Goal: Task Accomplishment & Management: Use online tool/utility

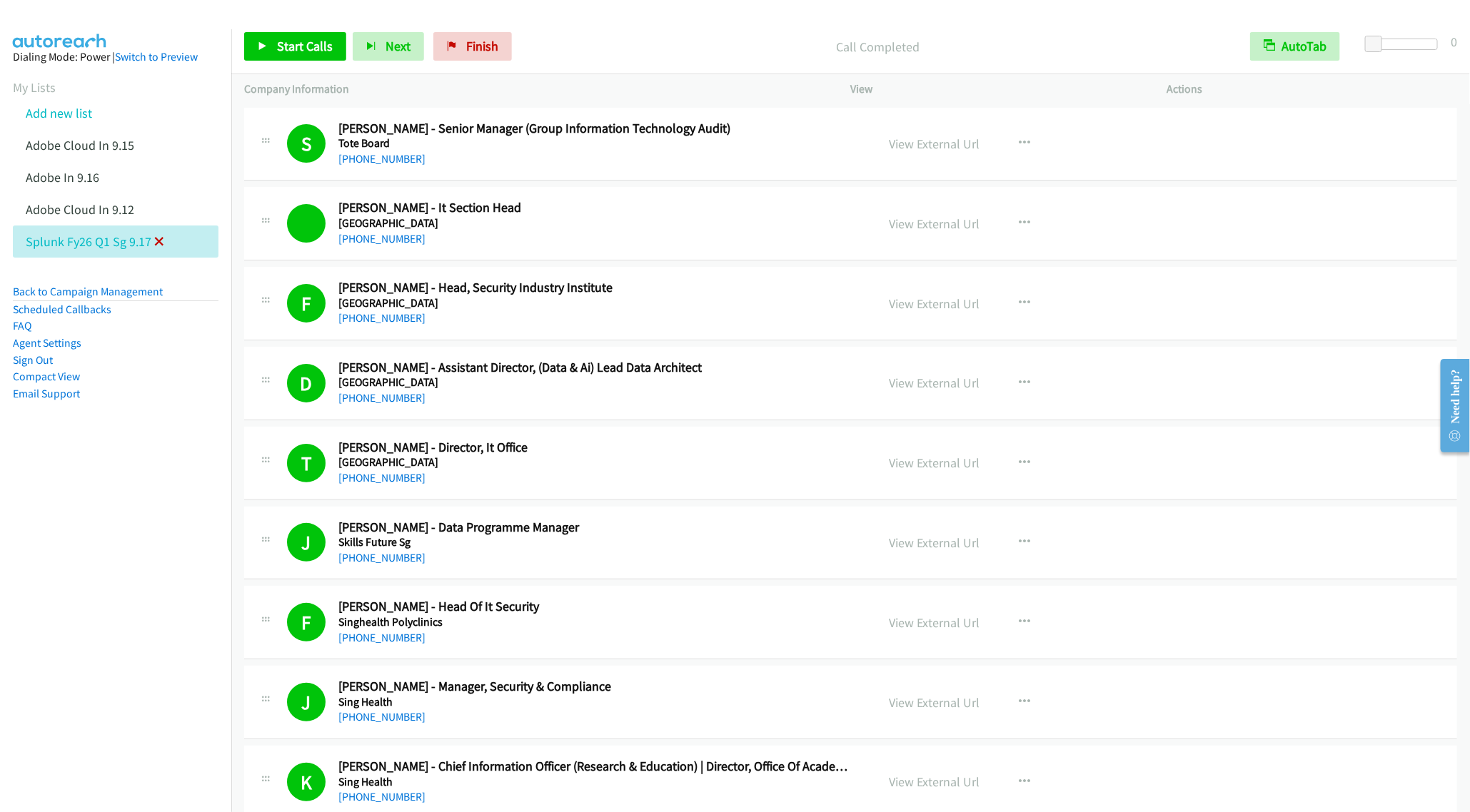
scroll to position [6637, 0]
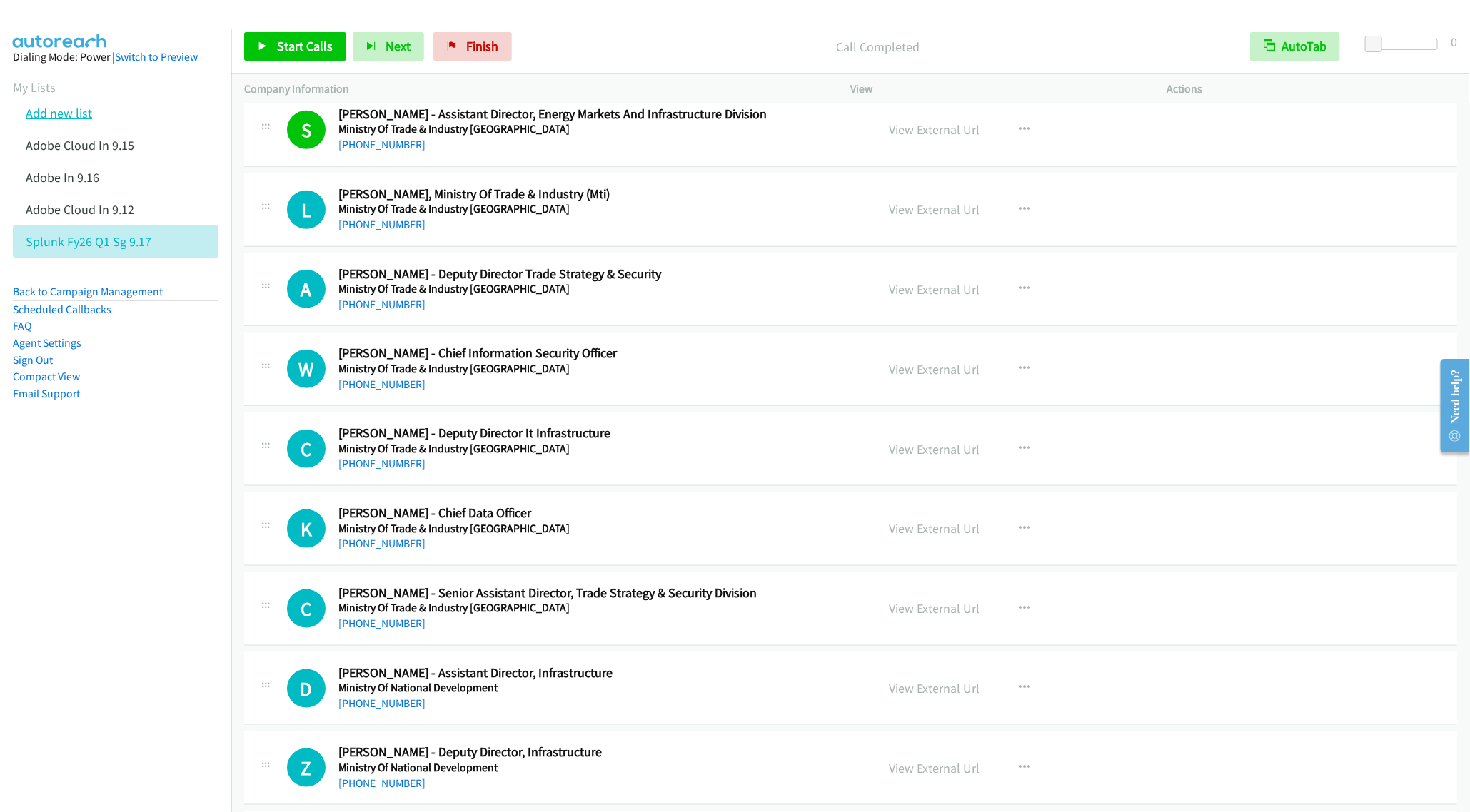
click at [69, 114] on link "Add new list" at bounding box center [59, 113] width 66 height 17
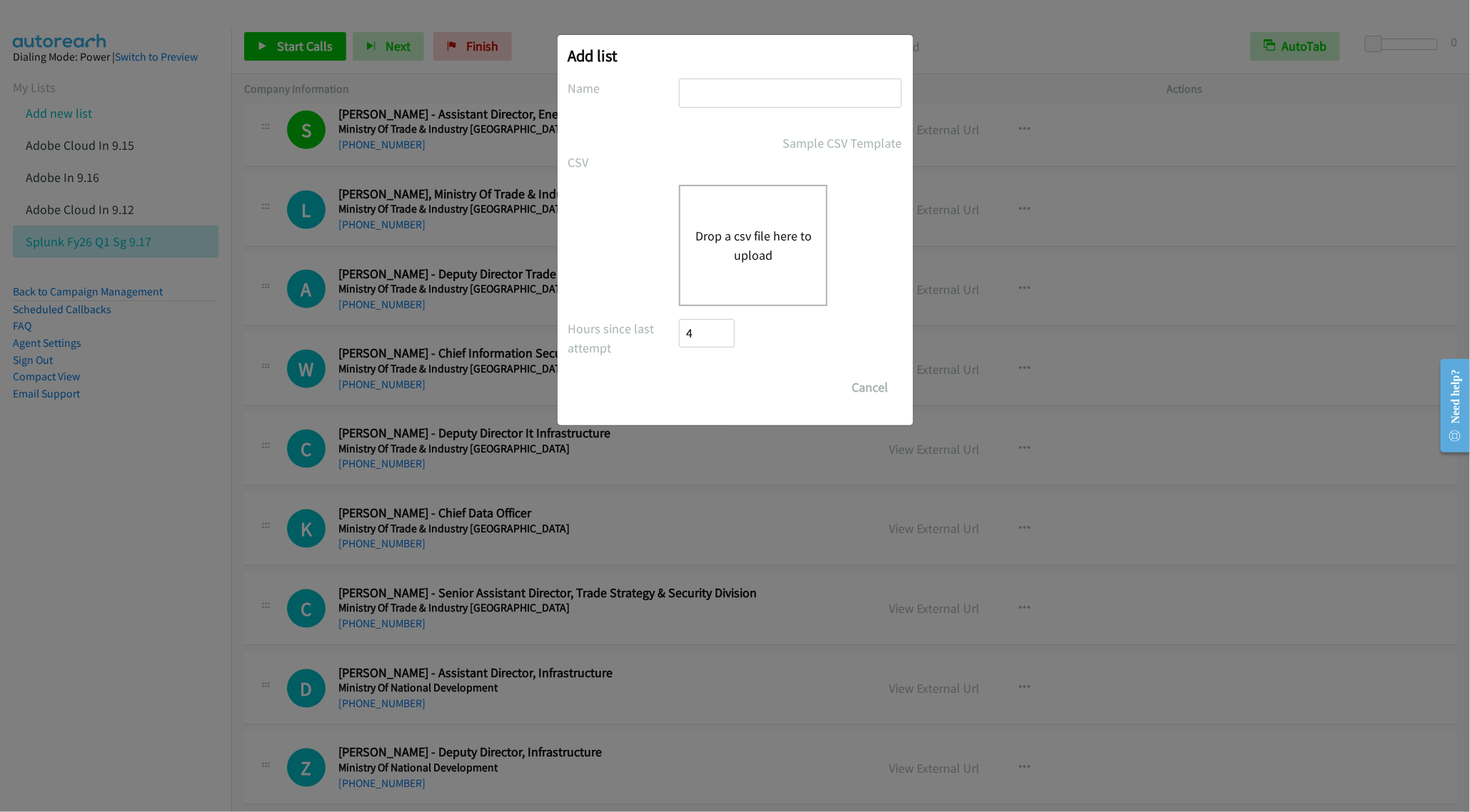
click at [757, 95] on input "text" at bounding box center [790, 93] width 223 height 29
type input "Adobe Cloud IN 9.17"
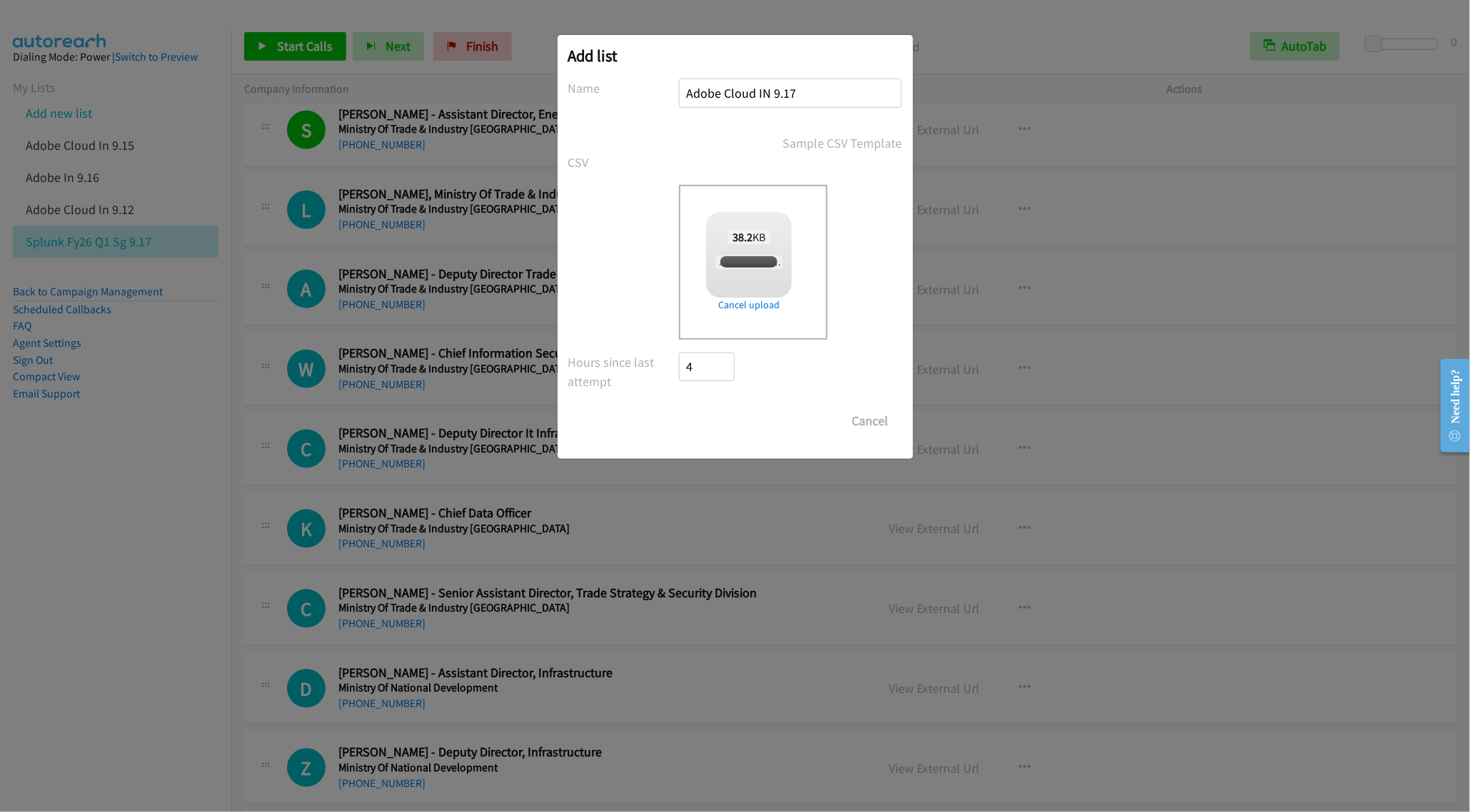
checkbox input "true"
drag, startPoint x: 733, startPoint y: 421, endPoint x: 1121, endPoint y: 358, distance: 393.1
click at [733, 421] on input "Save List" at bounding box center [717, 421] width 75 height 28
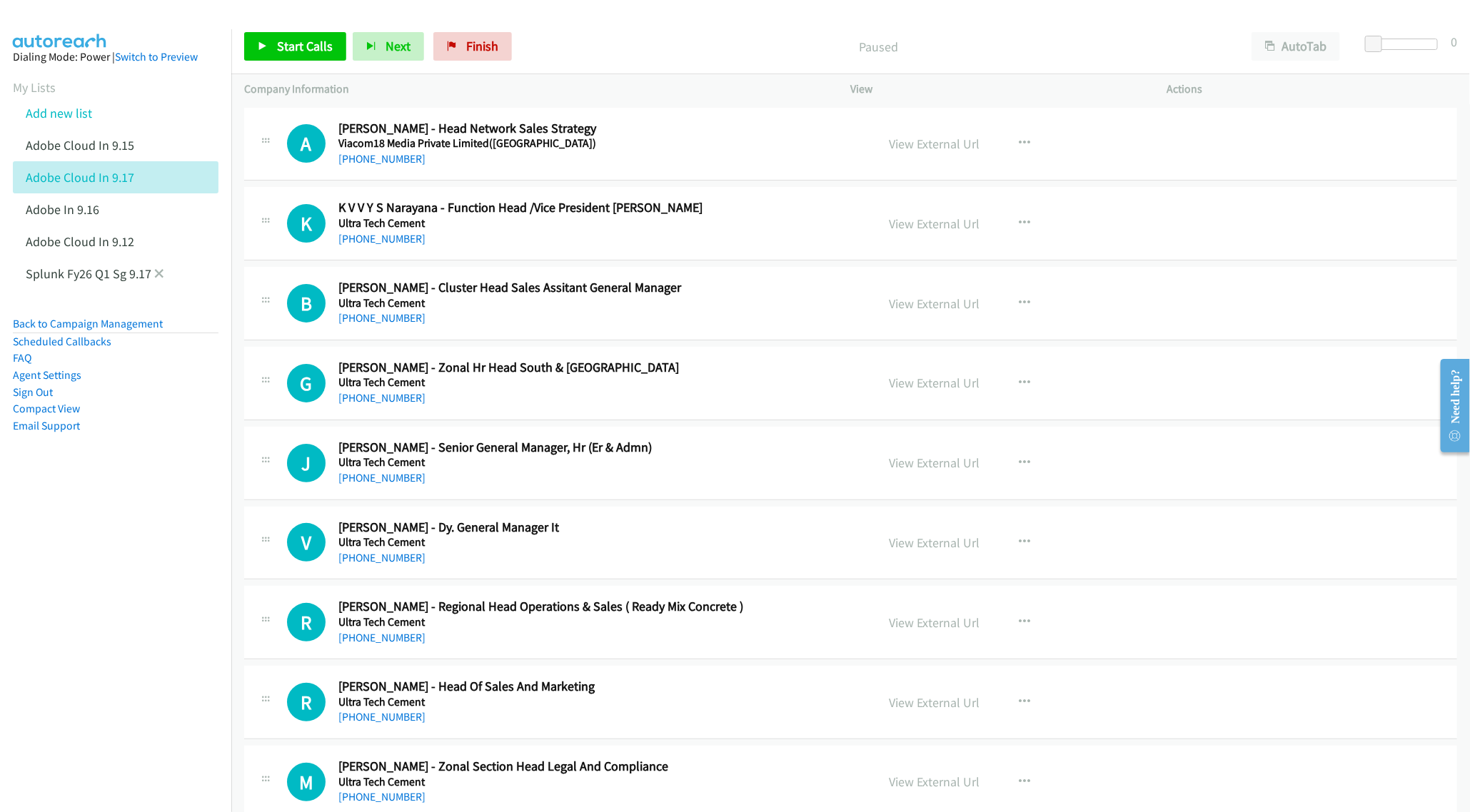
click at [86, 281] on li "Splunk Fy26 Q1 Sg 9.17" at bounding box center [128, 273] width 232 height 32
click at [81, 277] on link "Splunk Fy26 Q1 Sg 9.17" at bounding box center [88, 273] width 125 height 17
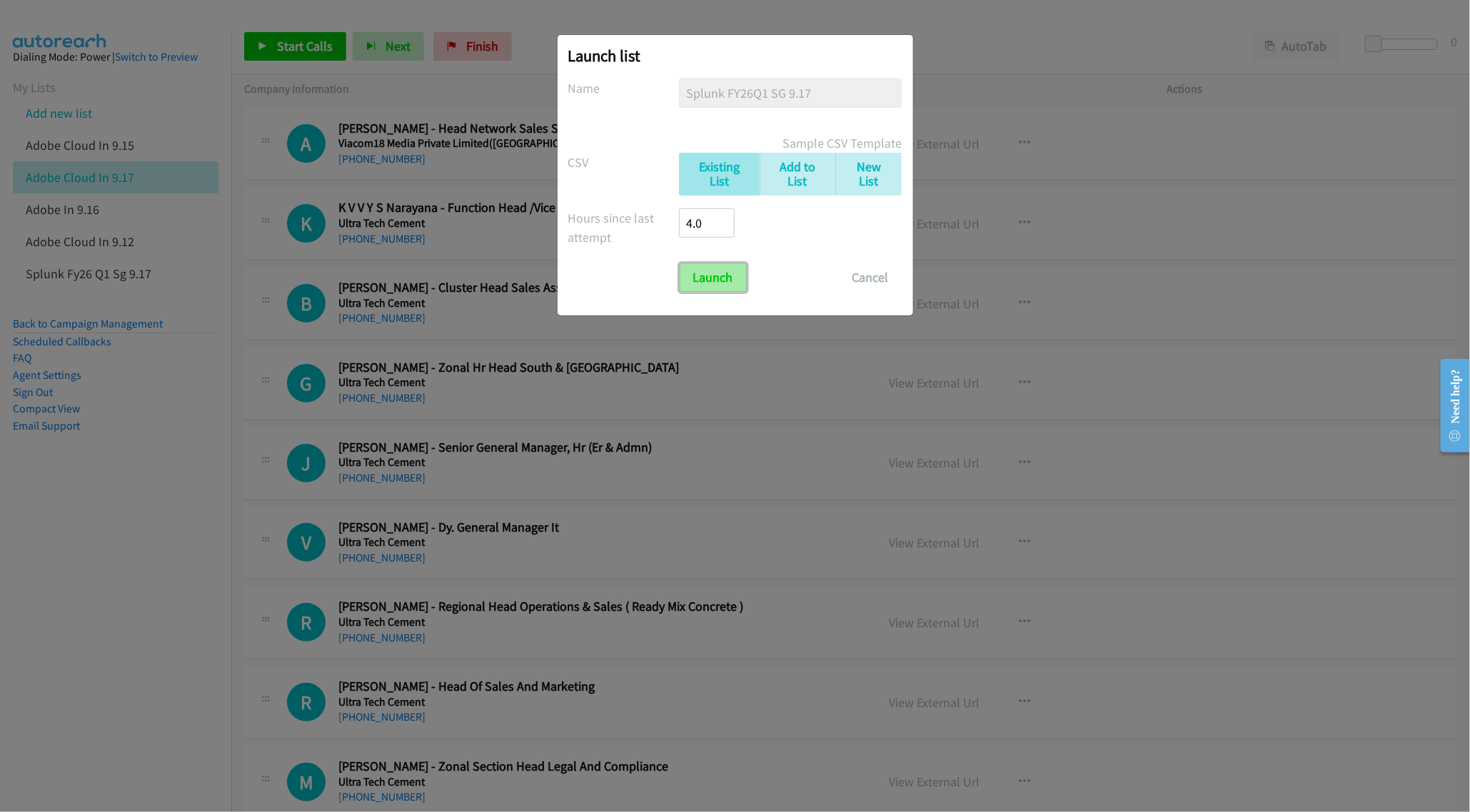
drag, startPoint x: 713, startPoint y: 268, endPoint x: 704, endPoint y: 255, distance: 15.8
click at [711, 268] on input "Launch" at bounding box center [713, 277] width 67 height 28
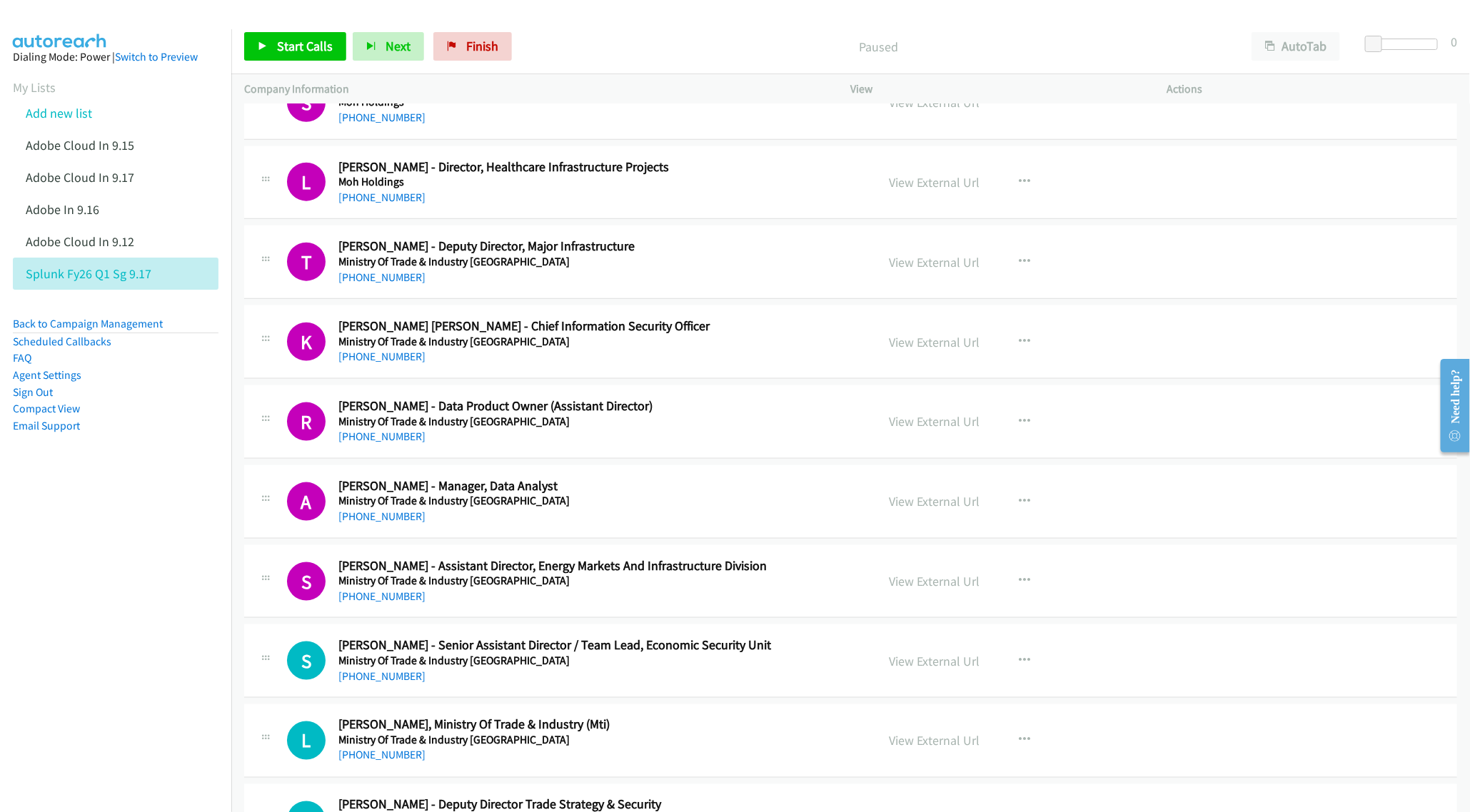
scroll to position [7280, 0]
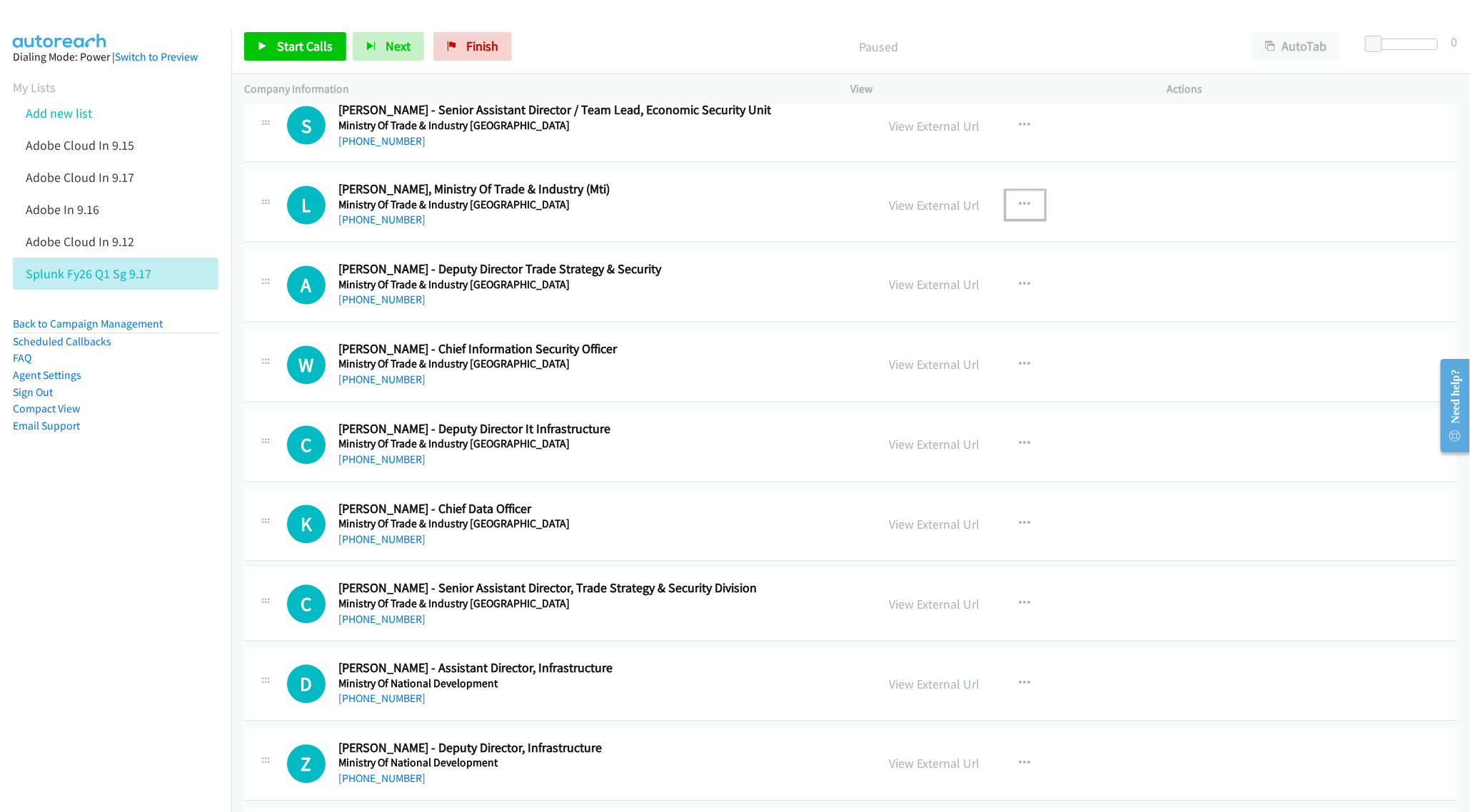
click at [1019, 211] on icon "button" at bounding box center [1025, 206] width 11 height 11
click at [945, 313] on link "Start Calls Here" at bounding box center [948, 299] width 190 height 28
click at [279, 47] on span "Start Calls" at bounding box center [305, 46] width 56 height 17
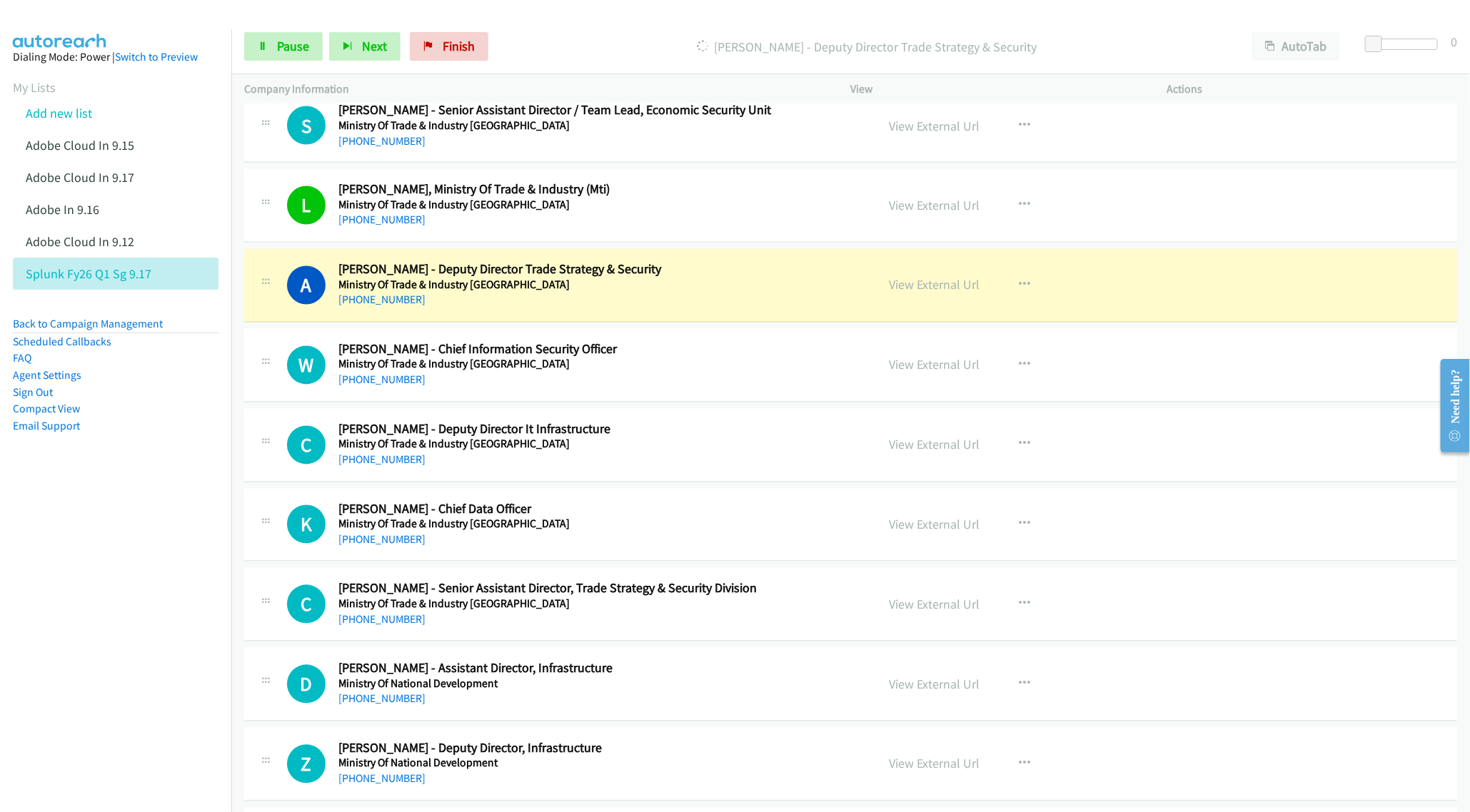
scroll to position [7387, 0]
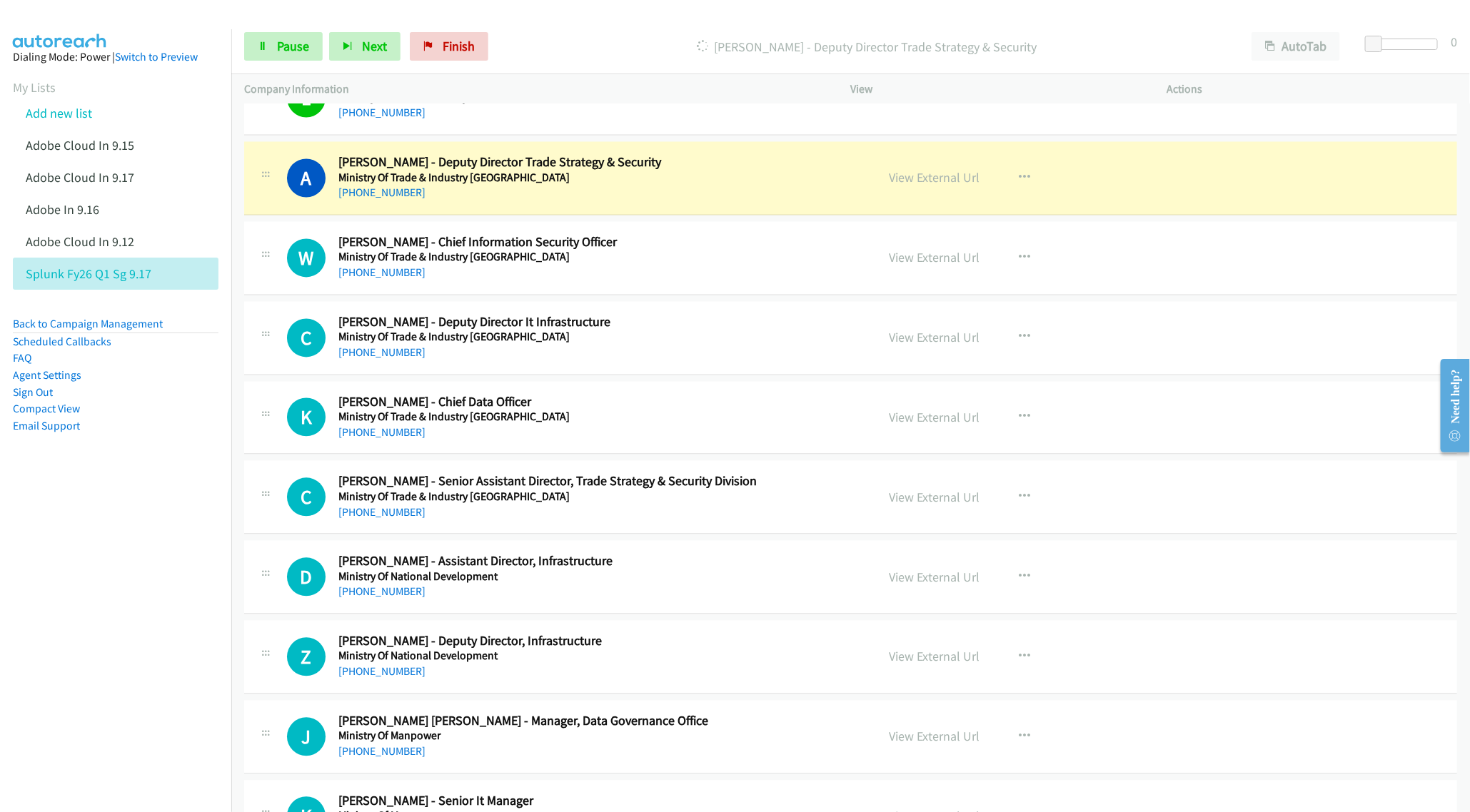
click at [495, 202] on div "+65 9645 8739" at bounding box center [597, 194] width 518 height 17
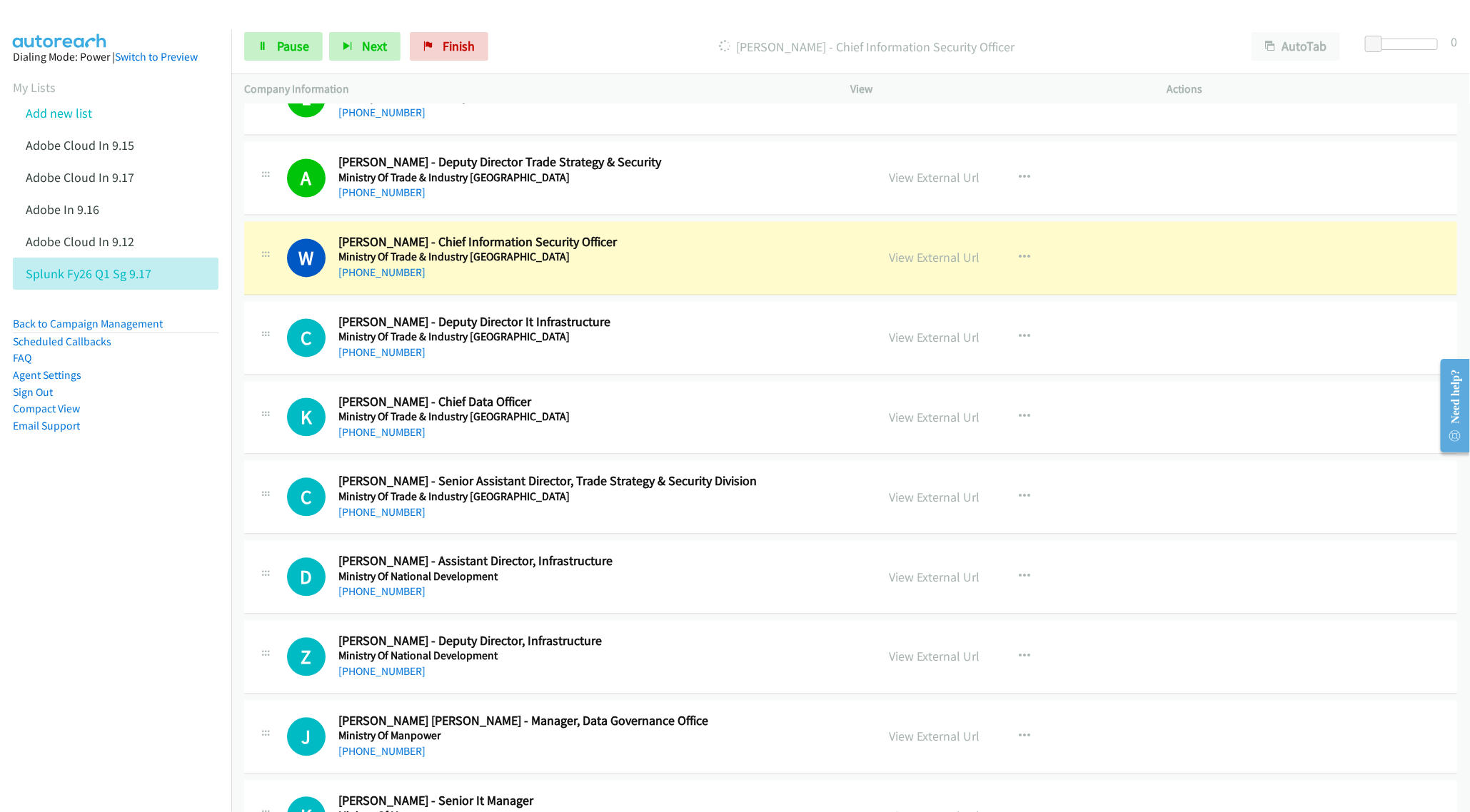
drag, startPoint x: 202, startPoint y: 503, endPoint x: 117, endPoint y: 463, distance: 93.9
click at [200, 504] on nav "Dialing Mode: Power | Switch to Preview My Lists Add new list Adobe Cloud In 9.…" at bounding box center [116, 435] width 232 height 812
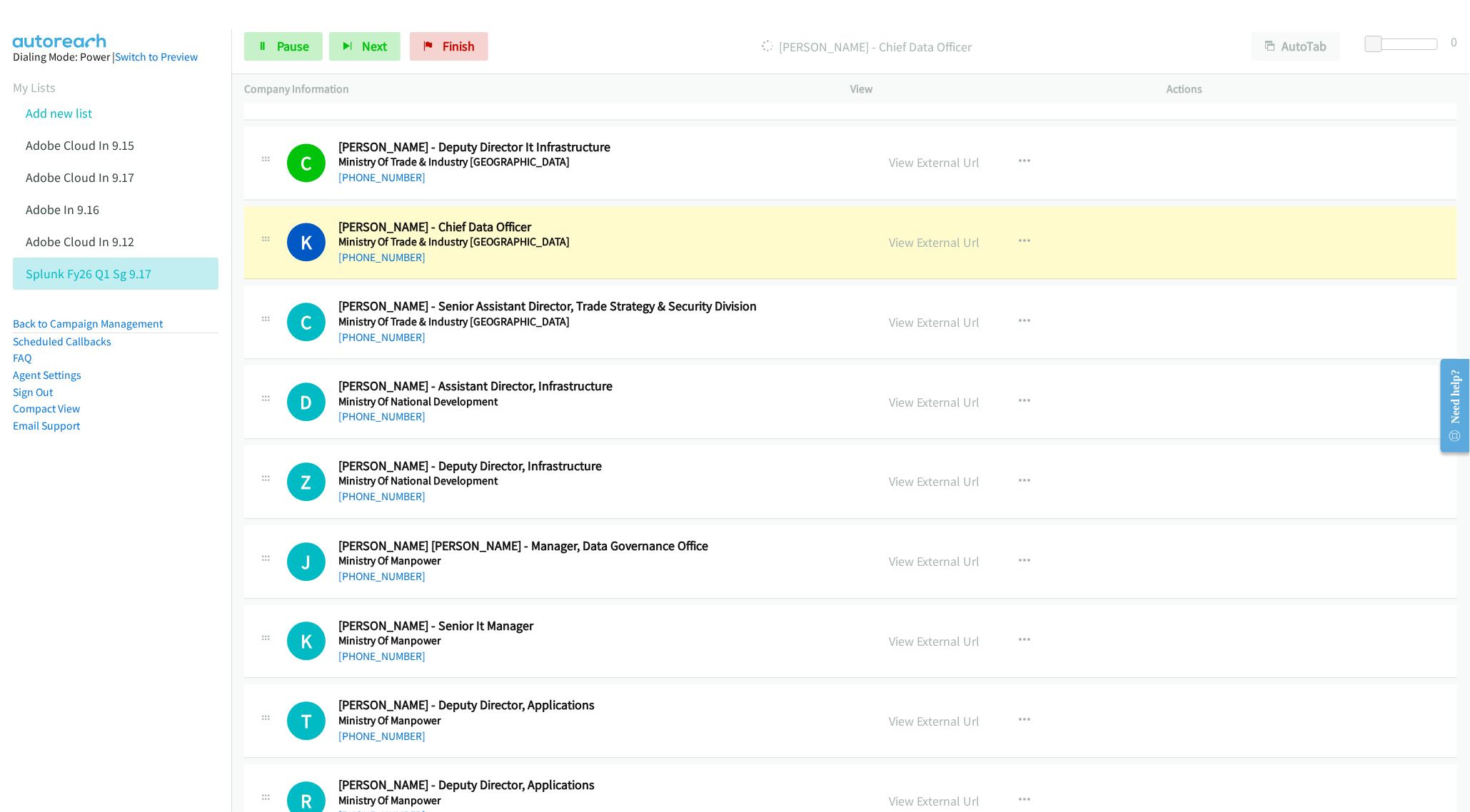
scroll to position [7600, 0]
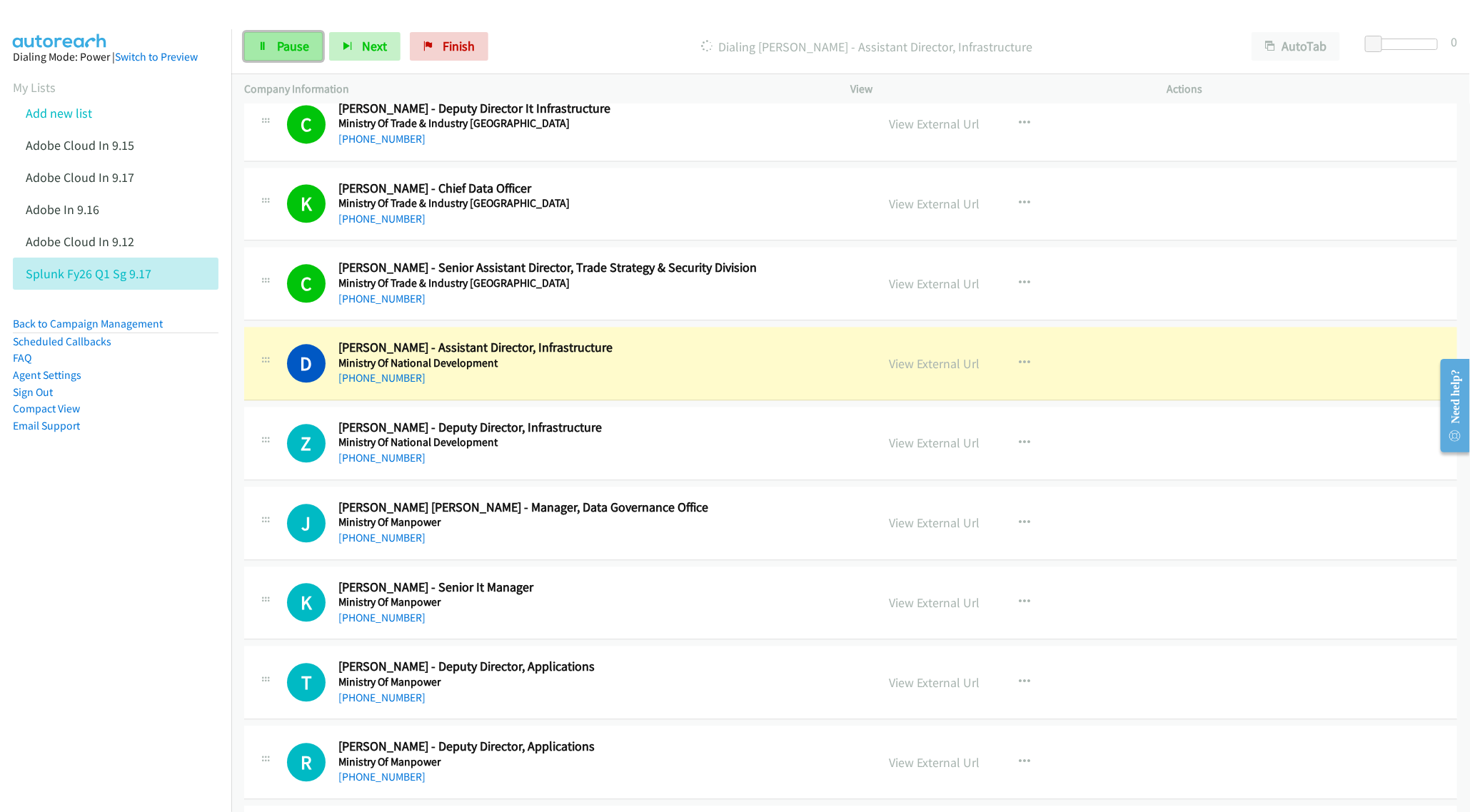
click at [290, 51] on span "Pause" at bounding box center [293, 46] width 32 height 17
click at [904, 372] on link "View External Url" at bounding box center [934, 363] width 91 height 17
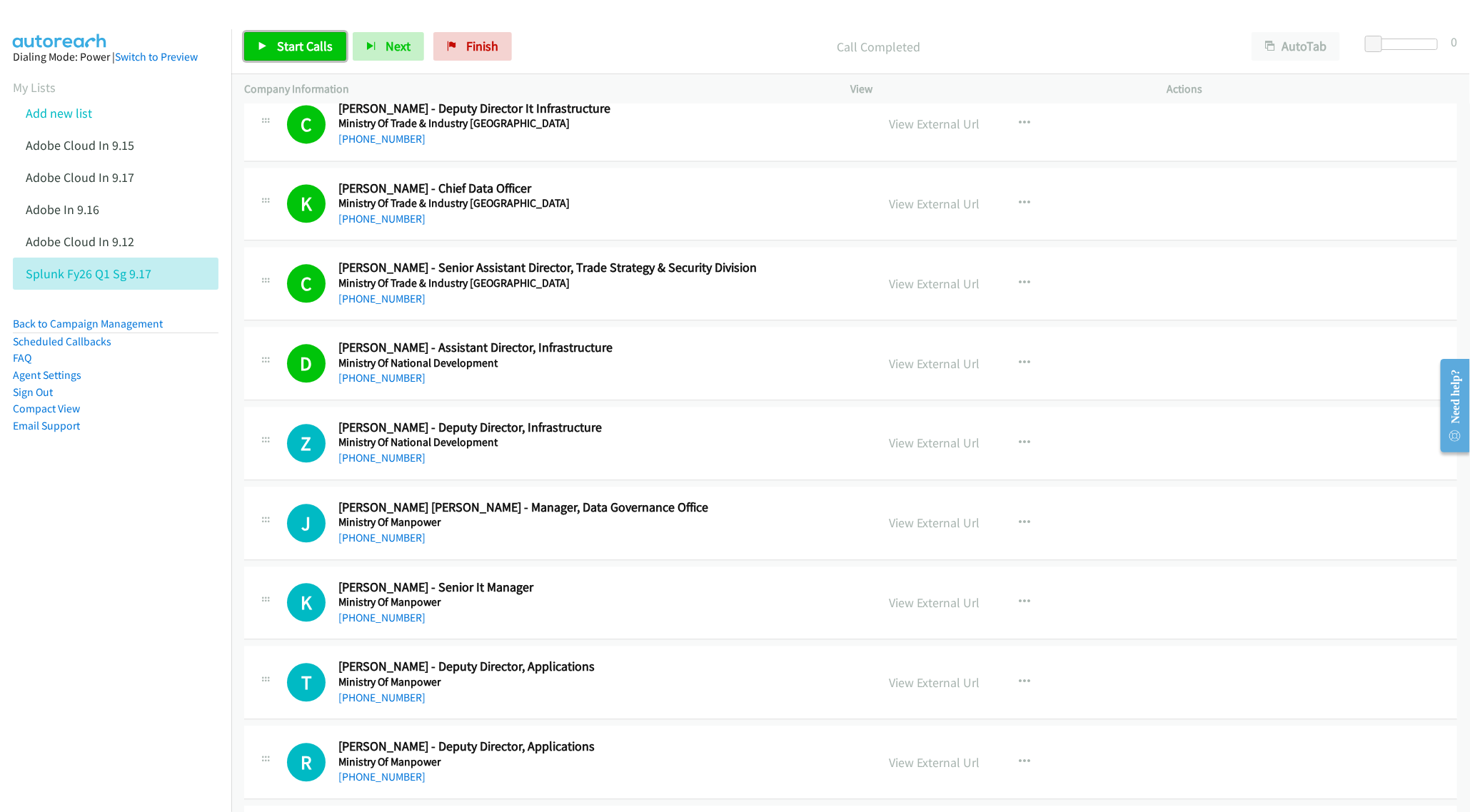
click at [291, 41] on span "Start Calls" at bounding box center [305, 46] width 56 height 17
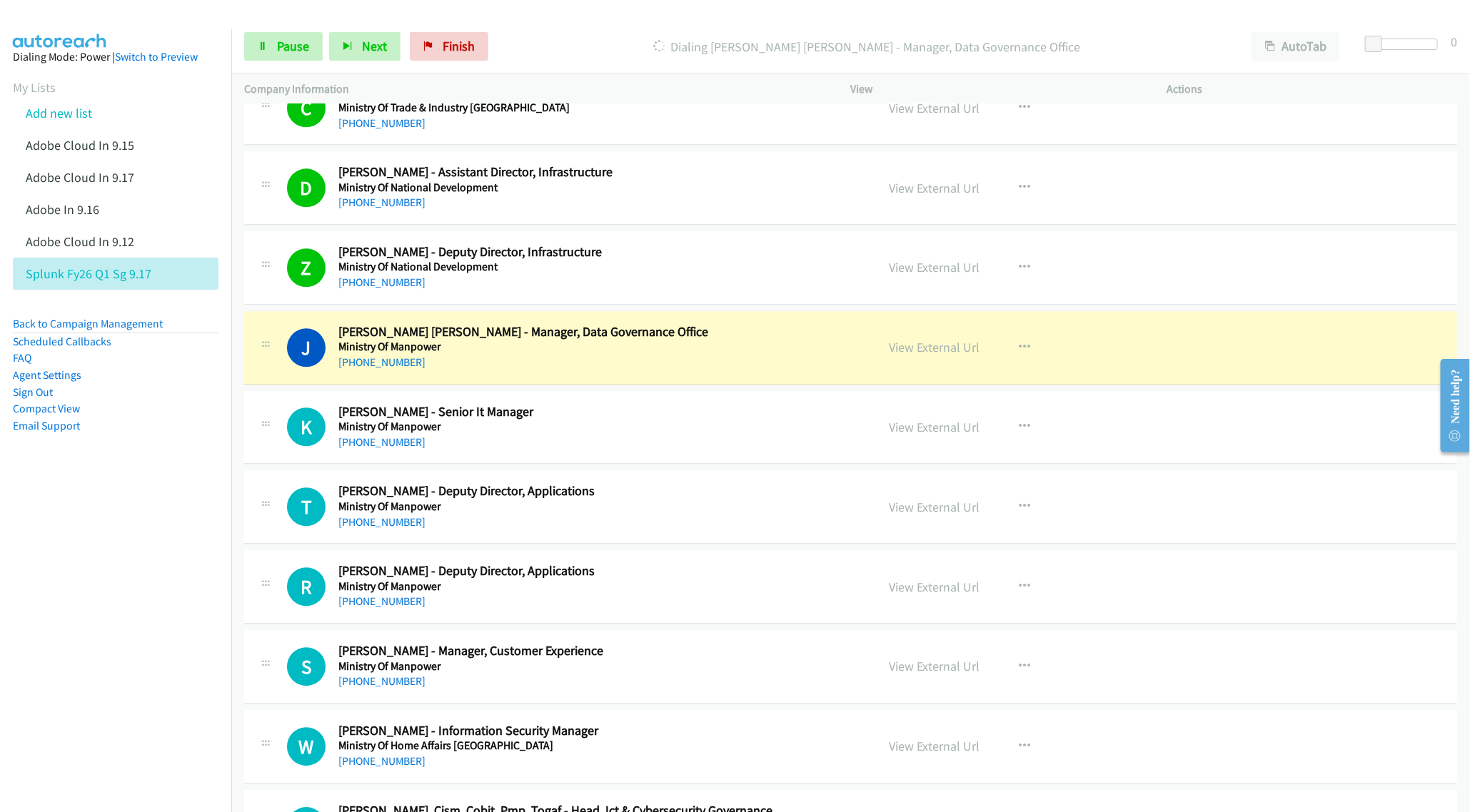
scroll to position [7814, 0]
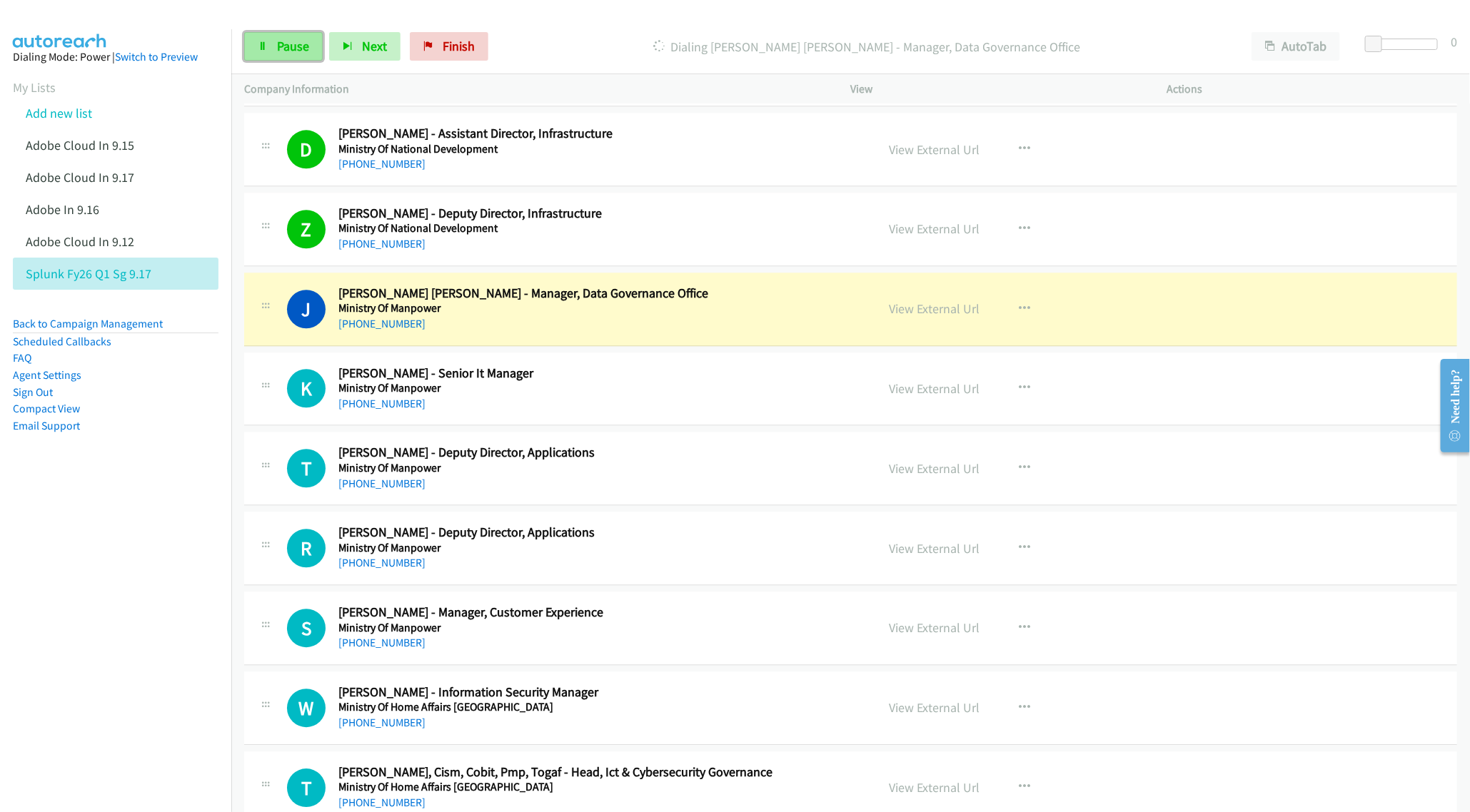
click at [269, 41] on link "Pause" at bounding box center [284, 46] width 79 height 28
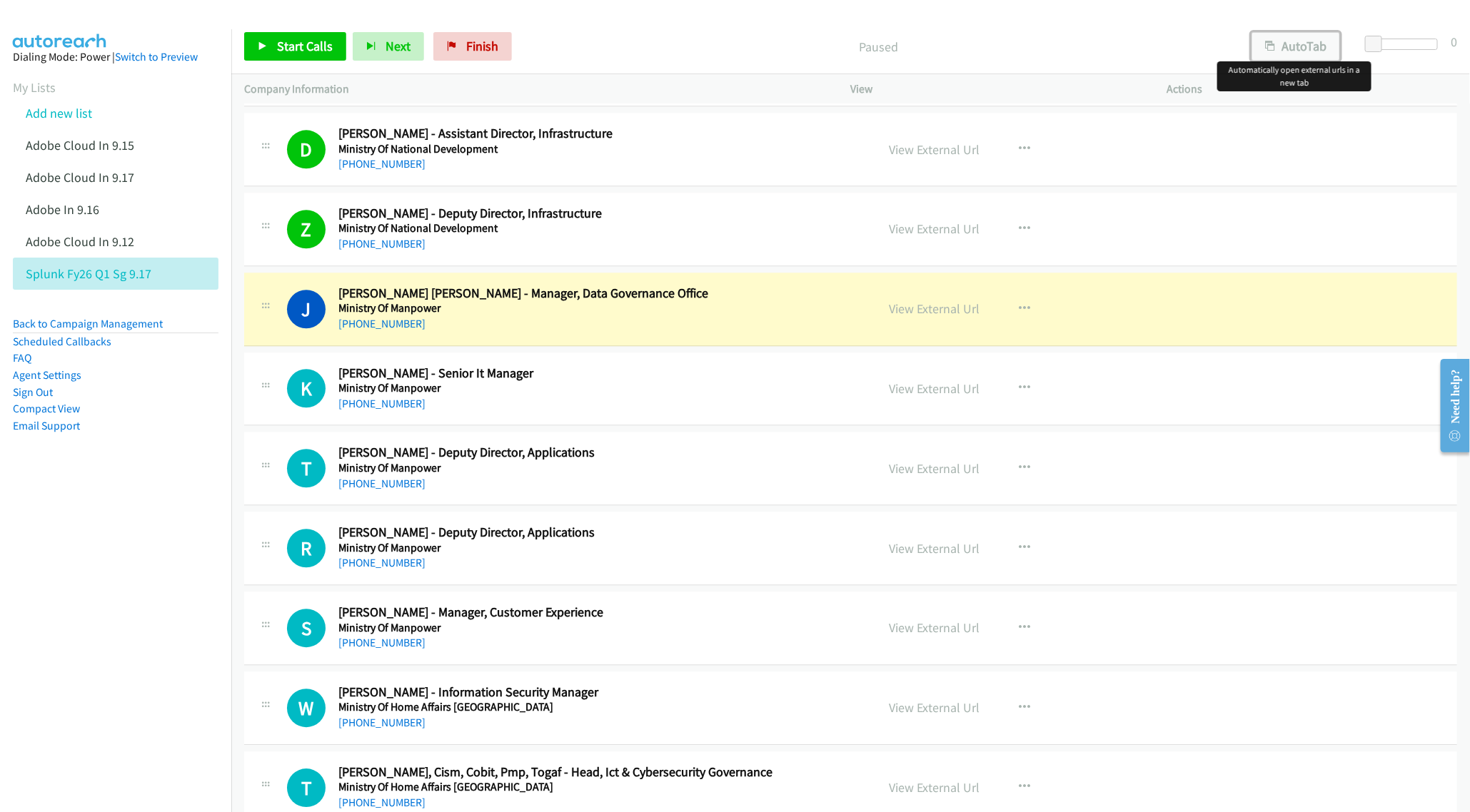
drag, startPoint x: 1290, startPoint y: 50, endPoint x: 1285, endPoint y: 56, distance: 7.8
click at [1290, 47] on button "AutoTab" at bounding box center [1295, 46] width 88 height 28
click at [915, 317] on link "View External Url" at bounding box center [934, 308] width 91 height 17
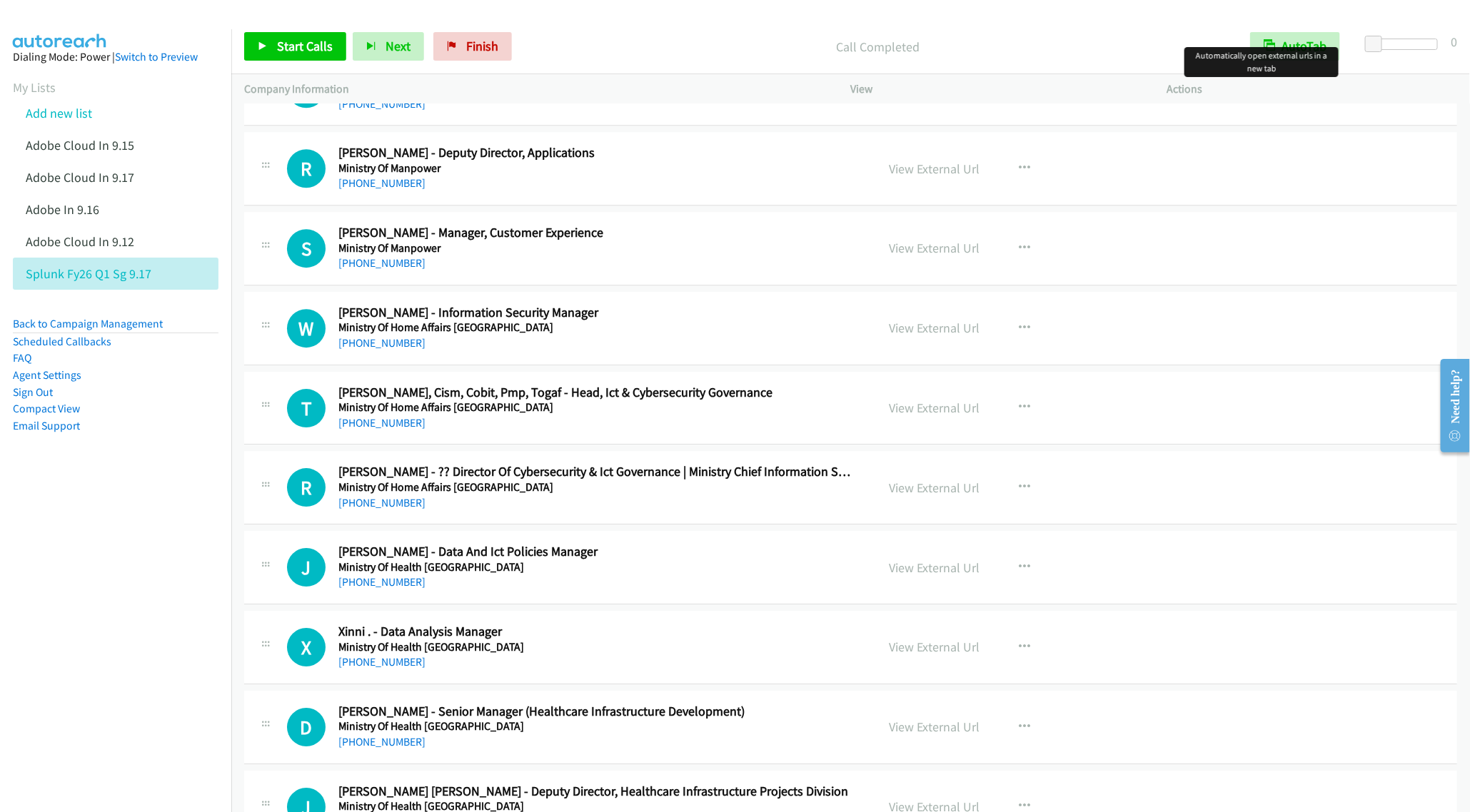
scroll to position [8243, 0]
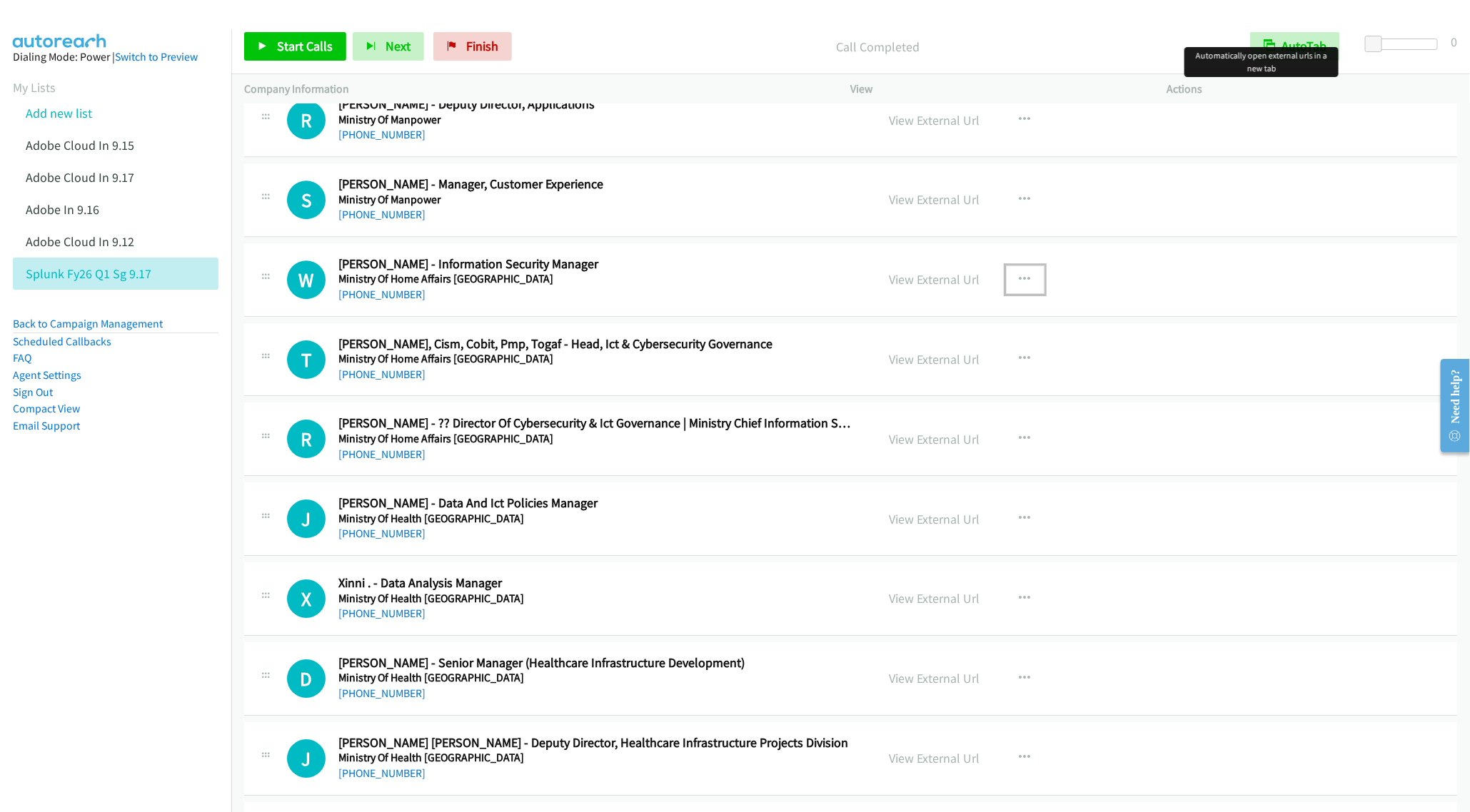
click at [1022, 285] on icon "button" at bounding box center [1025, 280] width 11 height 11
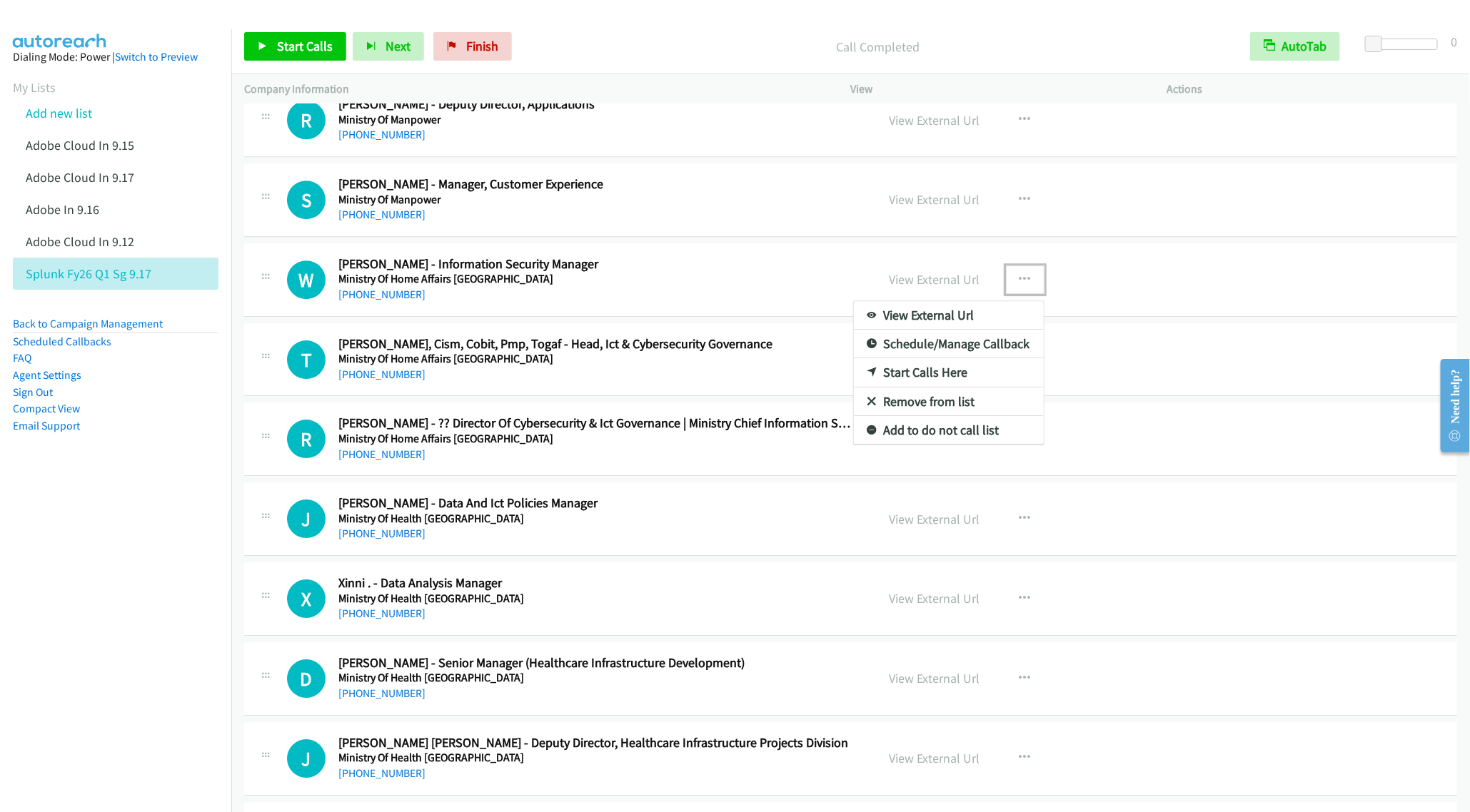
click at [911, 387] on link "Start Calls Here" at bounding box center [948, 373] width 190 height 28
click at [289, 43] on span "Start Calls" at bounding box center [305, 46] width 56 height 17
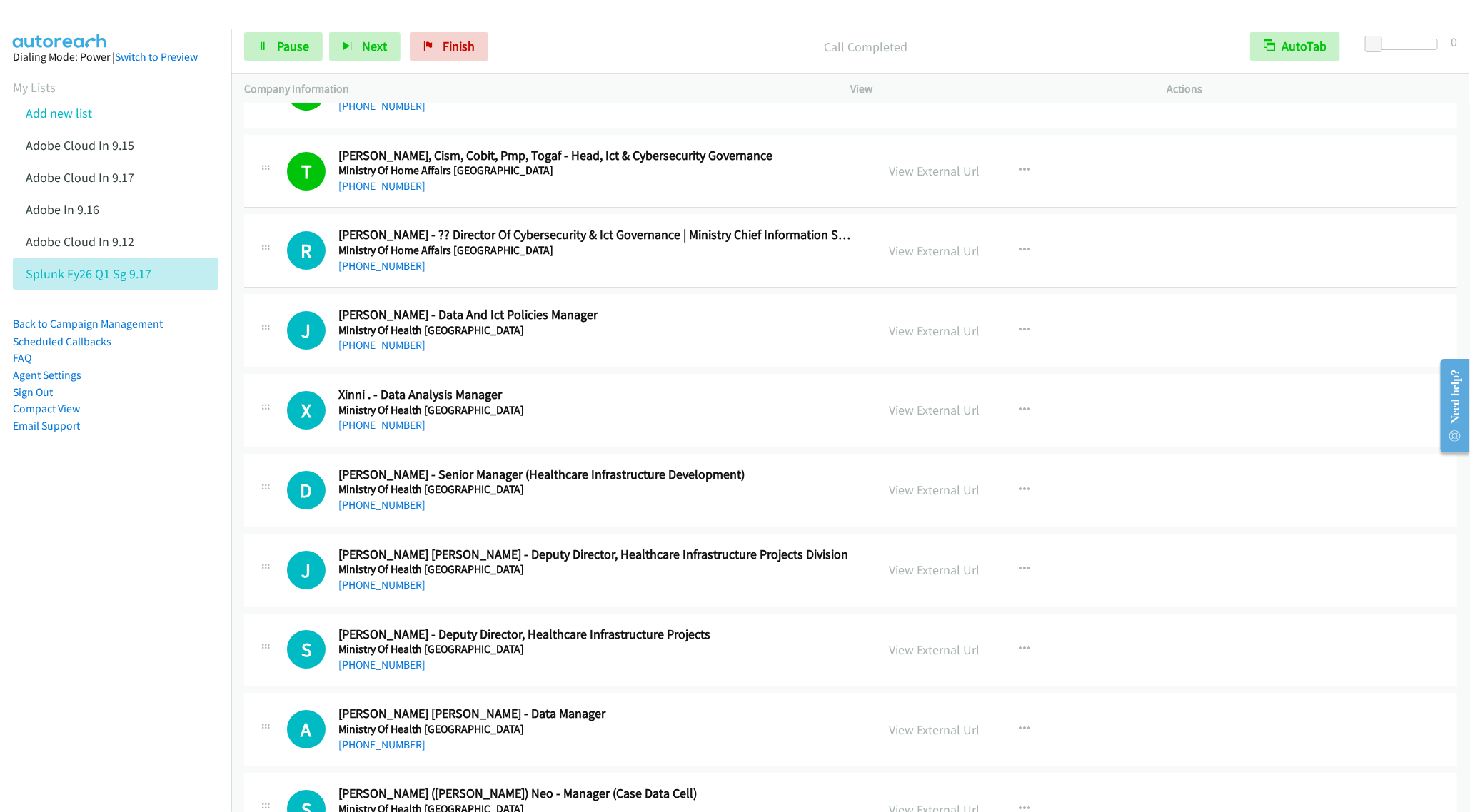
scroll to position [8457, 0]
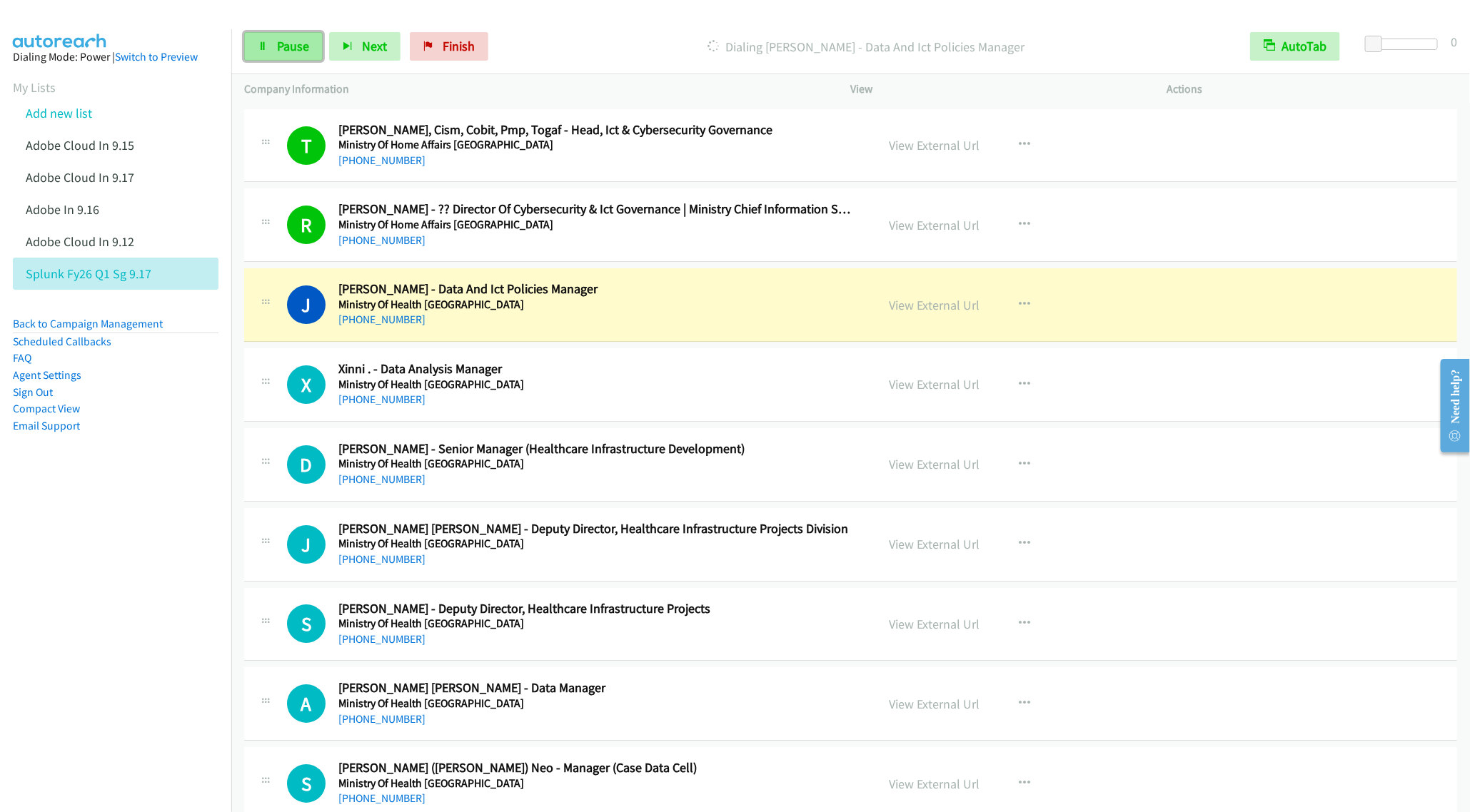
click at [263, 50] on icon at bounding box center [262, 46] width 10 height 10
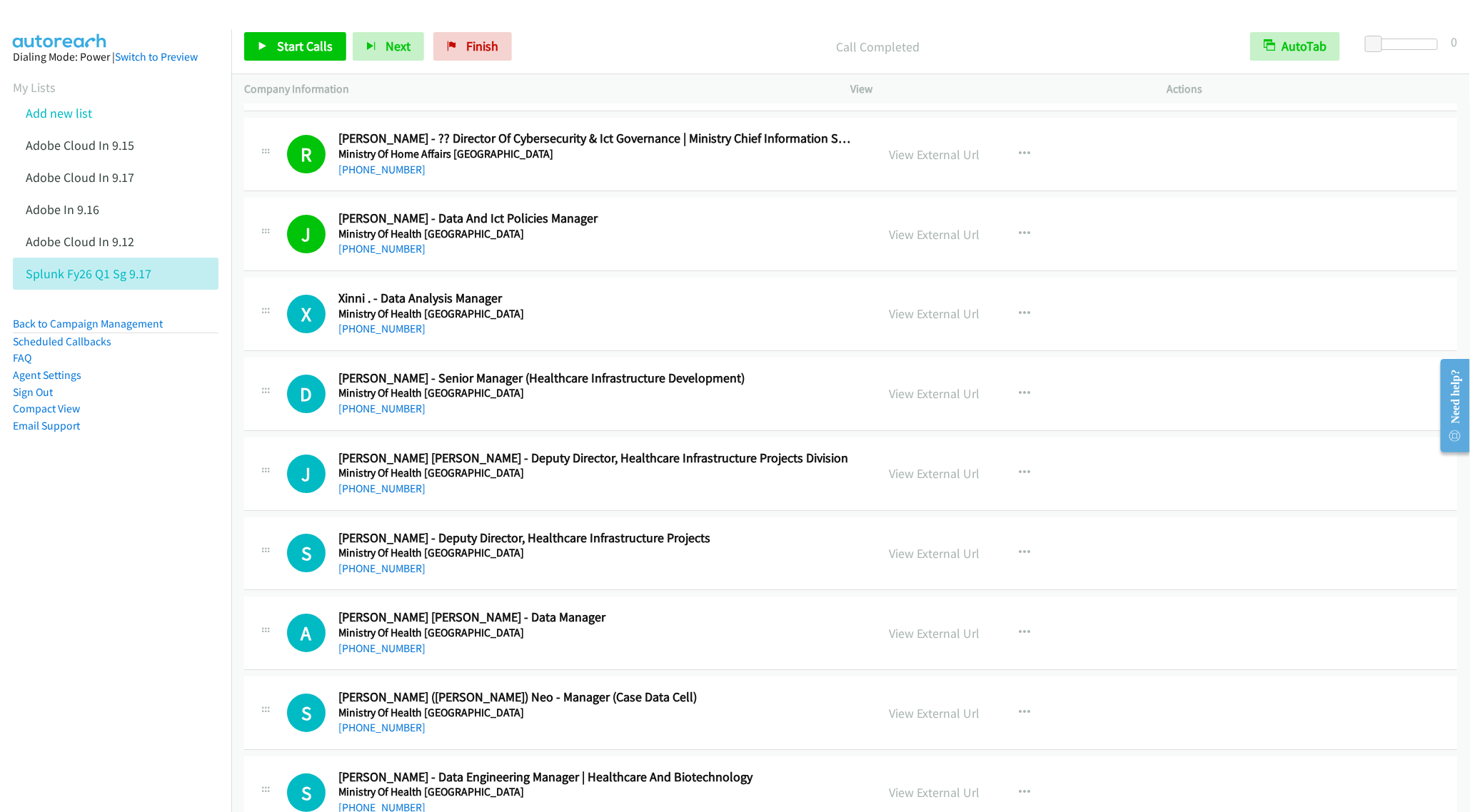
scroll to position [8564, 0]
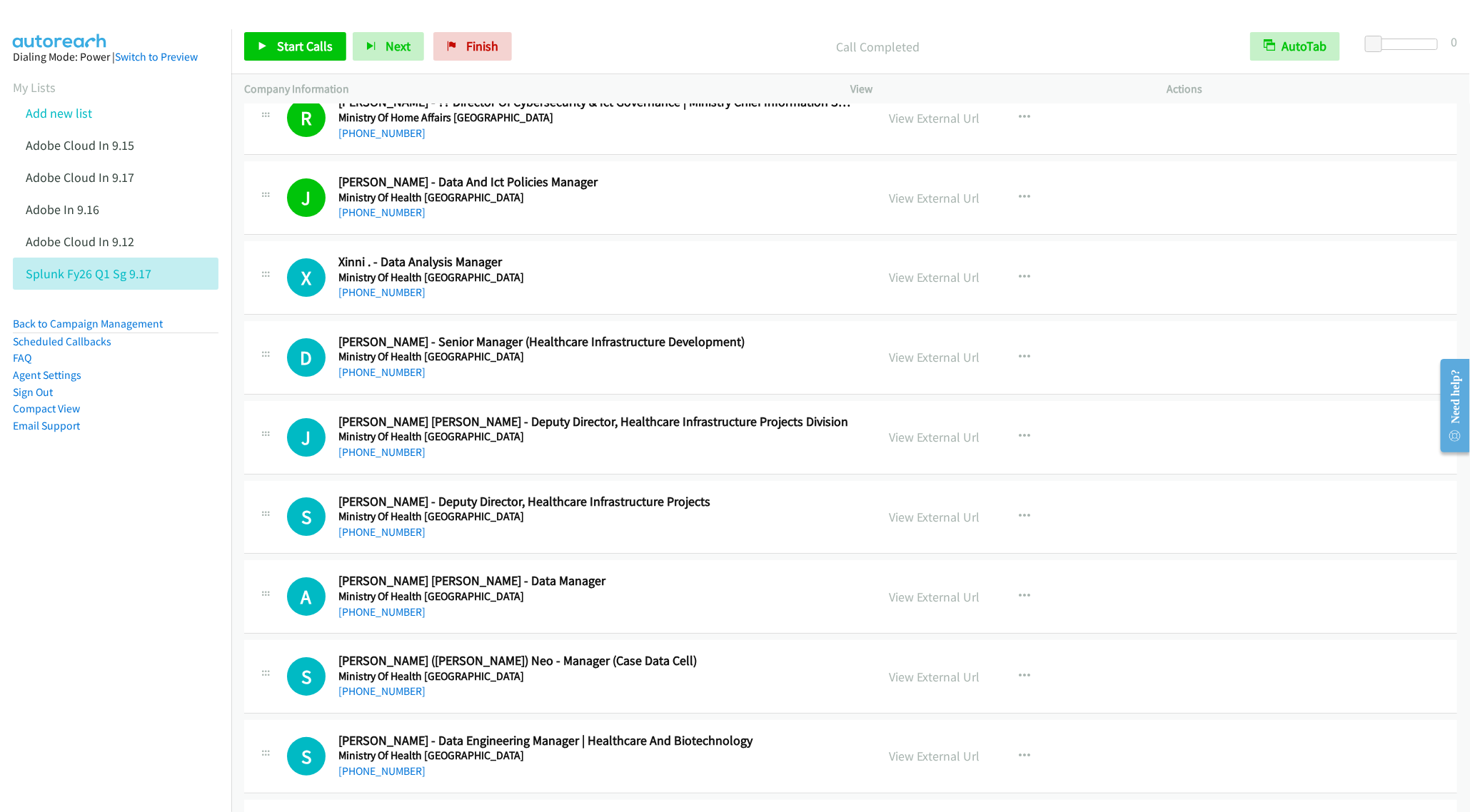
click at [236, 48] on div "Start Calls Pause Next Finish Call Completed AutoTab AutoTab 0" at bounding box center [851, 46] width 1238 height 55
click at [296, 50] on span "Start Calls" at bounding box center [305, 46] width 56 height 17
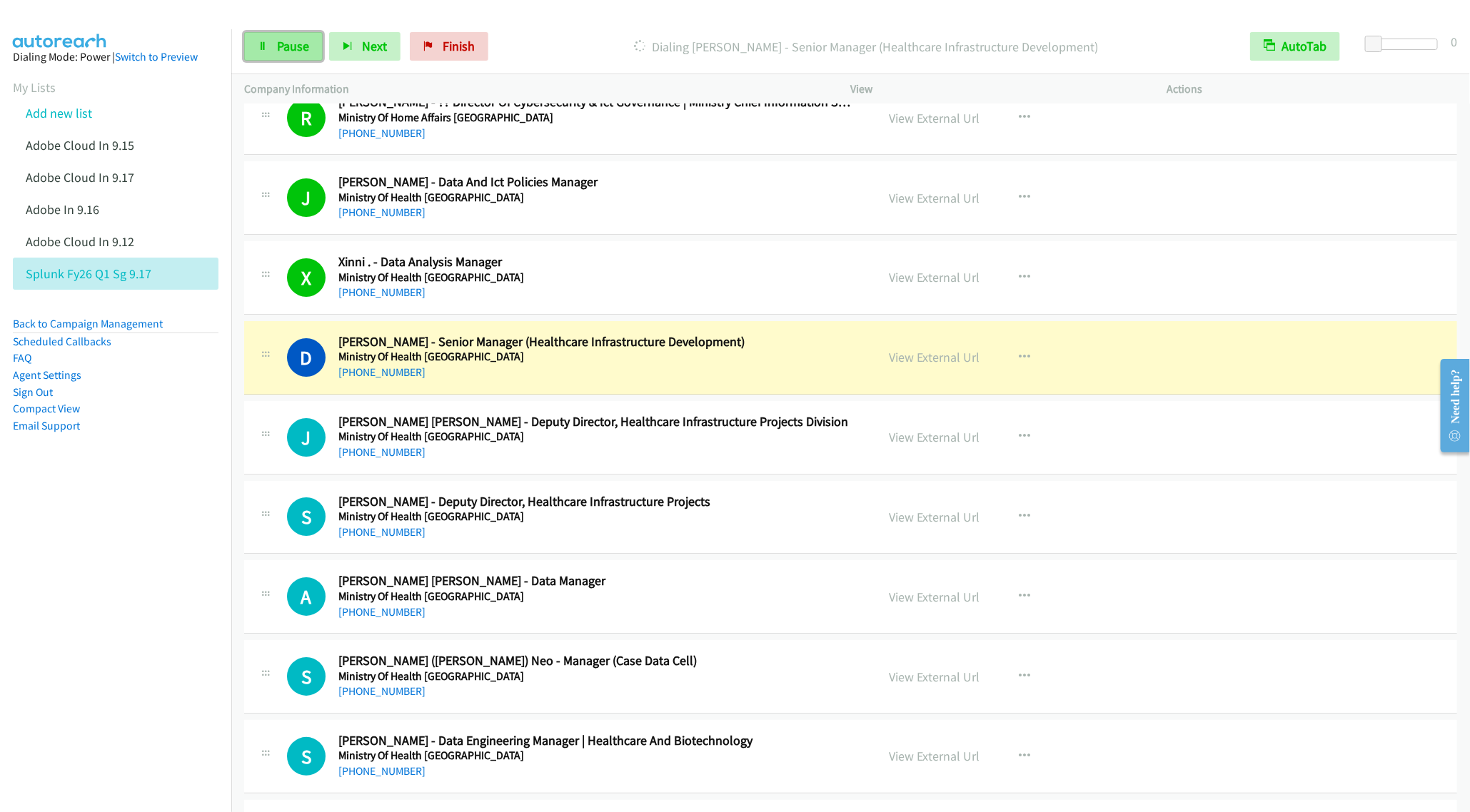
click at [273, 50] on link "Pause" at bounding box center [284, 46] width 79 height 28
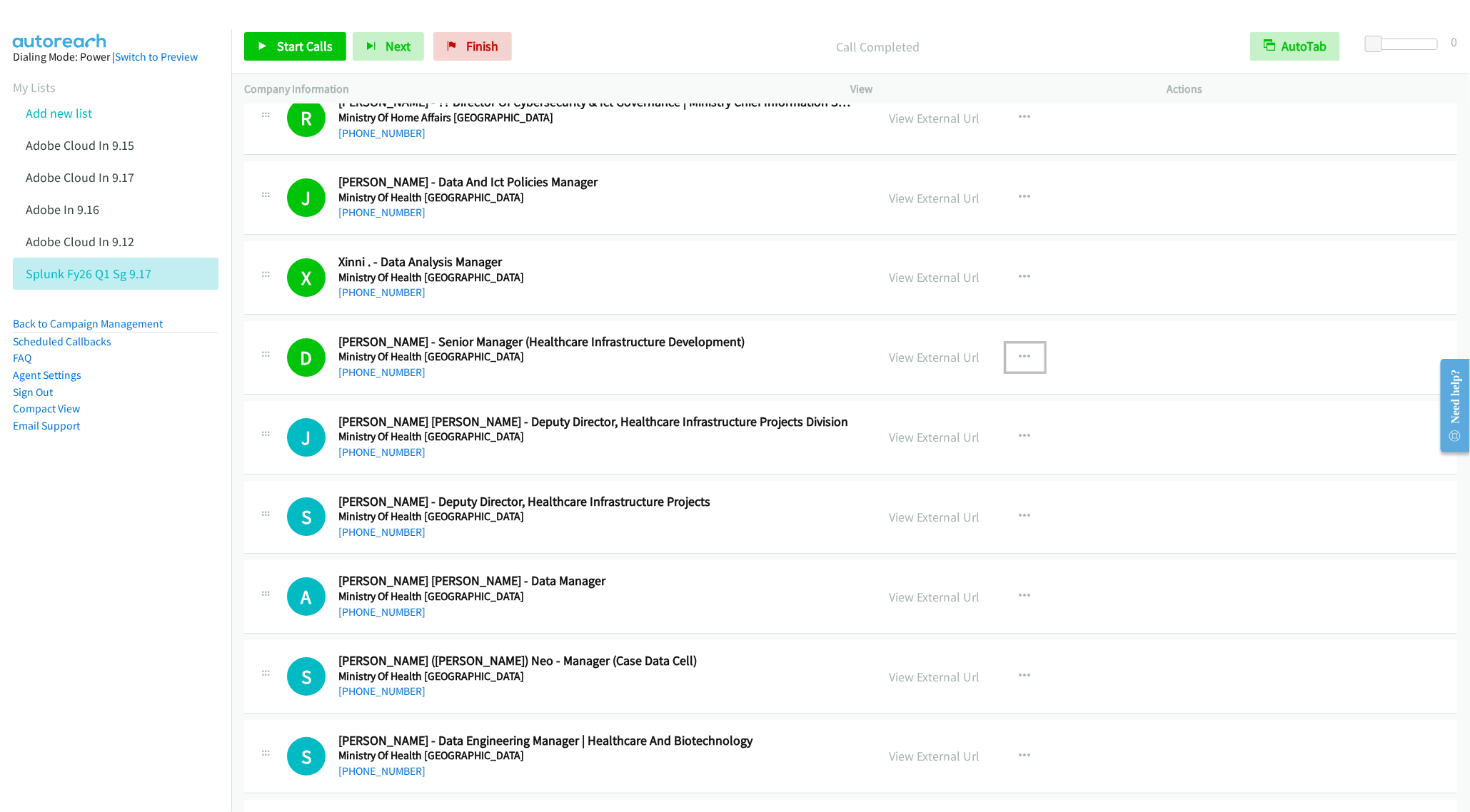
click at [1009, 372] on button "button" at bounding box center [1025, 358] width 39 height 28
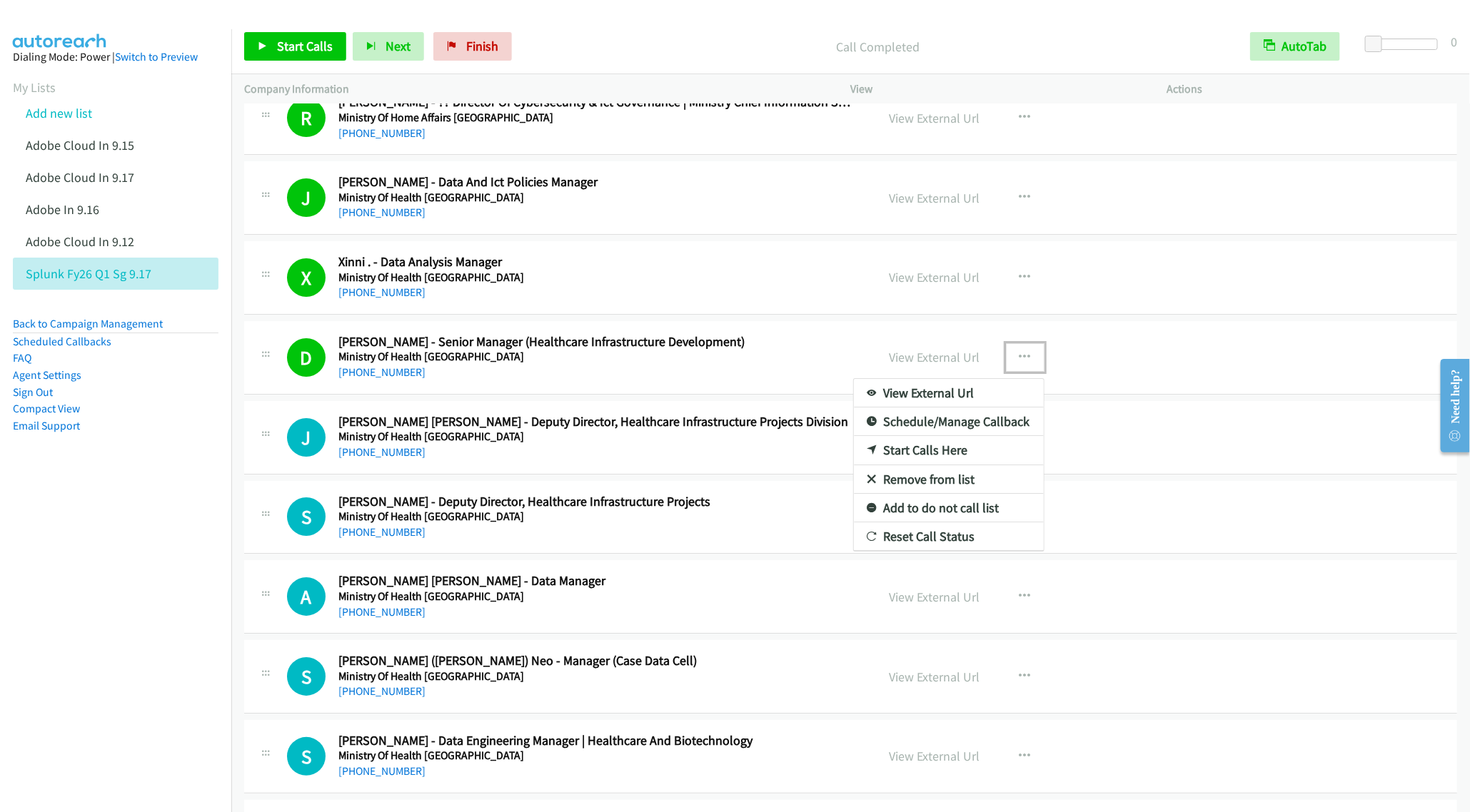
click at [909, 494] on link "Remove from list" at bounding box center [948, 480] width 190 height 28
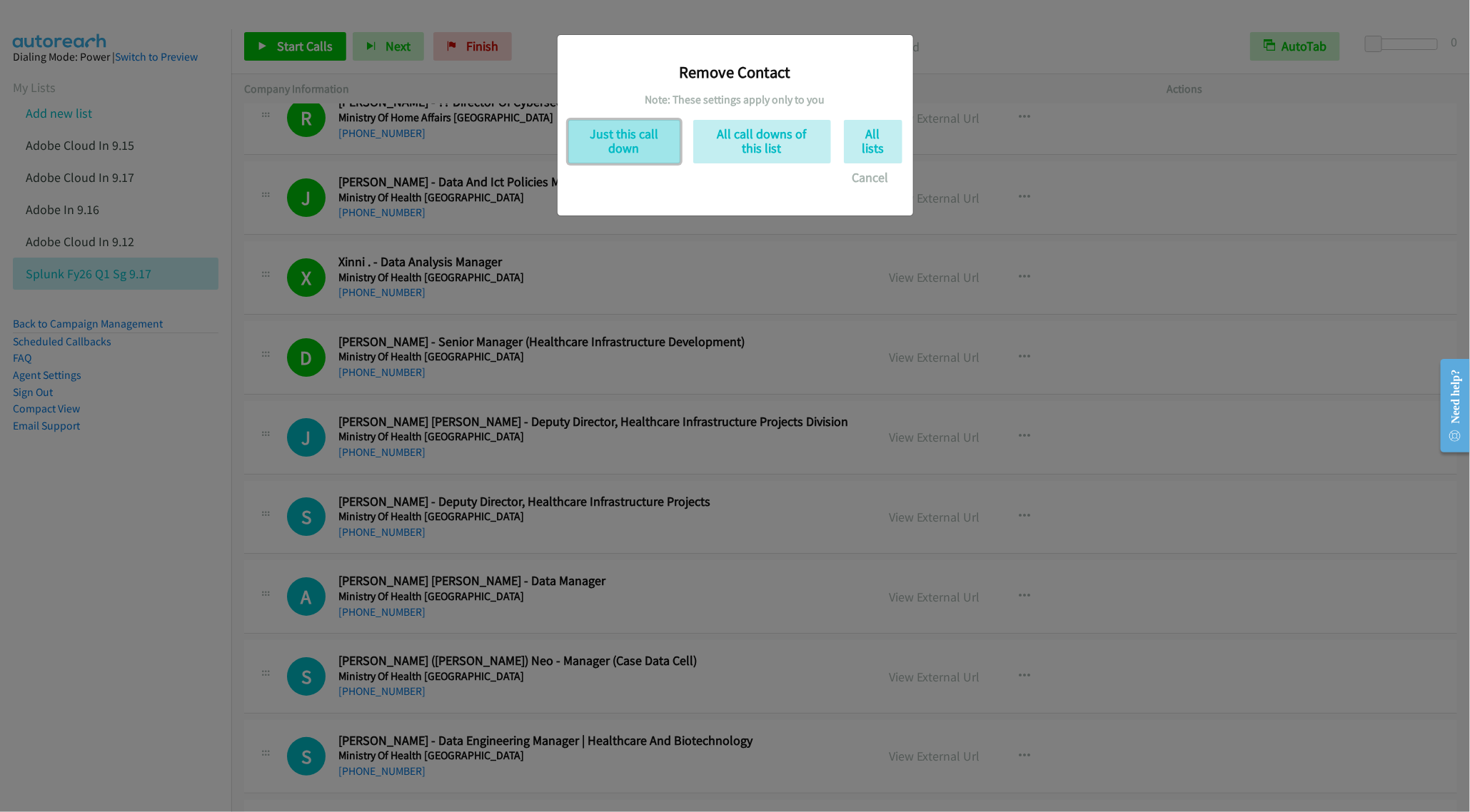
click at [637, 150] on button "Just this call down" at bounding box center [624, 141] width 112 height 43
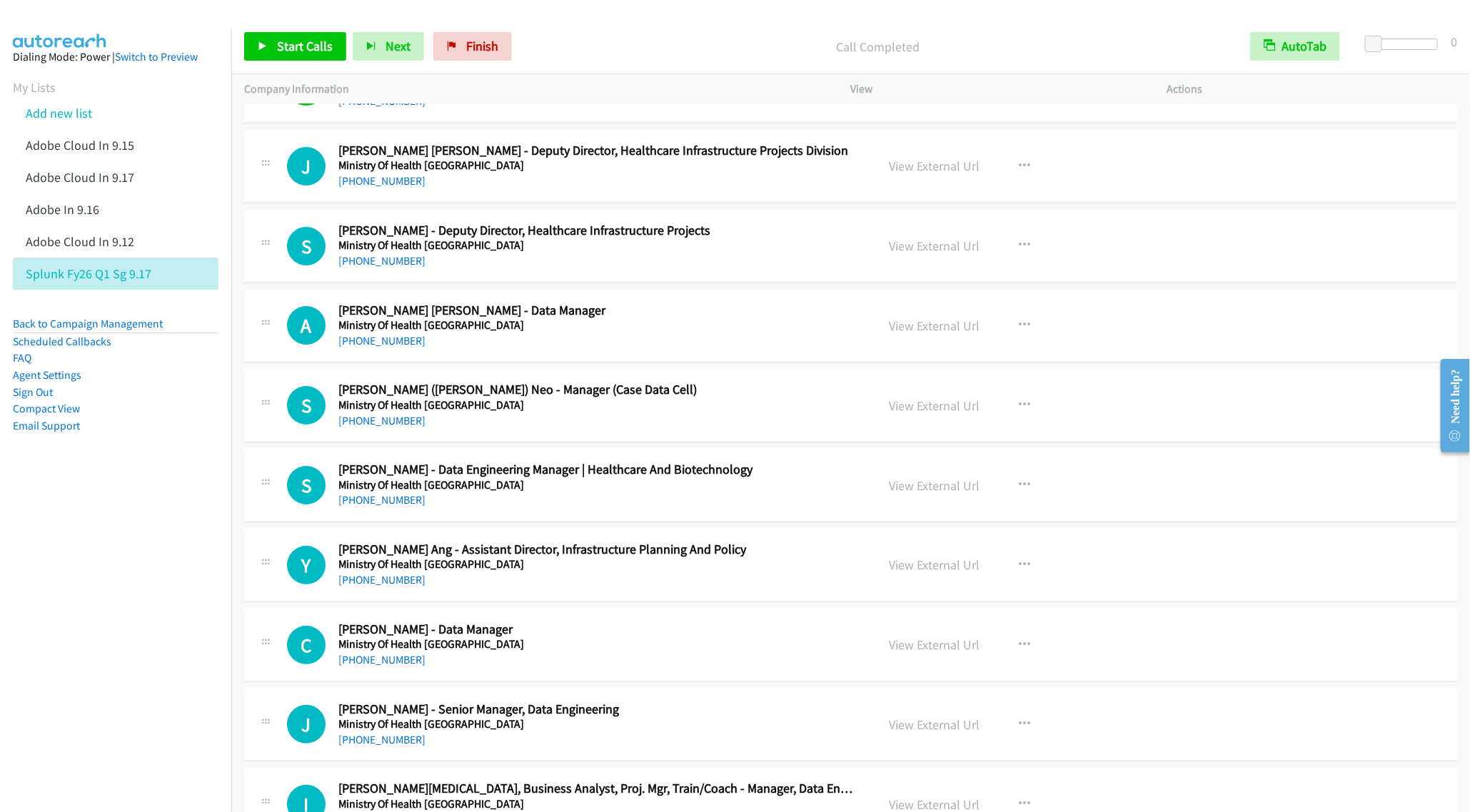
scroll to position [8778, 0]
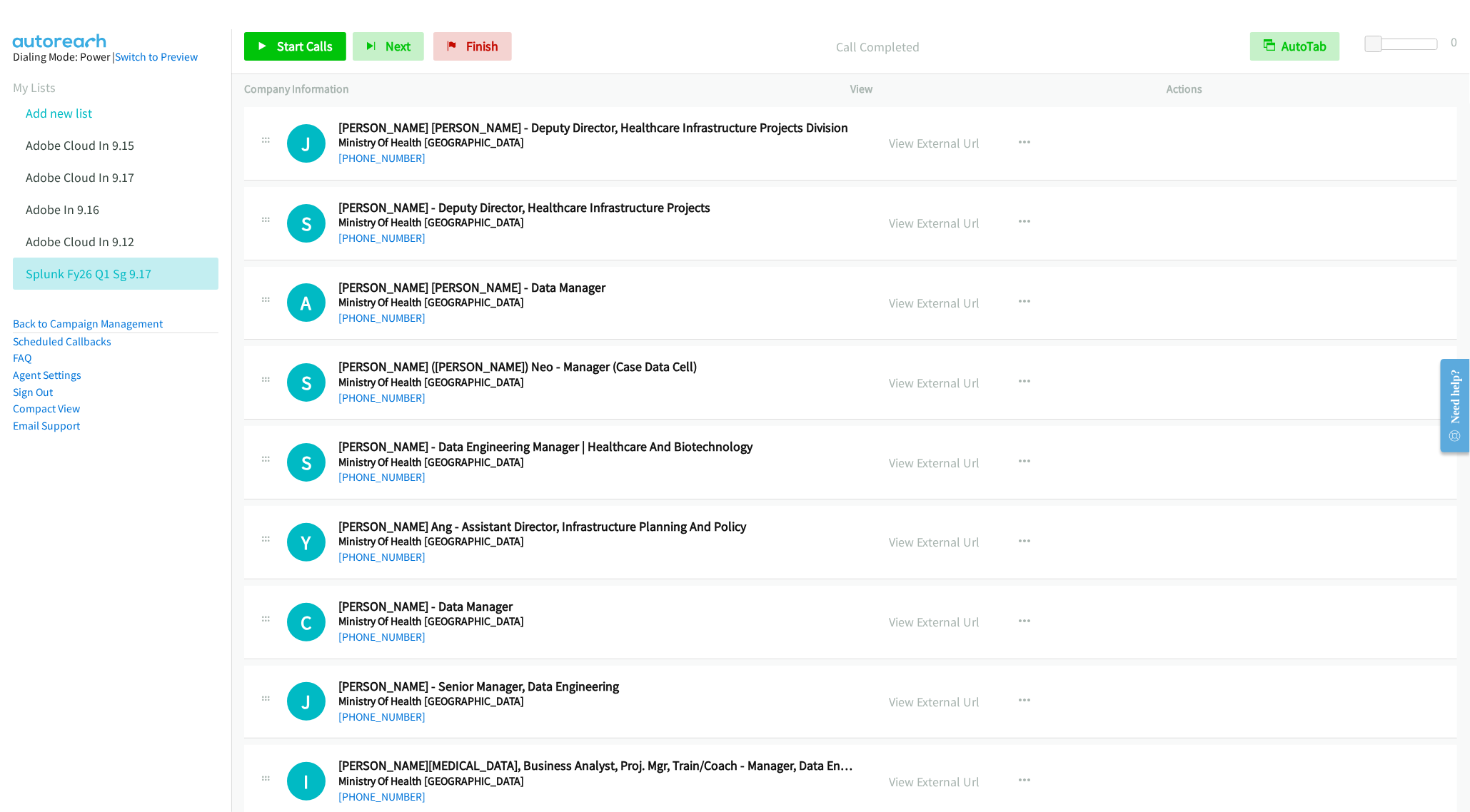
click at [634, 310] on h5 "Ministry Of Health Singapore" at bounding box center [597, 302] width 518 height 14
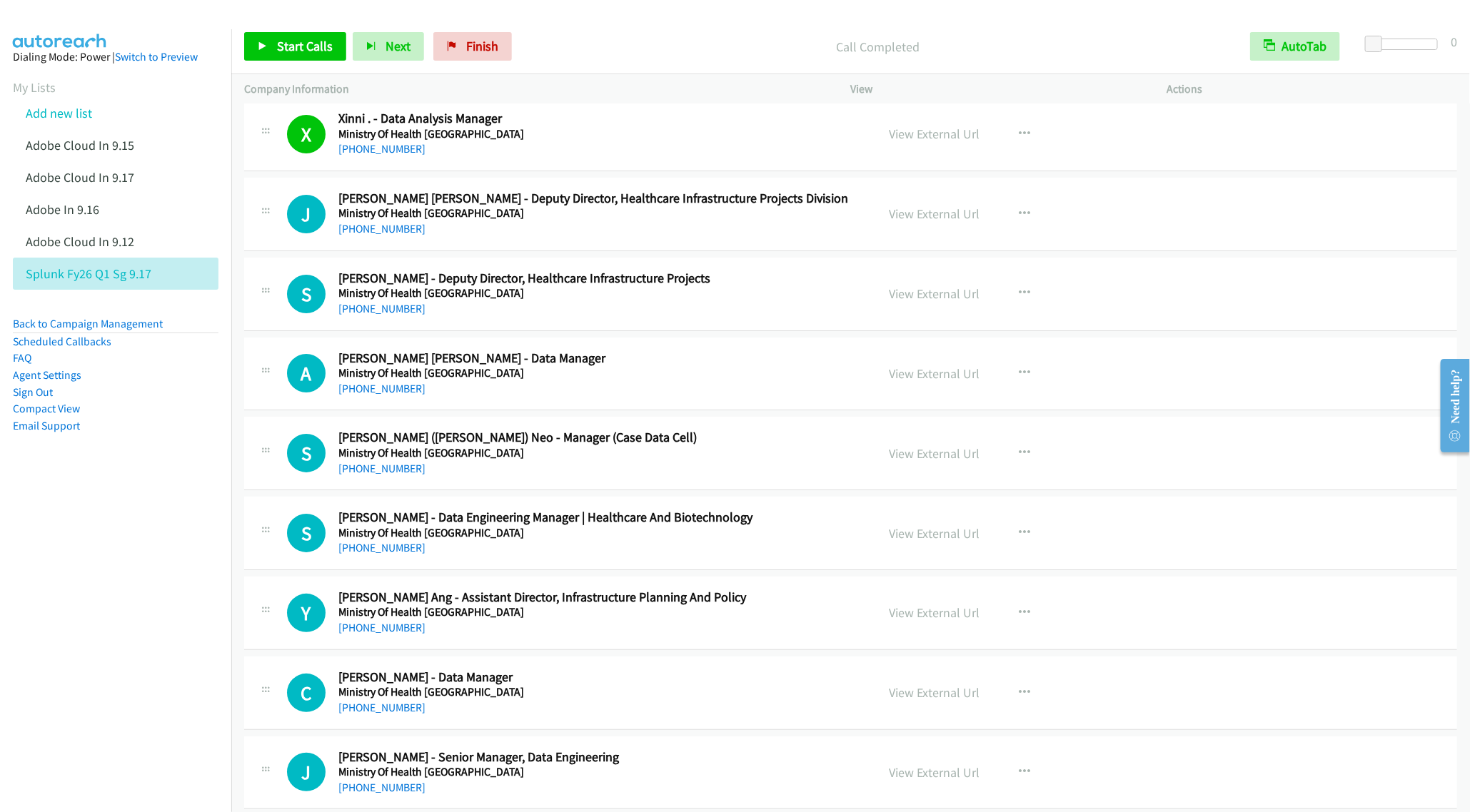
scroll to position [8671, 0]
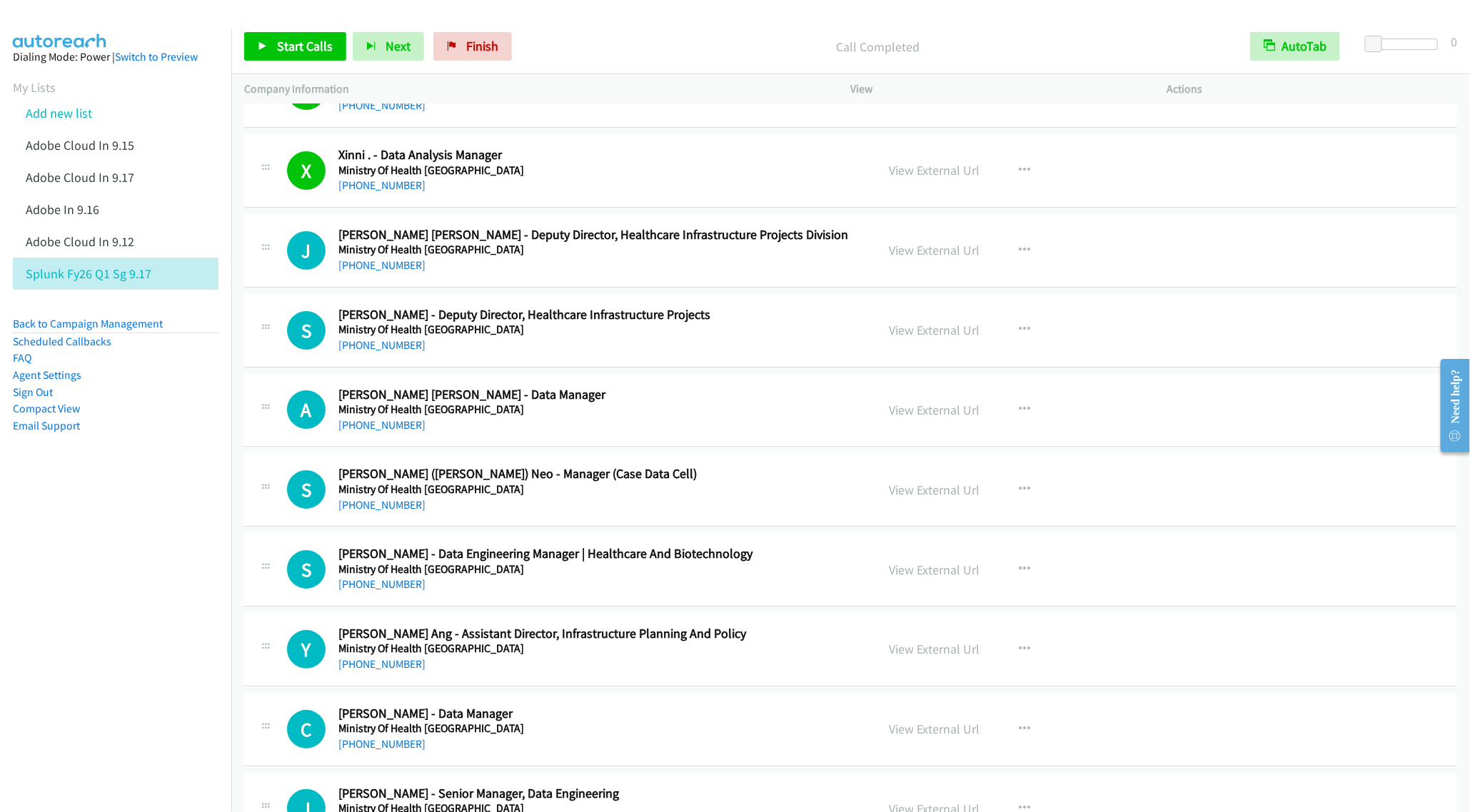
click at [694, 60] on div "Call Completed" at bounding box center [878, 46] width 718 height 28
click at [275, 39] on link "Start Calls" at bounding box center [295, 46] width 102 height 28
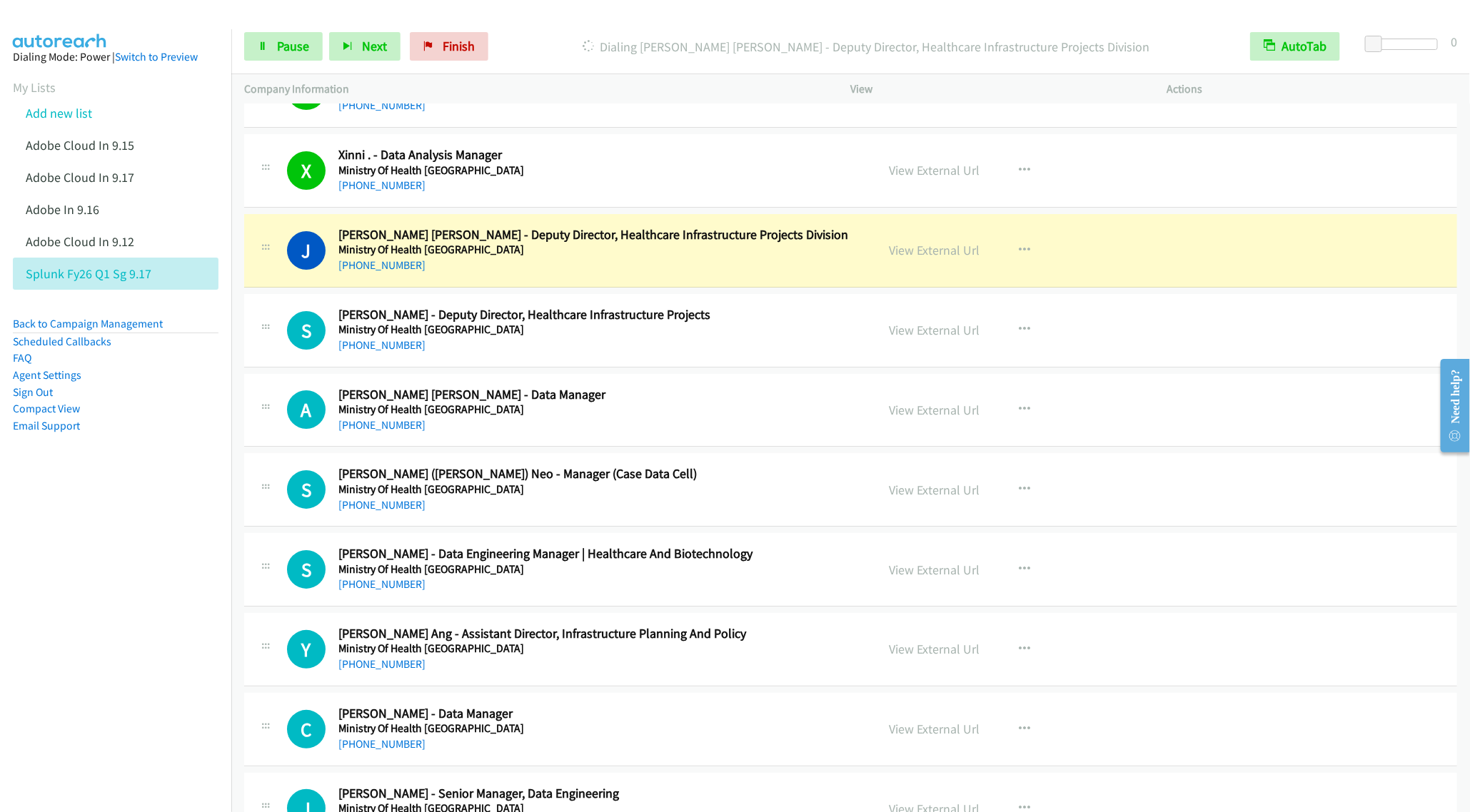
click at [653, 243] on h2 "Joseph Lim Jui Teck - Deputy Director, Healthcare Infrastructure Projects Divis…" at bounding box center [597, 235] width 518 height 17
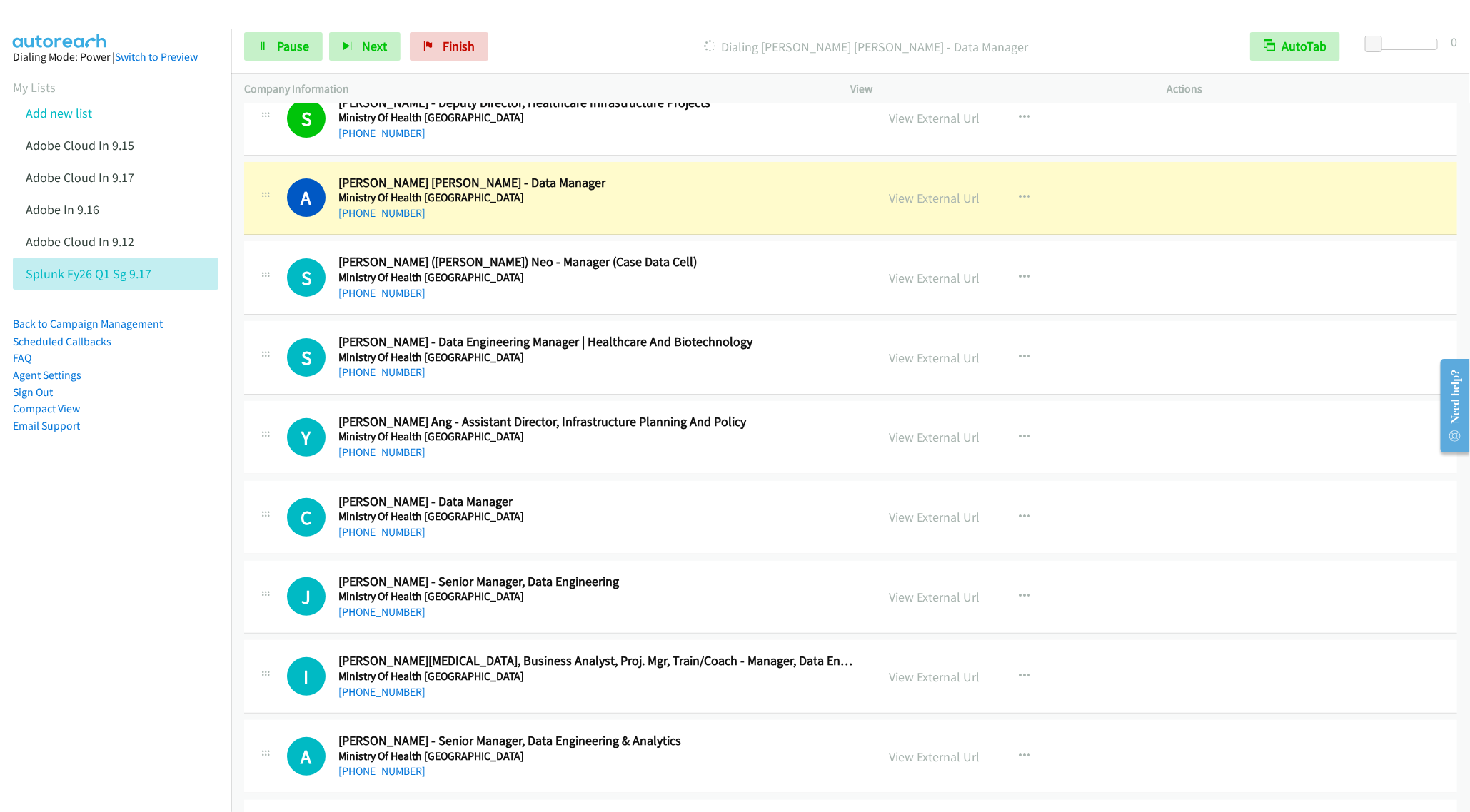
scroll to position [8885, 0]
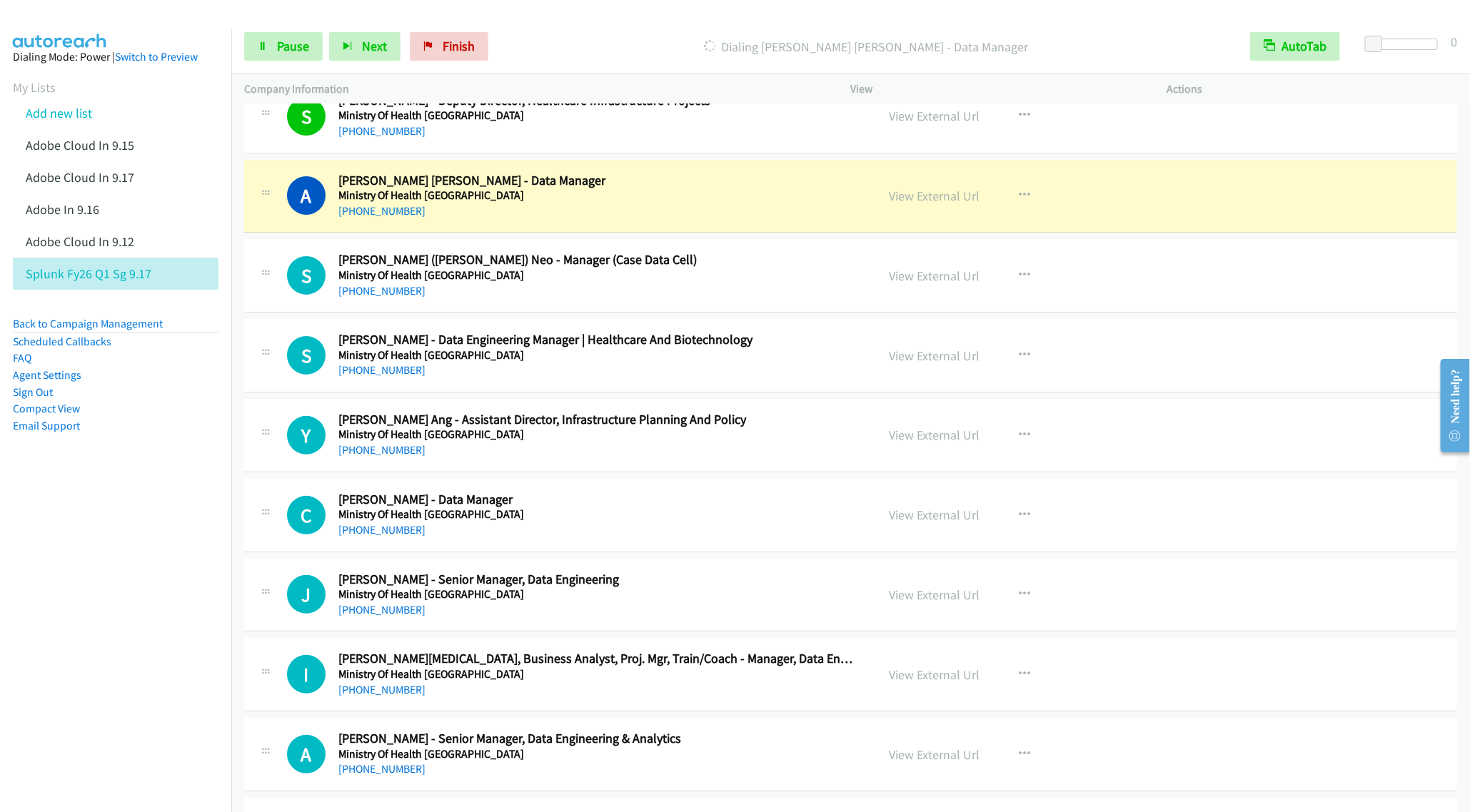
click at [666, 283] on h5 "Ministry Of Health Singapore" at bounding box center [597, 276] width 518 height 14
click at [1018, 290] on button "button" at bounding box center [1025, 276] width 39 height 28
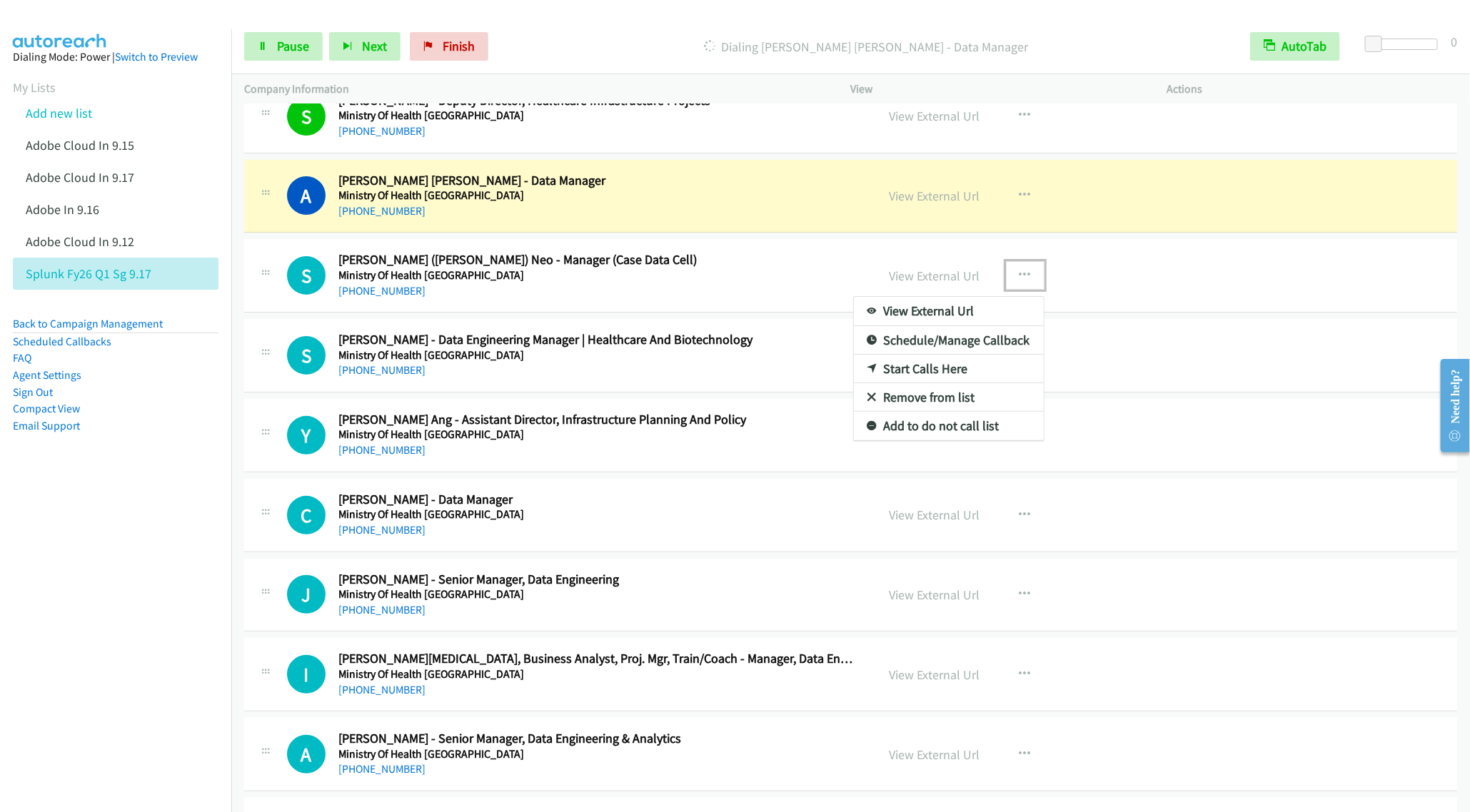
click at [289, 39] on div at bounding box center [735, 406] width 1470 height 812
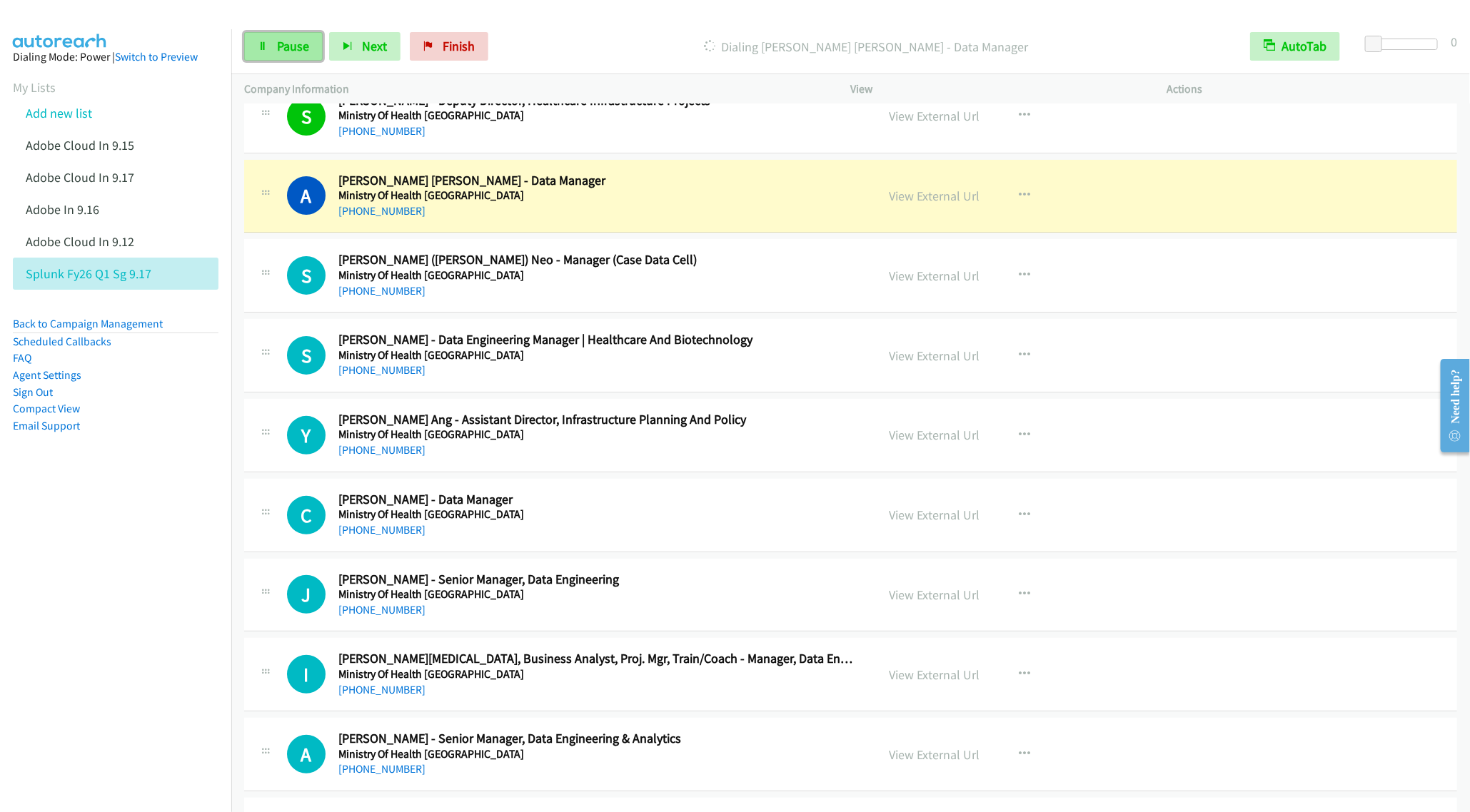
click at [270, 47] on link "Pause" at bounding box center [284, 46] width 79 height 28
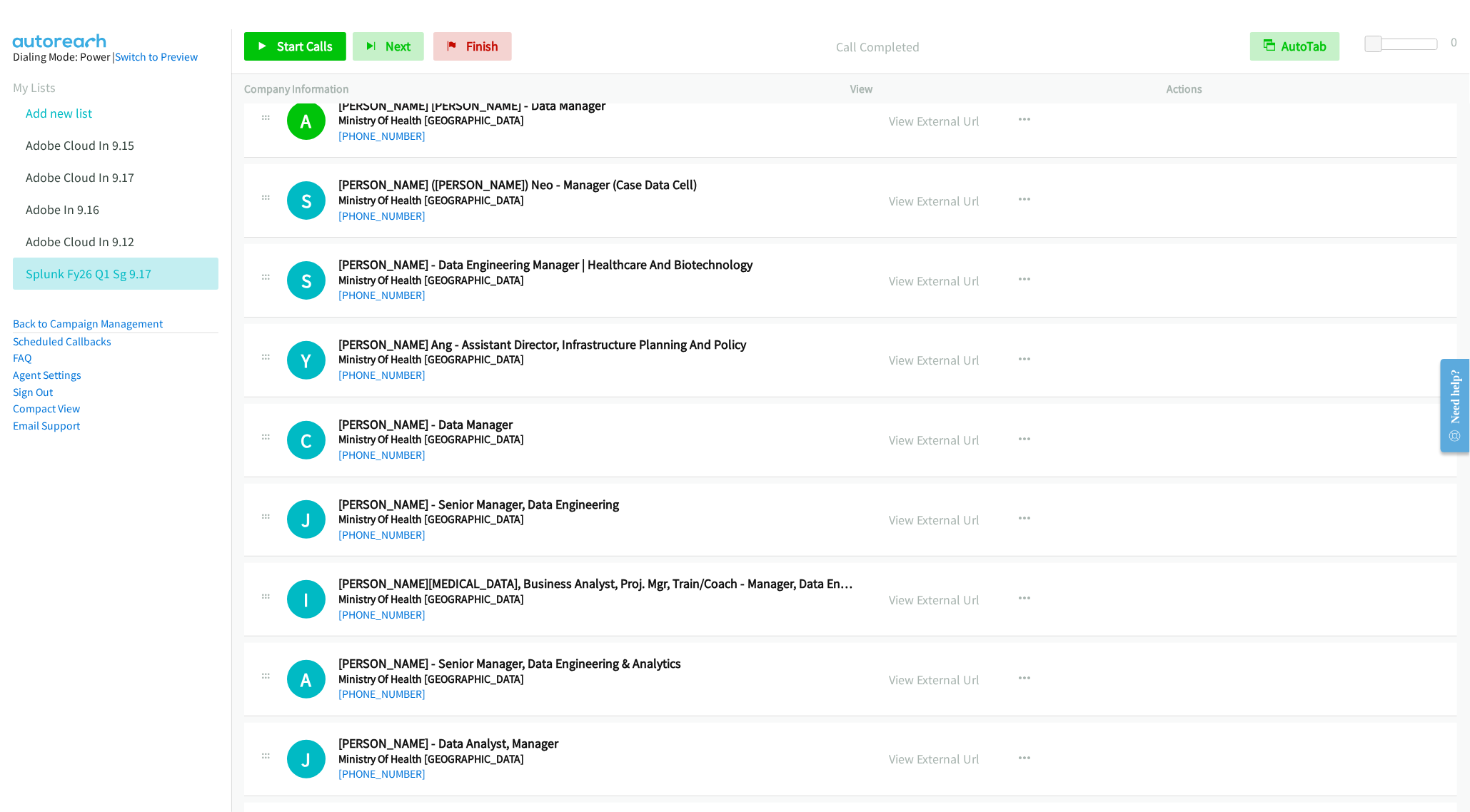
scroll to position [8992, 0]
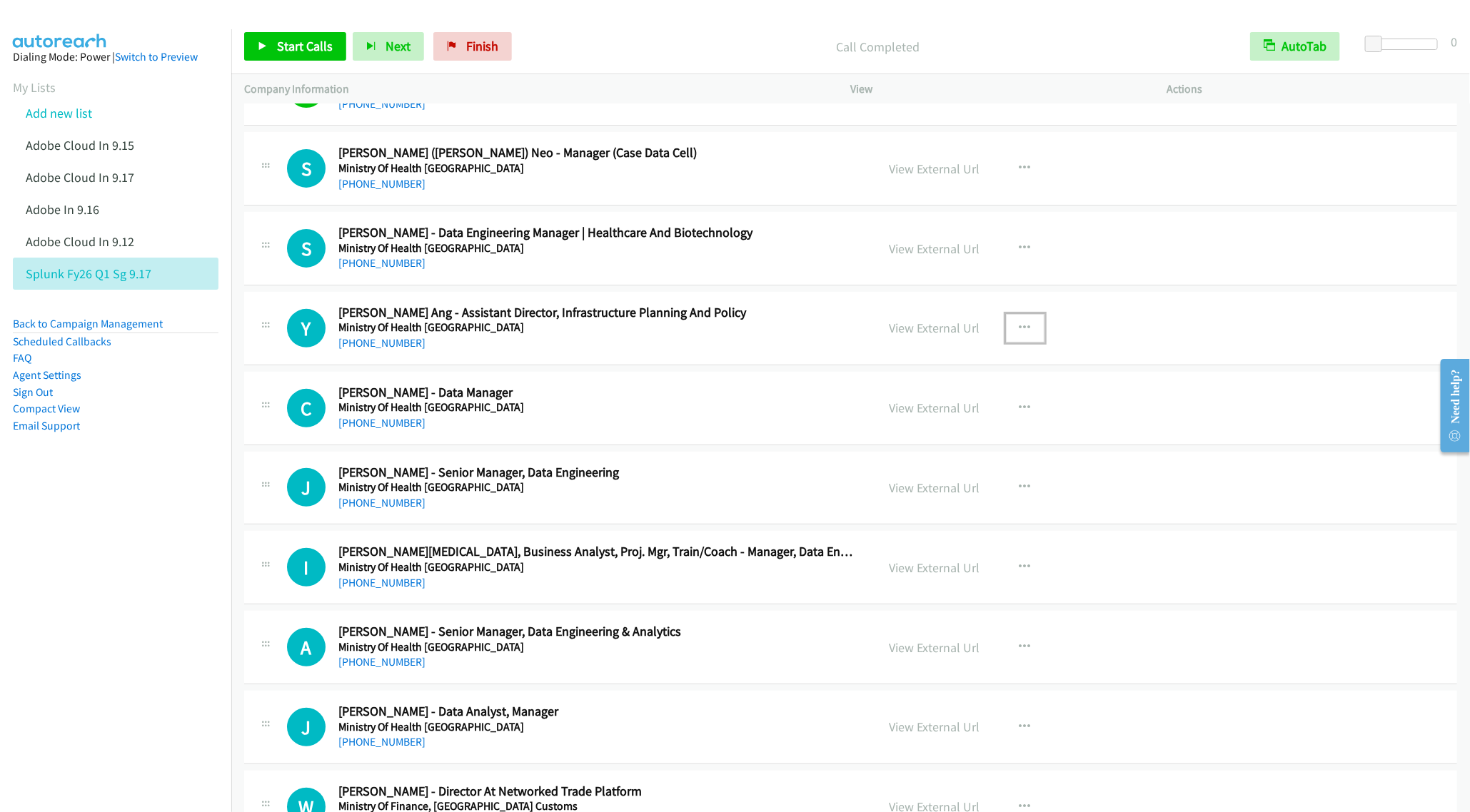
click at [1023, 343] on button "button" at bounding box center [1025, 328] width 39 height 28
click at [926, 436] on link "Start Calls Here" at bounding box center [948, 421] width 190 height 28
click at [296, 54] on link "Start Calls" at bounding box center [295, 46] width 102 height 28
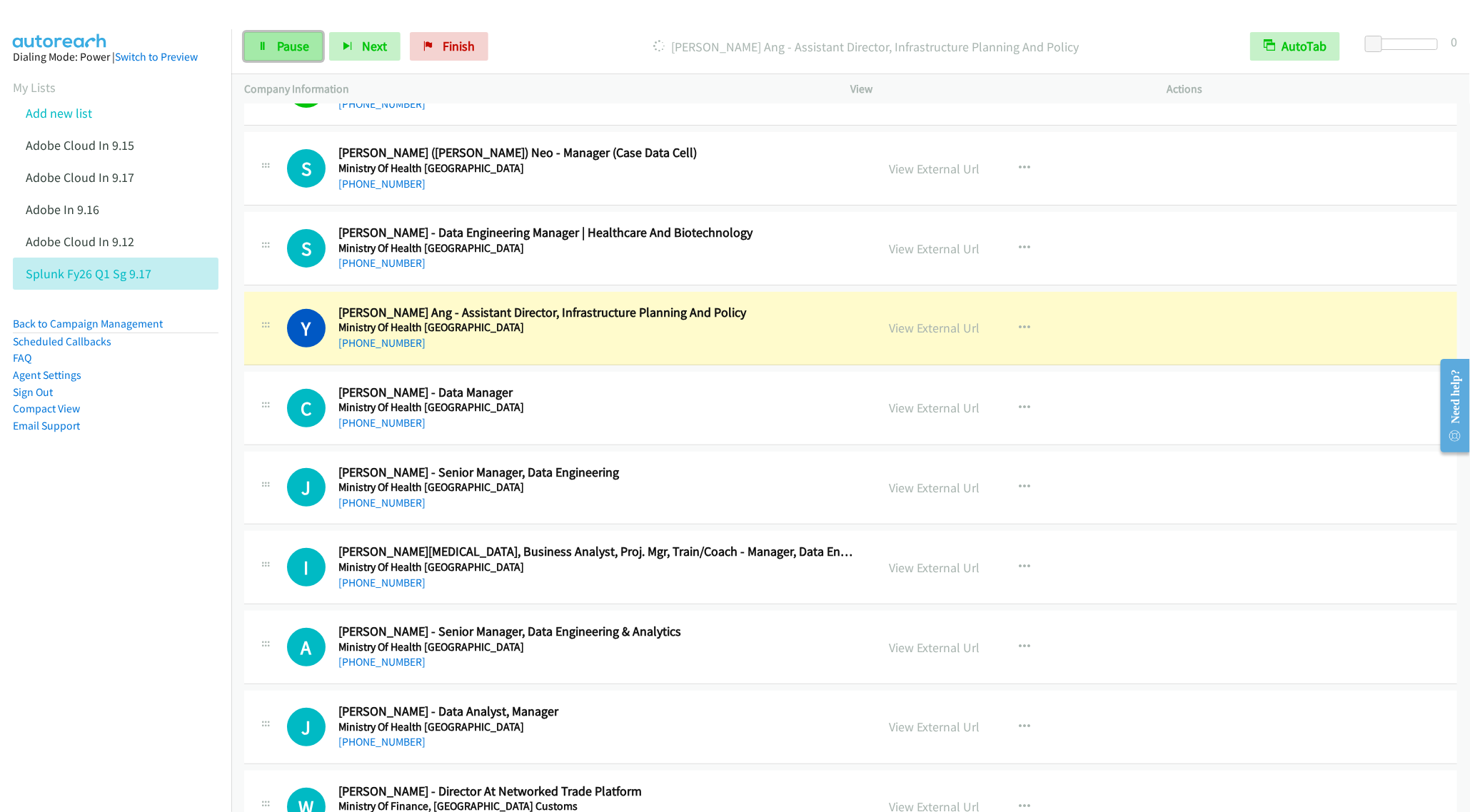
click at [280, 47] on span "Pause" at bounding box center [293, 46] width 32 height 17
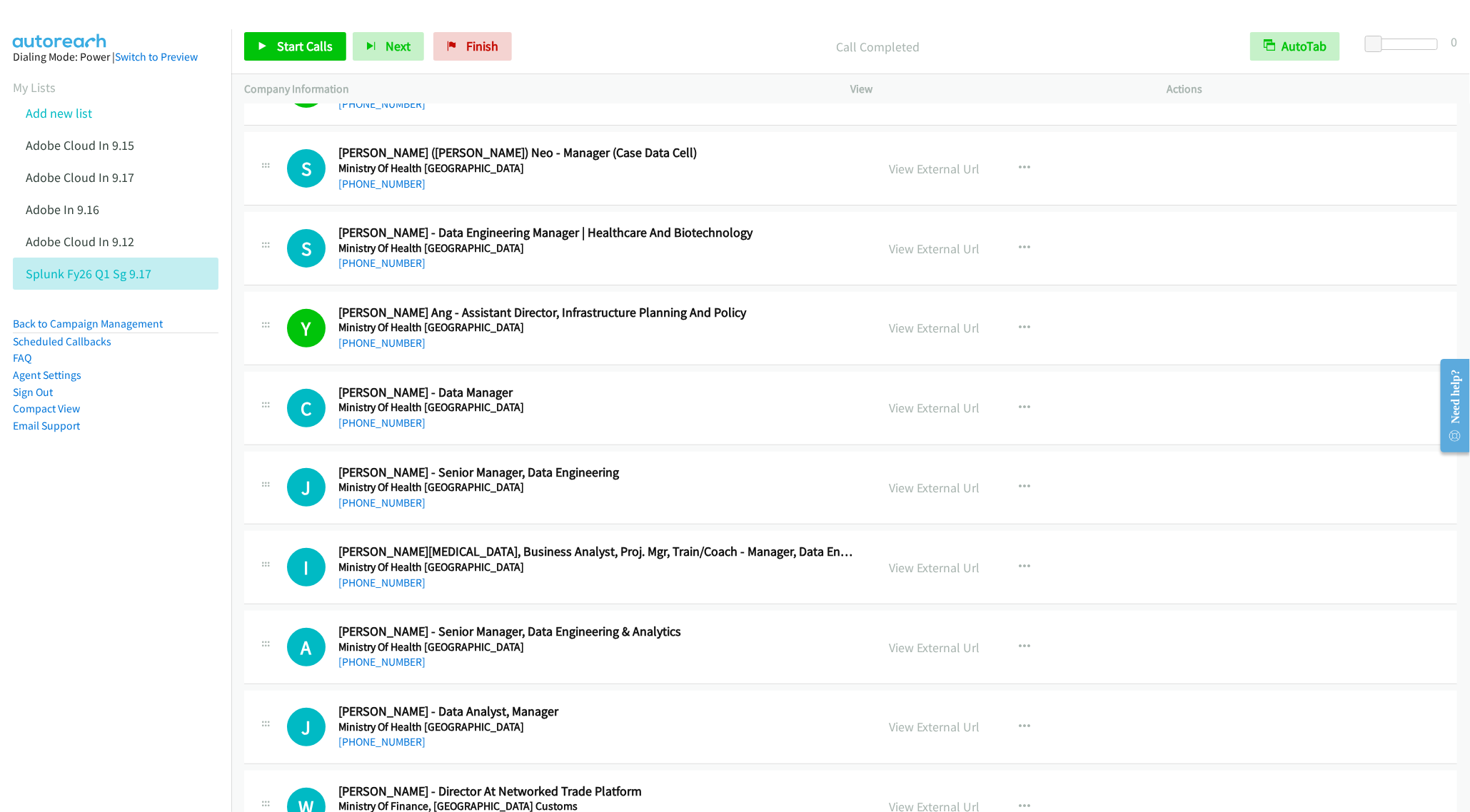
scroll to position [9099, 0]
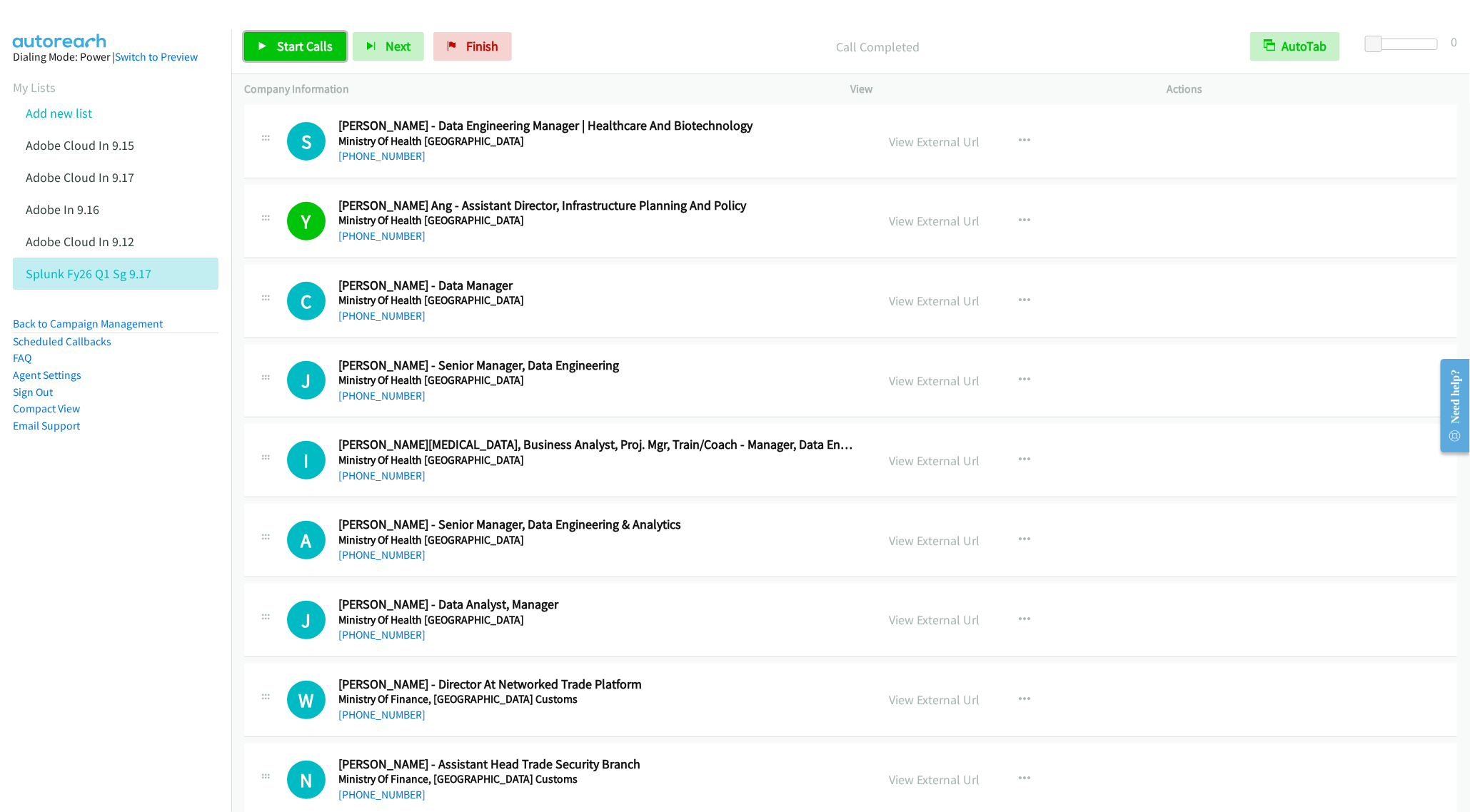
click at [304, 47] on span "Start Calls" at bounding box center [305, 46] width 56 height 17
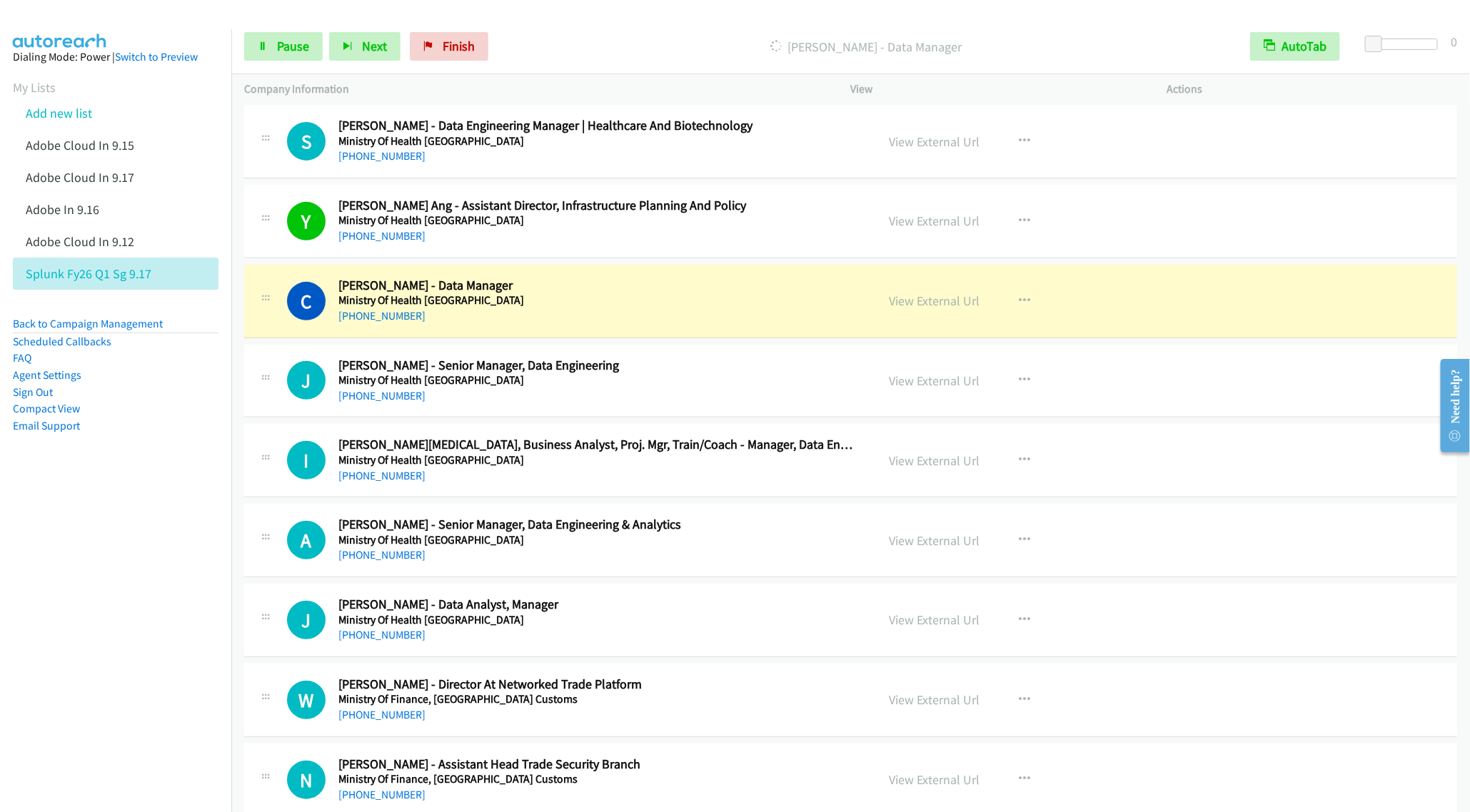
click at [670, 387] on h5 "Ministry Of Health Singapore" at bounding box center [597, 380] width 518 height 14
drag, startPoint x: 170, startPoint y: 502, endPoint x: 108, endPoint y: 463, distance: 73.2
click at [169, 502] on nav "Dialing Mode: Power | Switch to Preview My Lists Add new list Adobe Cloud In 9.…" at bounding box center [116, 435] width 232 height 812
click at [272, 50] on link "Pause" at bounding box center [284, 46] width 79 height 28
click at [681, 484] on div "+65 9649 4128" at bounding box center [597, 476] width 518 height 17
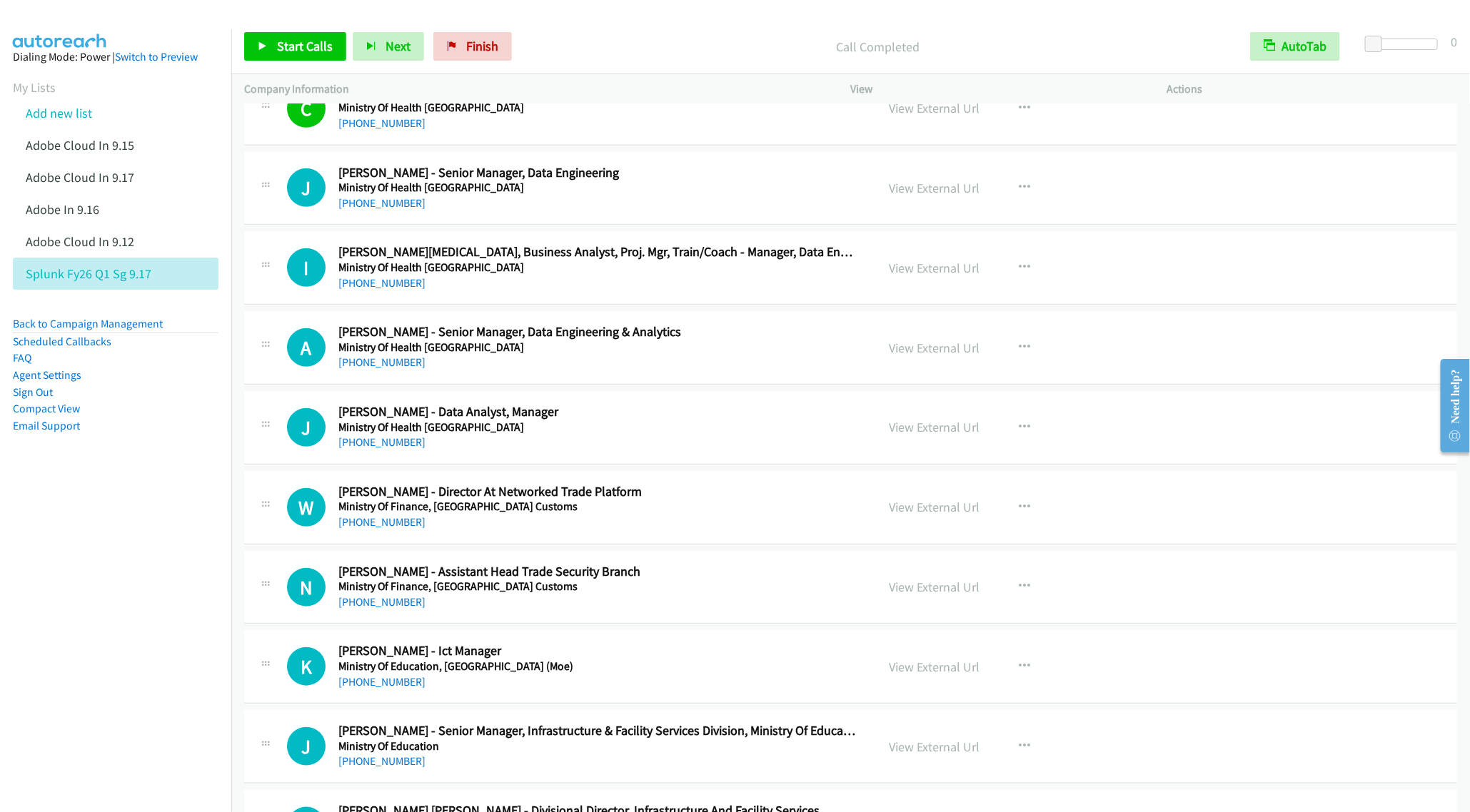
scroll to position [9313, 0]
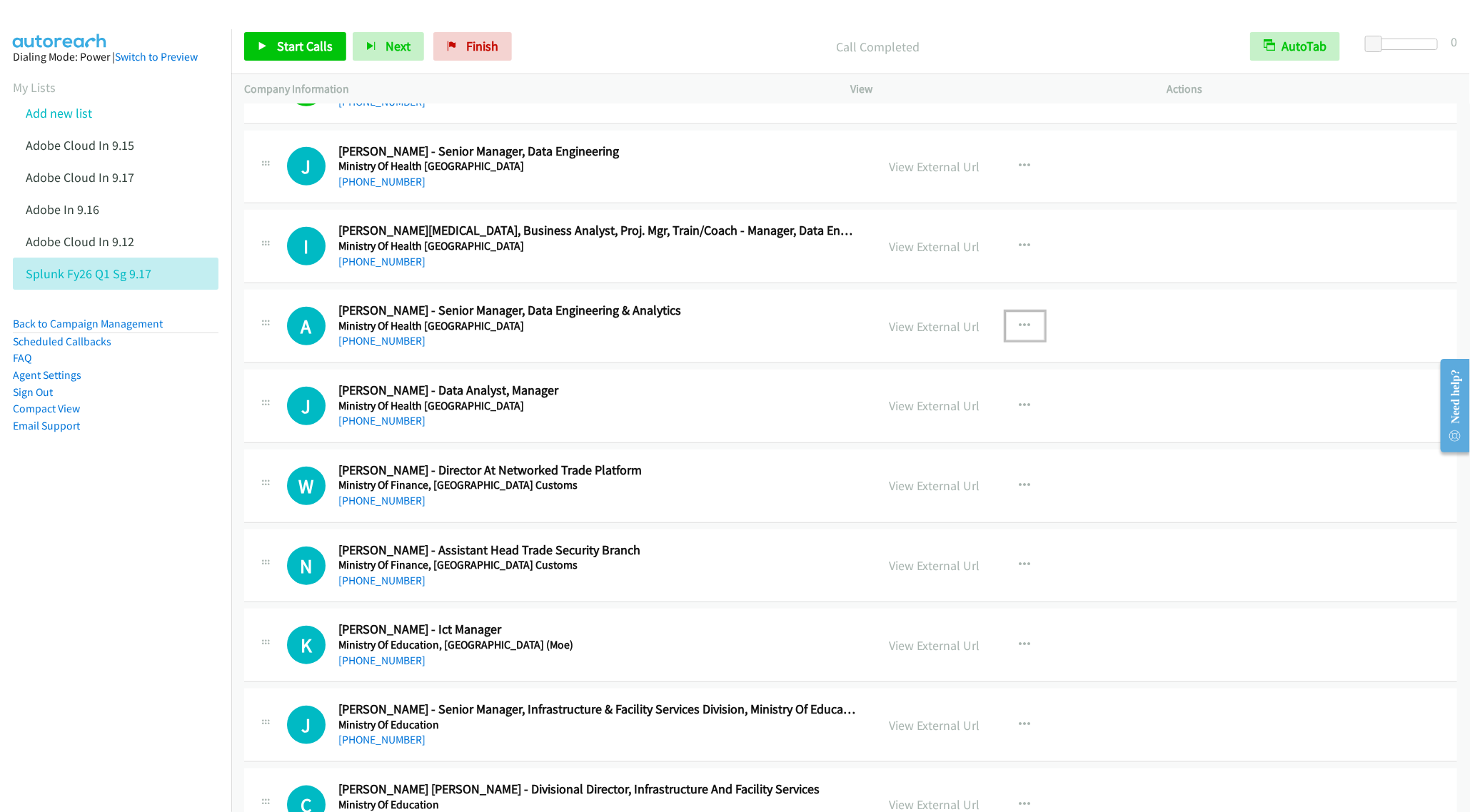
click at [1019, 332] on icon "button" at bounding box center [1025, 326] width 11 height 11
click at [928, 434] on link "Start Calls Here" at bounding box center [948, 420] width 190 height 28
click at [270, 42] on link "Start Calls" at bounding box center [295, 46] width 102 height 28
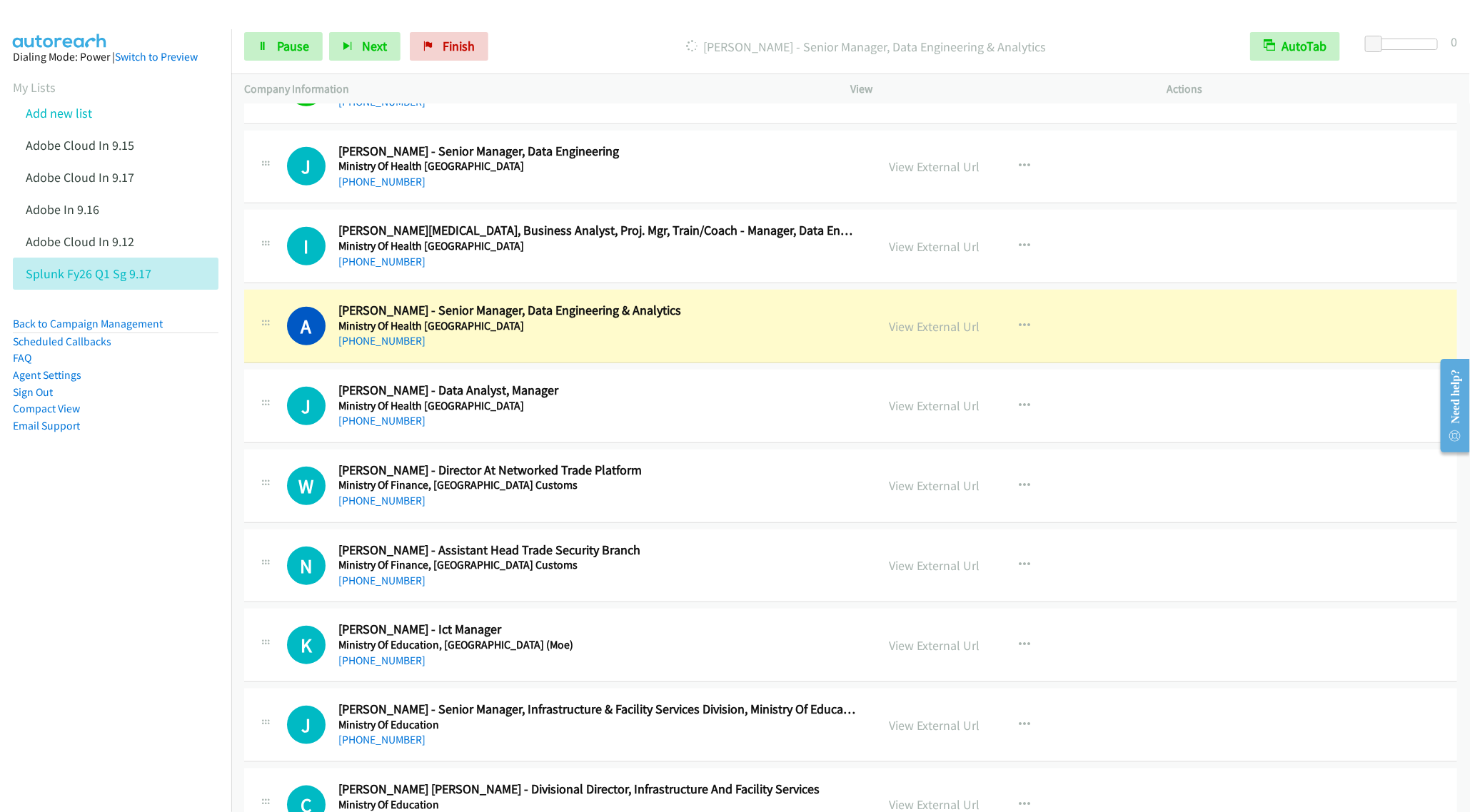
scroll to position [9420, 0]
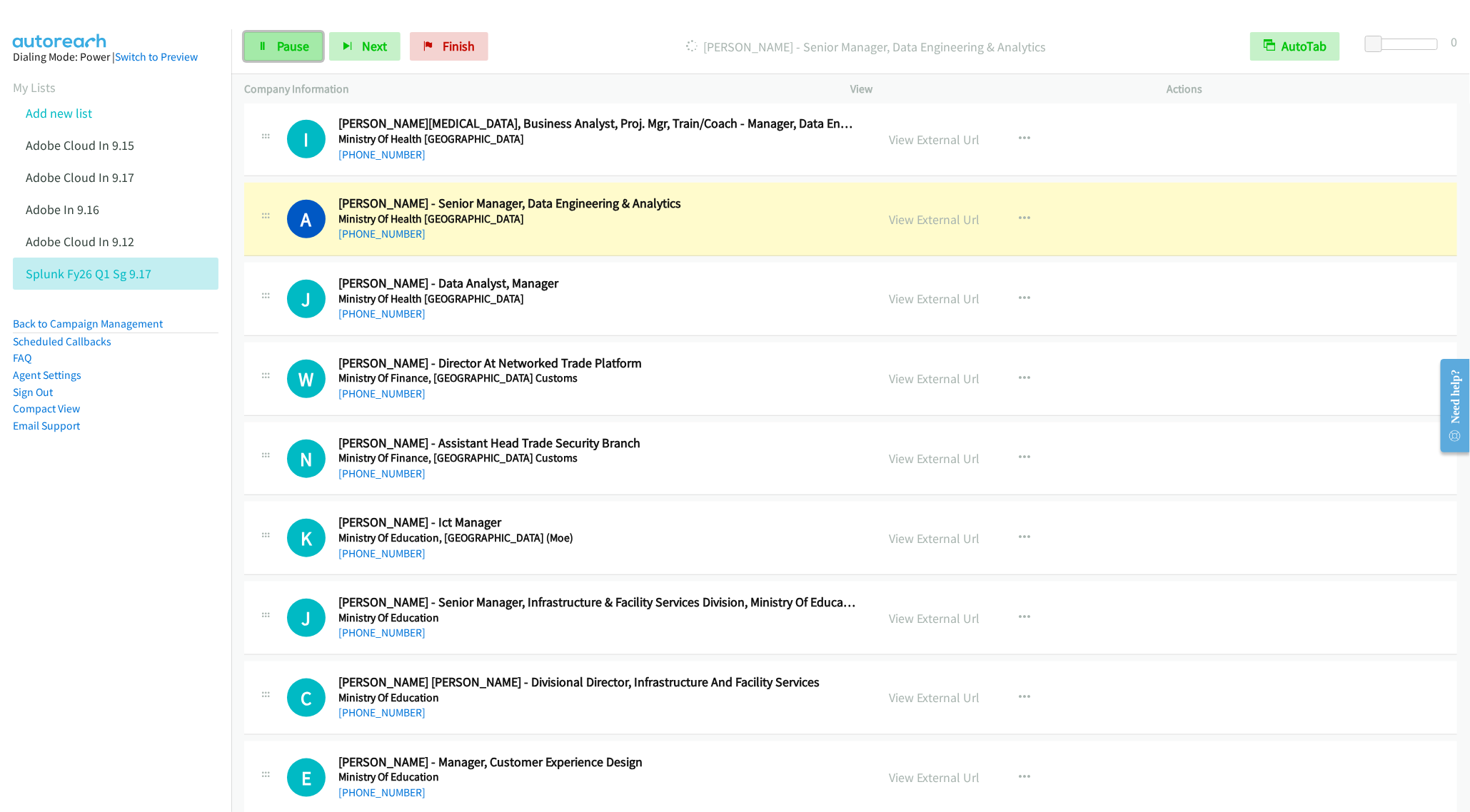
click at [284, 50] on span "Pause" at bounding box center [293, 46] width 32 height 17
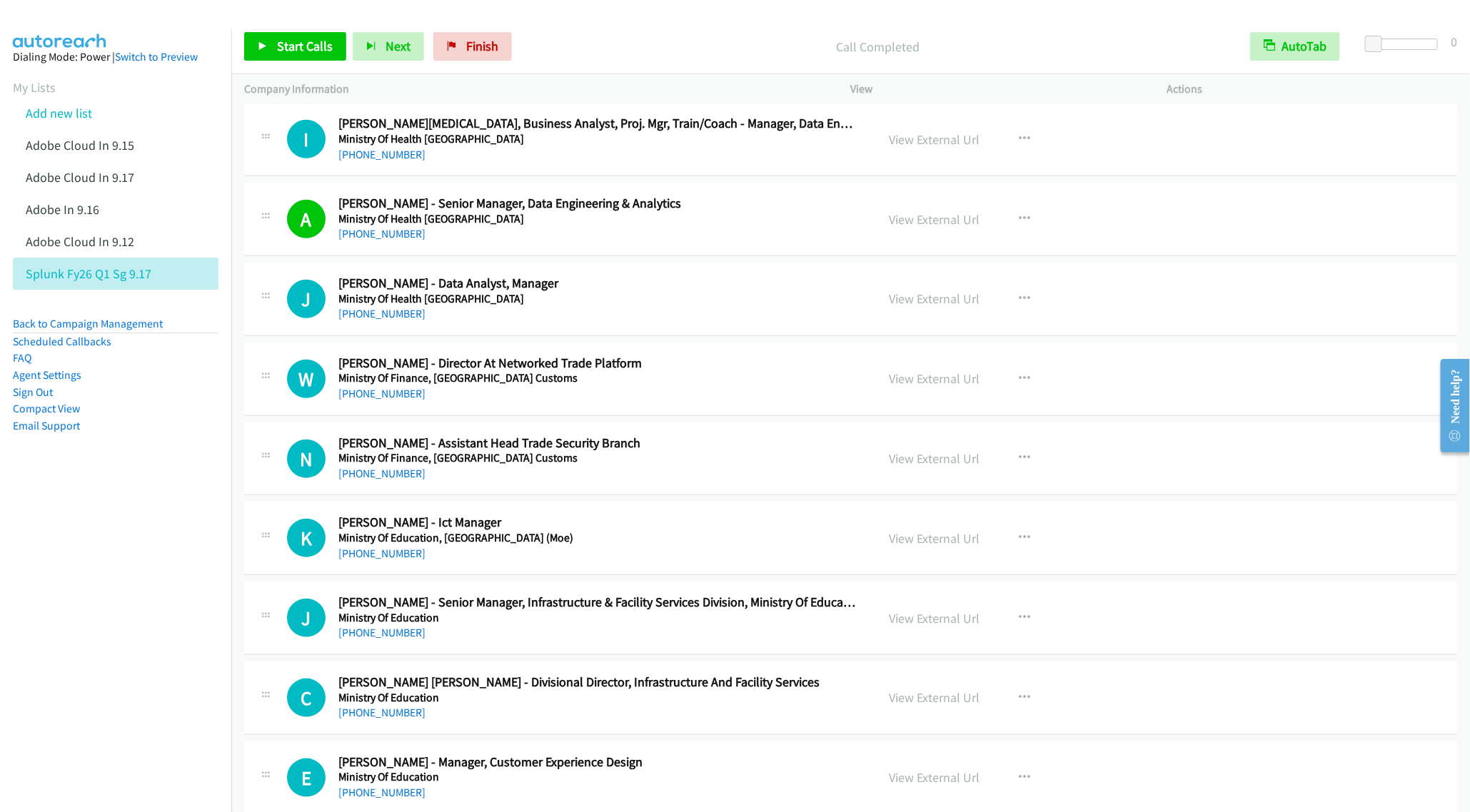
click at [262, 28] on div "Start Calls Pause Next Finish Call Completed AutoTab AutoTab 0" at bounding box center [851, 46] width 1238 height 55
click at [285, 43] on span "Start Calls" at bounding box center [305, 46] width 56 height 17
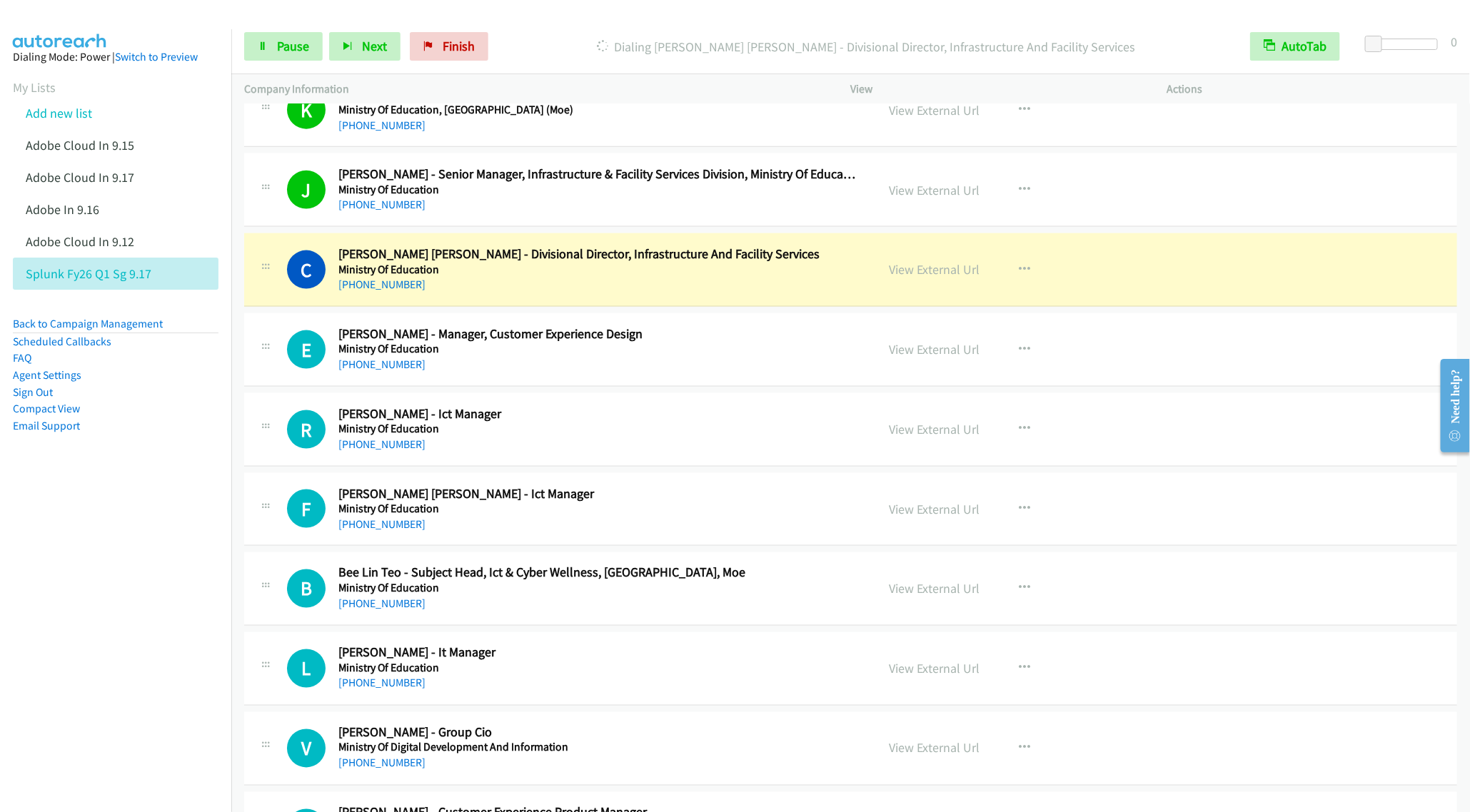
scroll to position [9956, 0]
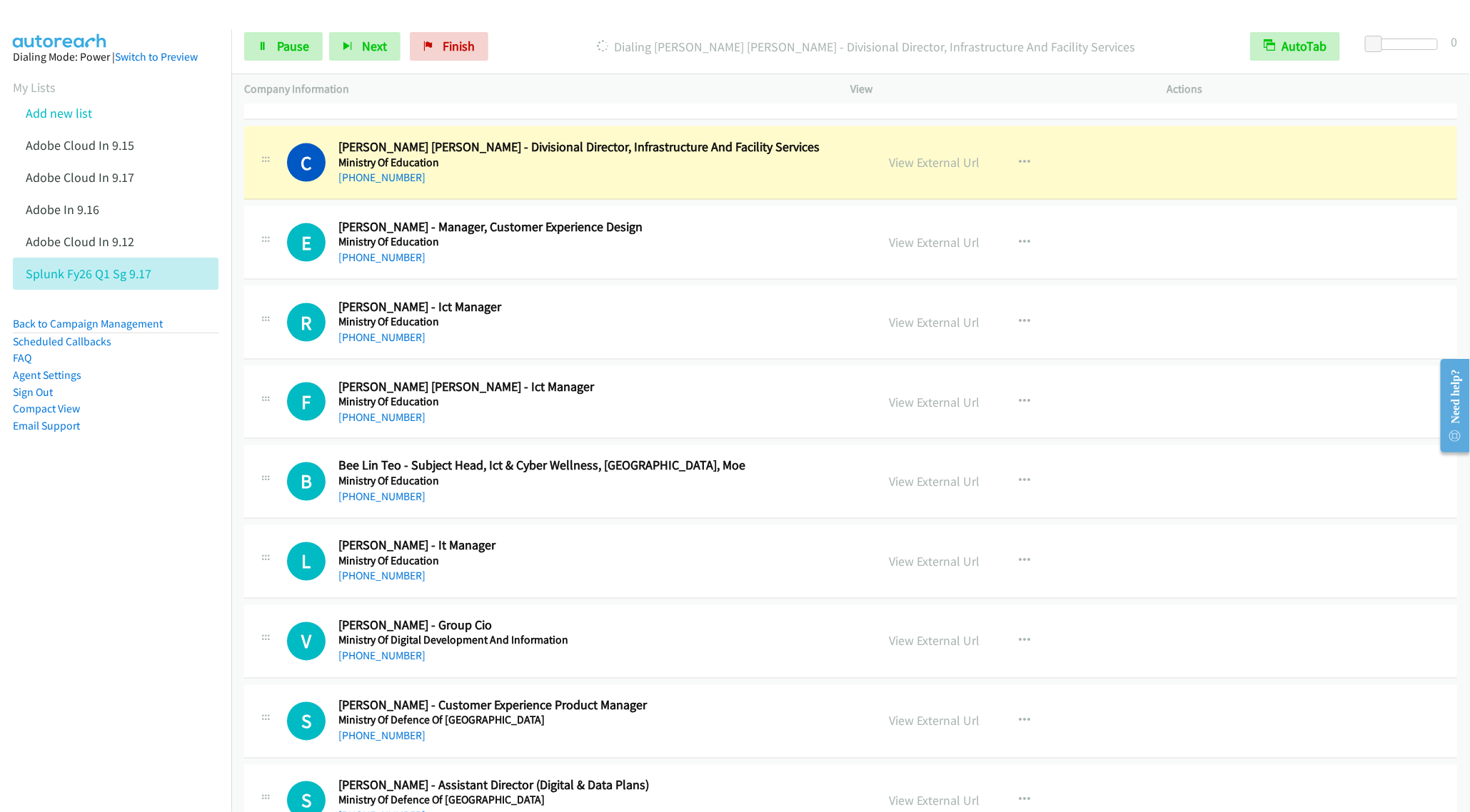
click at [636, 235] on h2 "Eleen Tia - Manager, Customer Experience Design" at bounding box center [597, 227] width 518 height 17
click at [1022, 248] on icon "button" at bounding box center [1025, 243] width 11 height 11
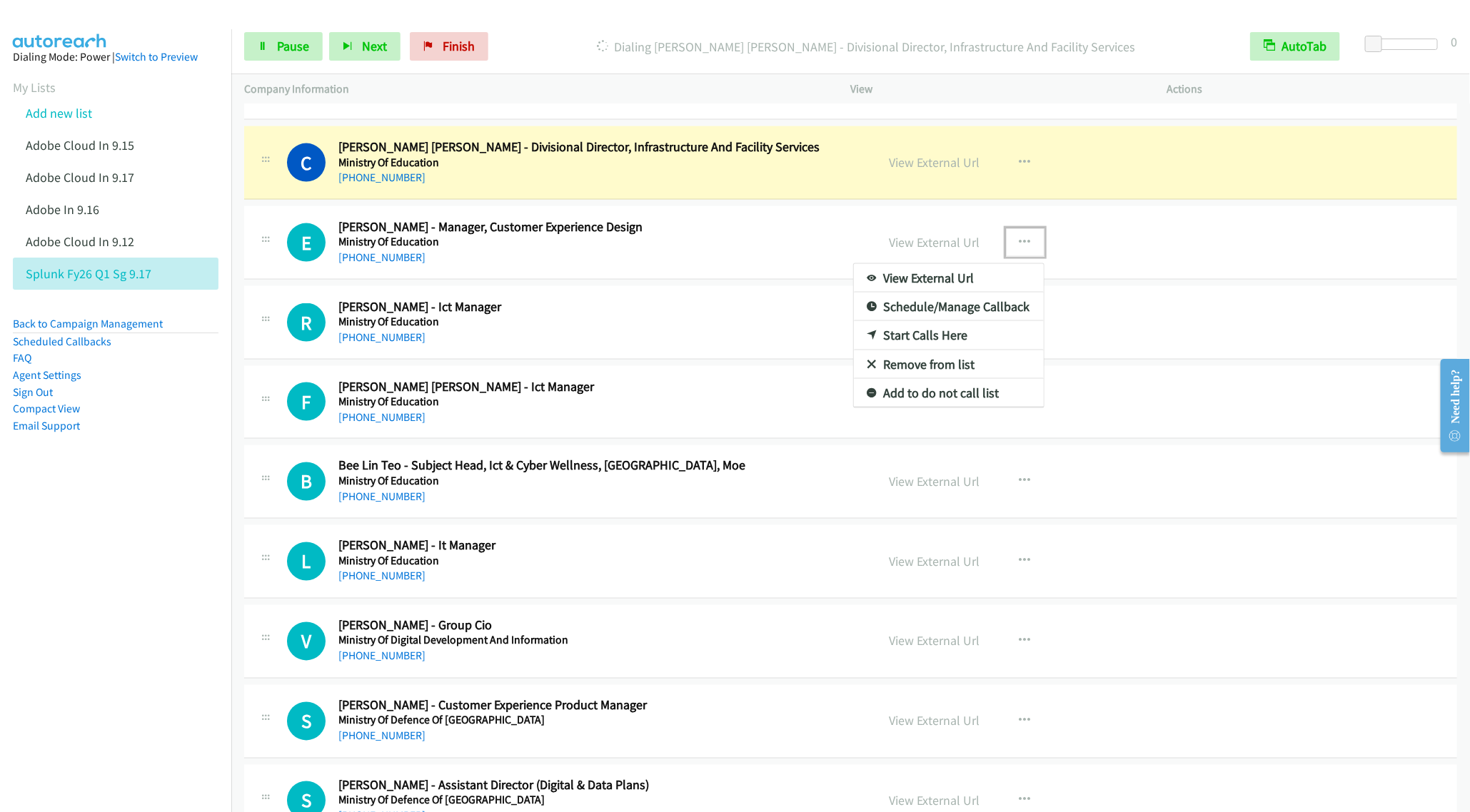
click at [939, 379] on link "Remove from list" at bounding box center [948, 365] width 190 height 28
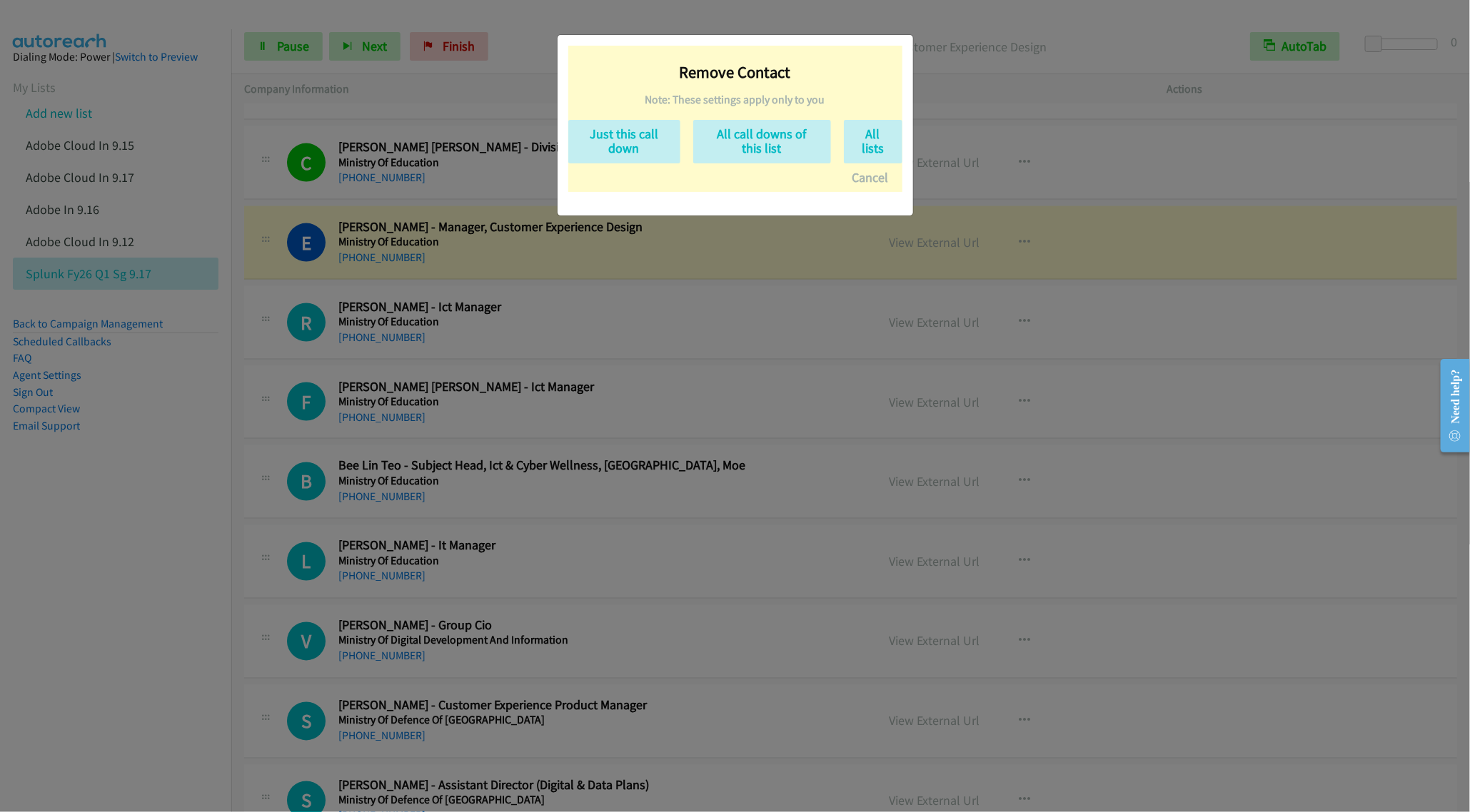
click at [758, 195] on div "Remove Contact Note: These settings apply only to you Just this call down All c…" at bounding box center [735, 124] width 355 height 180
click at [870, 185] on button "Cancel" at bounding box center [870, 178] width 64 height 28
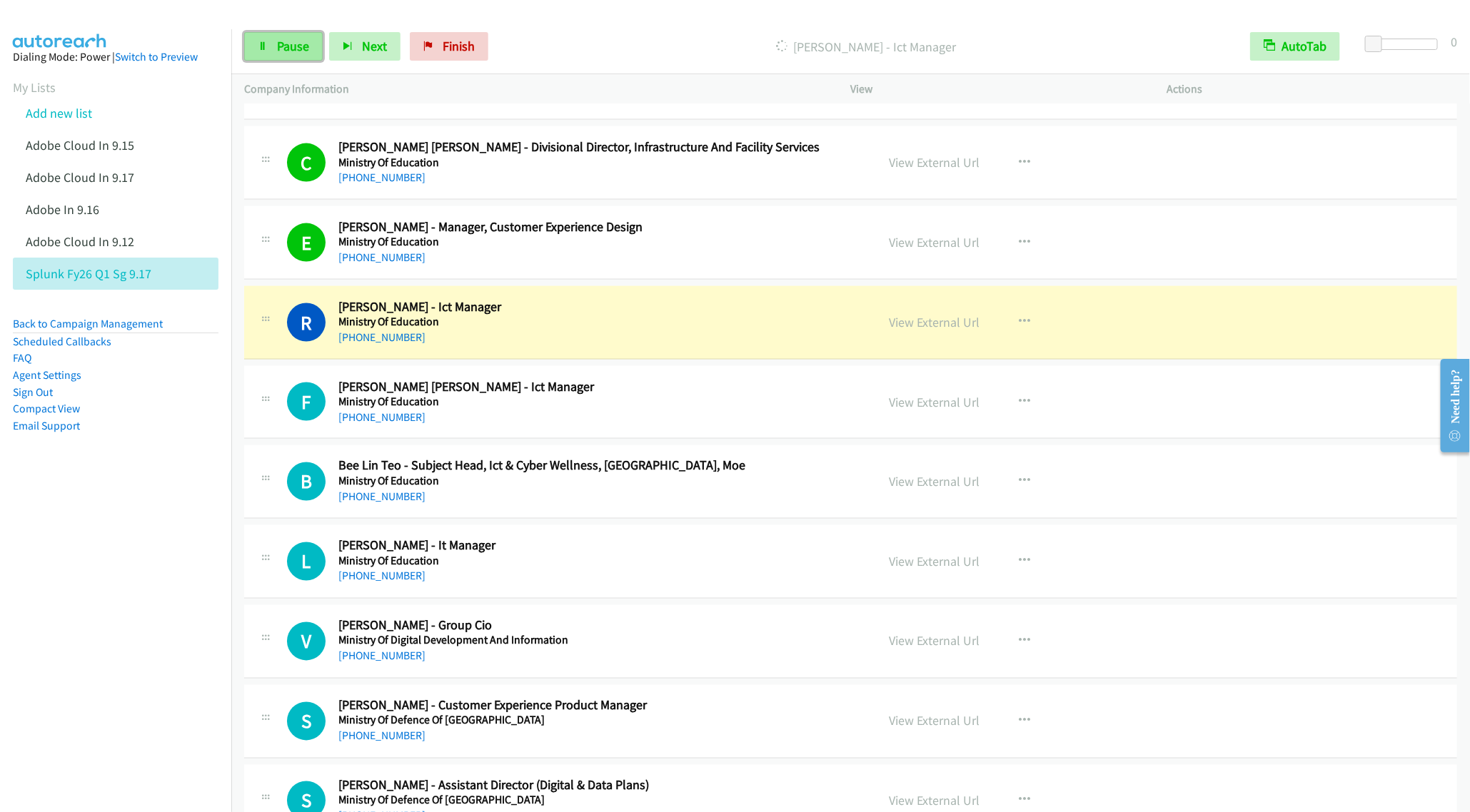
click at [284, 52] on span "Pause" at bounding box center [293, 46] width 32 height 17
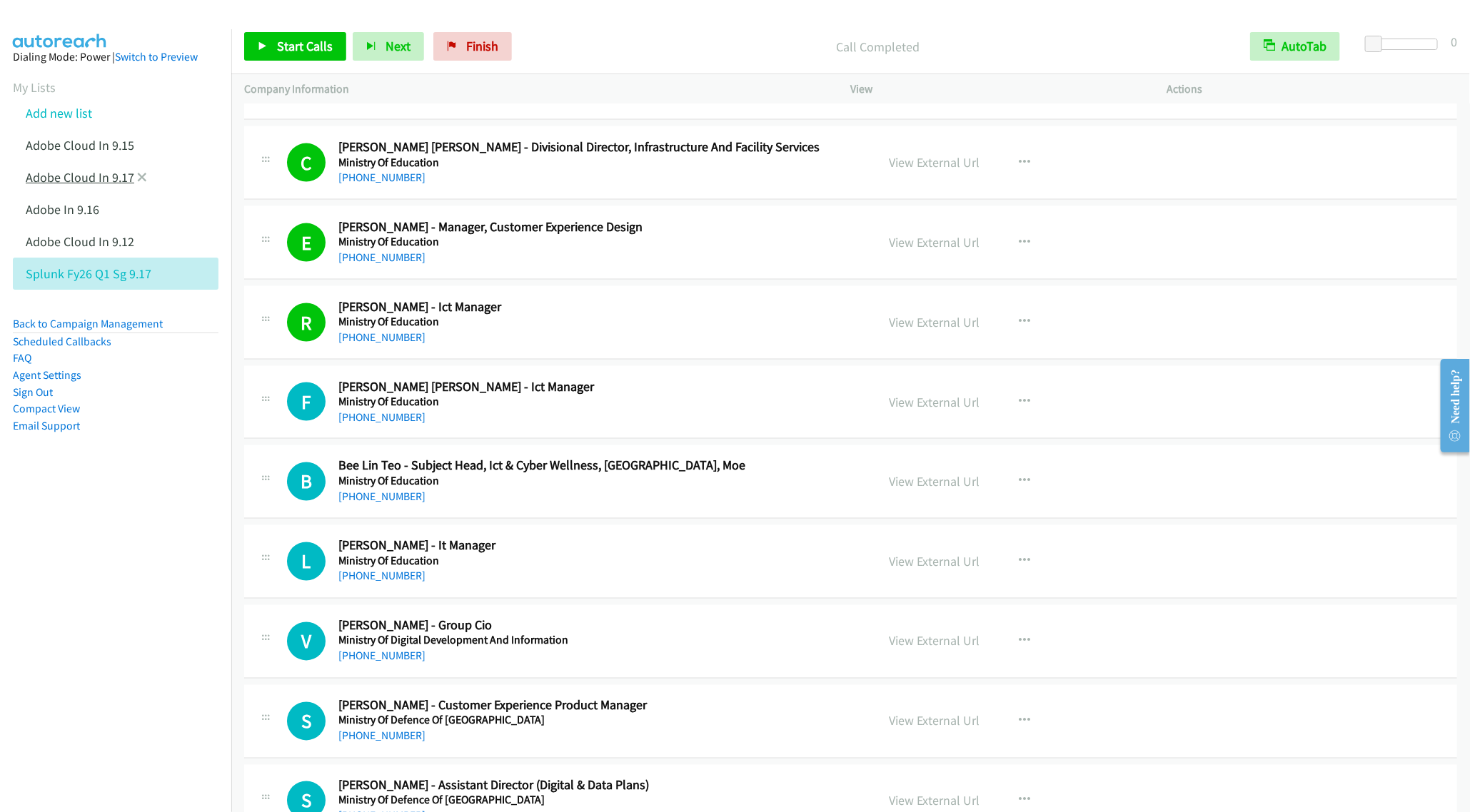
click at [69, 178] on link "Adobe Cloud In 9.17" at bounding box center [80, 177] width 109 height 17
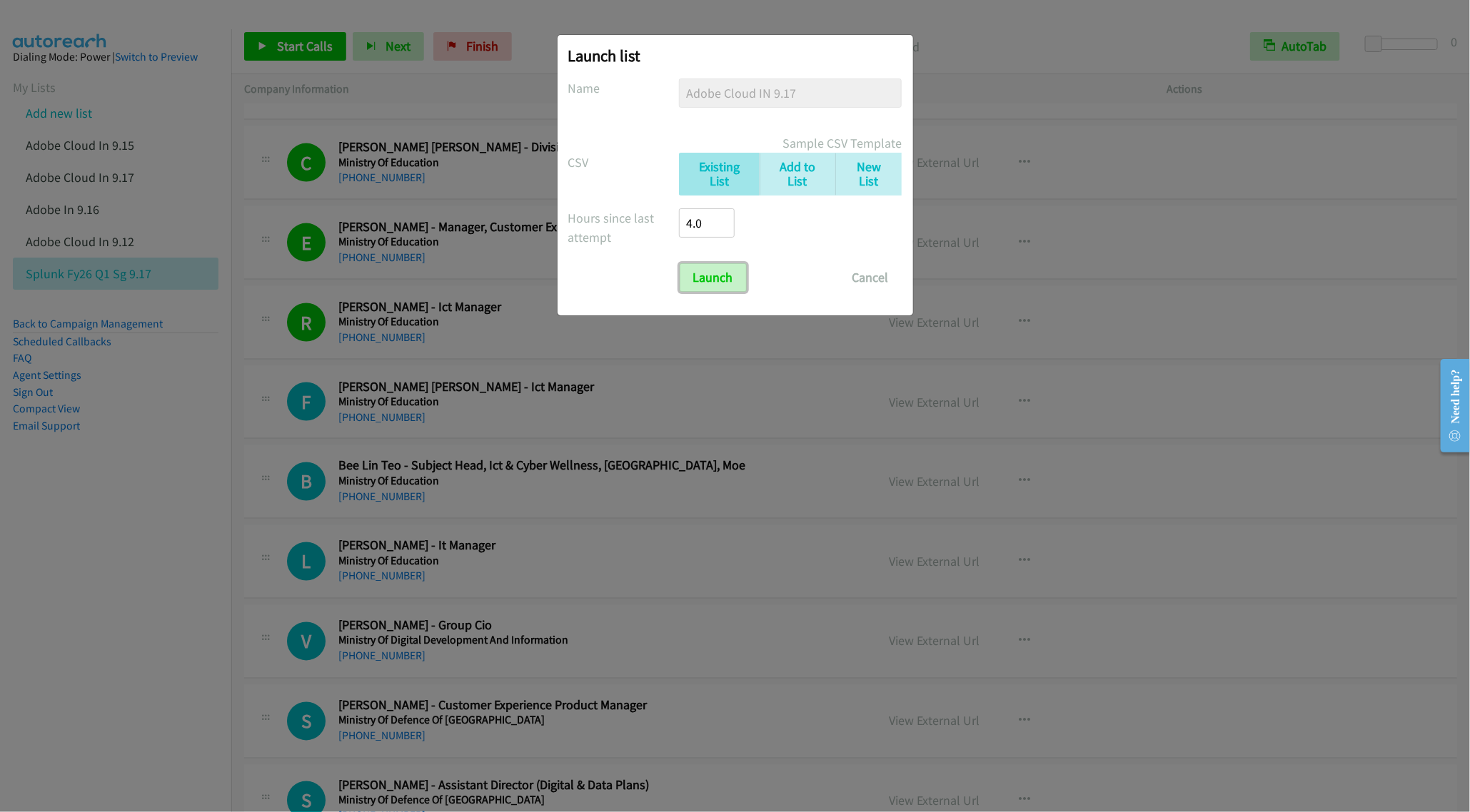
click at [711, 269] on input "Launch" at bounding box center [713, 277] width 67 height 28
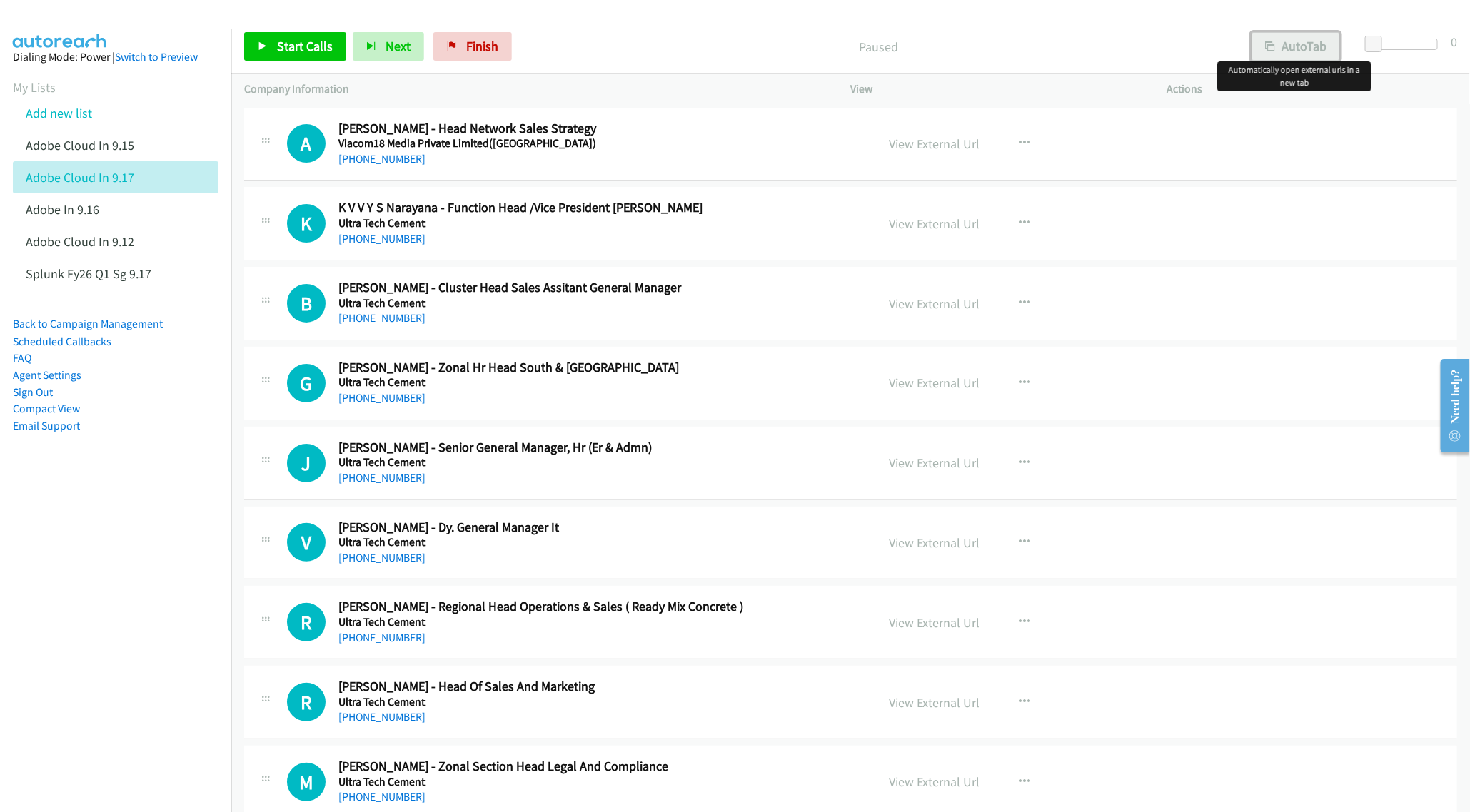
click at [1283, 54] on button "AutoTab" at bounding box center [1295, 46] width 88 height 28
click at [289, 48] on span "Start Calls" at bounding box center [305, 46] width 56 height 17
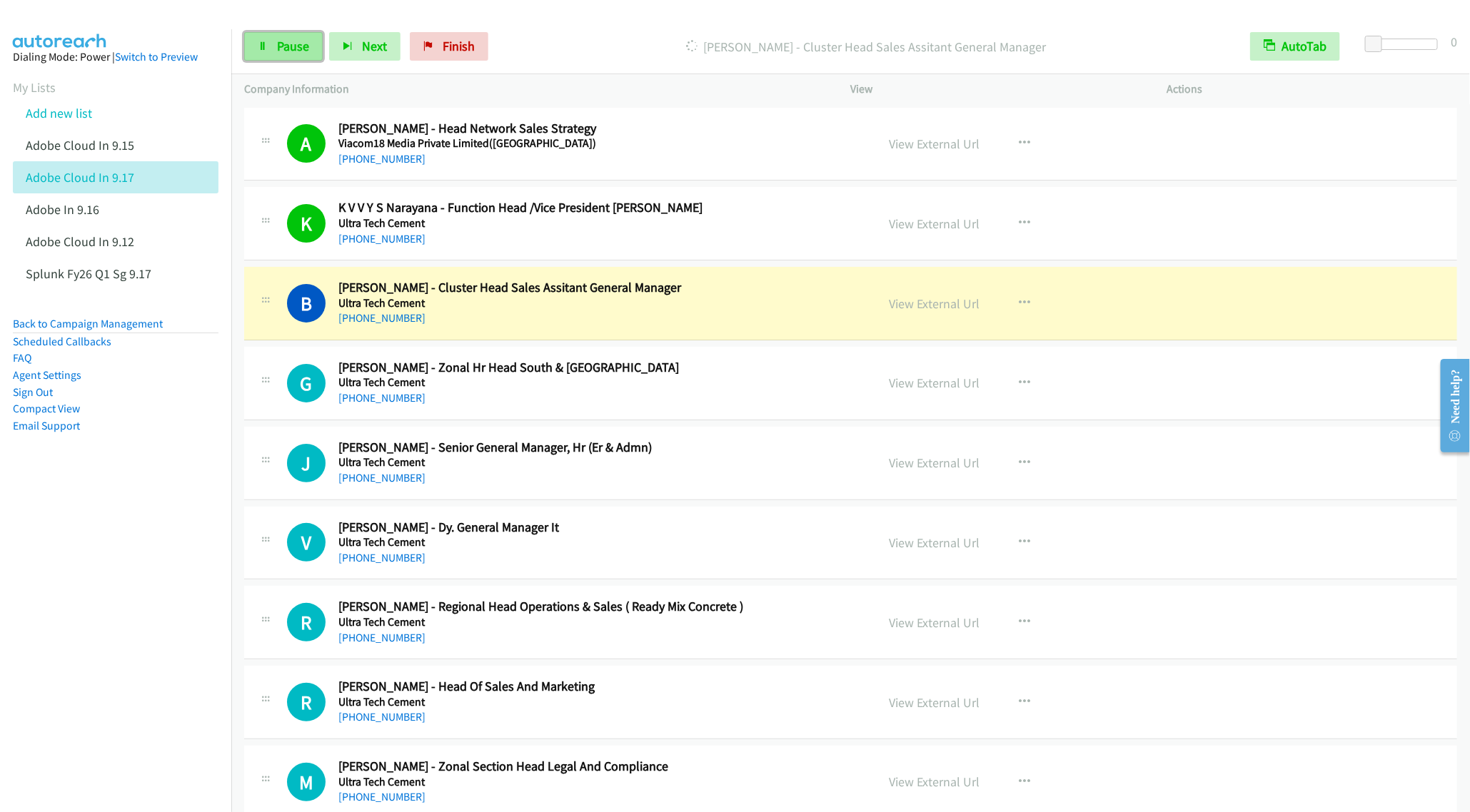
click at [273, 36] on link "Pause" at bounding box center [284, 46] width 79 height 28
click at [671, 386] on h5 "Ultra Tech Cement" at bounding box center [597, 383] width 518 height 14
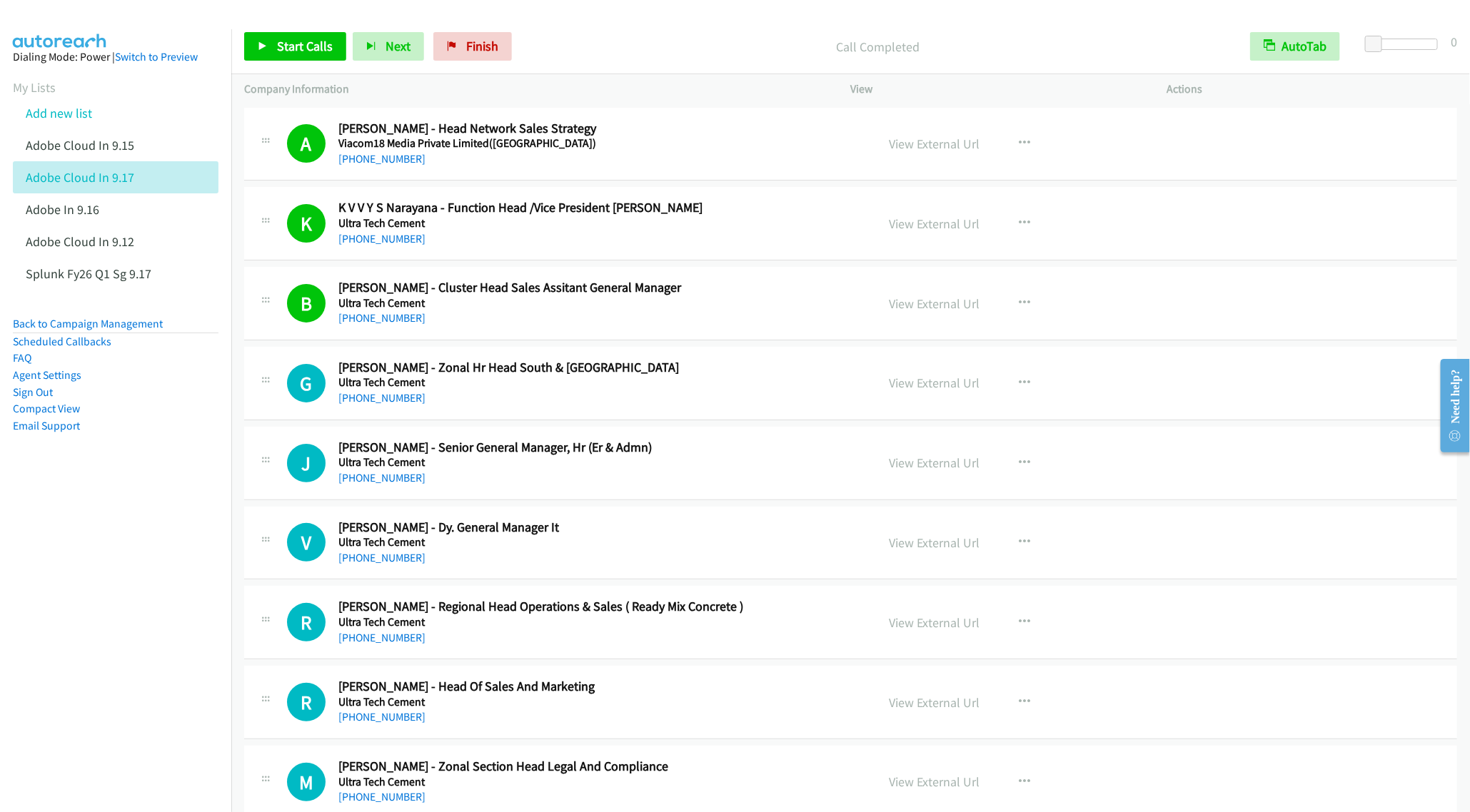
scroll to position [107, 0]
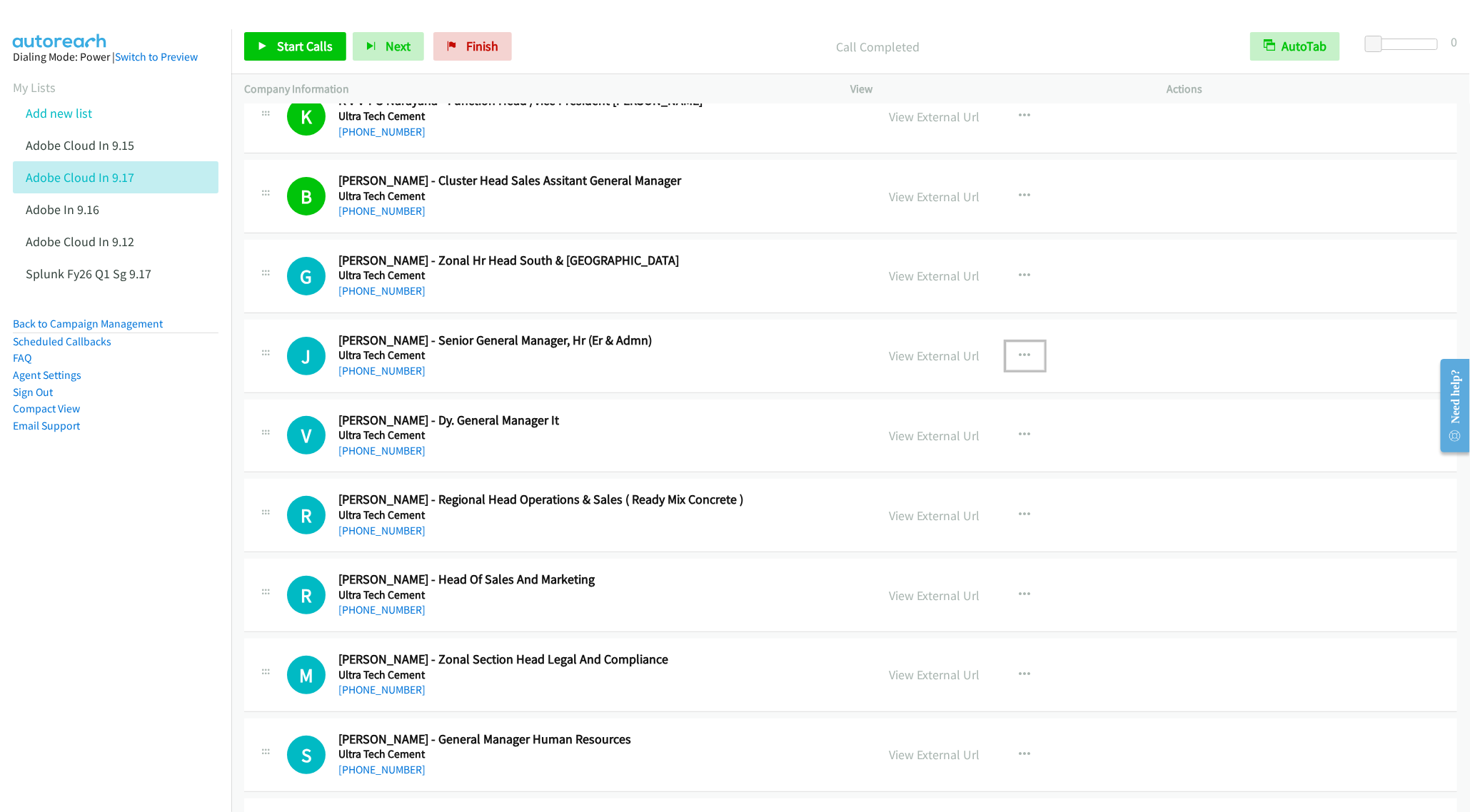
click at [1026, 355] on button "button" at bounding box center [1025, 356] width 39 height 28
click at [919, 447] on link "Start Calls Here" at bounding box center [948, 449] width 190 height 28
click at [285, 45] on span "Start Calls" at bounding box center [305, 46] width 56 height 17
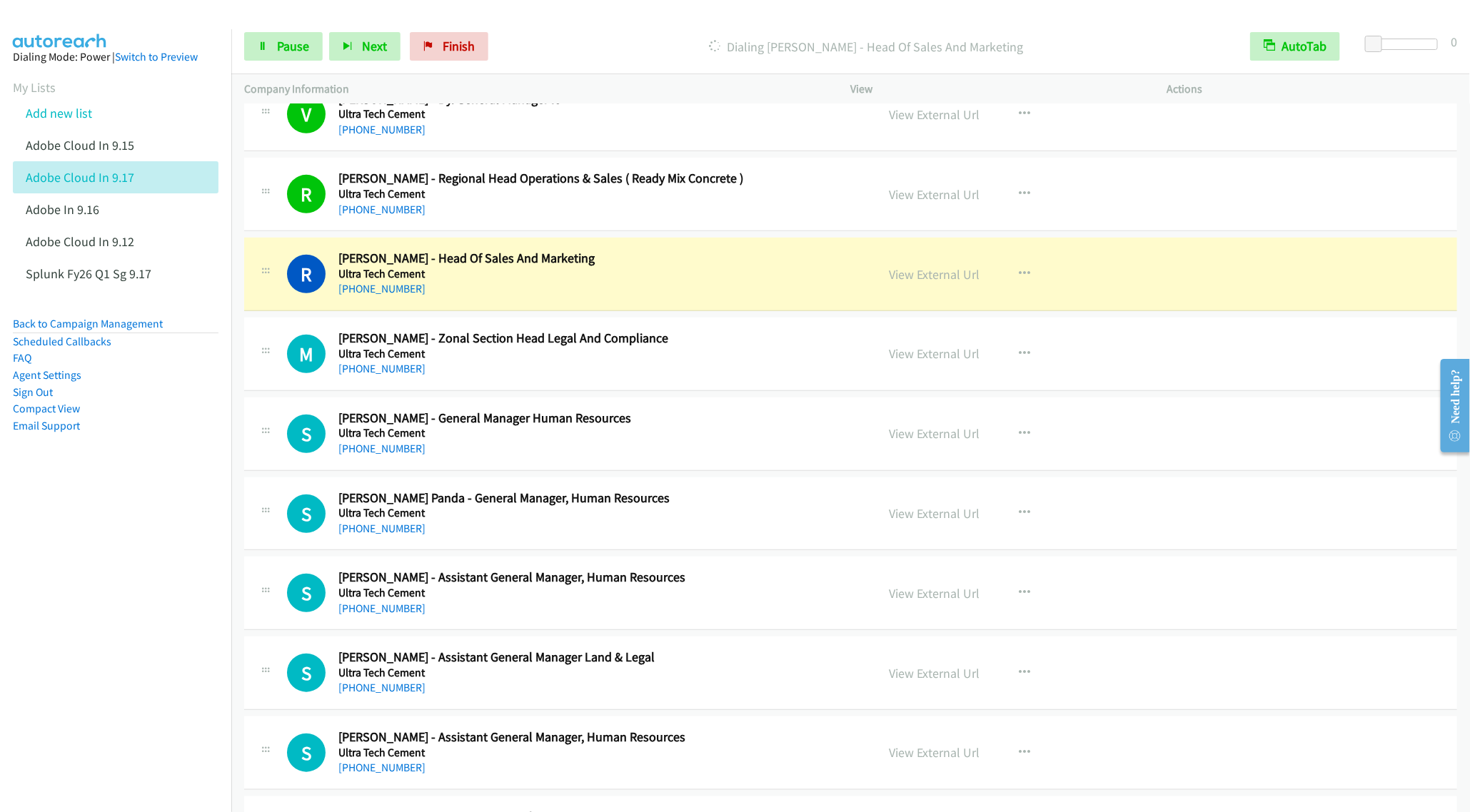
scroll to position [536, 0]
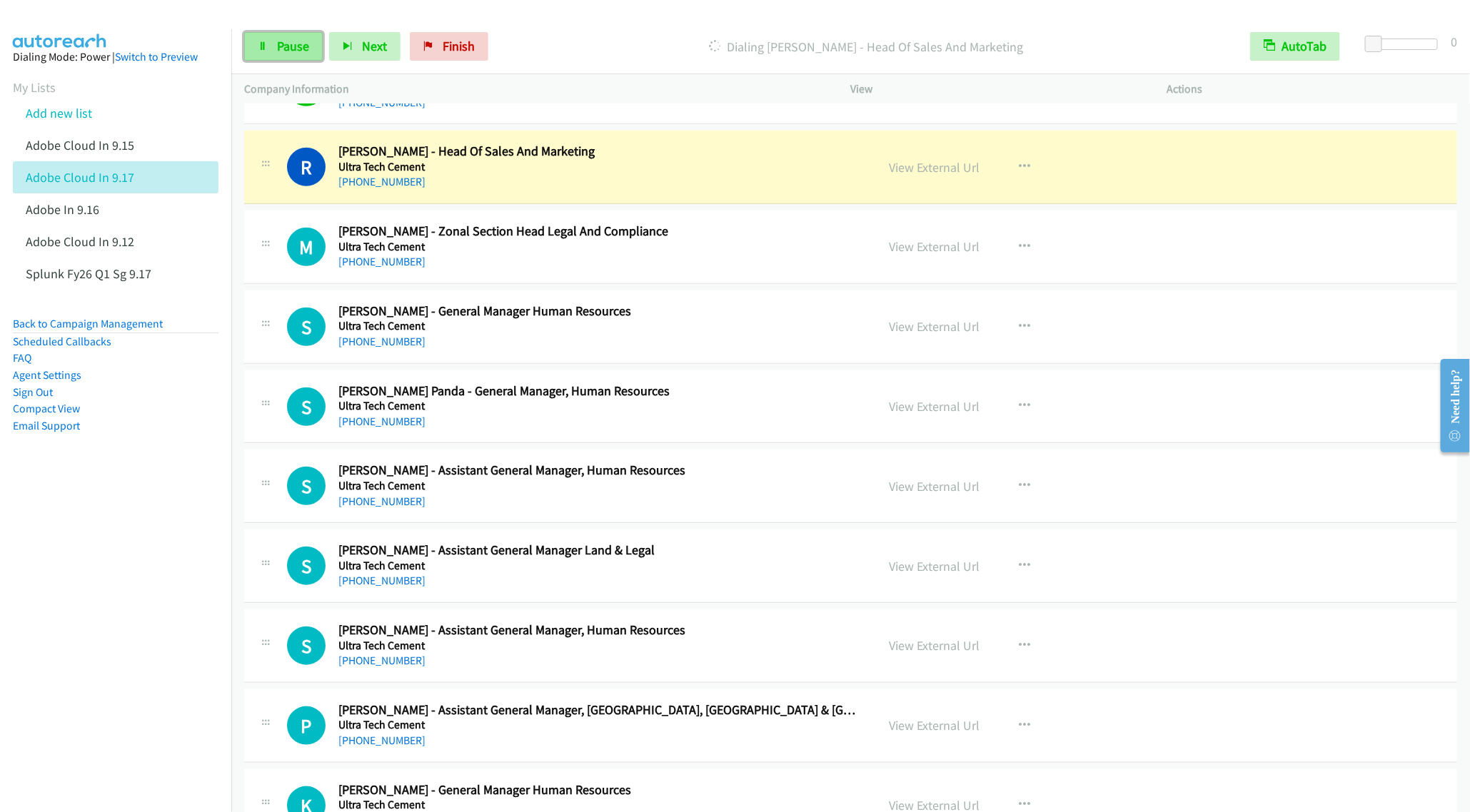
click at [279, 47] on span "Pause" at bounding box center [293, 46] width 32 height 17
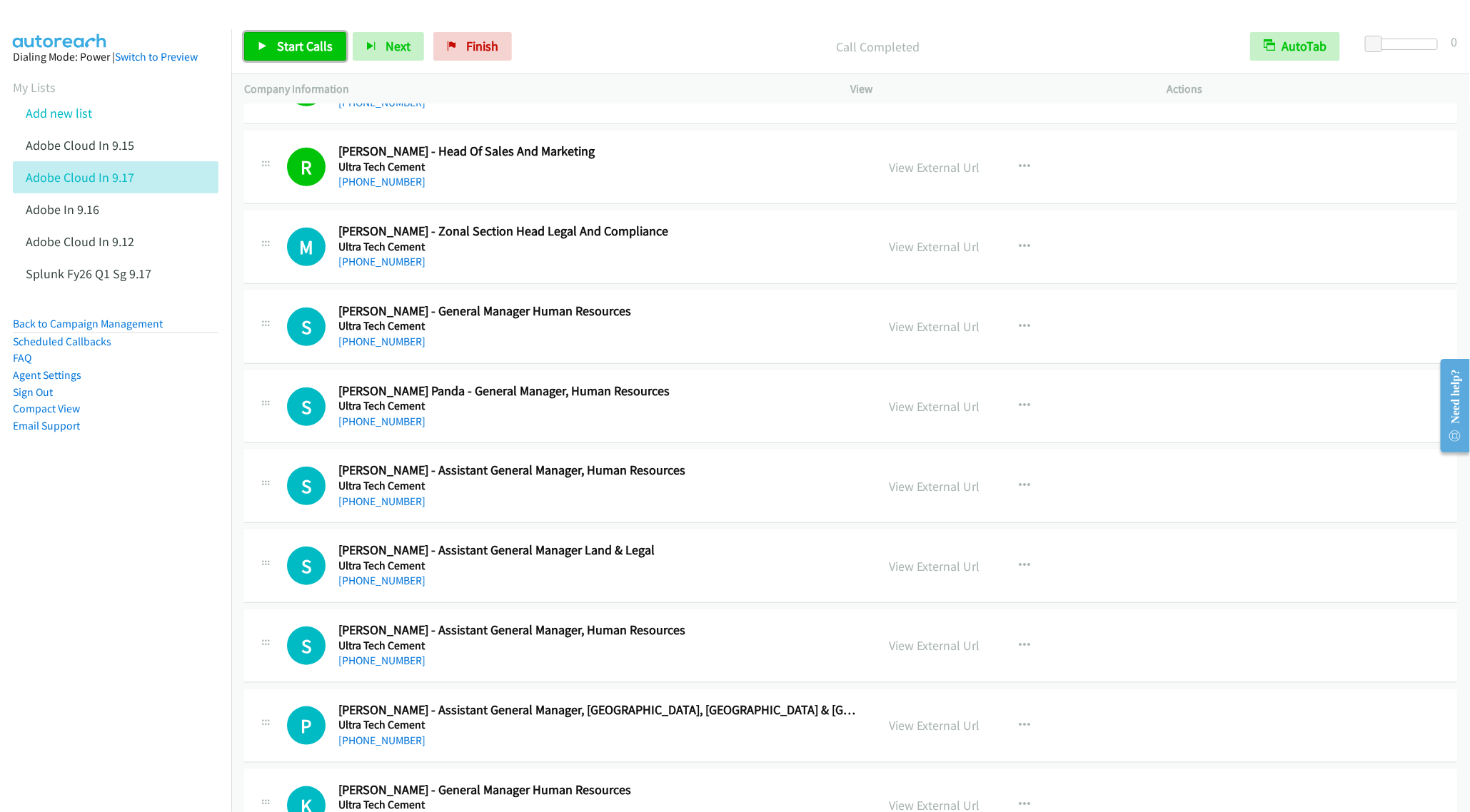
click at [292, 52] on span "Start Calls" at bounding box center [305, 46] width 56 height 17
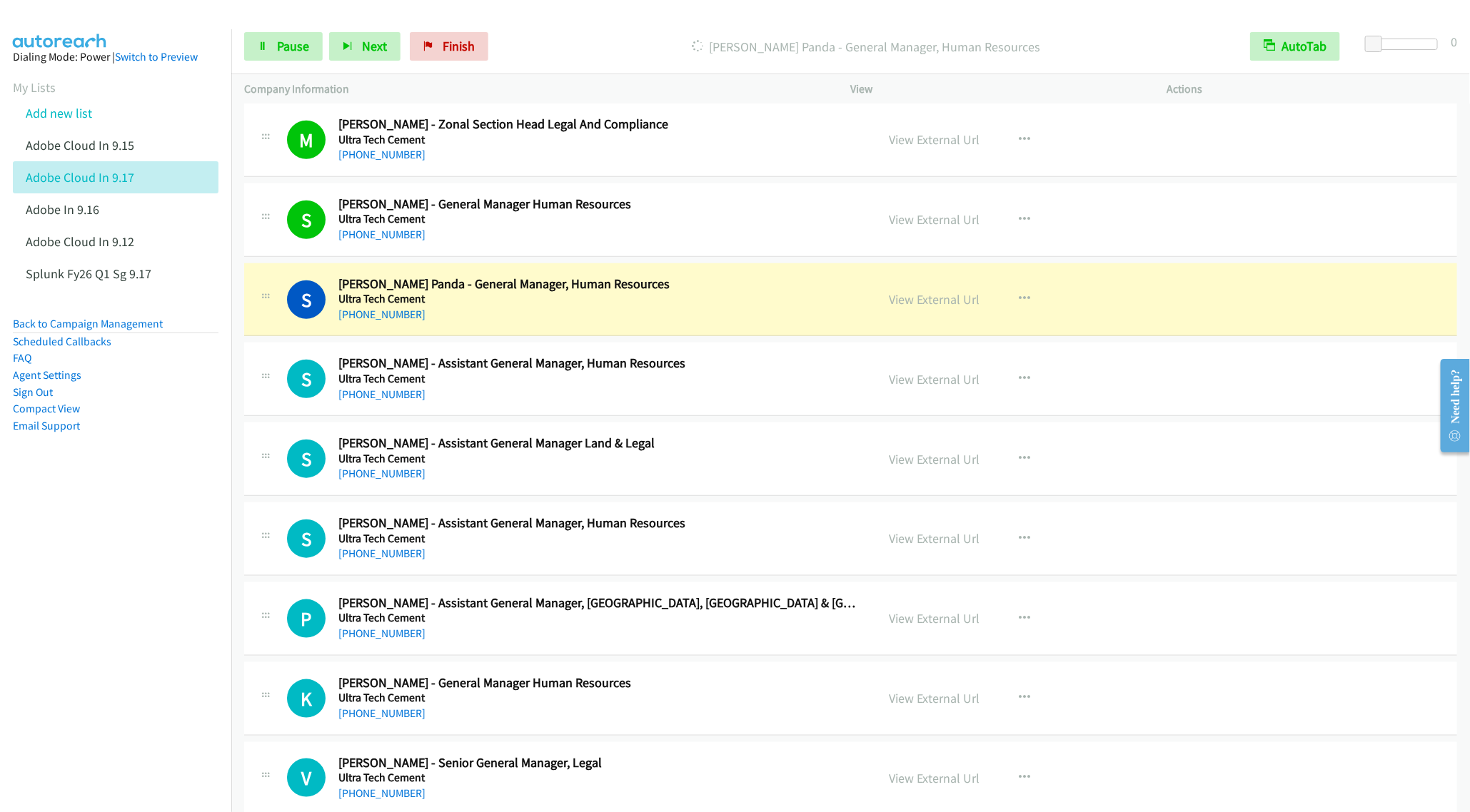
scroll to position [749, 0]
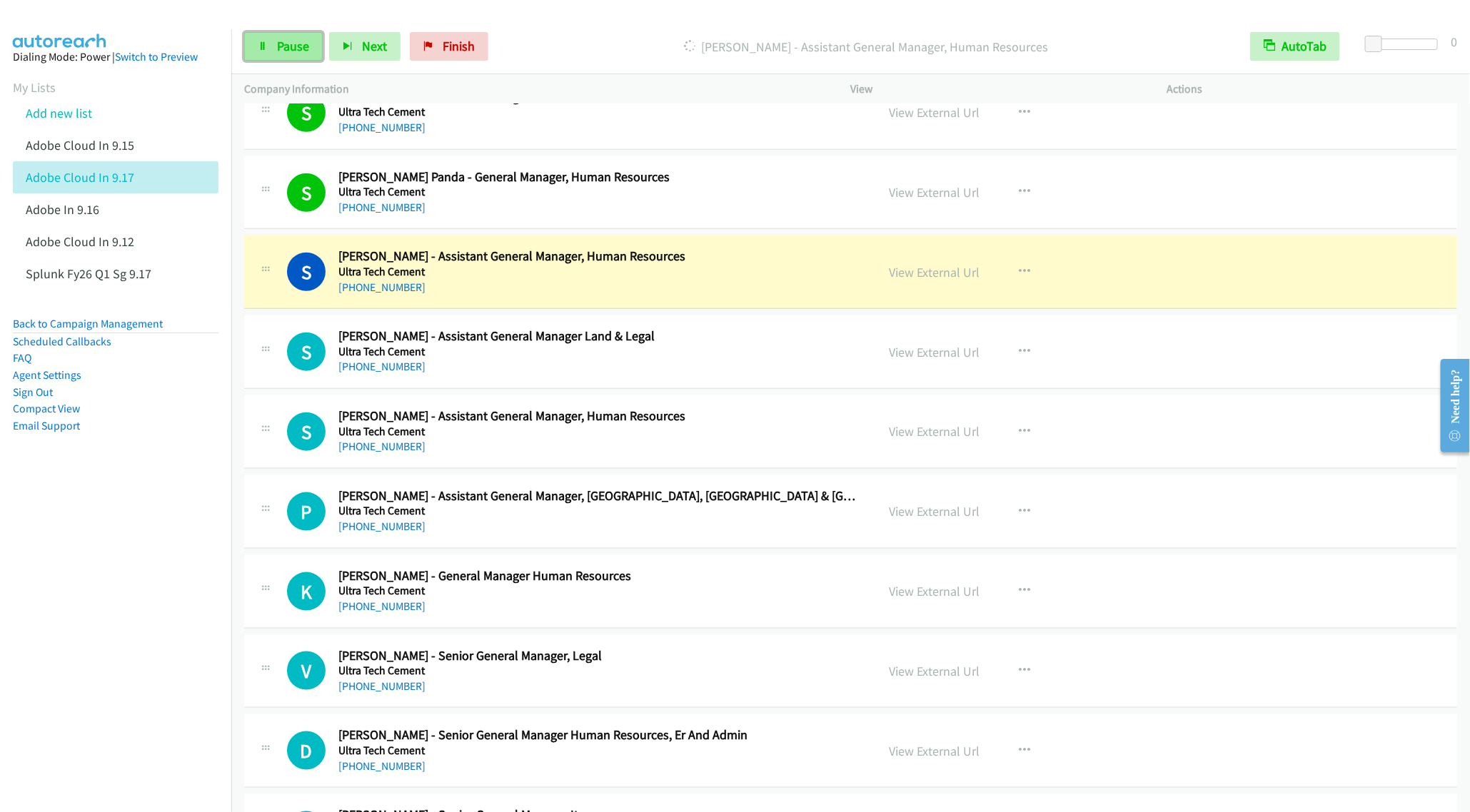
click at [262, 45] on icon at bounding box center [262, 46] width 10 height 10
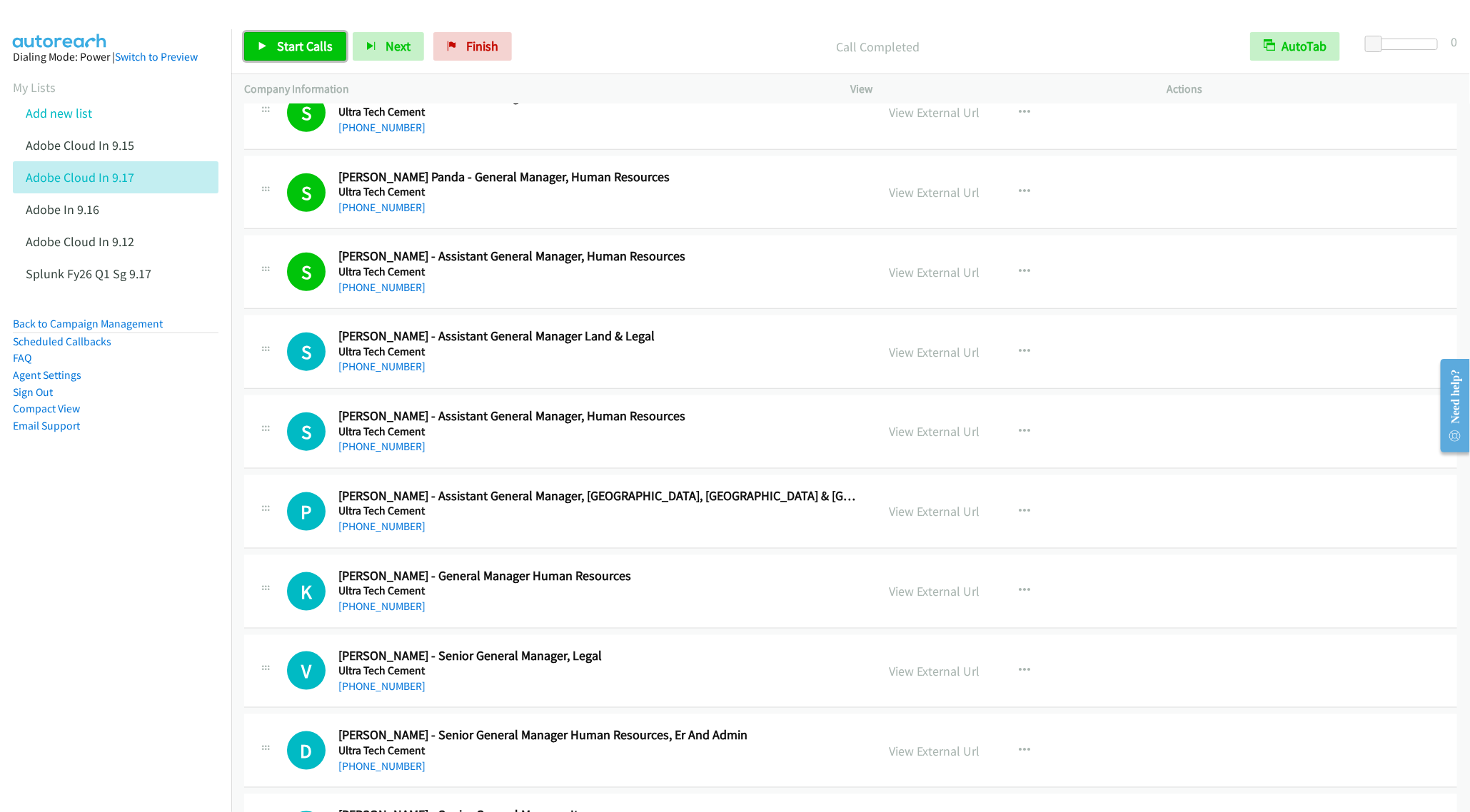
click at [277, 50] on span "Start Calls" at bounding box center [305, 46] width 56 height 17
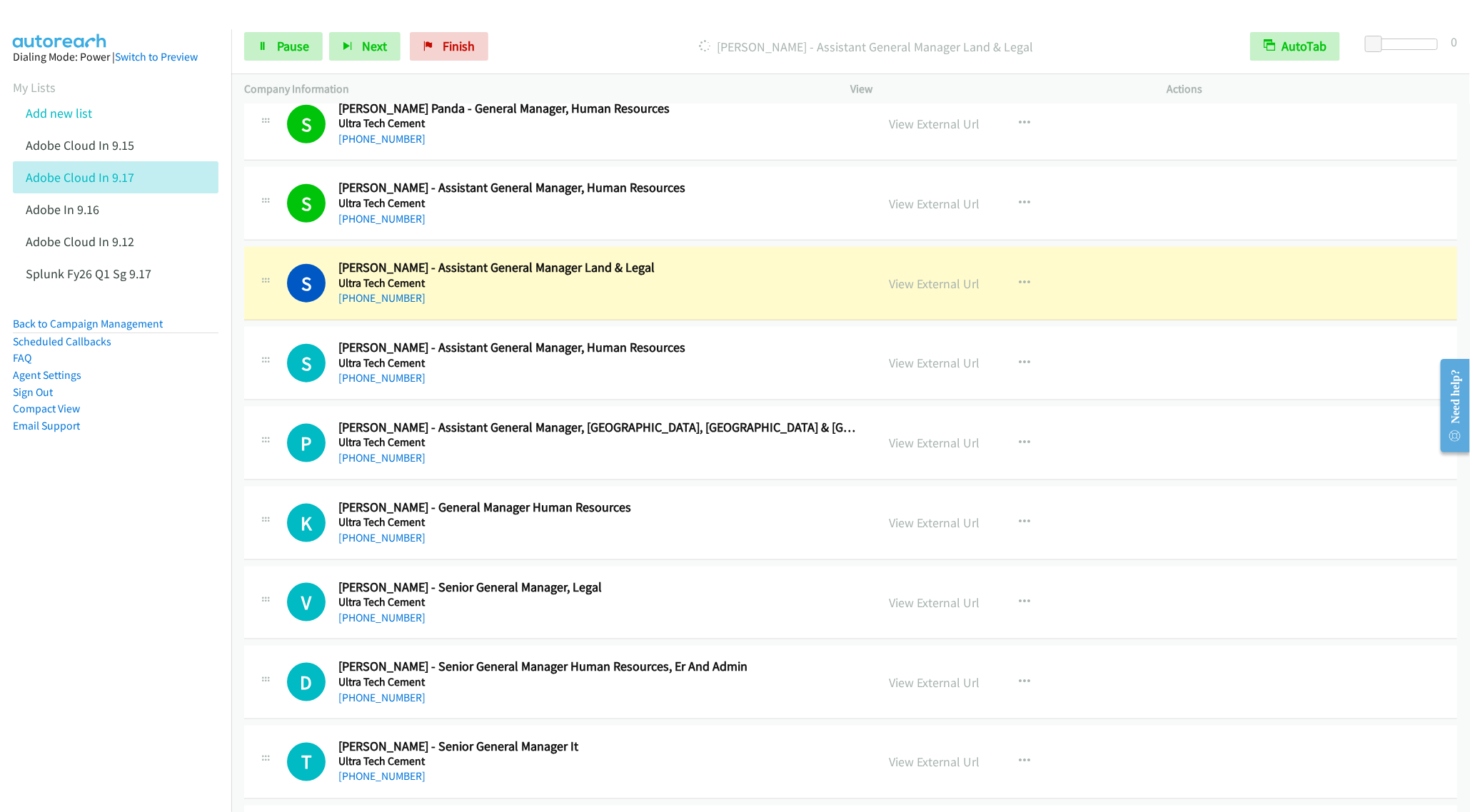
scroll to position [856, 0]
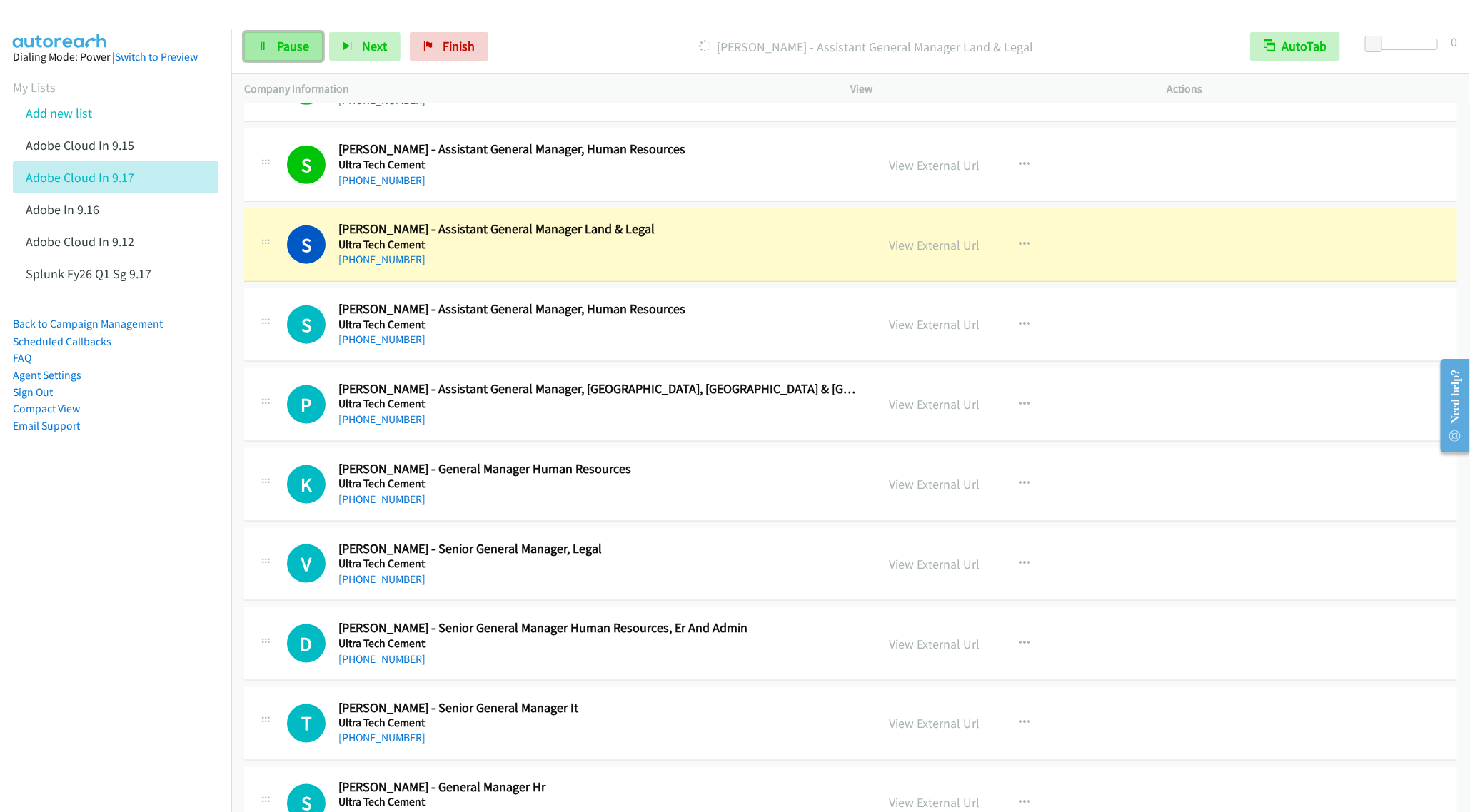
click at [281, 42] on span "Pause" at bounding box center [293, 46] width 32 height 17
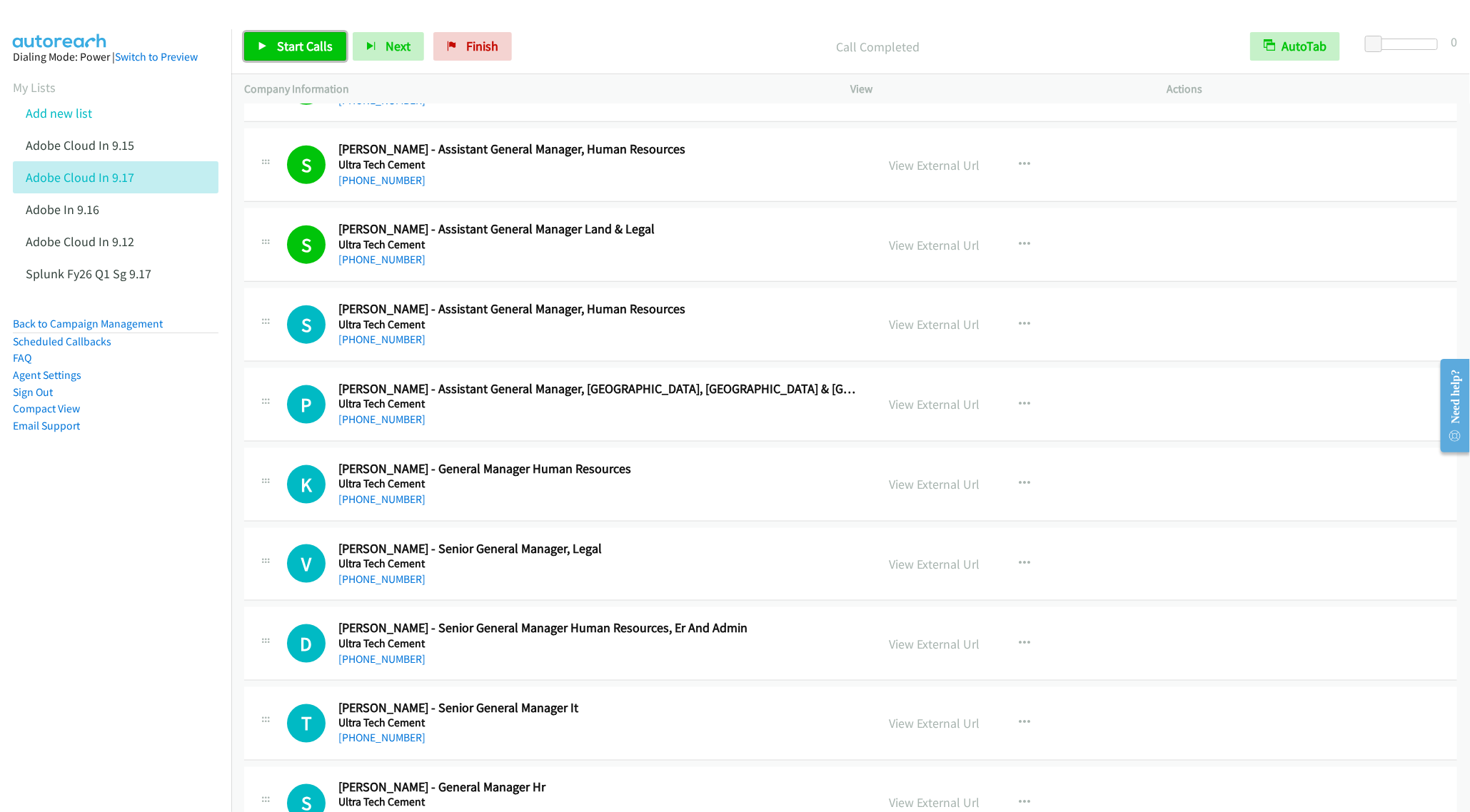
click at [289, 45] on span "Start Calls" at bounding box center [305, 46] width 56 height 17
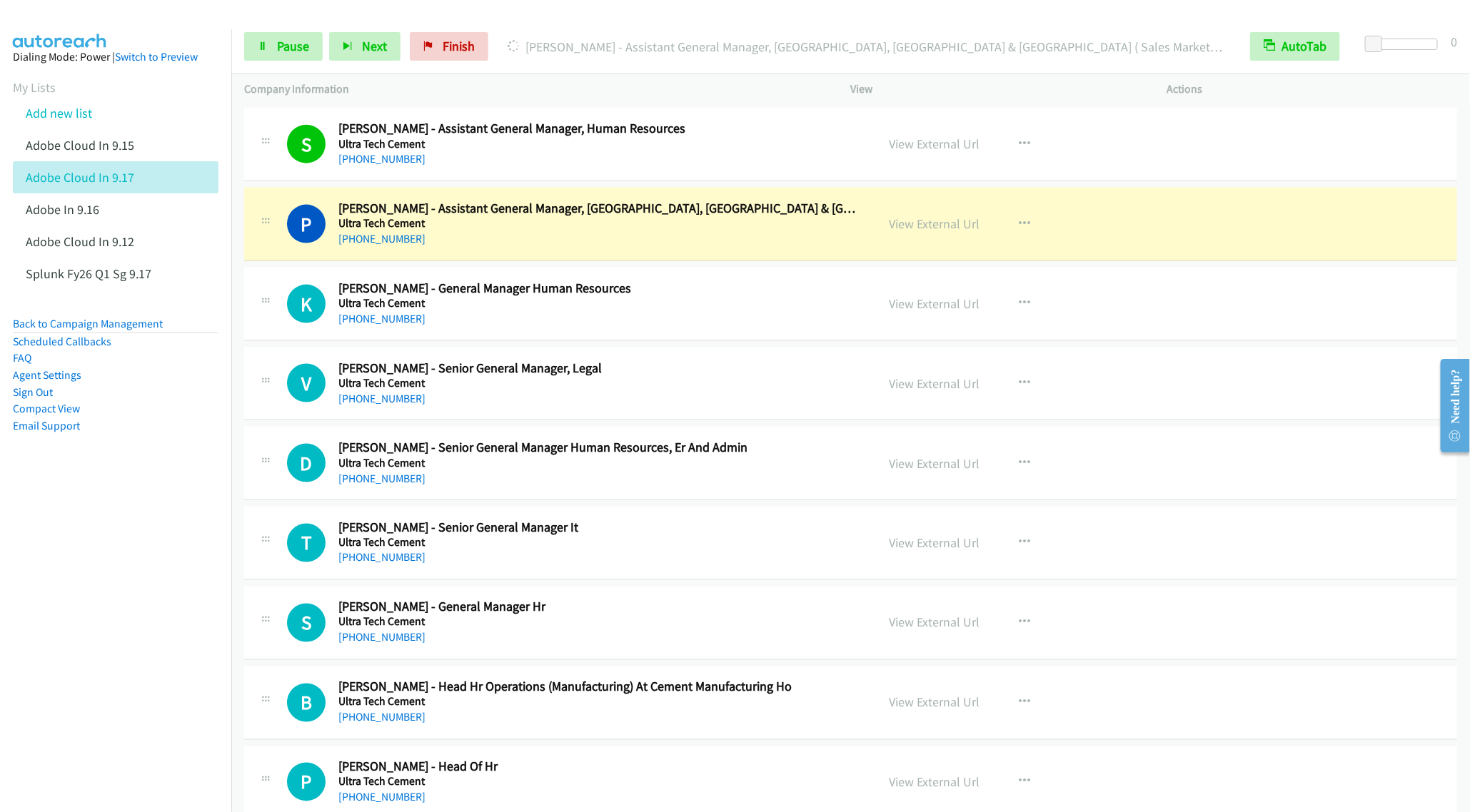
scroll to position [1070, 0]
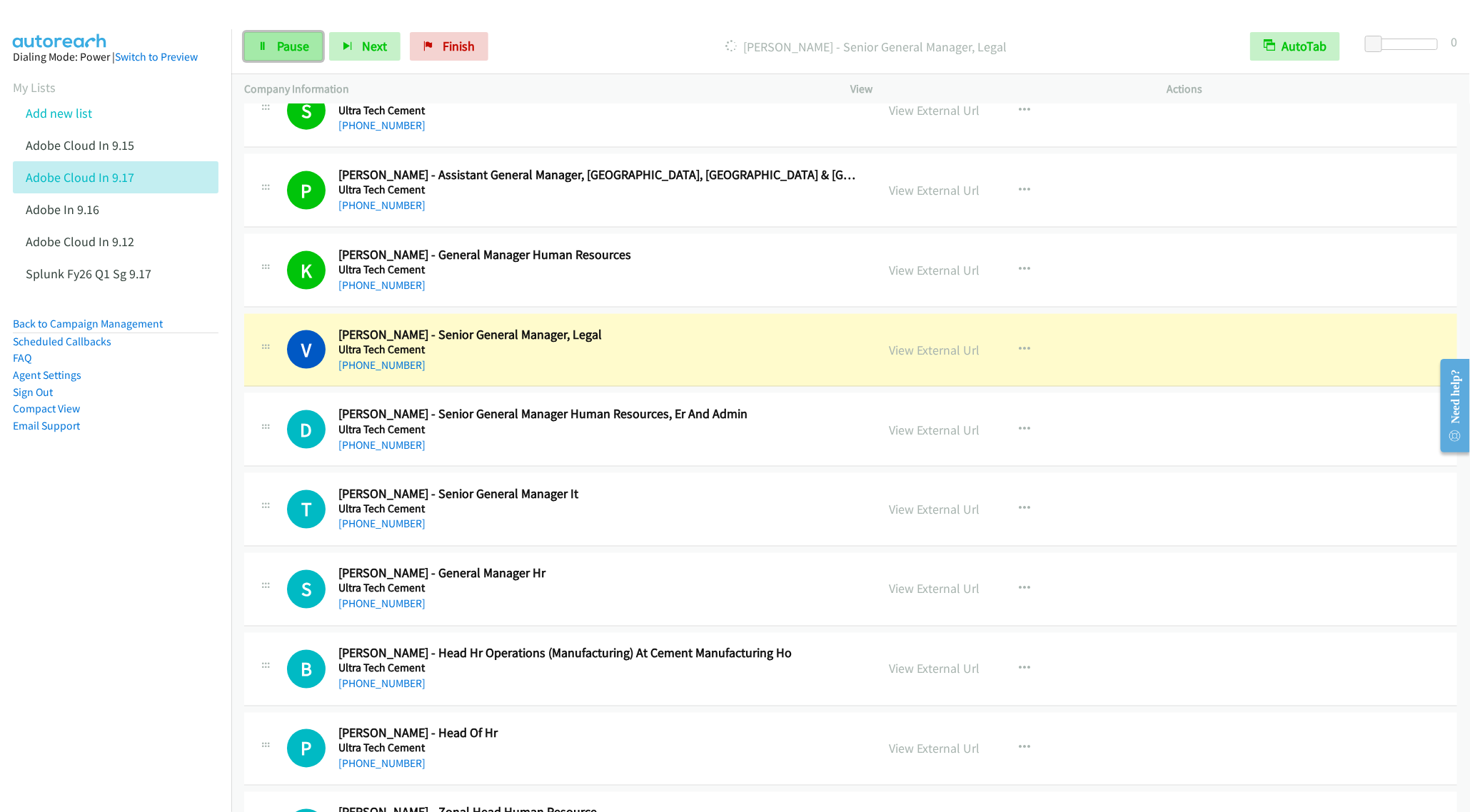
click at [277, 43] on span "Pause" at bounding box center [293, 46] width 32 height 17
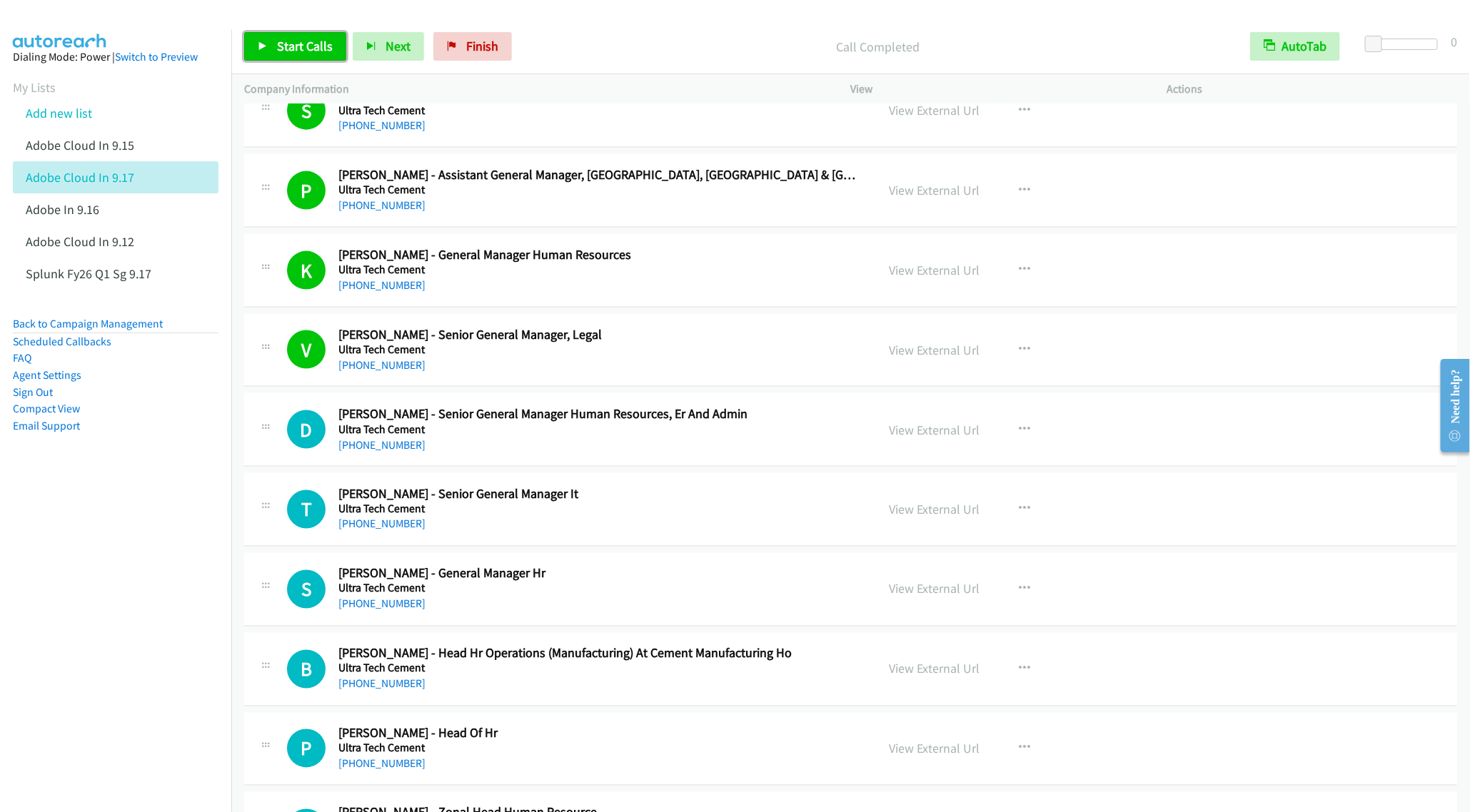
click at [284, 43] on span "Start Calls" at bounding box center [305, 46] width 56 height 17
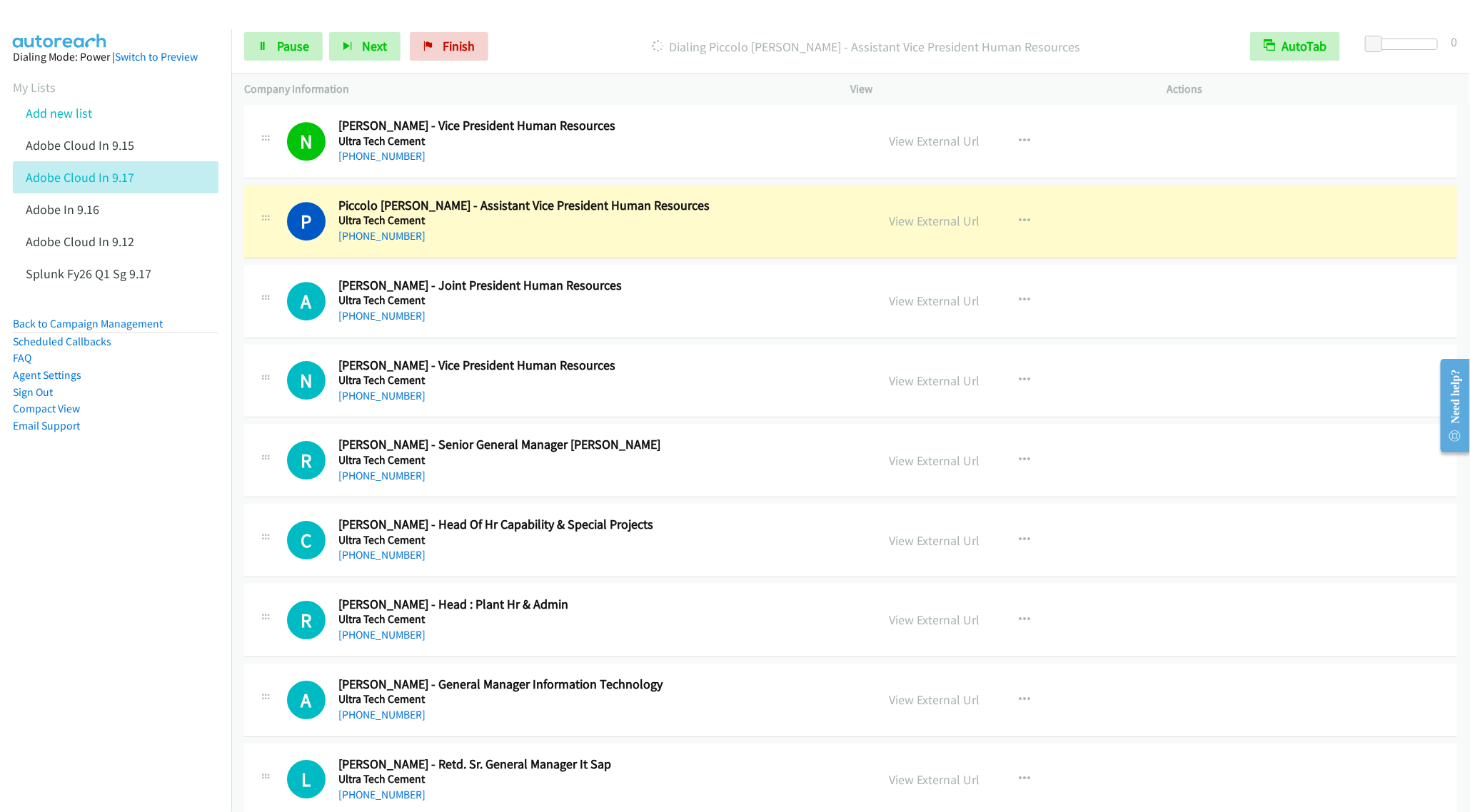
scroll to position [2355, 0]
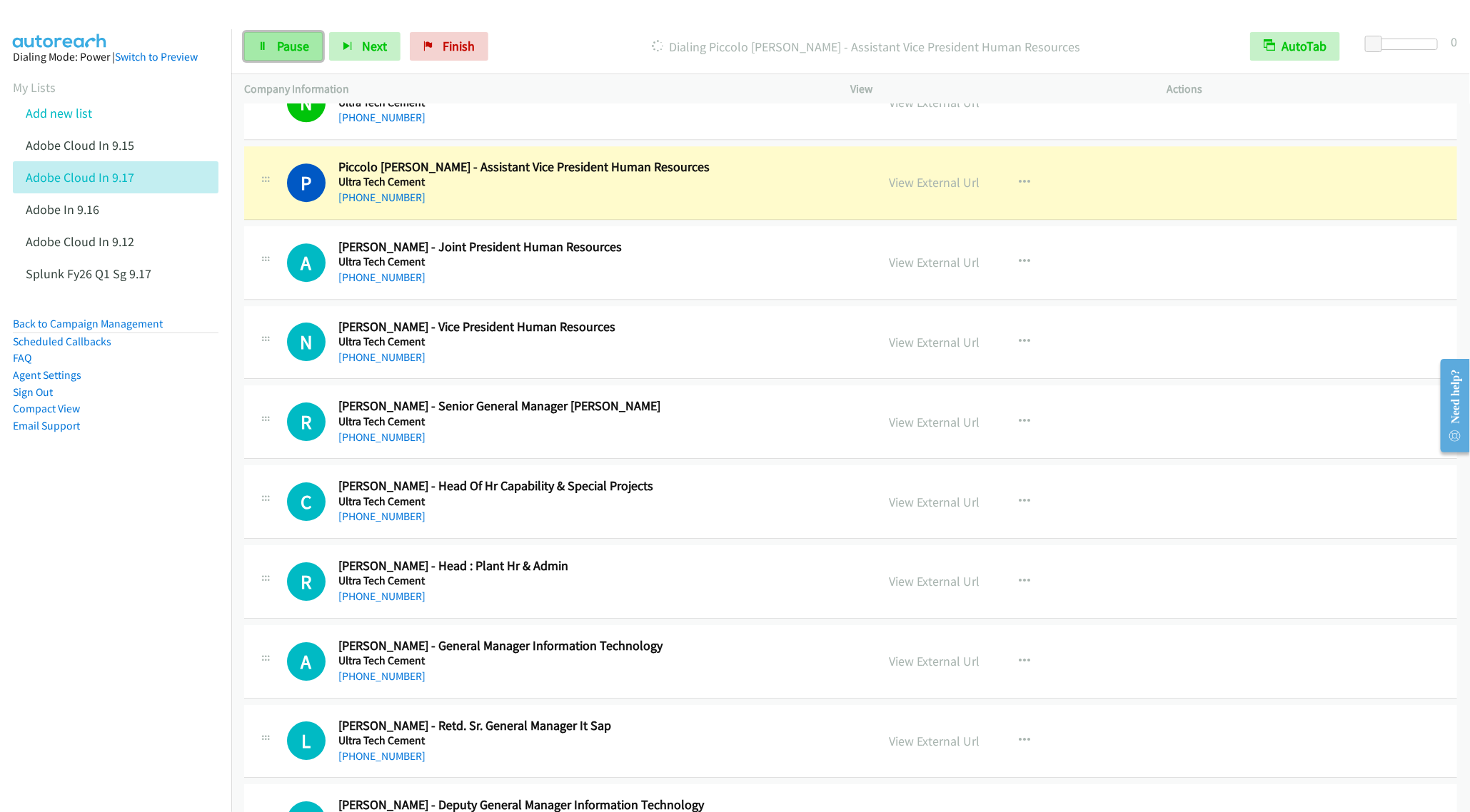
click at [296, 52] on span "Pause" at bounding box center [293, 46] width 32 height 17
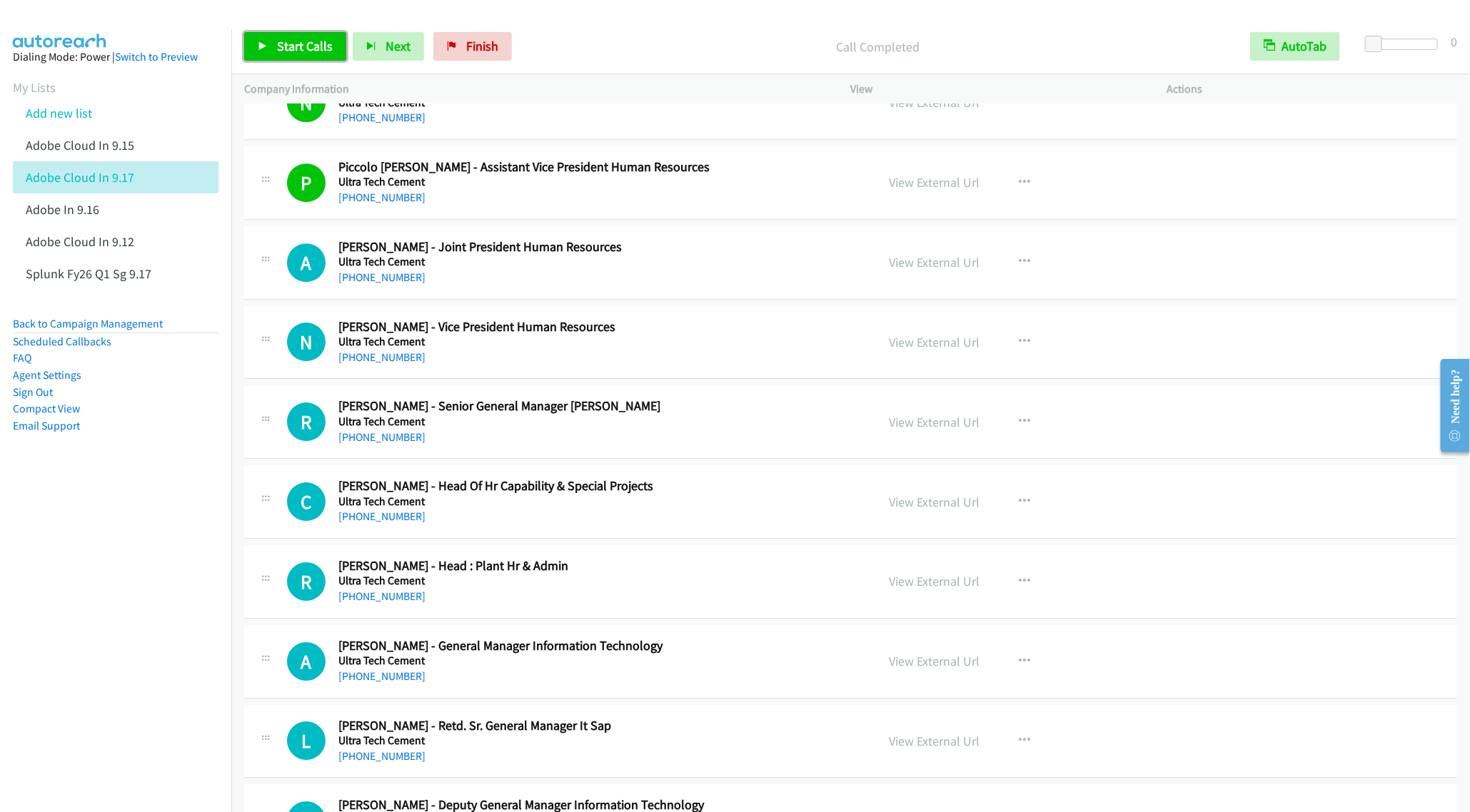
click at [288, 37] on link "Start Calls" at bounding box center [295, 46] width 102 height 28
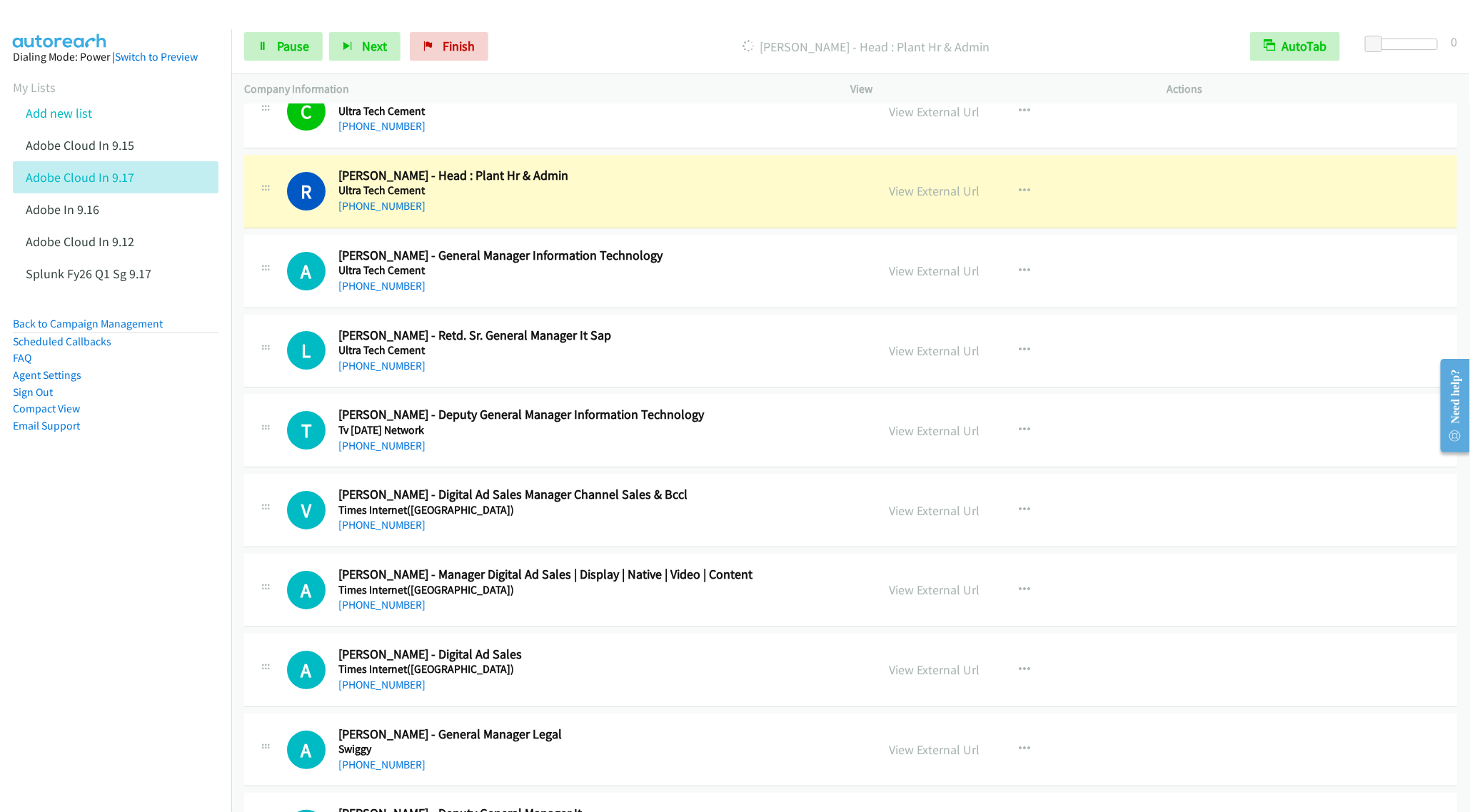
scroll to position [2783, 0]
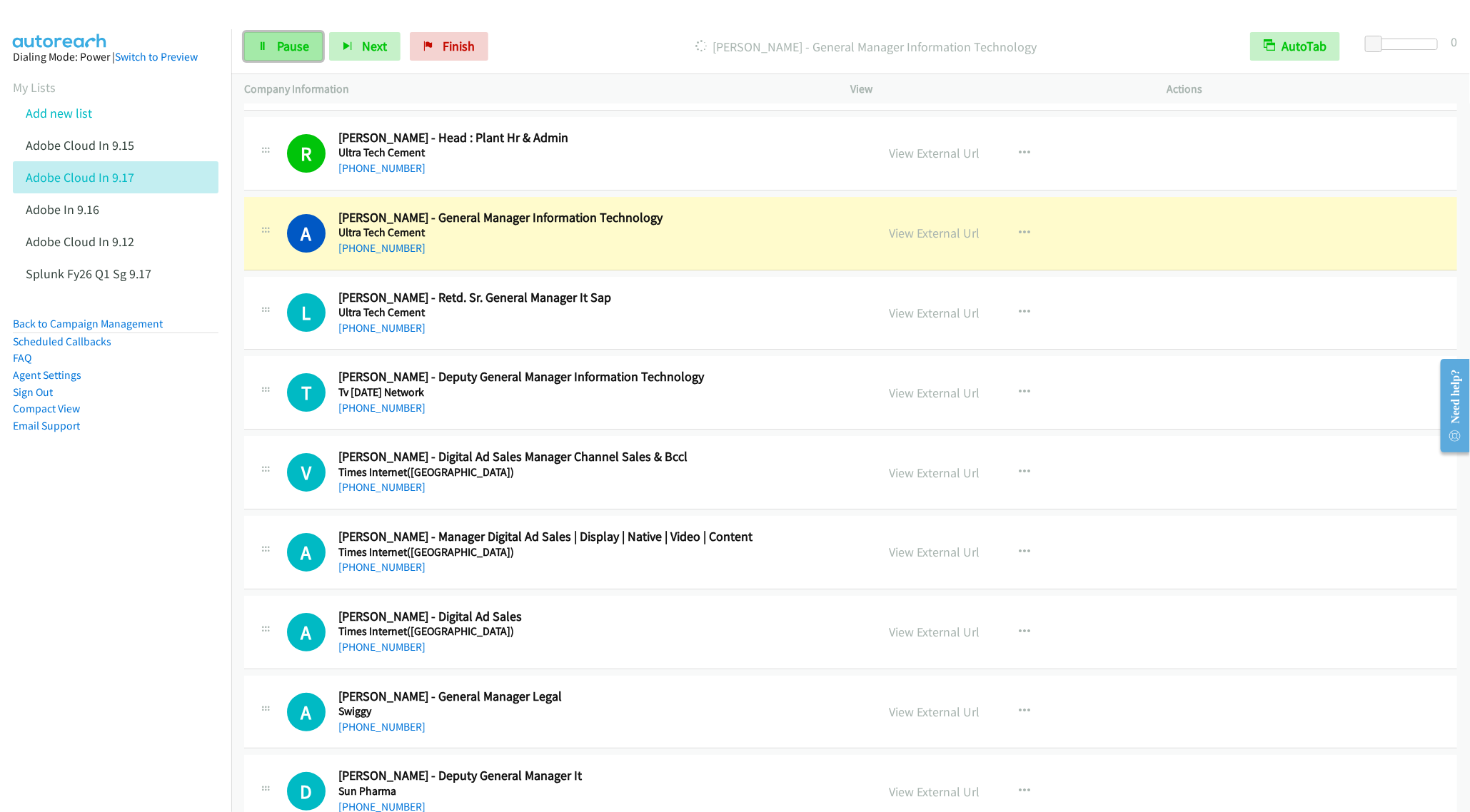
click at [280, 32] on link "Pause" at bounding box center [284, 46] width 79 height 28
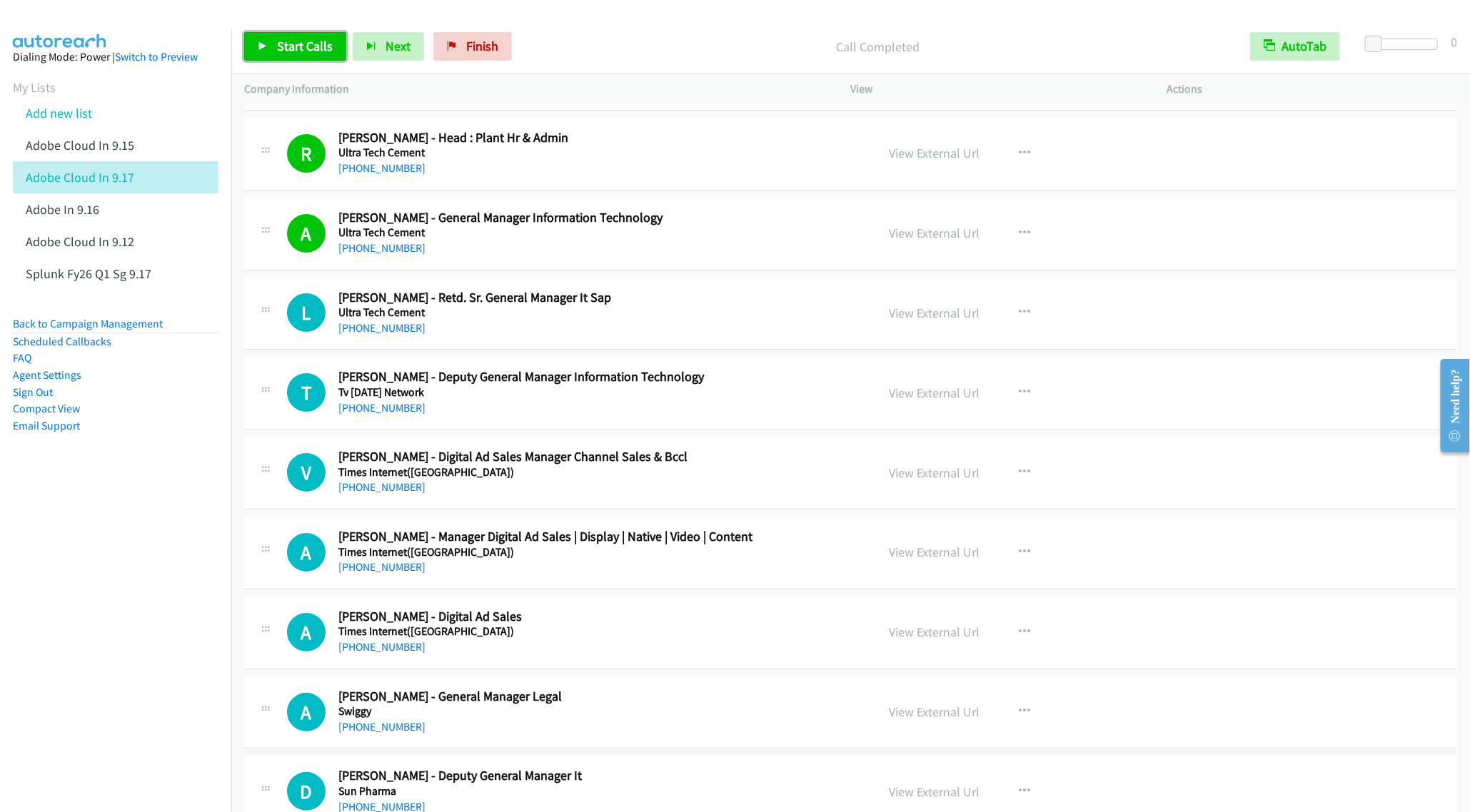
click at [287, 57] on link "Start Calls" at bounding box center [295, 46] width 102 height 28
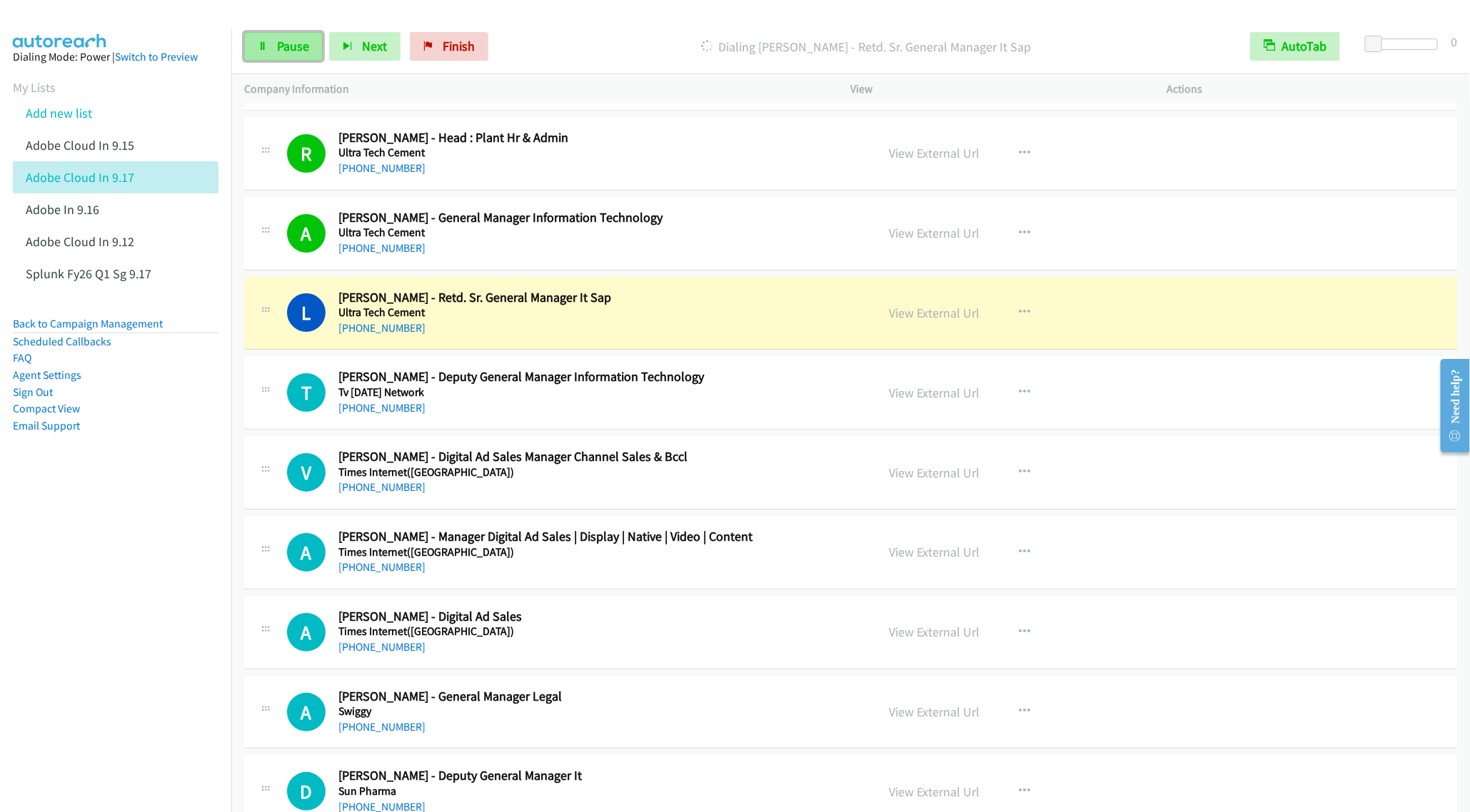
click at [275, 42] on link "Pause" at bounding box center [284, 46] width 79 height 28
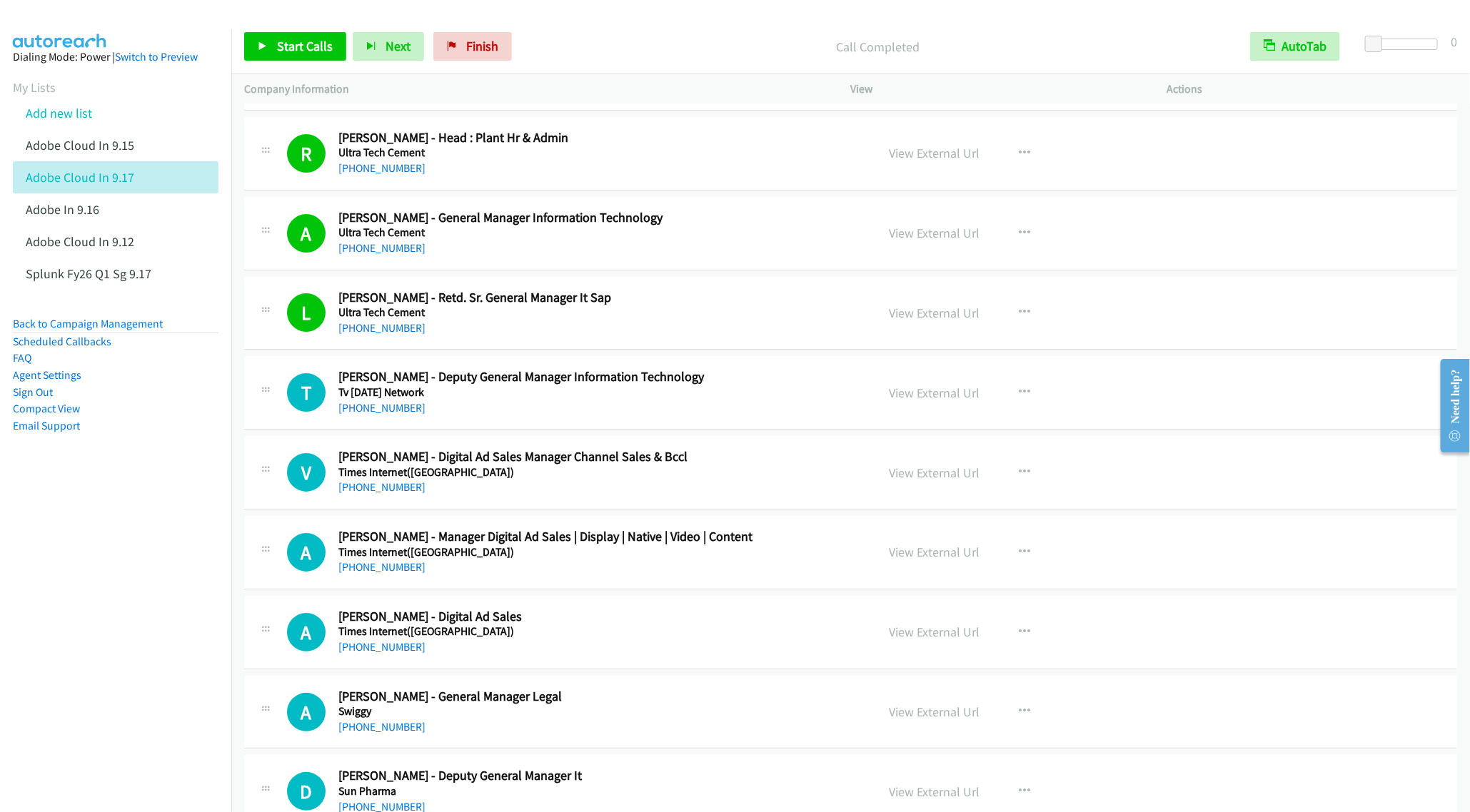
scroll to position [2890, 0]
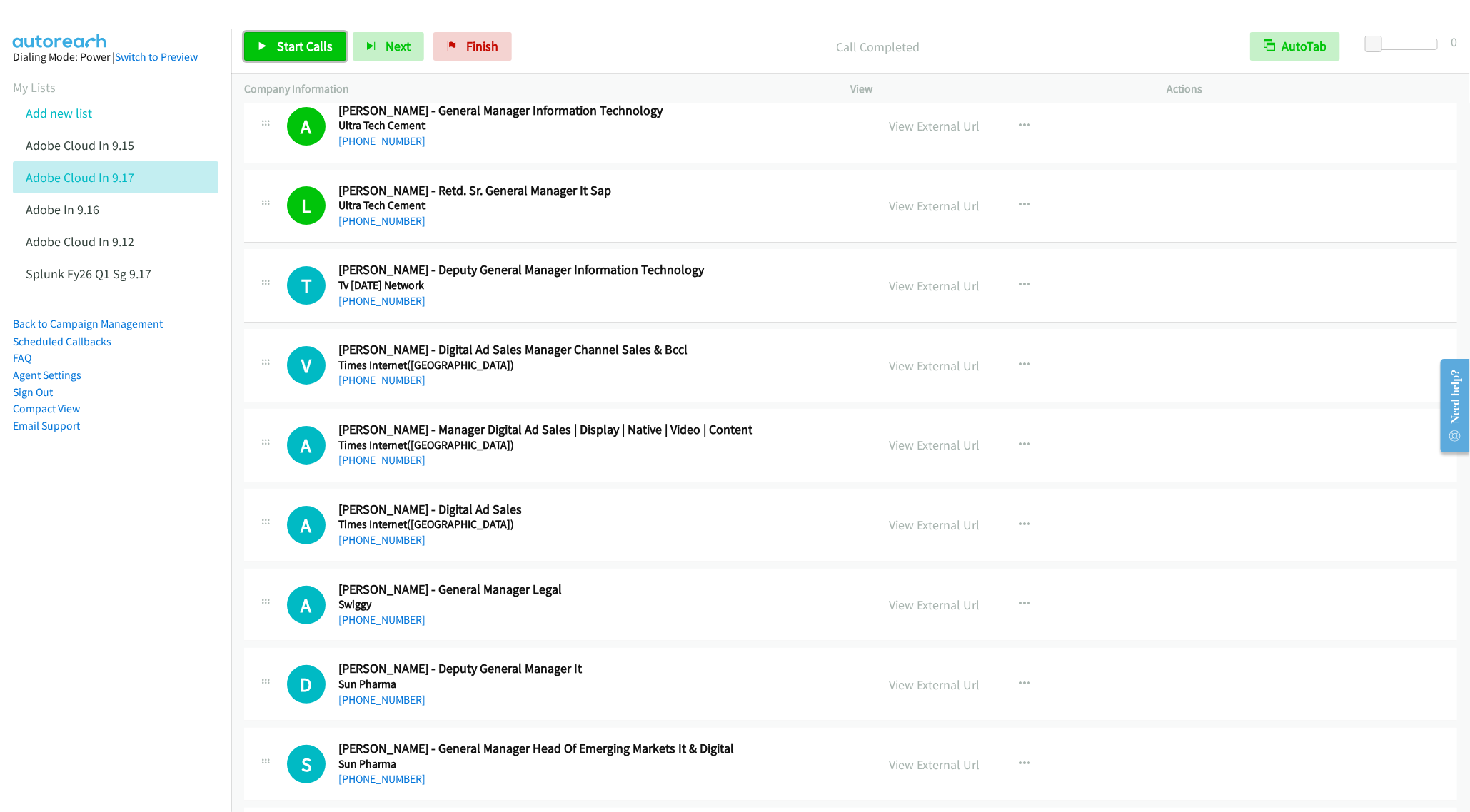
click at [288, 46] on span "Start Calls" at bounding box center [305, 46] width 56 height 17
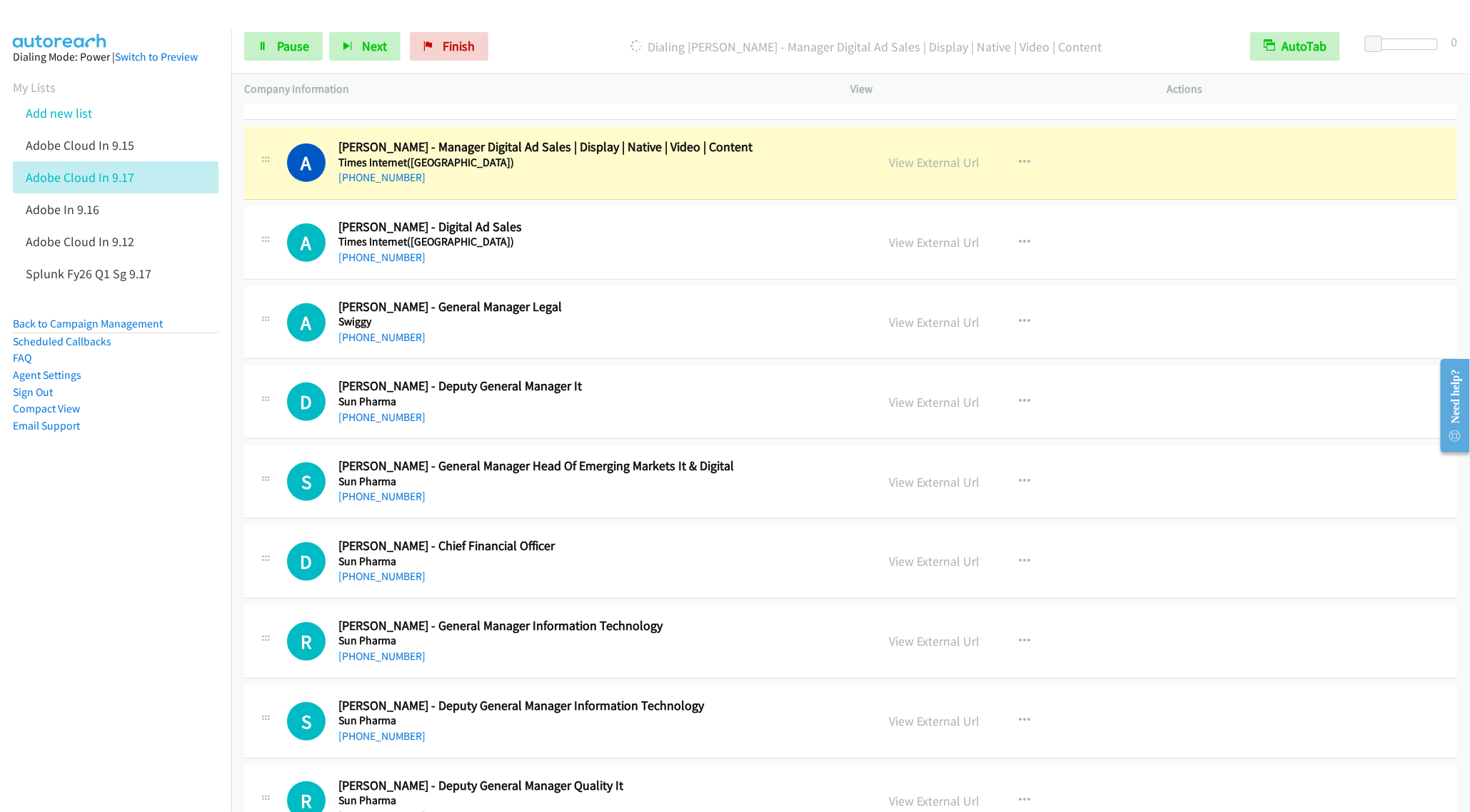
scroll to position [3212, 0]
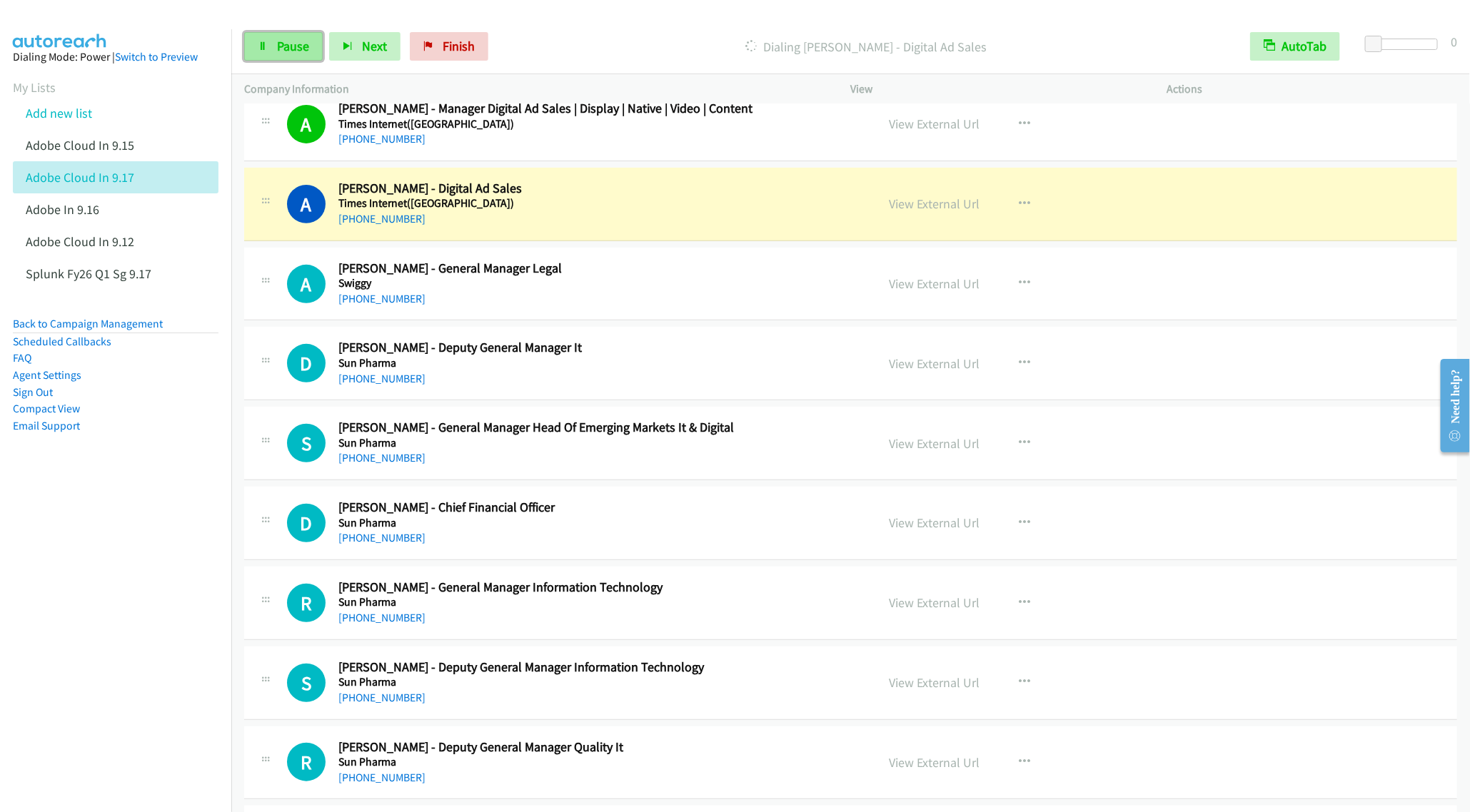
click at [285, 43] on span "Pause" at bounding box center [293, 46] width 32 height 17
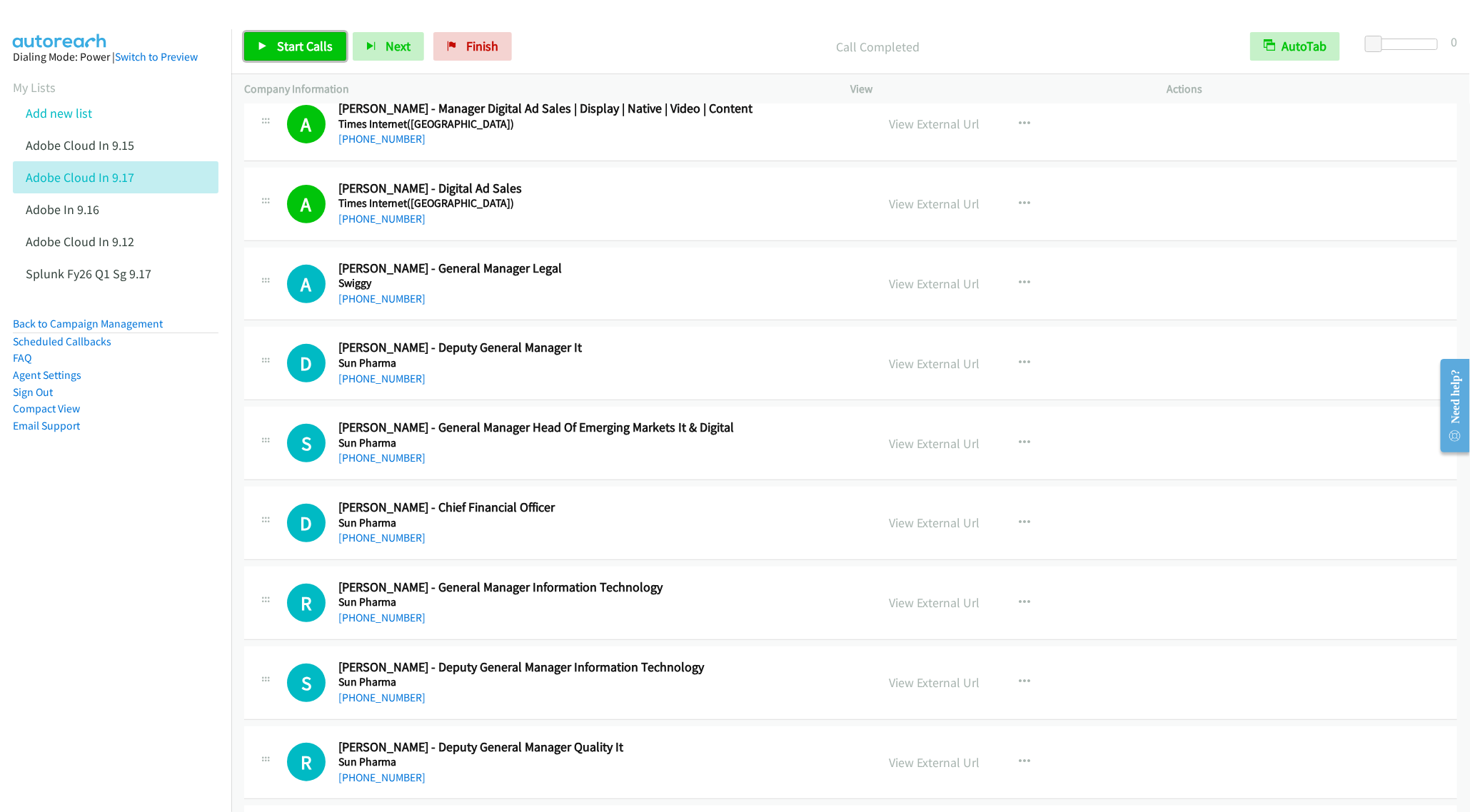
click at [281, 43] on span "Start Calls" at bounding box center [305, 46] width 56 height 17
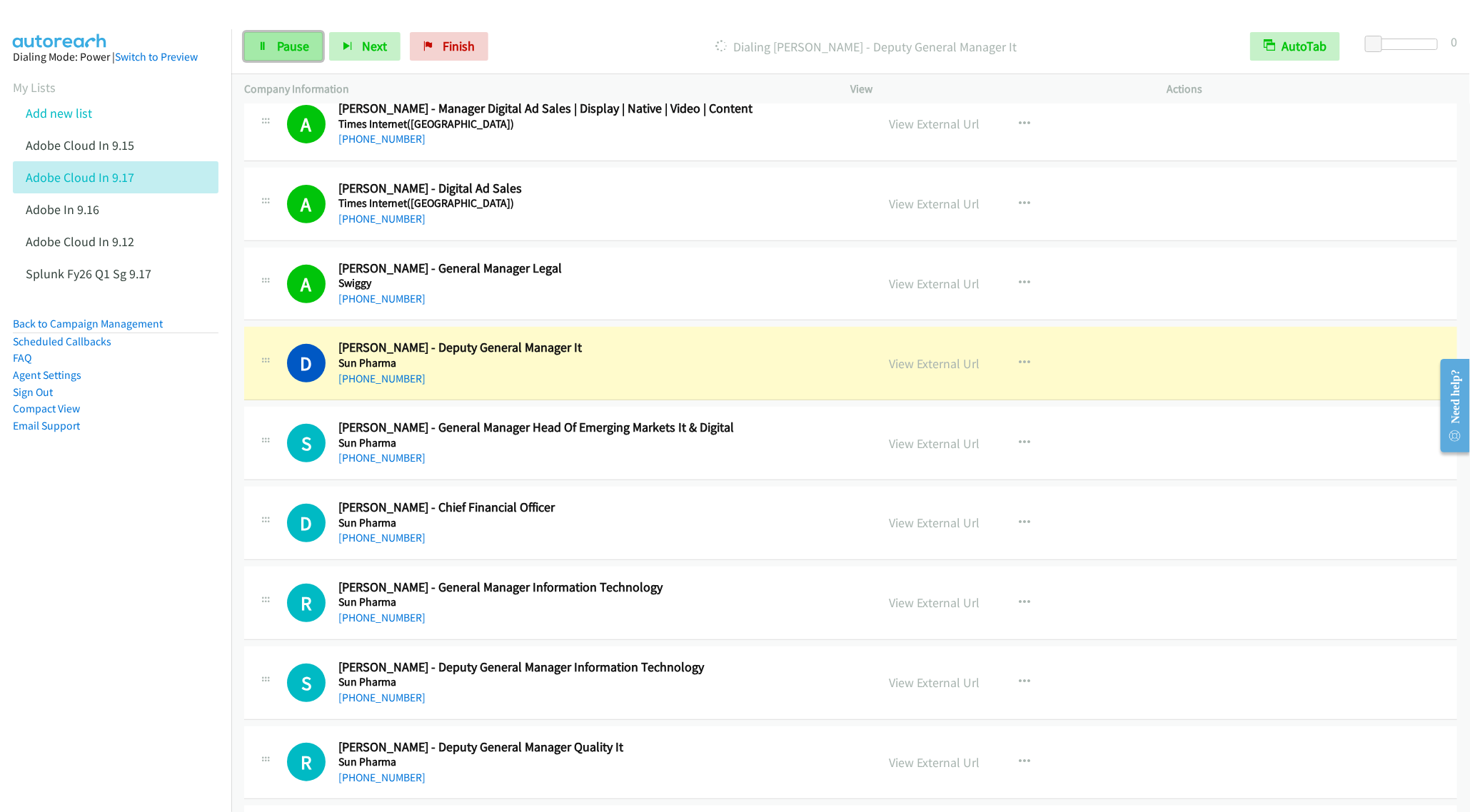
click at [275, 48] on link "Pause" at bounding box center [284, 46] width 79 height 28
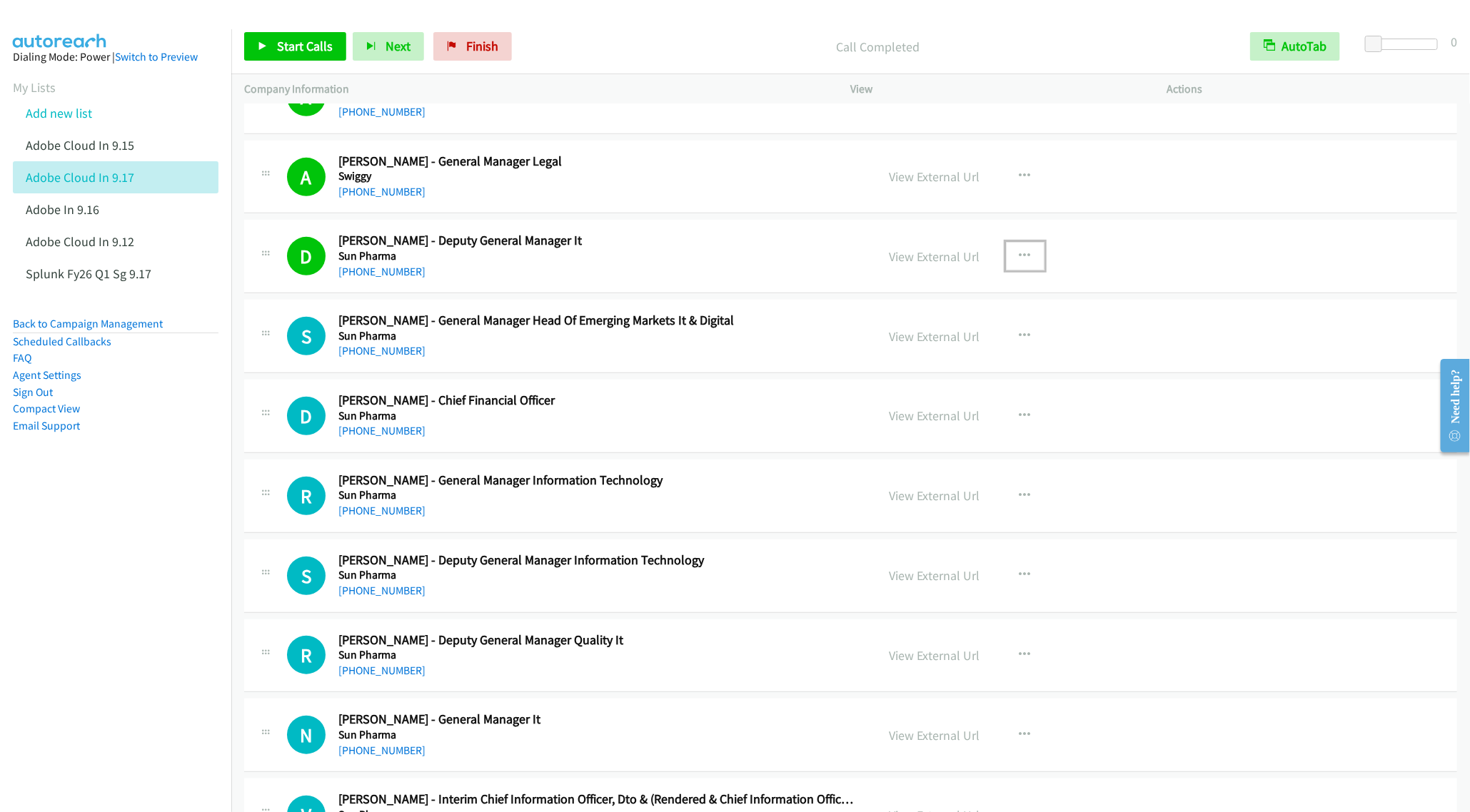
click at [1019, 262] on icon "button" at bounding box center [1025, 256] width 11 height 11
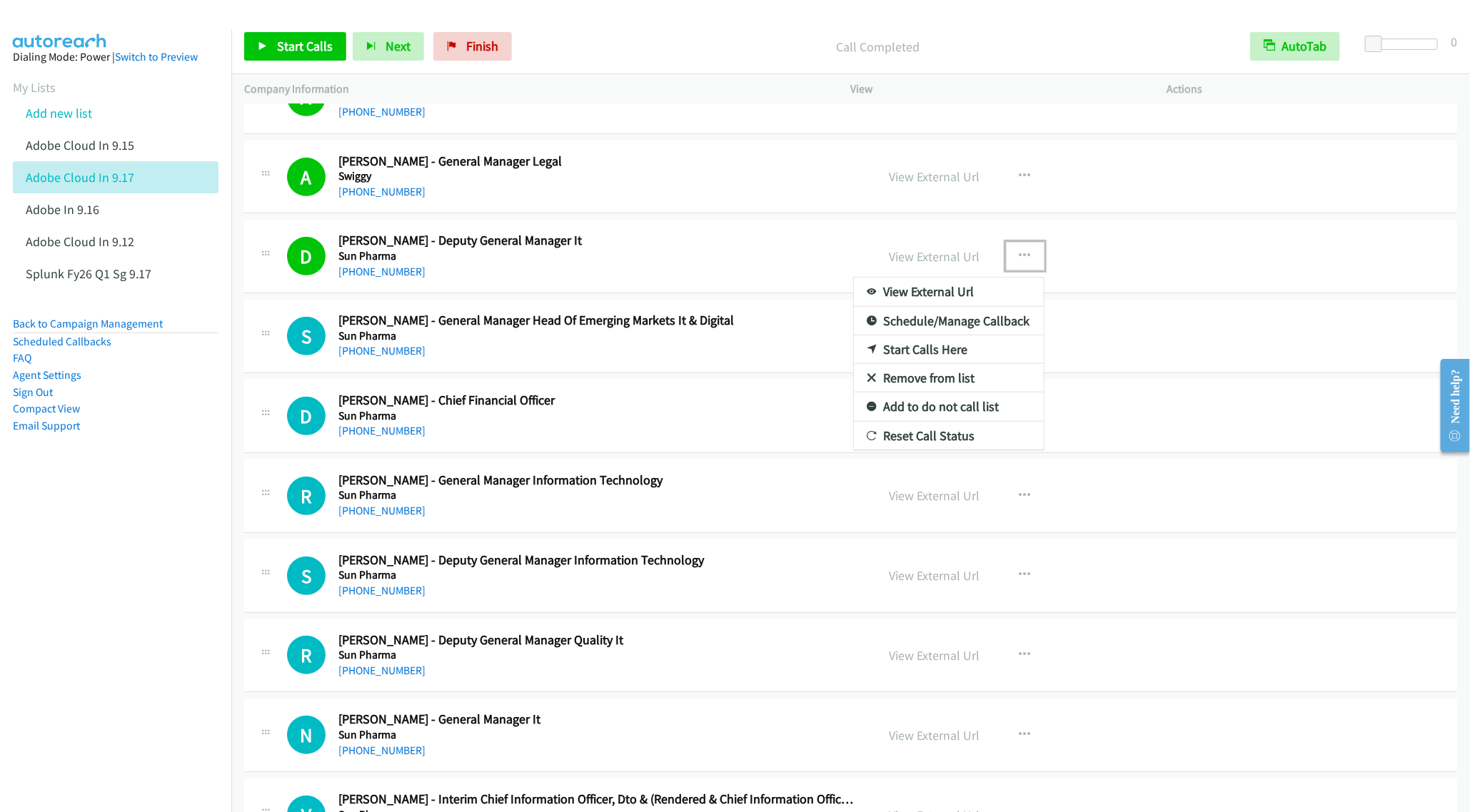
click at [921, 392] on link "Remove from list" at bounding box center [948, 378] width 190 height 28
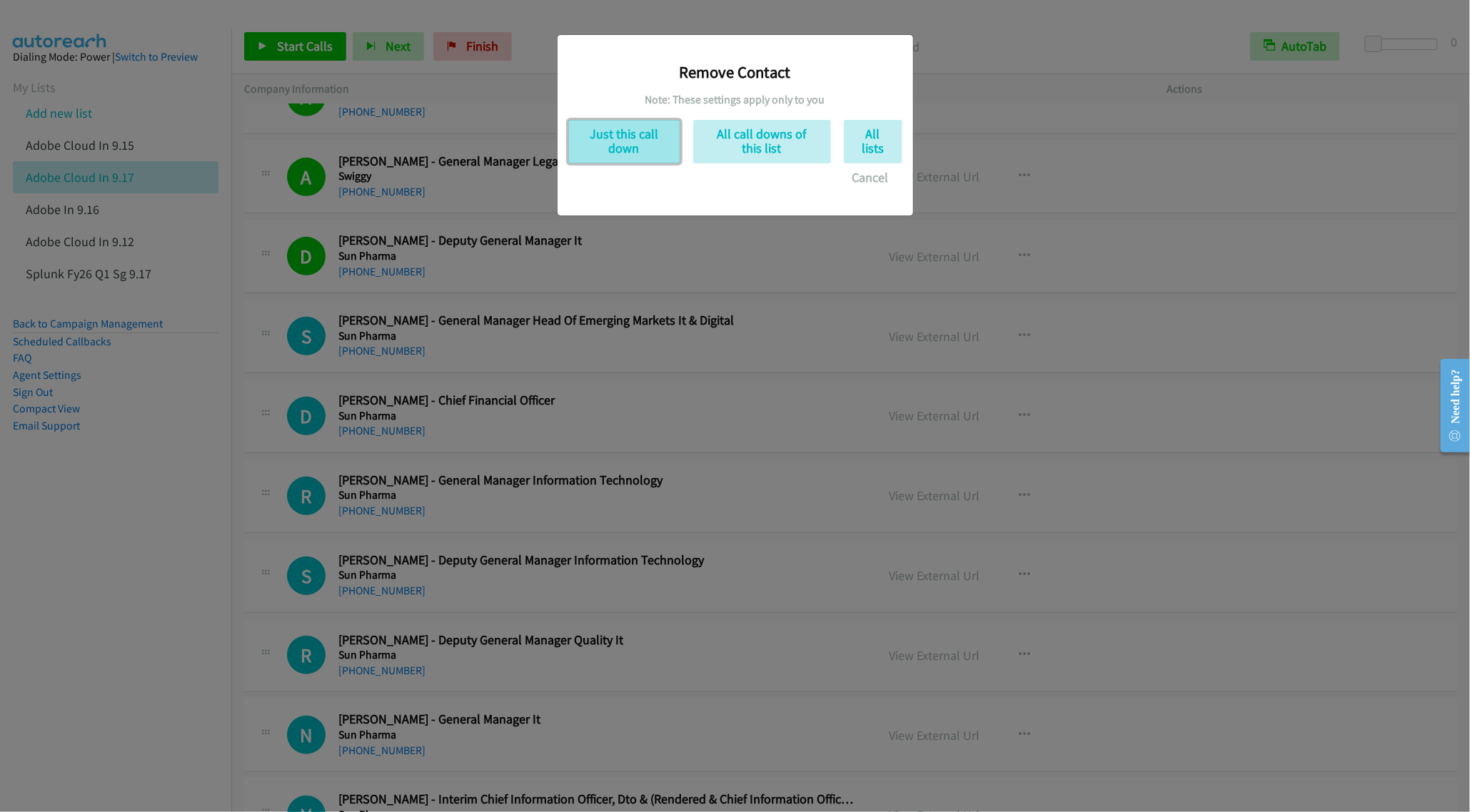
click at [615, 138] on button "Just this call down" at bounding box center [624, 141] width 112 height 43
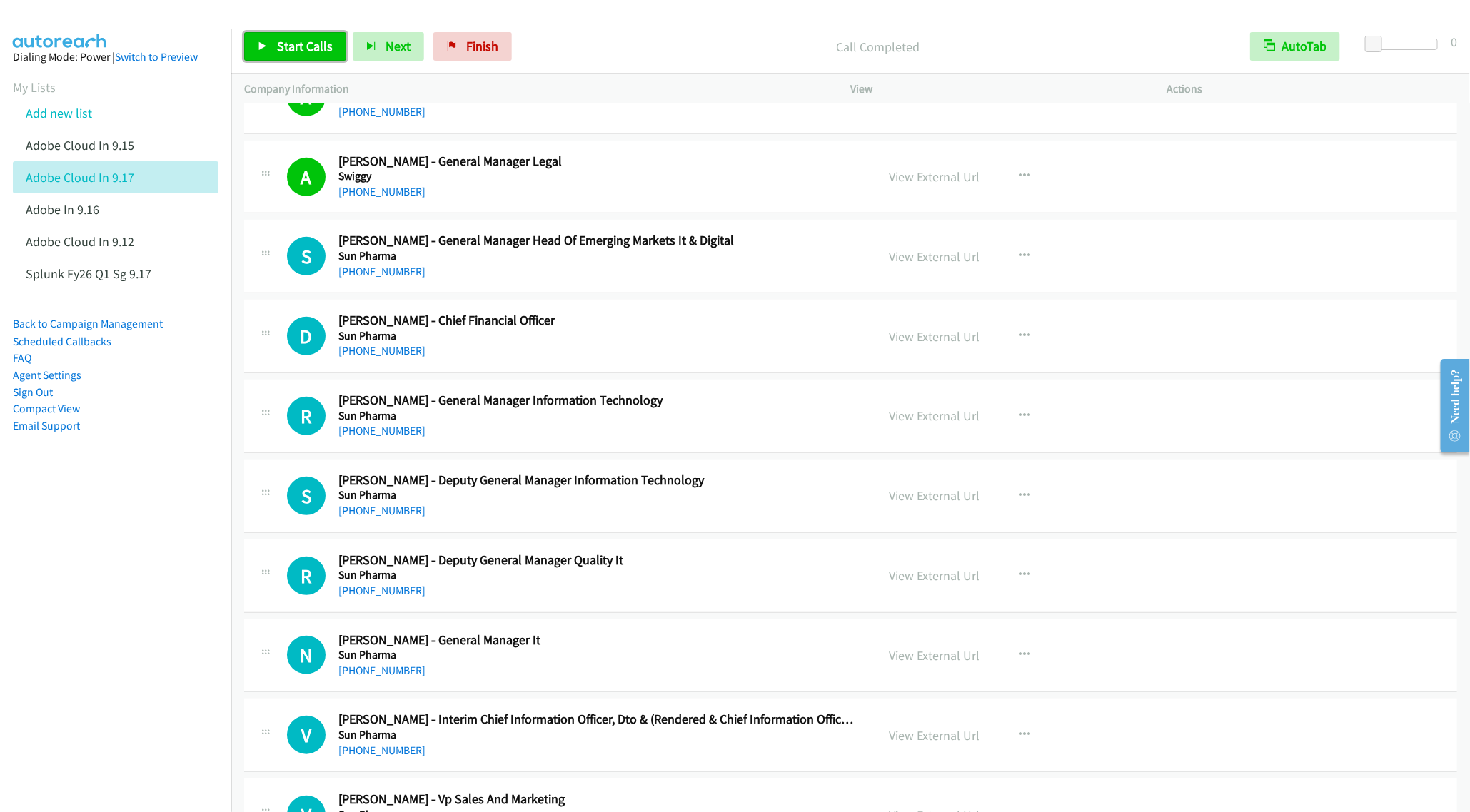
click at [294, 54] on span "Start Calls" at bounding box center [305, 46] width 56 height 17
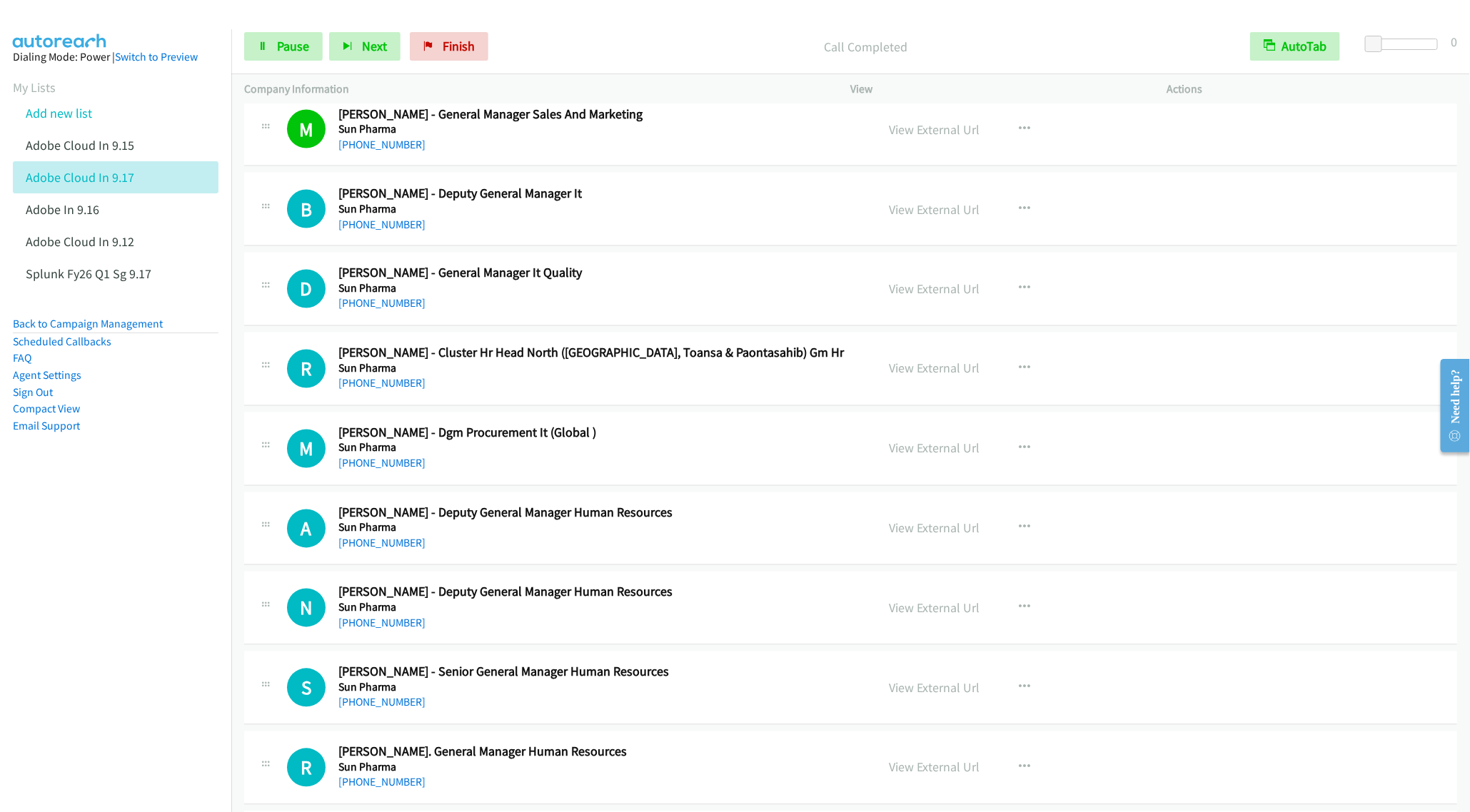
scroll to position [4282, 0]
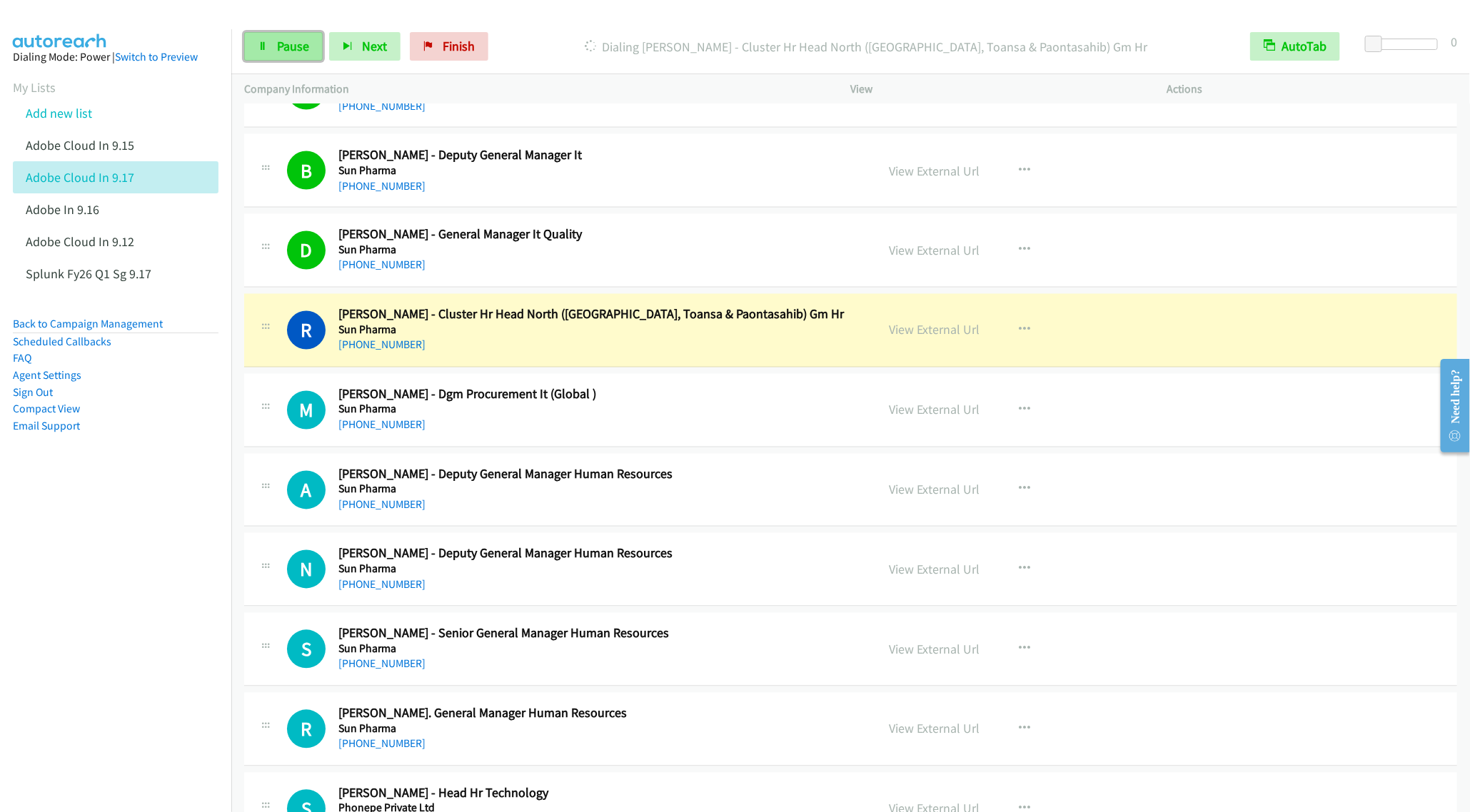
click at [263, 47] on icon at bounding box center [262, 46] width 10 height 10
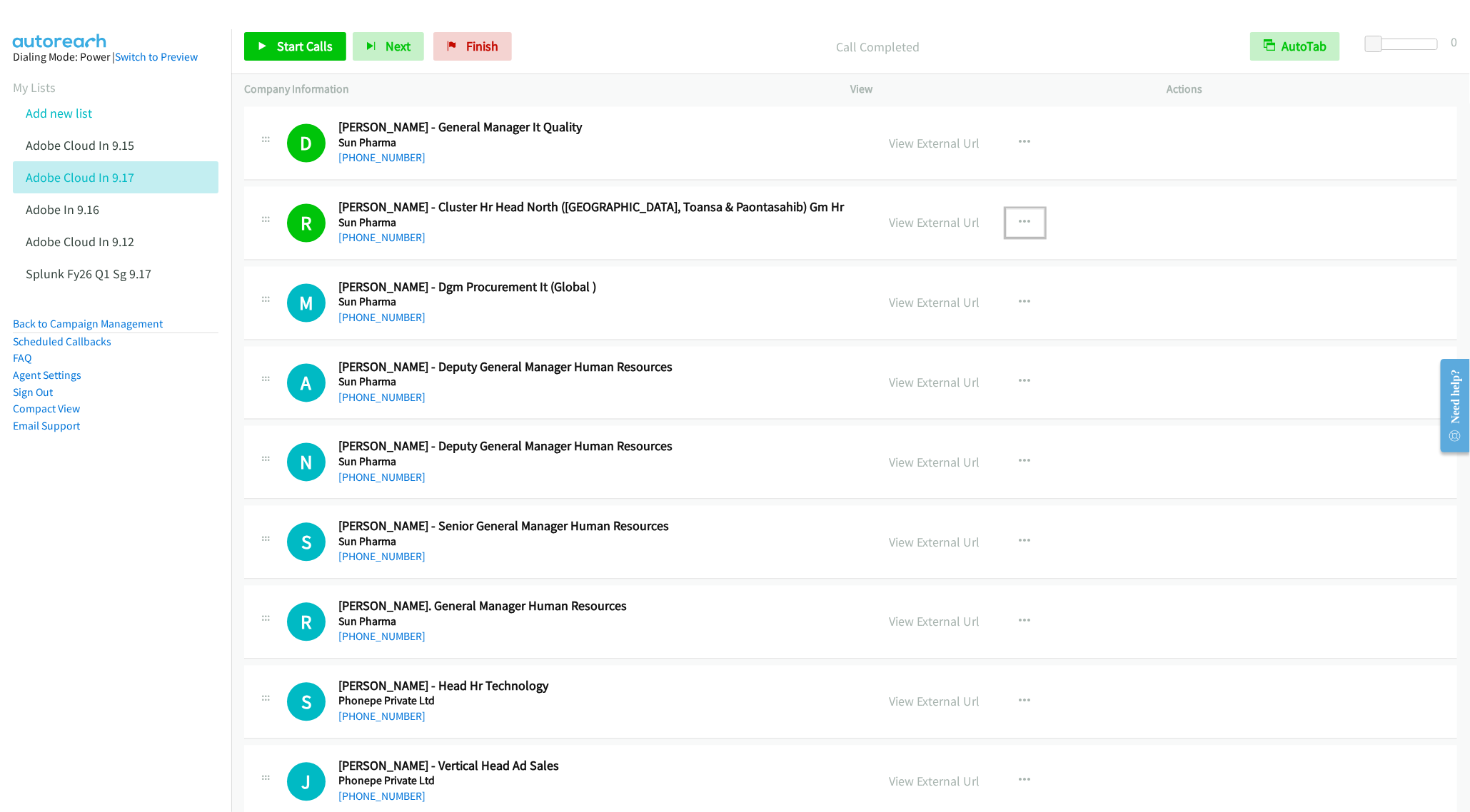
click at [1019, 229] on icon "button" at bounding box center [1025, 223] width 11 height 11
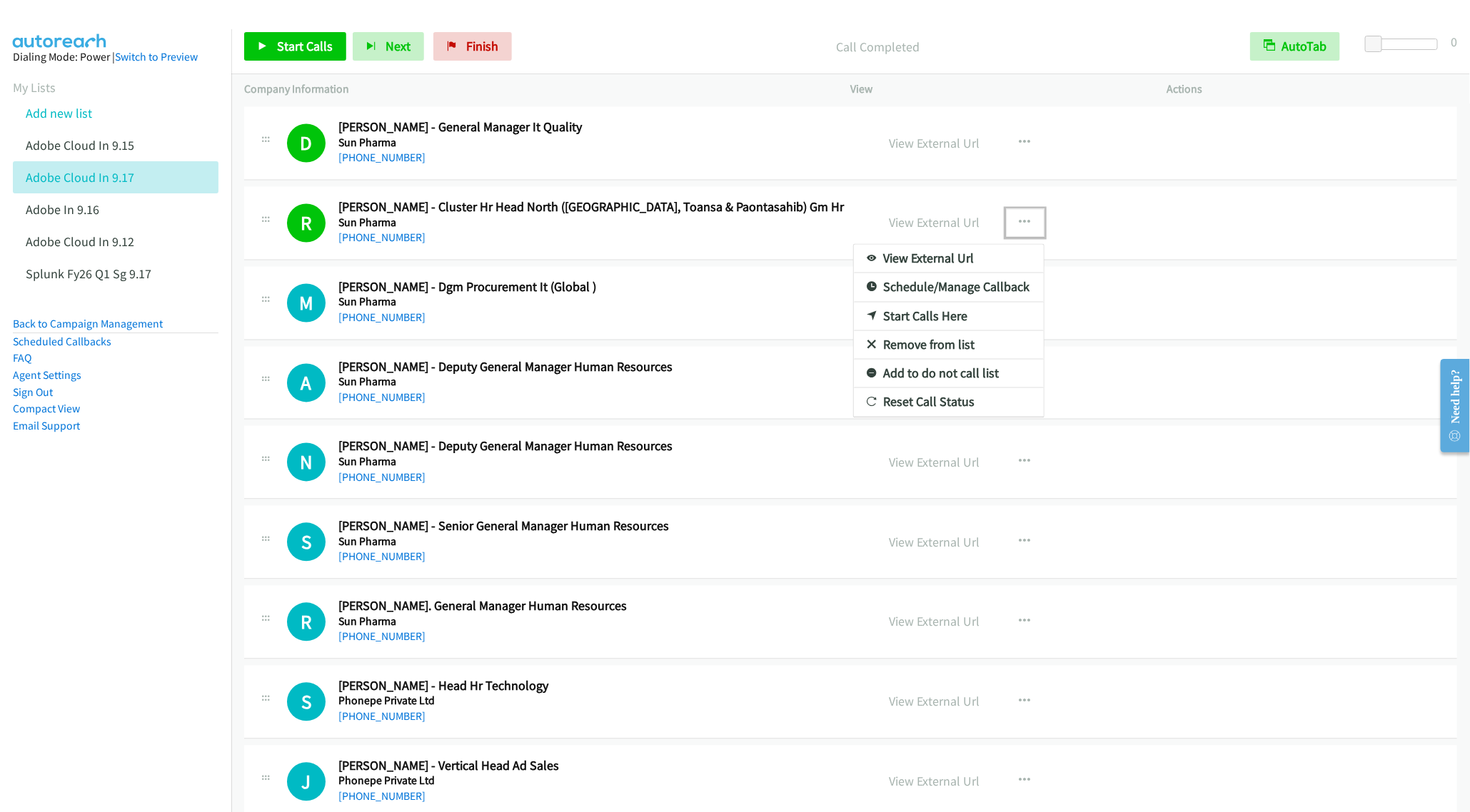
click at [917, 360] on link "Remove from list" at bounding box center [948, 345] width 190 height 28
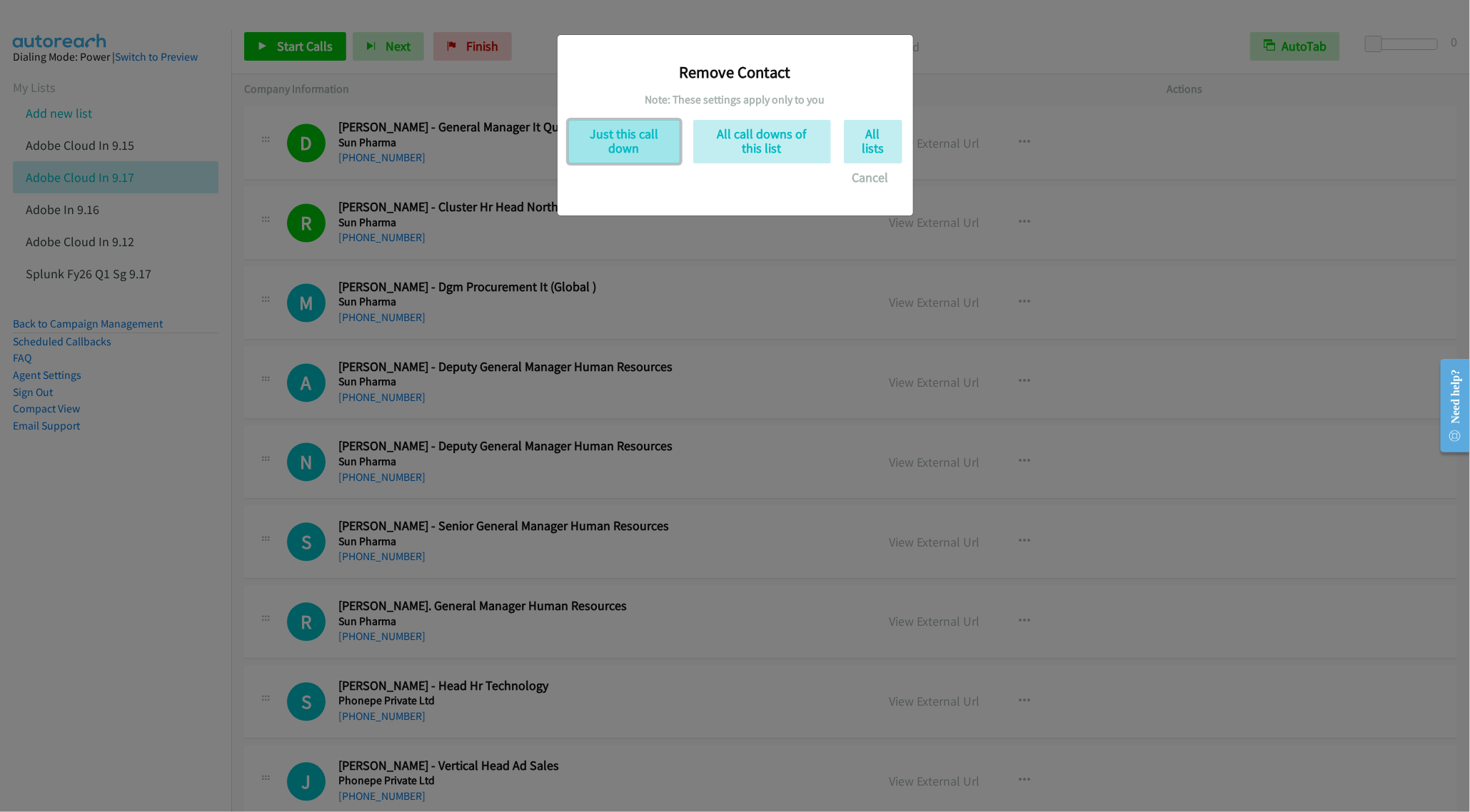
click at [619, 140] on button "Just this call down" at bounding box center [624, 141] width 112 height 43
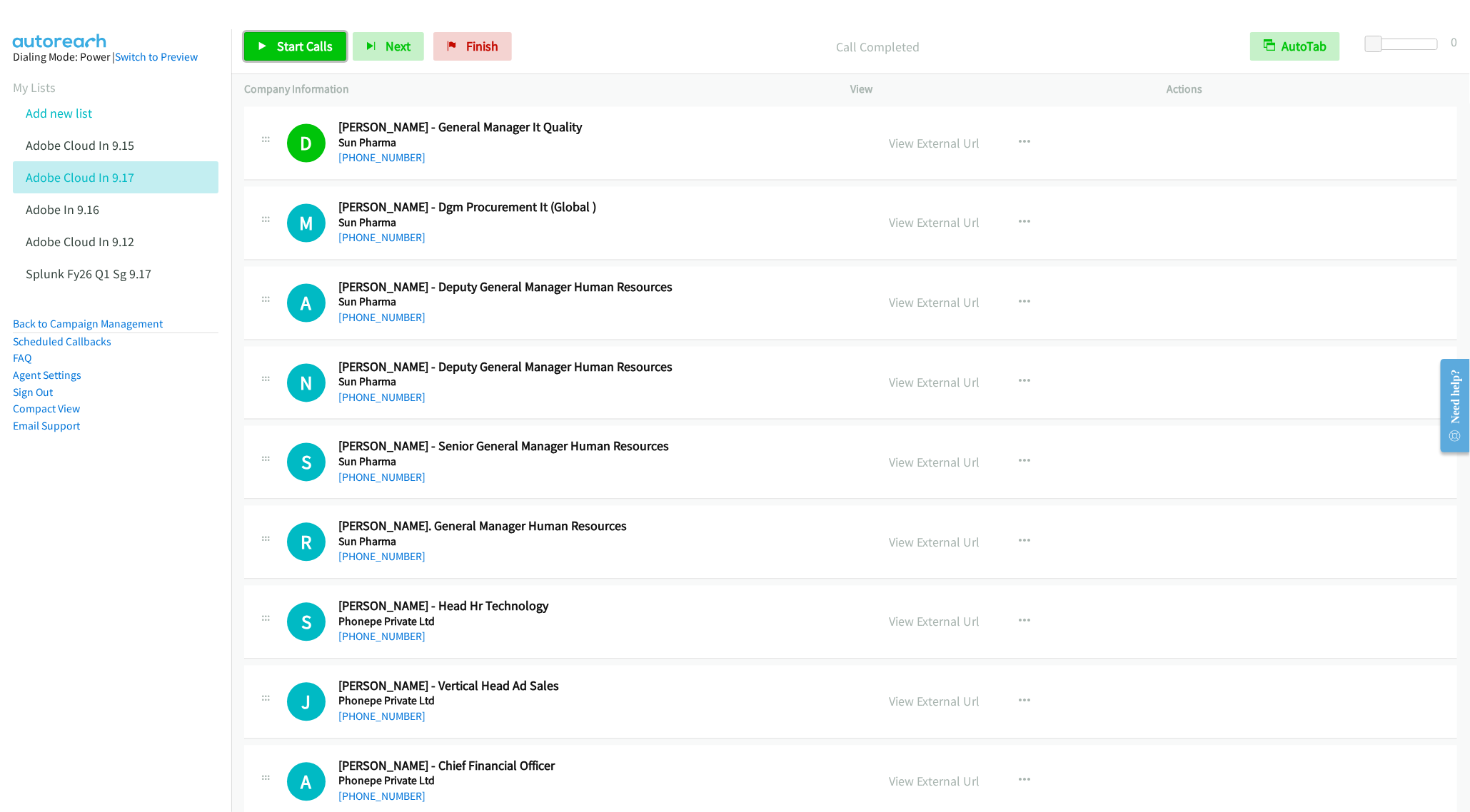
click at [300, 54] on link "Start Calls" at bounding box center [295, 46] width 102 height 28
click at [626, 150] on h5 "Sun Pharma" at bounding box center [597, 143] width 518 height 14
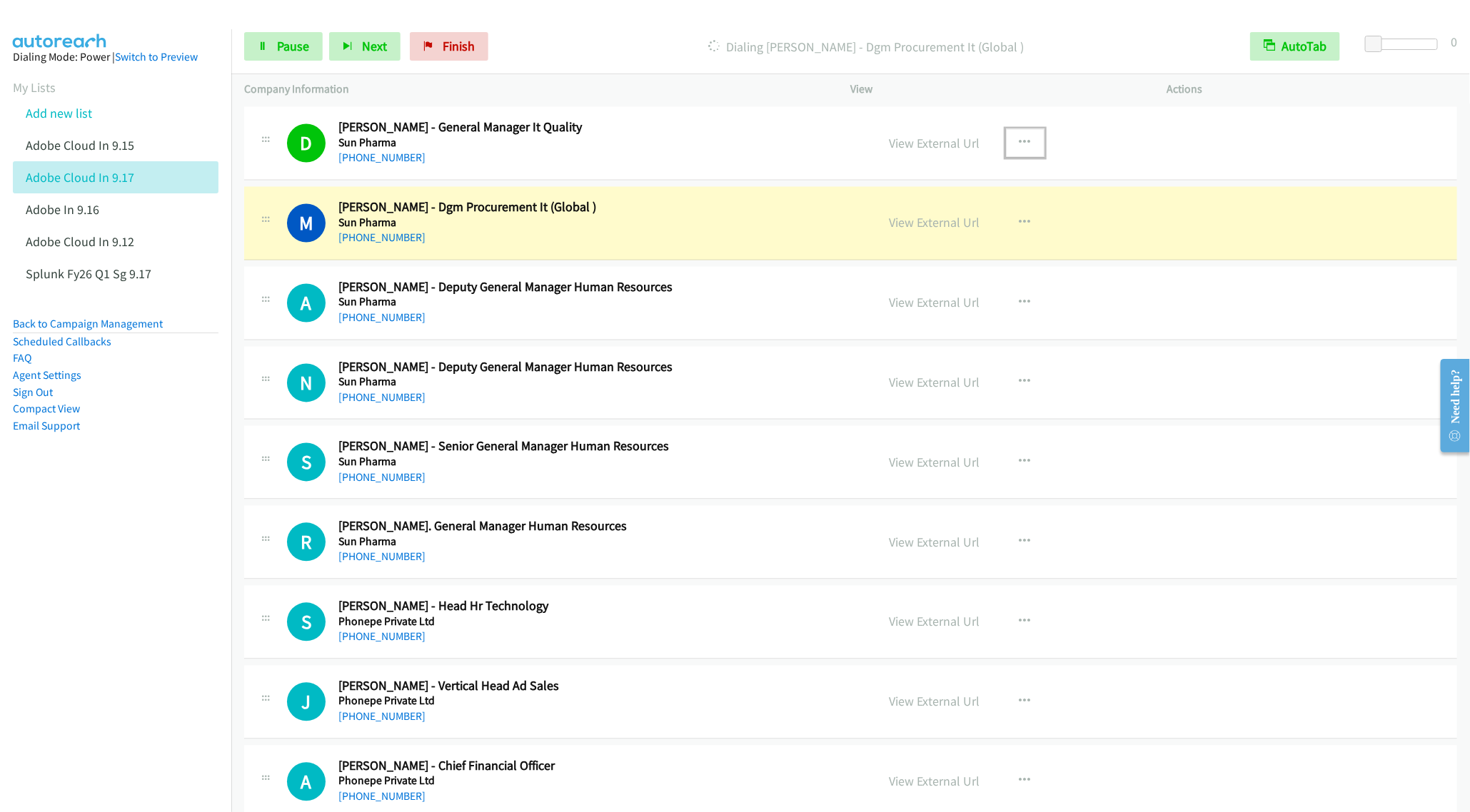
click at [1019, 149] on icon "button" at bounding box center [1025, 143] width 11 height 11
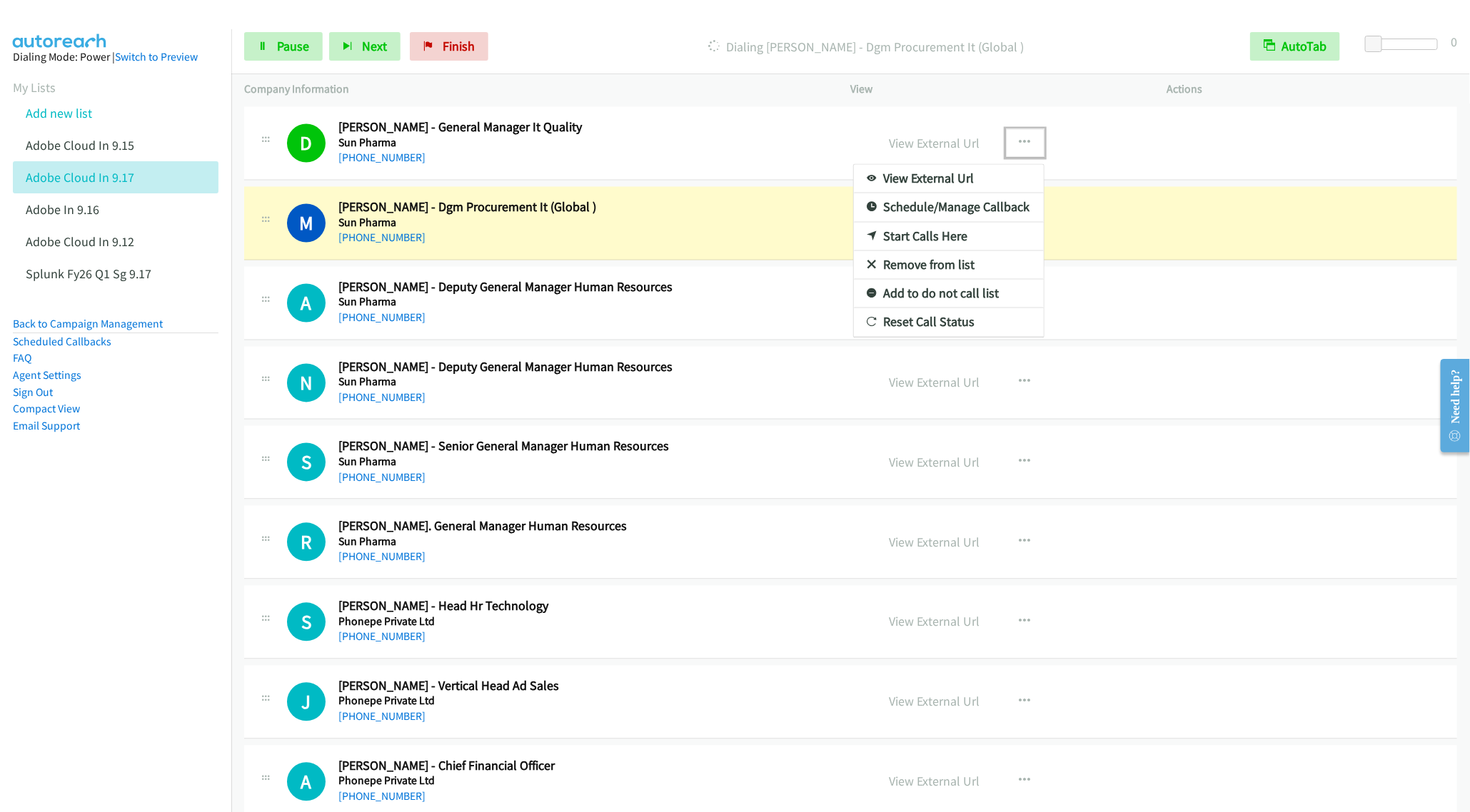
click at [924, 280] on link "Remove from list" at bounding box center [948, 265] width 190 height 28
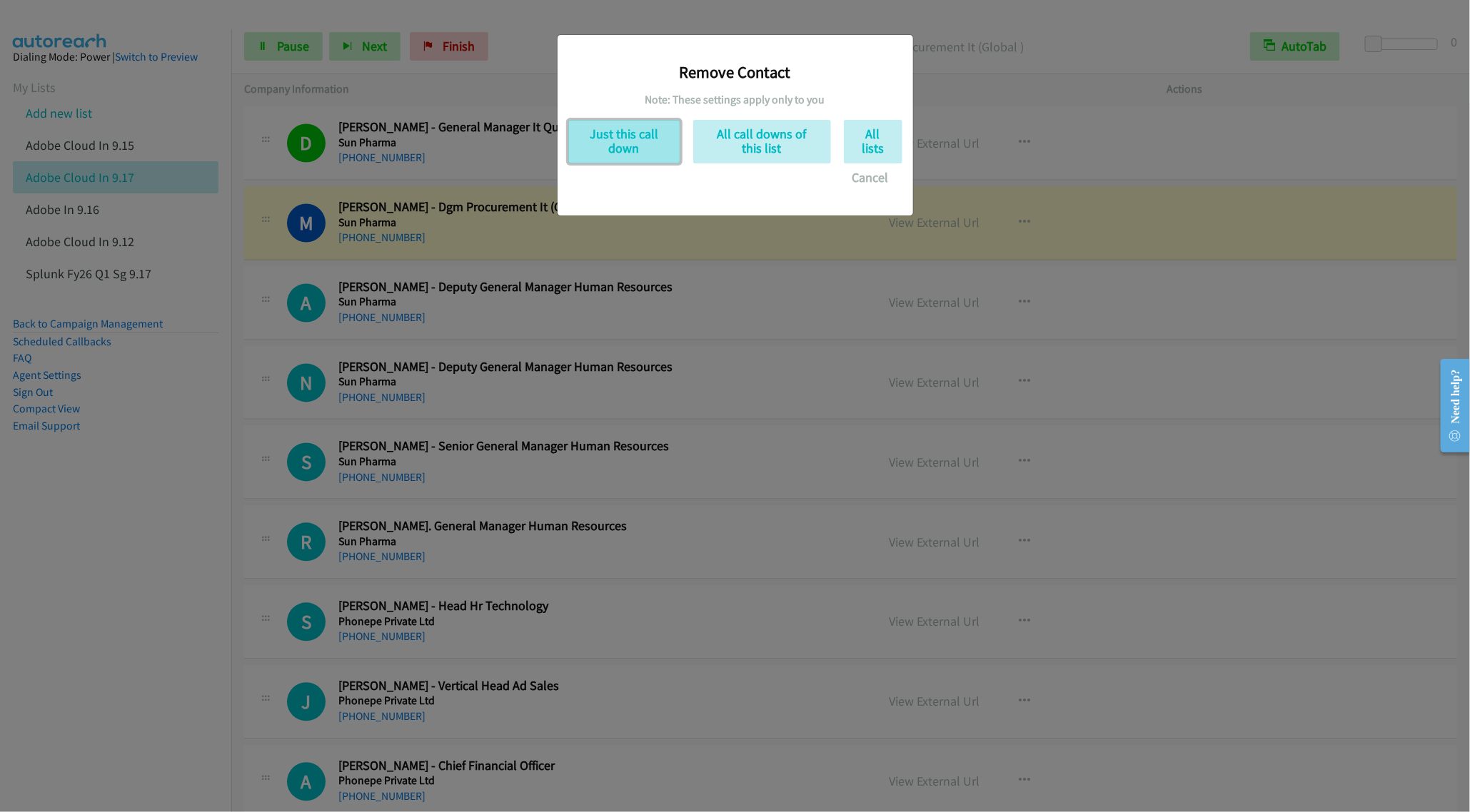
click at [612, 122] on button "Just this call down" at bounding box center [624, 141] width 112 height 43
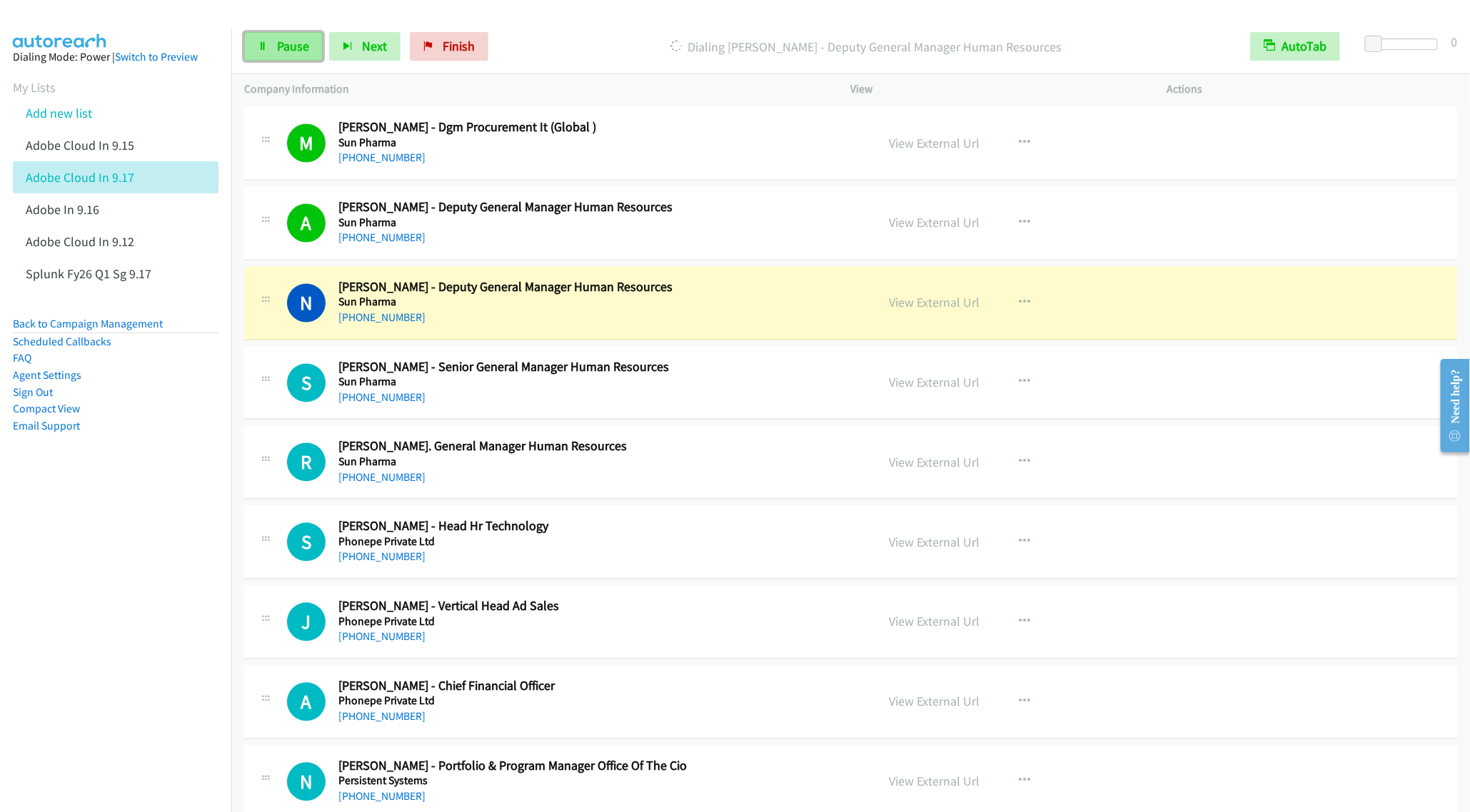
click at [287, 54] on span "Pause" at bounding box center [293, 46] width 32 height 17
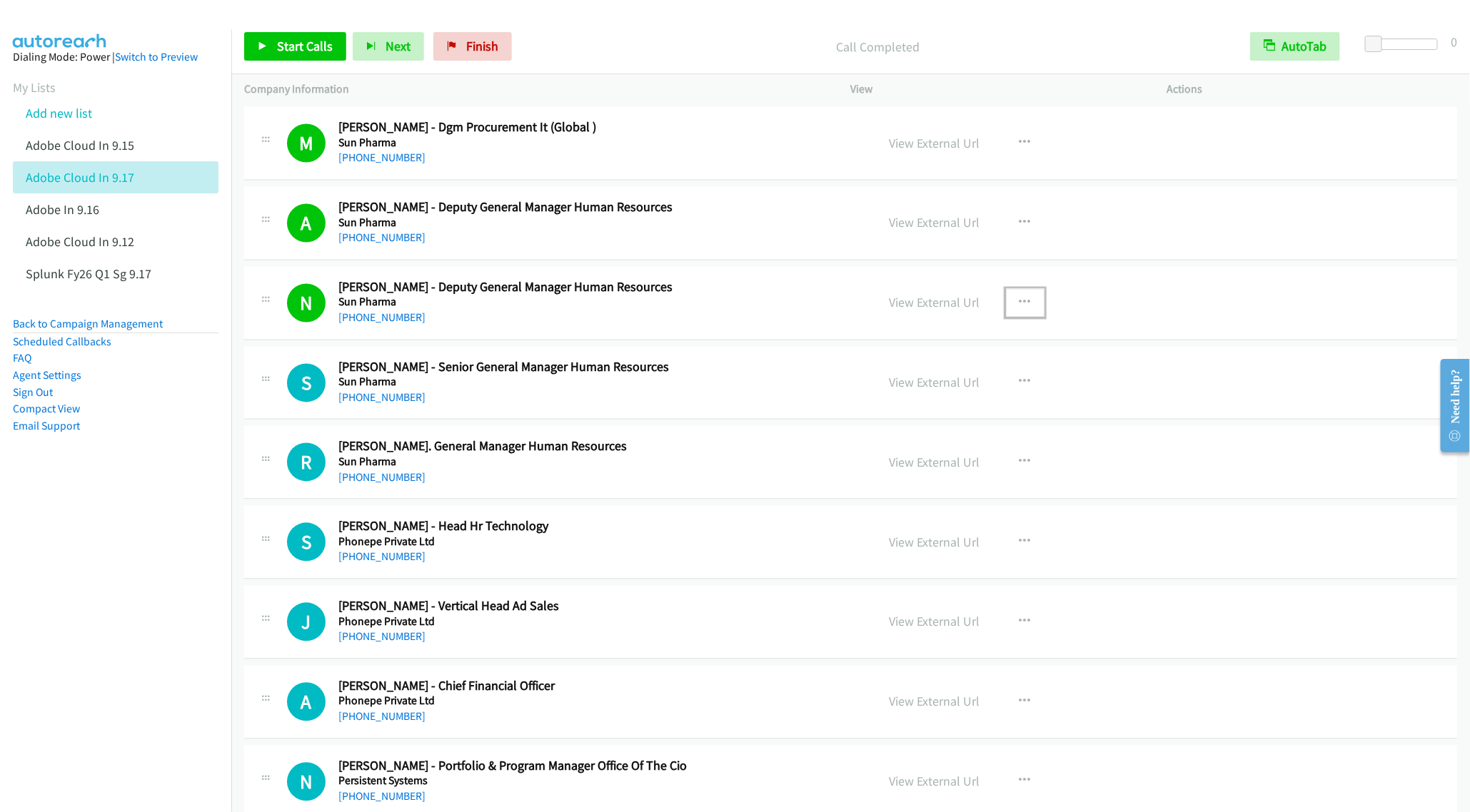
click at [1019, 309] on icon "button" at bounding box center [1025, 303] width 11 height 11
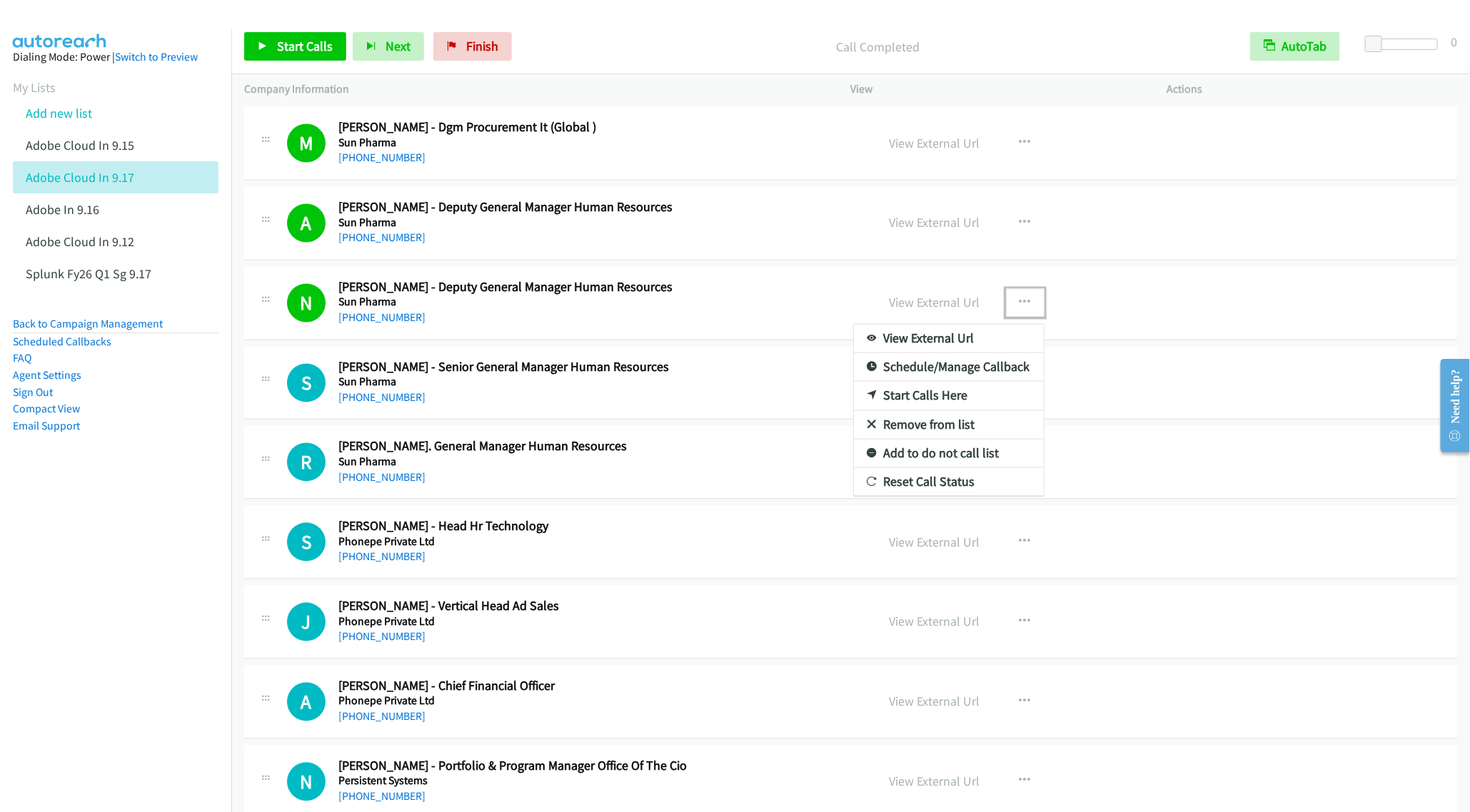
click at [924, 439] on link "Remove from list" at bounding box center [948, 425] width 190 height 28
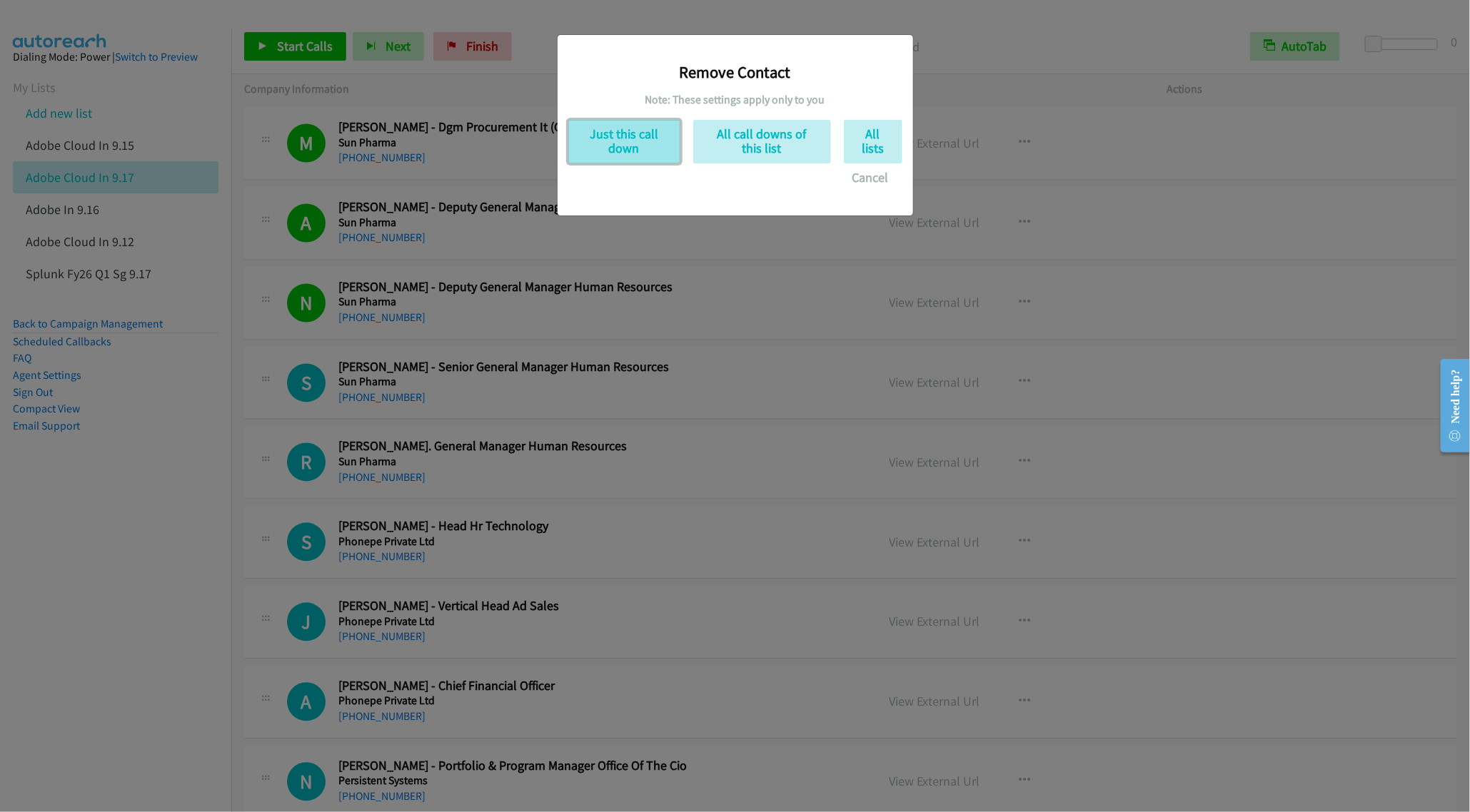
click at [589, 158] on button "Just this call down" at bounding box center [624, 141] width 112 height 43
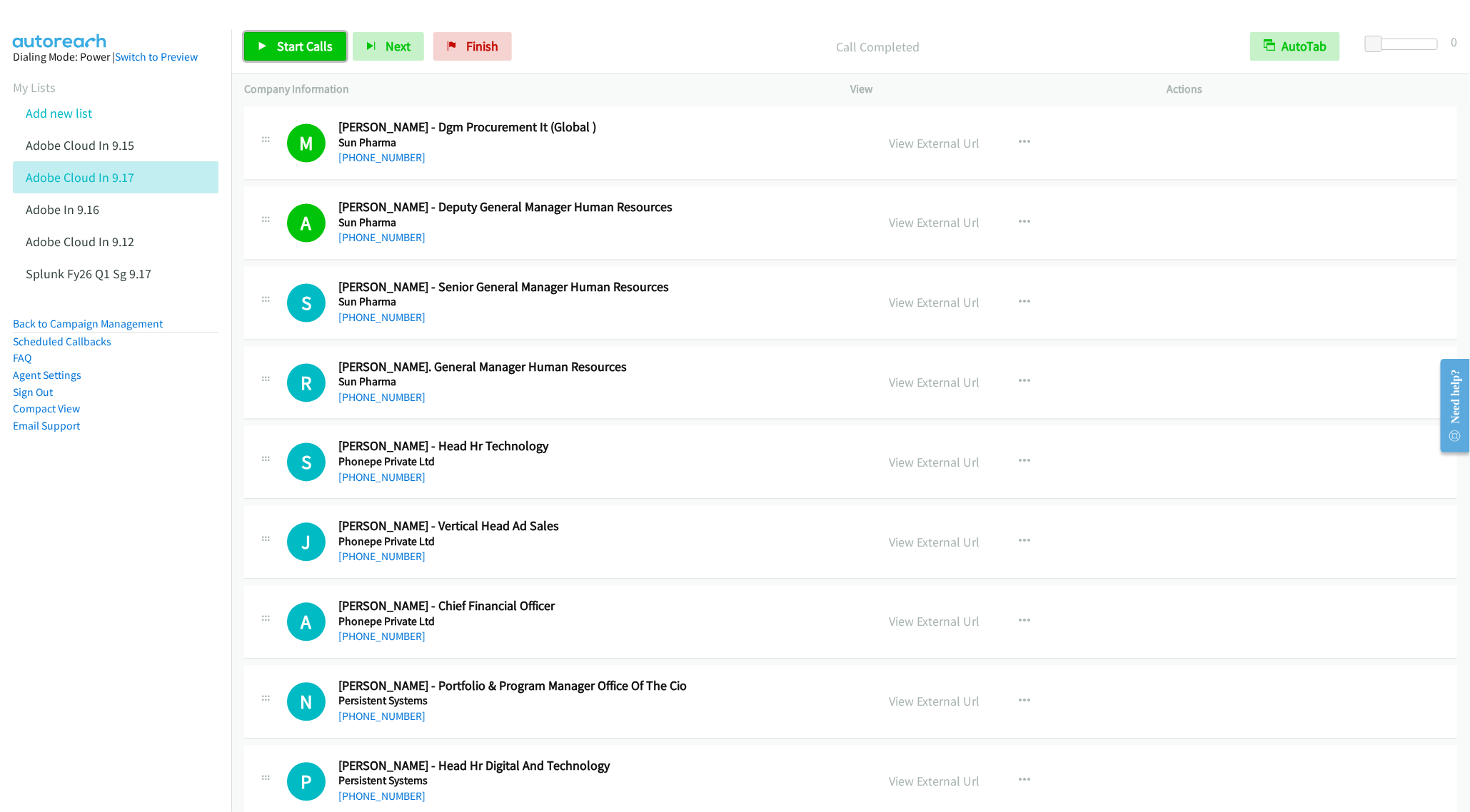
click at [270, 52] on link "Start Calls" at bounding box center [295, 46] width 102 height 28
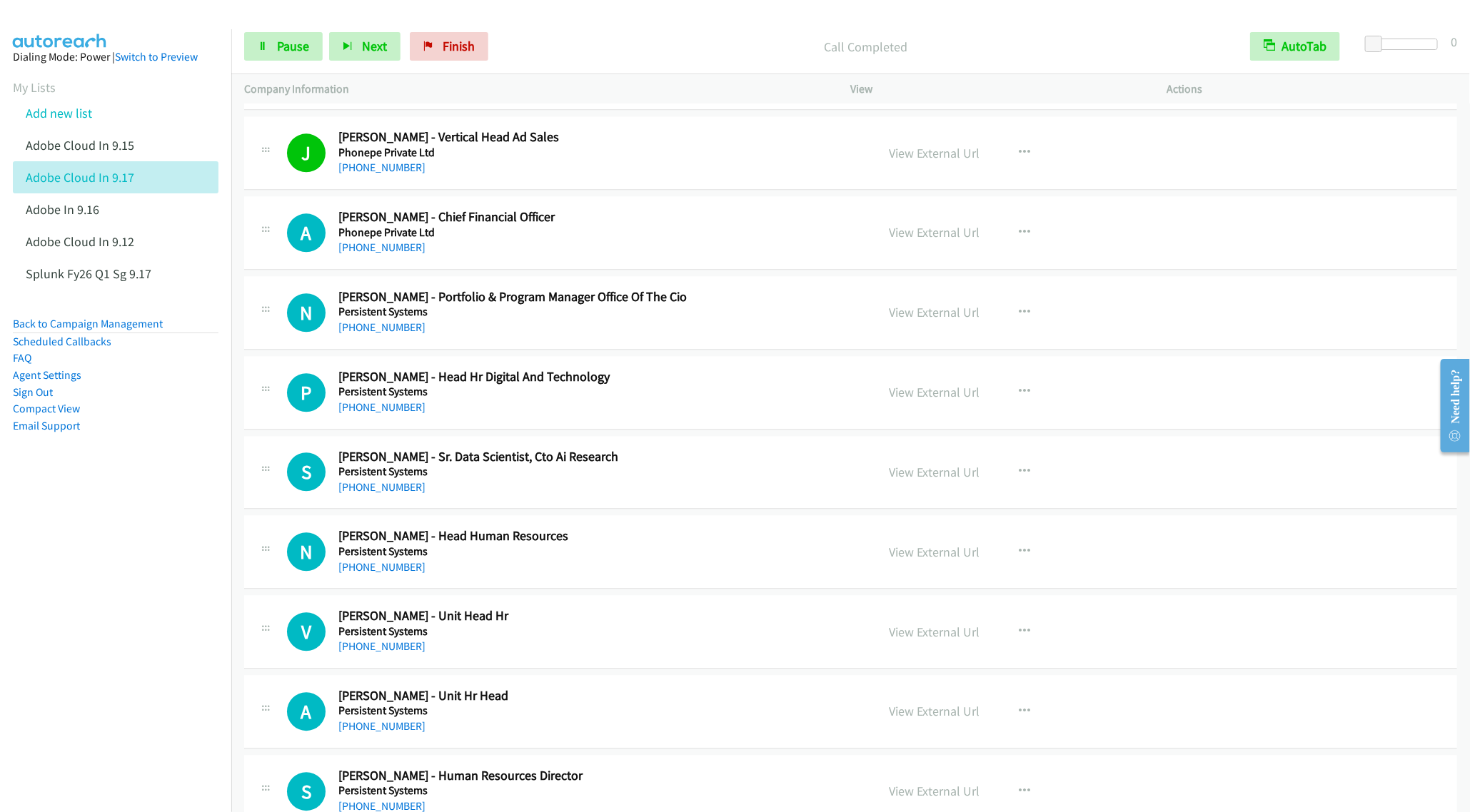
scroll to position [4817, 0]
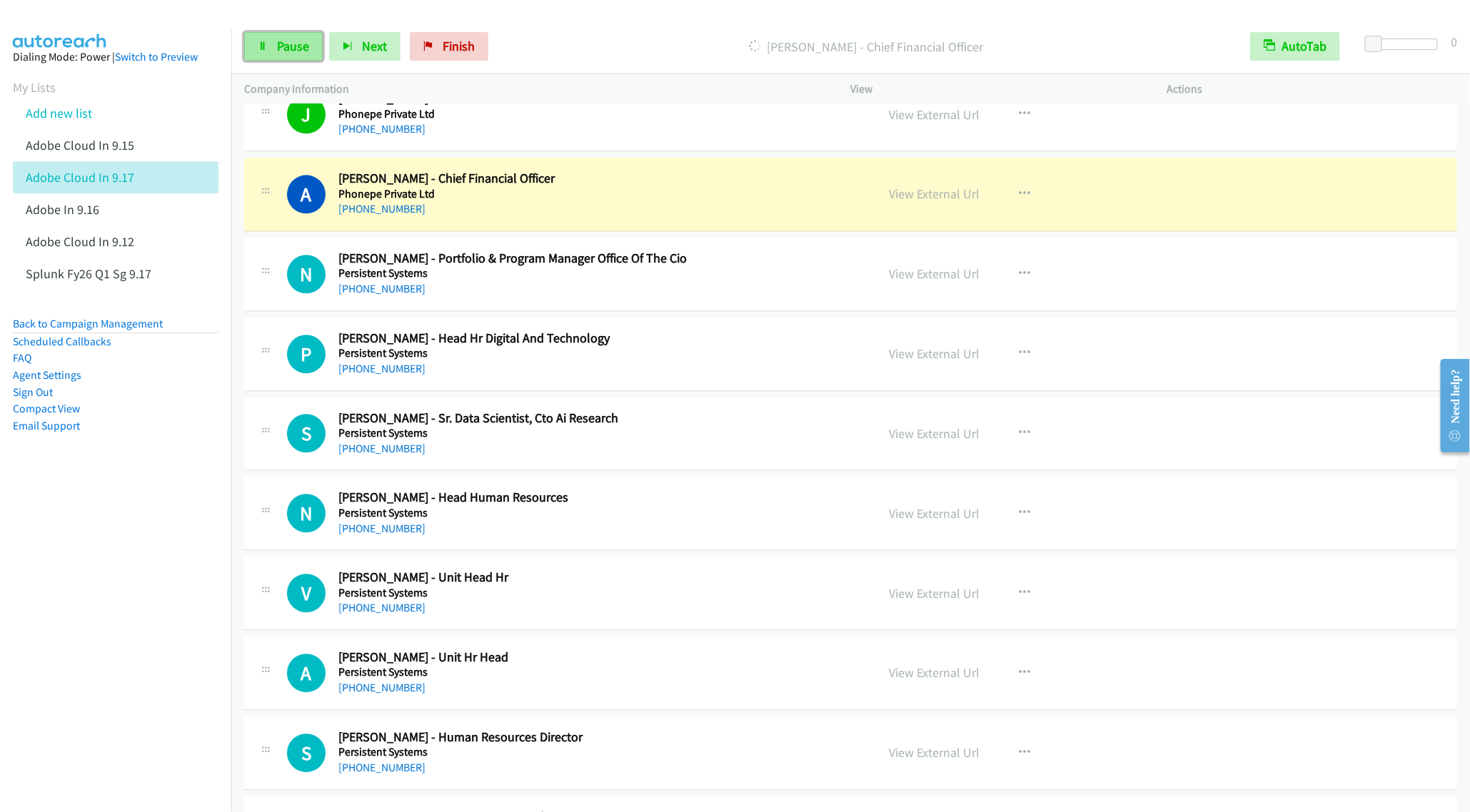
click at [270, 50] on link "Pause" at bounding box center [284, 46] width 79 height 28
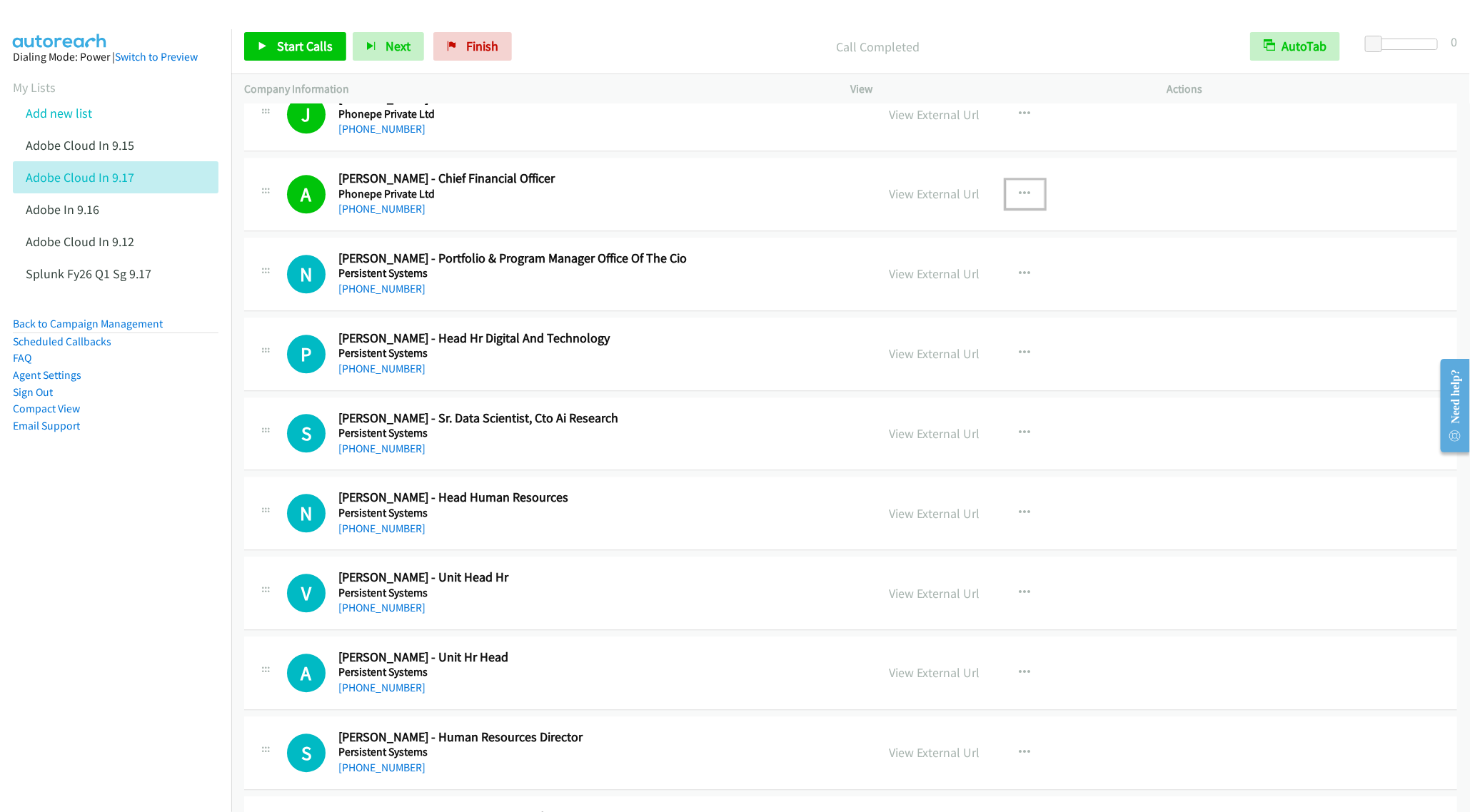
click at [1009, 209] on button "button" at bounding box center [1025, 194] width 39 height 28
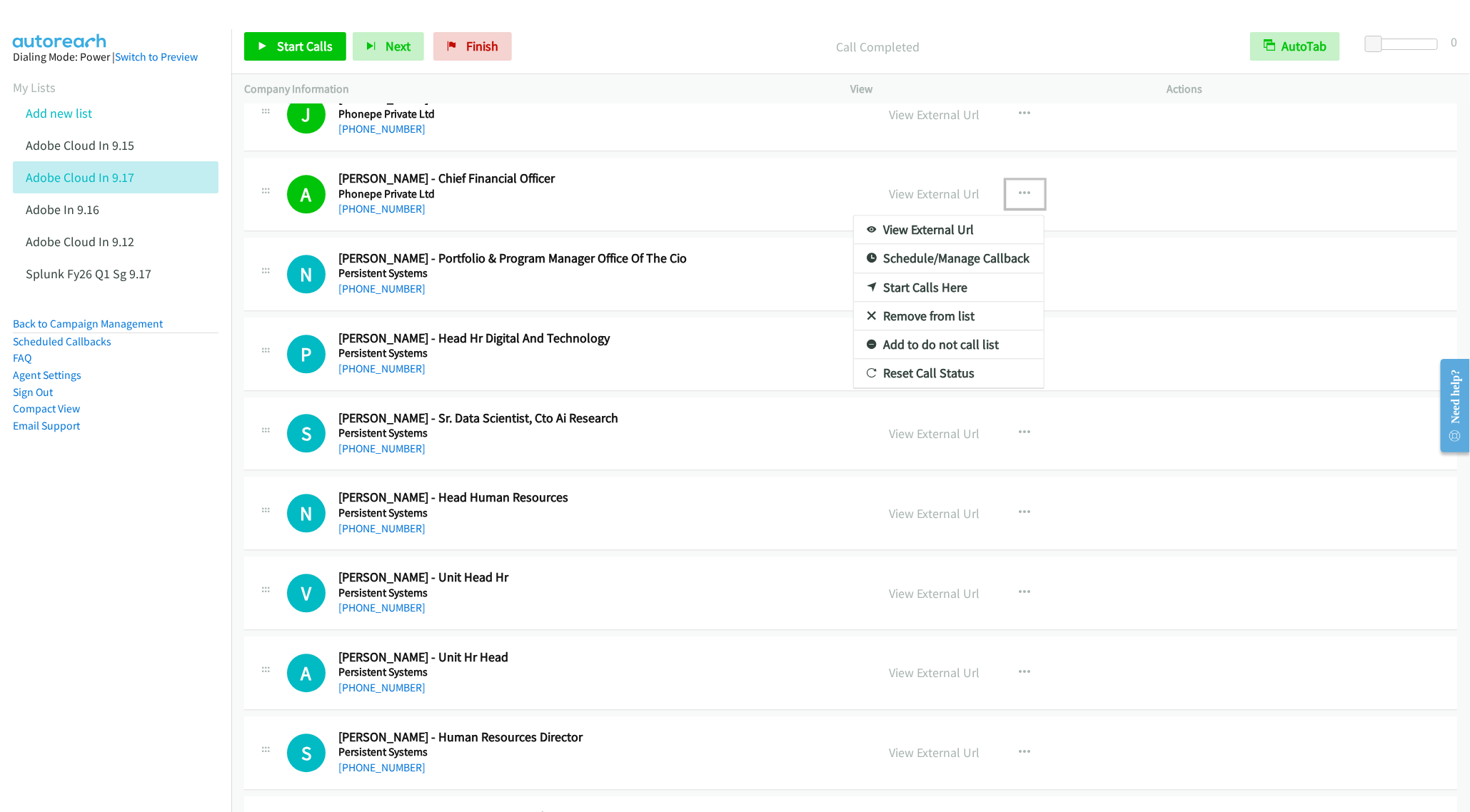
click at [882, 331] on link "Remove from list" at bounding box center [948, 316] width 190 height 28
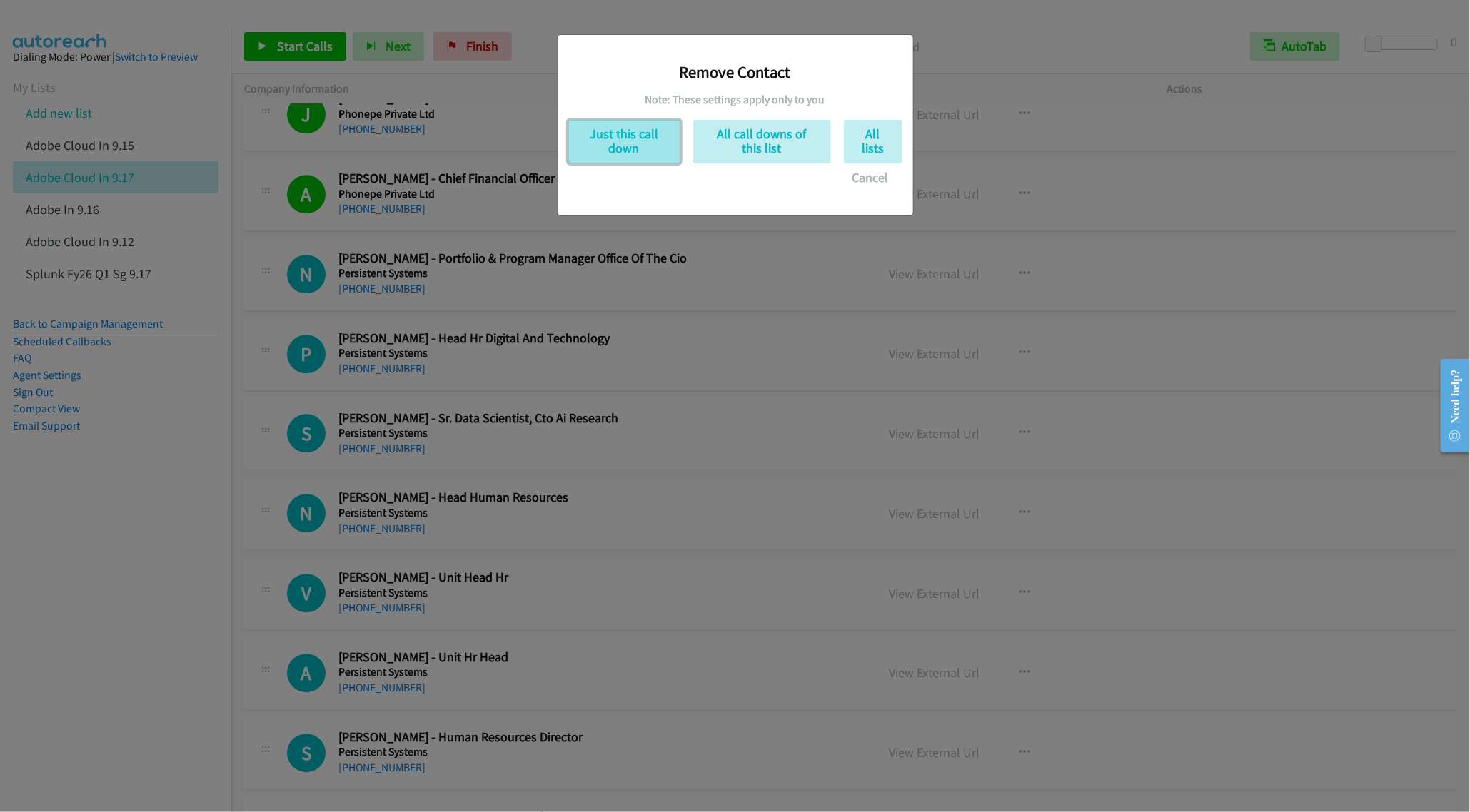
click at [607, 129] on button "Just this call down" at bounding box center [624, 141] width 112 height 43
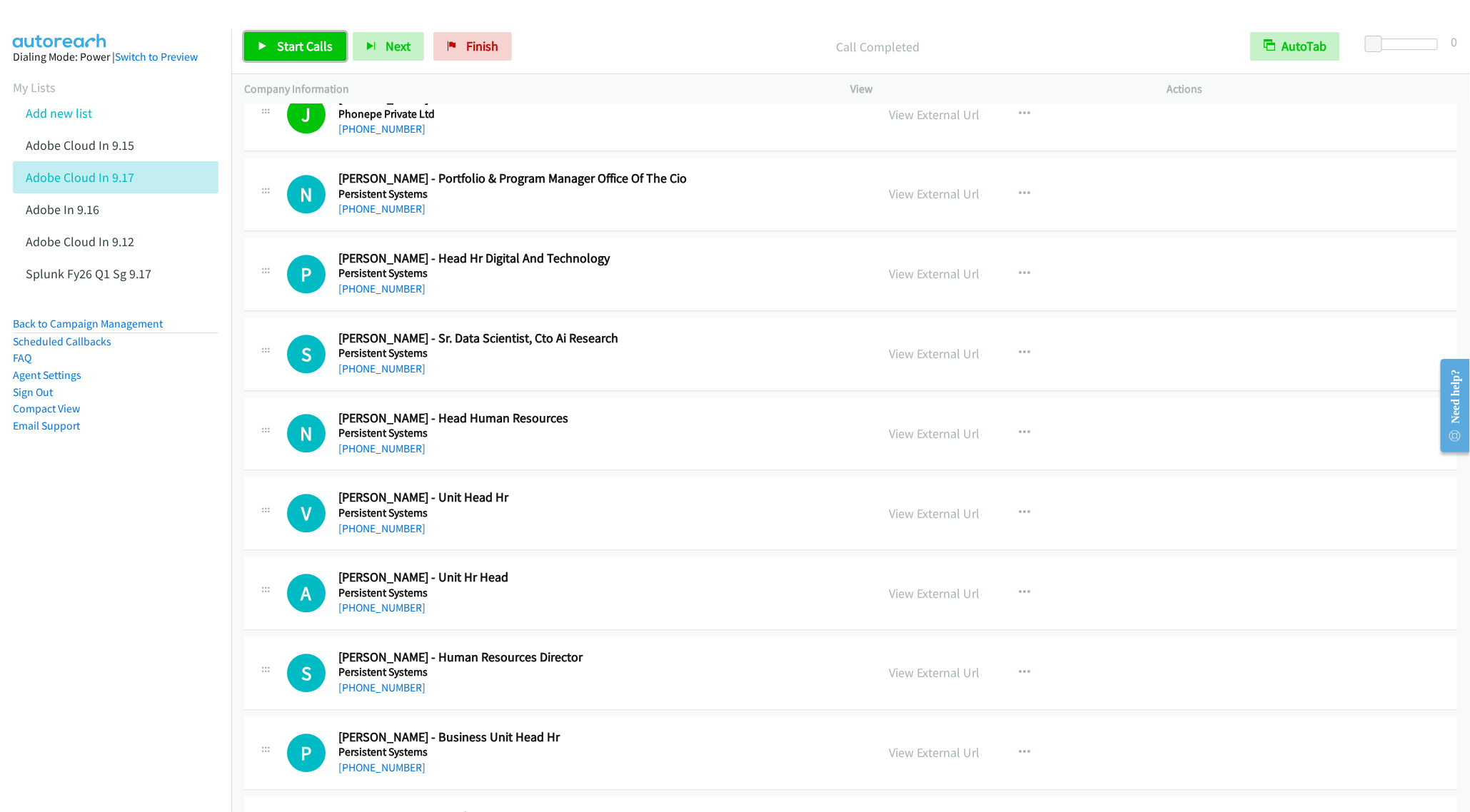
click at [287, 39] on span "Start Calls" at bounding box center [305, 46] width 56 height 17
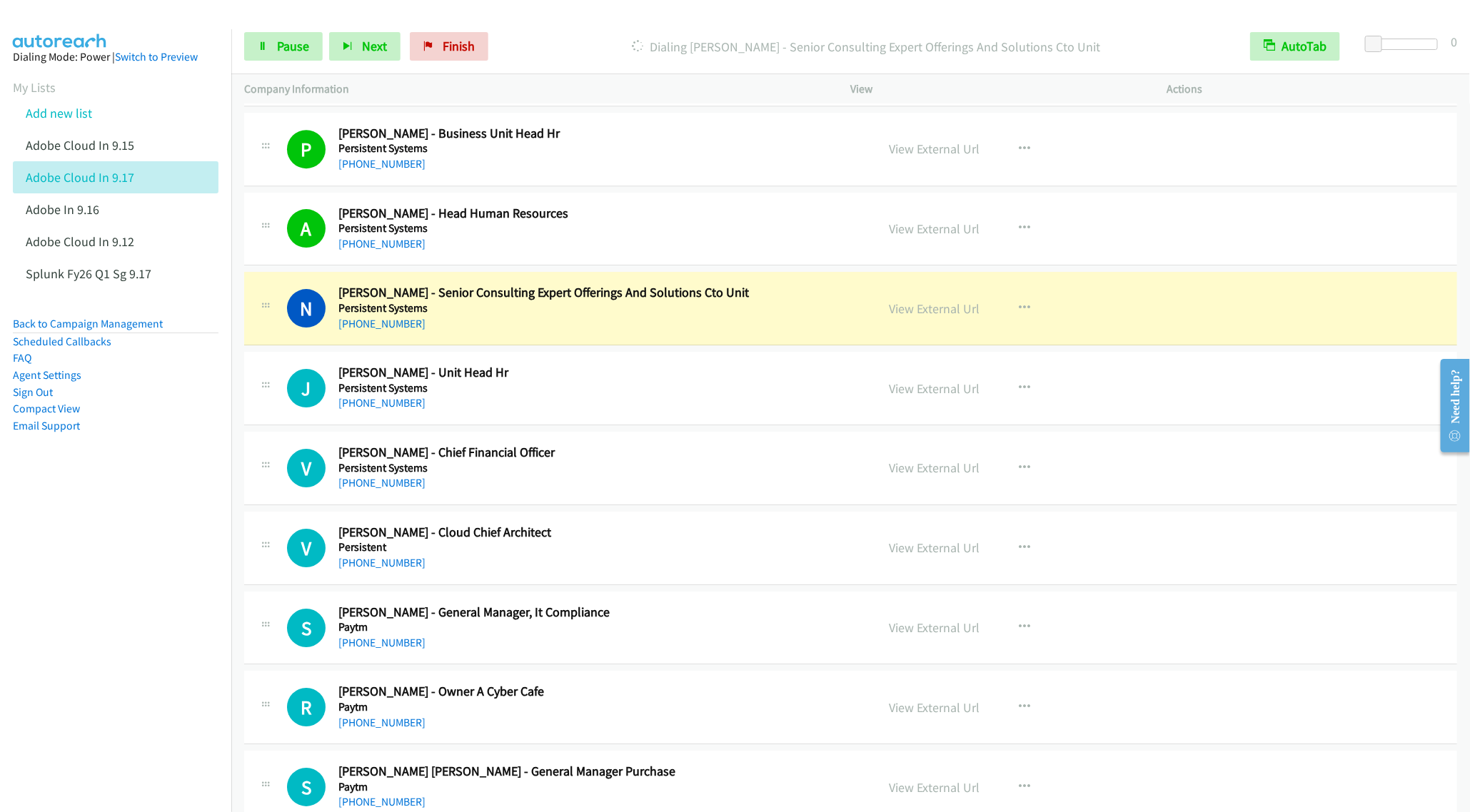
scroll to position [5460, 0]
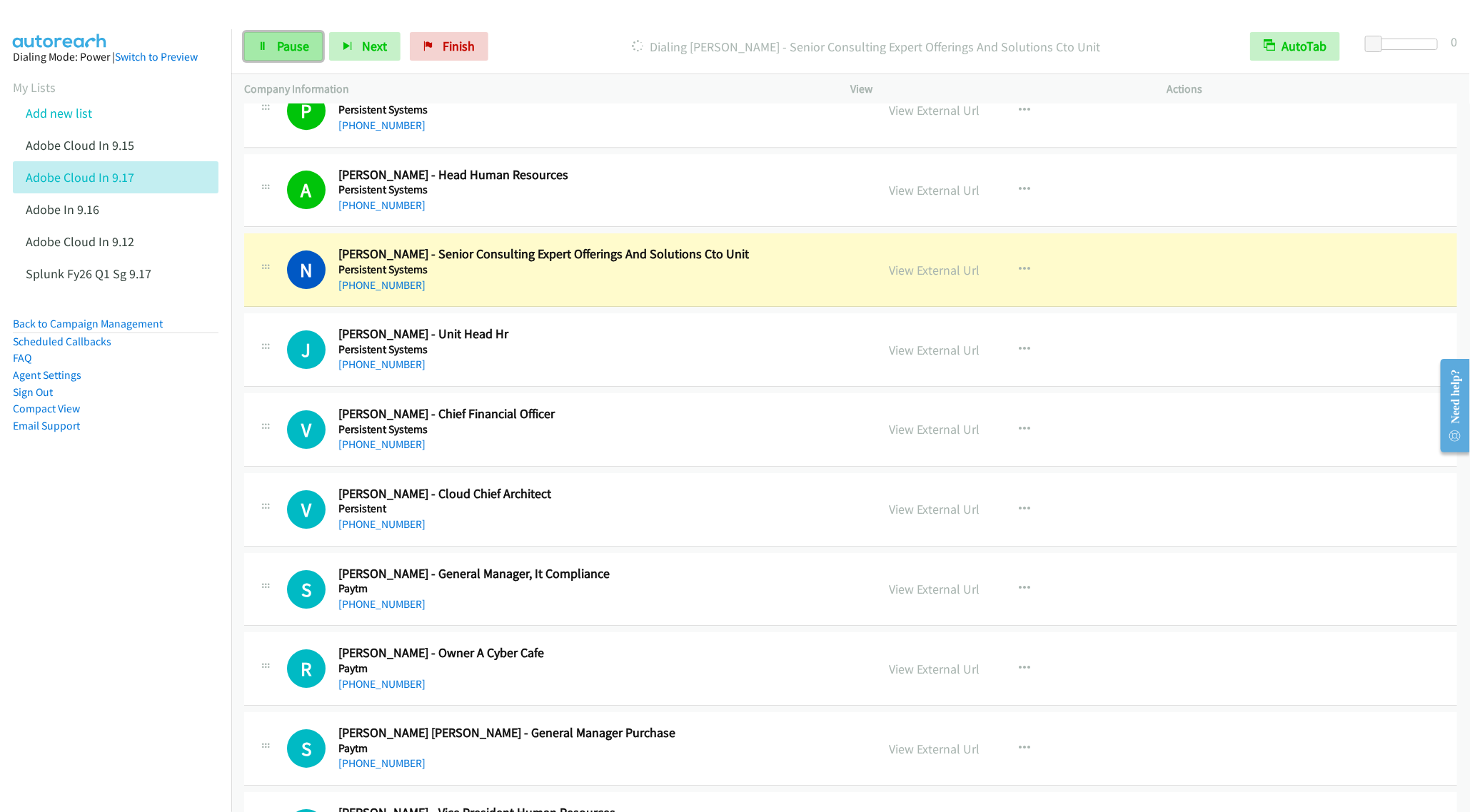
click at [268, 56] on link "Pause" at bounding box center [284, 46] width 79 height 28
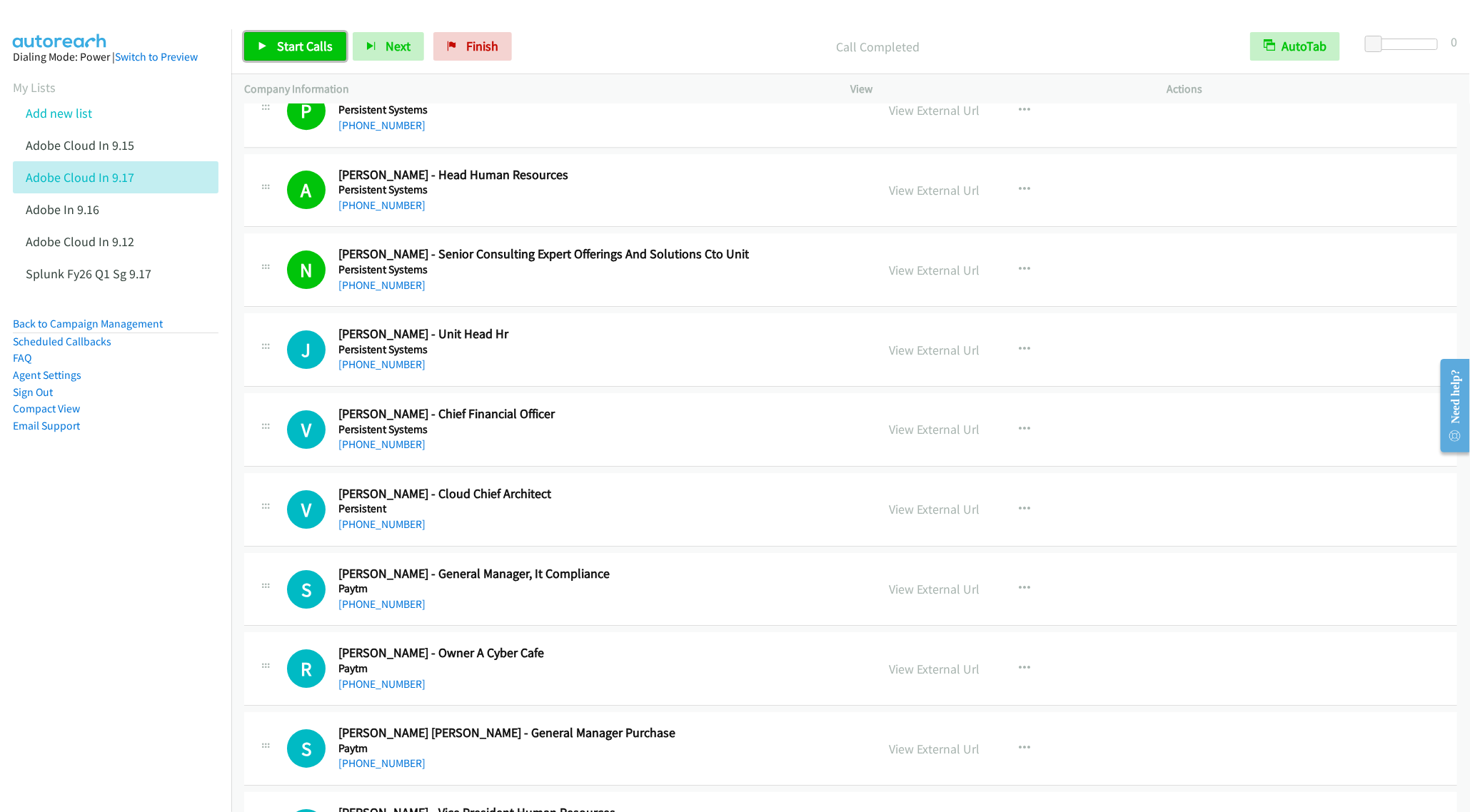
click at [293, 43] on span "Start Calls" at bounding box center [305, 46] width 56 height 17
drag, startPoint x: 756, startPoint y: 302, endPoint x: 764, endPoint y: 300, distance: 8.2
click at [756, 294] on div "[PHONE_NUMBER]" at bounding box center [597, 286] width 518 height 17
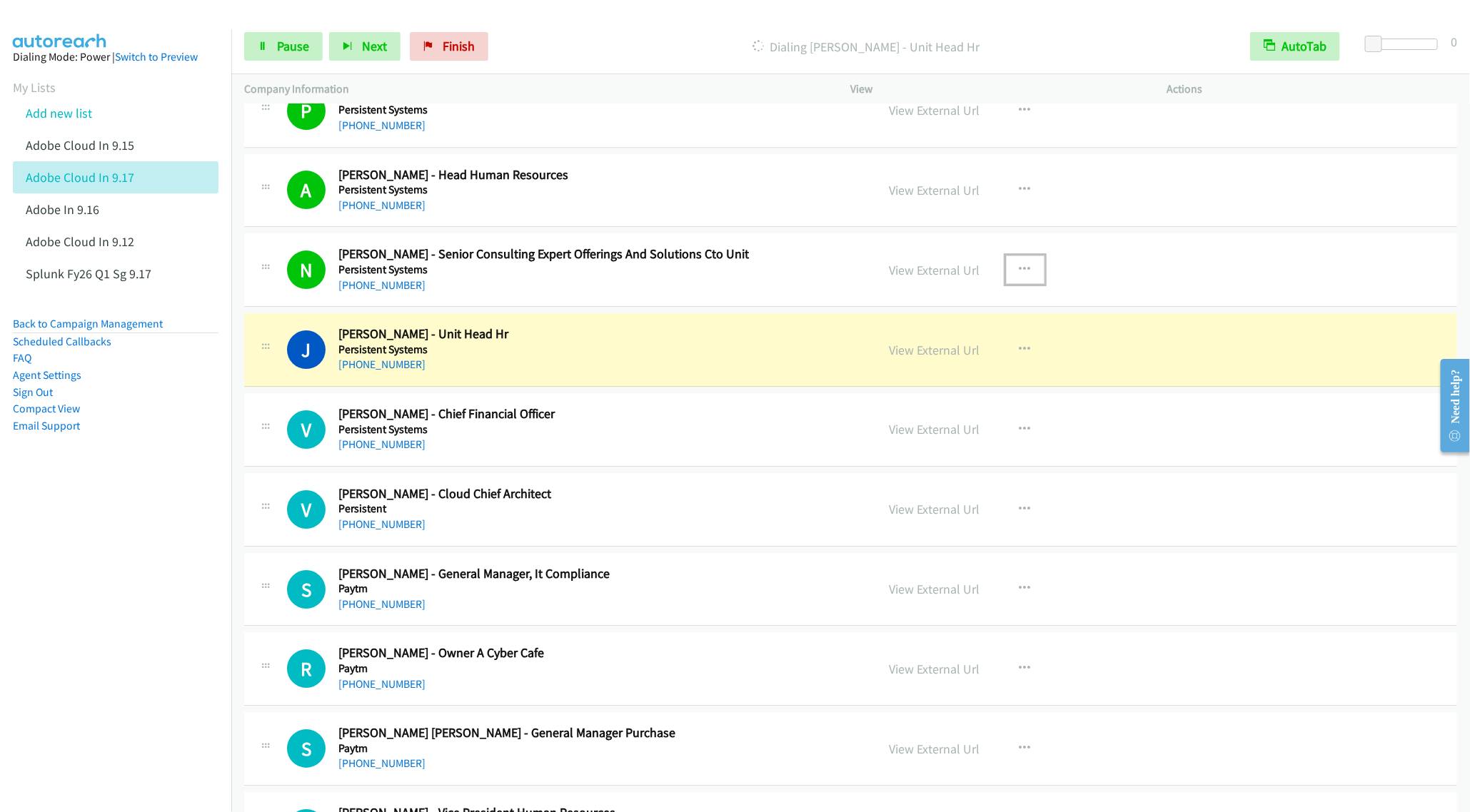
click at [1017, 284] on button "button" at bounding box center [1025, 269] width 39 height 28
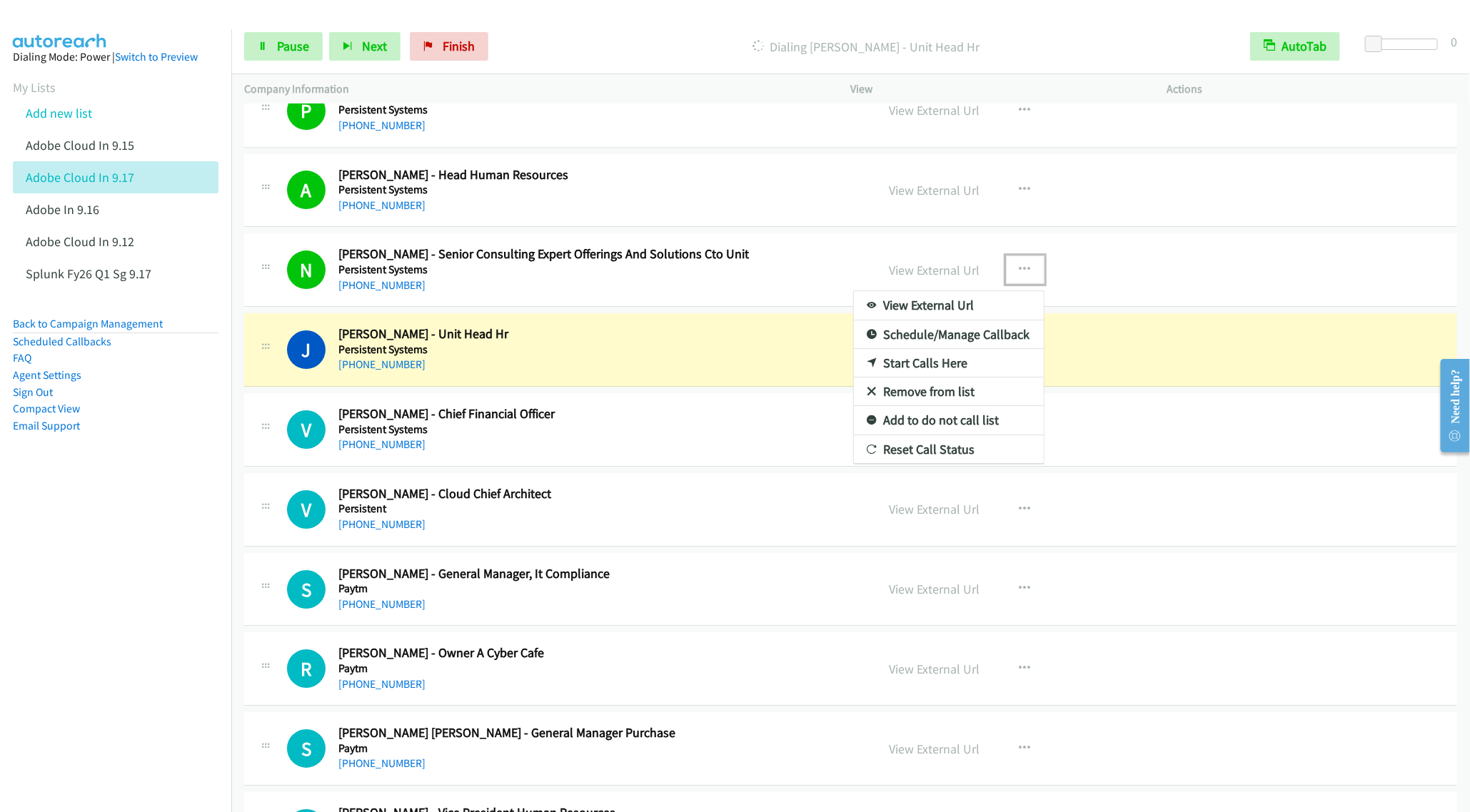
click at [919, 406] on link "Remove from list" at bounding box center [948, 391] width 190 height 28
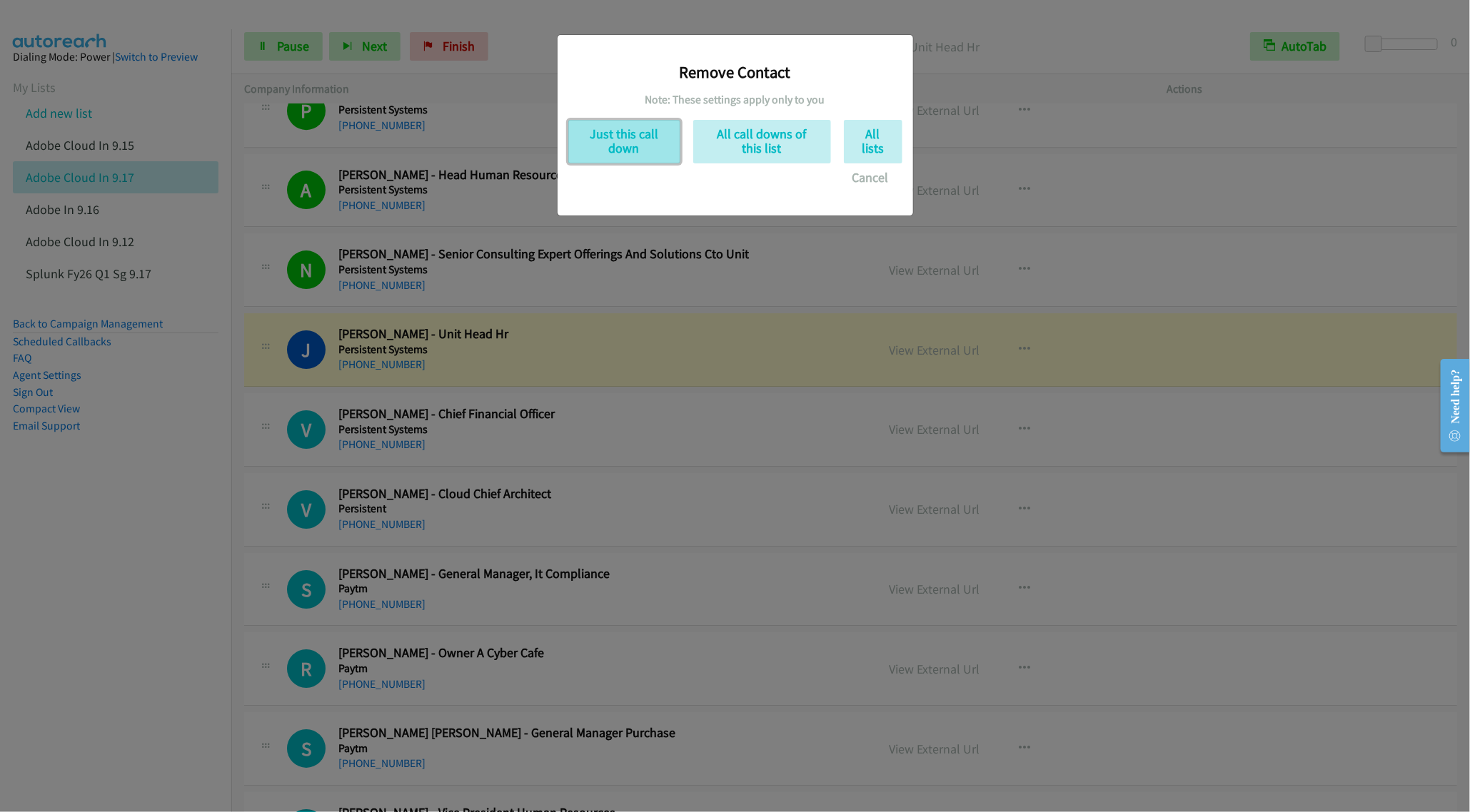
click at [635, 138] on button "Just this call down" at bounding box center [624, 141] width 112 height 43
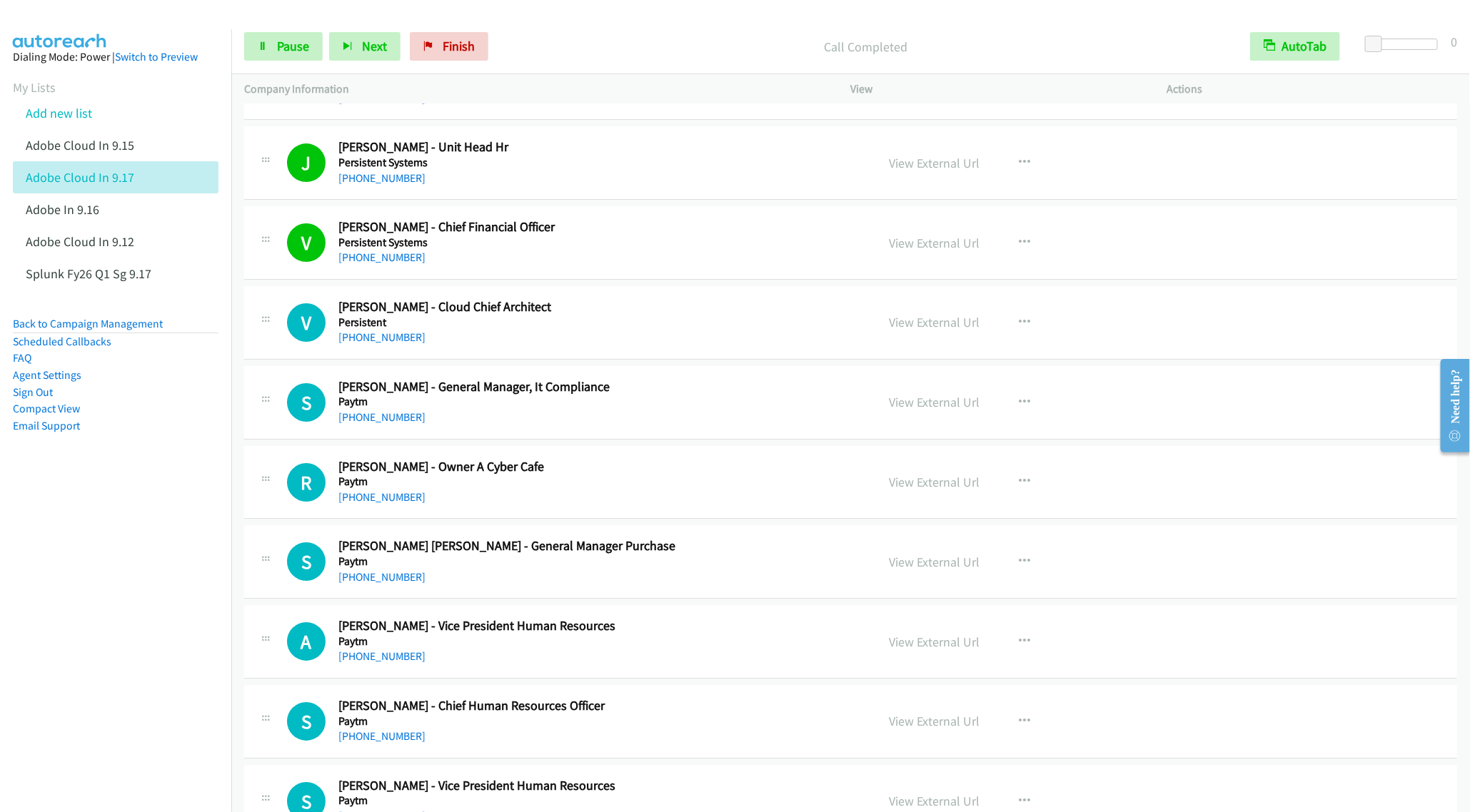
scroll to position [5674, 0]
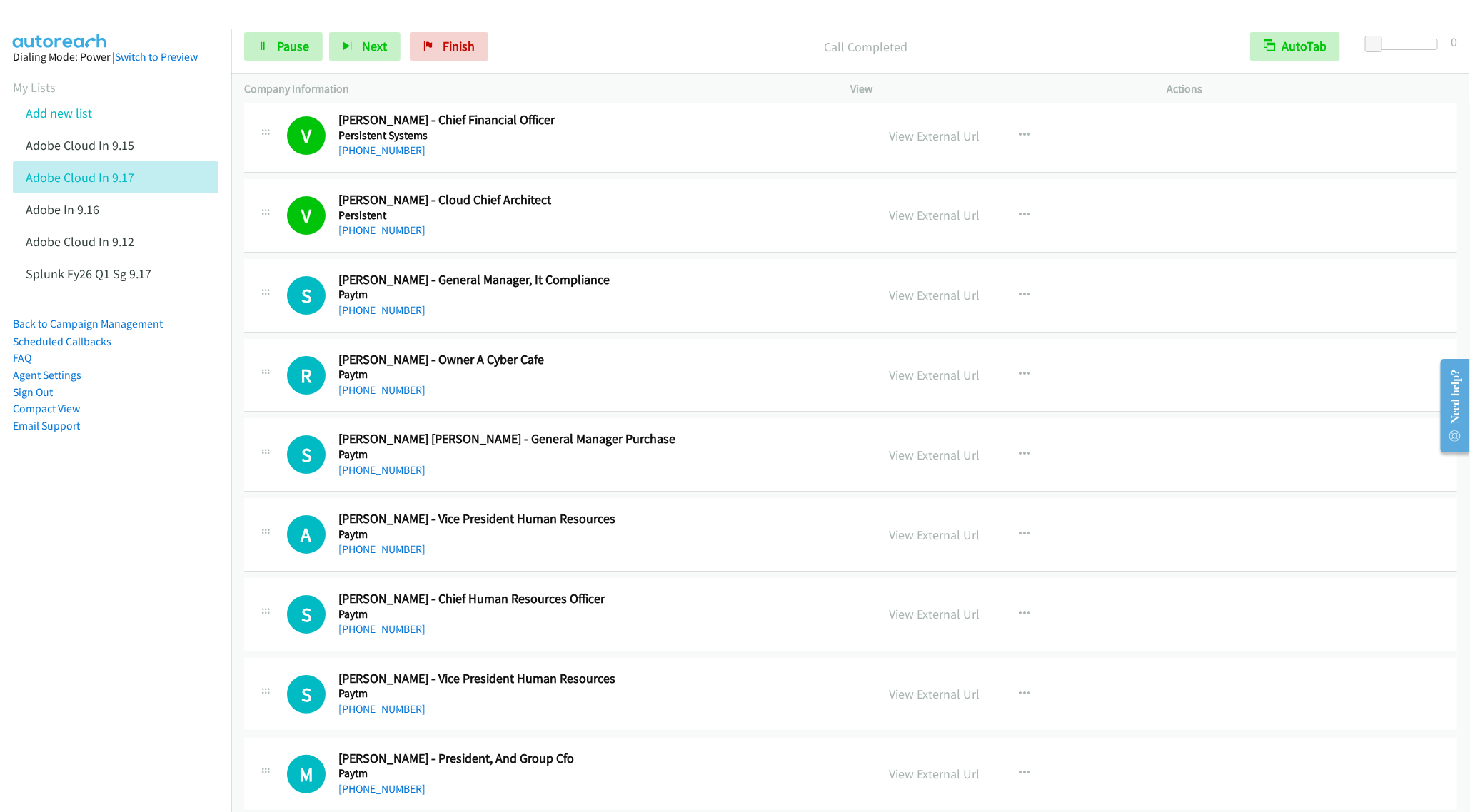
click at [128, 521] on nav "Dialing Mode: Power | Switch to Preview My Lists Add new list Adobe Cloud In 9.…" at bounding box center [116, 435] width 232 height 812
click at [140, 478] on aside "Dialing Mode: Power | Switch to Preview My Lists Add new list Adobe Cloud In 9.…" at bounding box center [116, 264] width 232 height 469
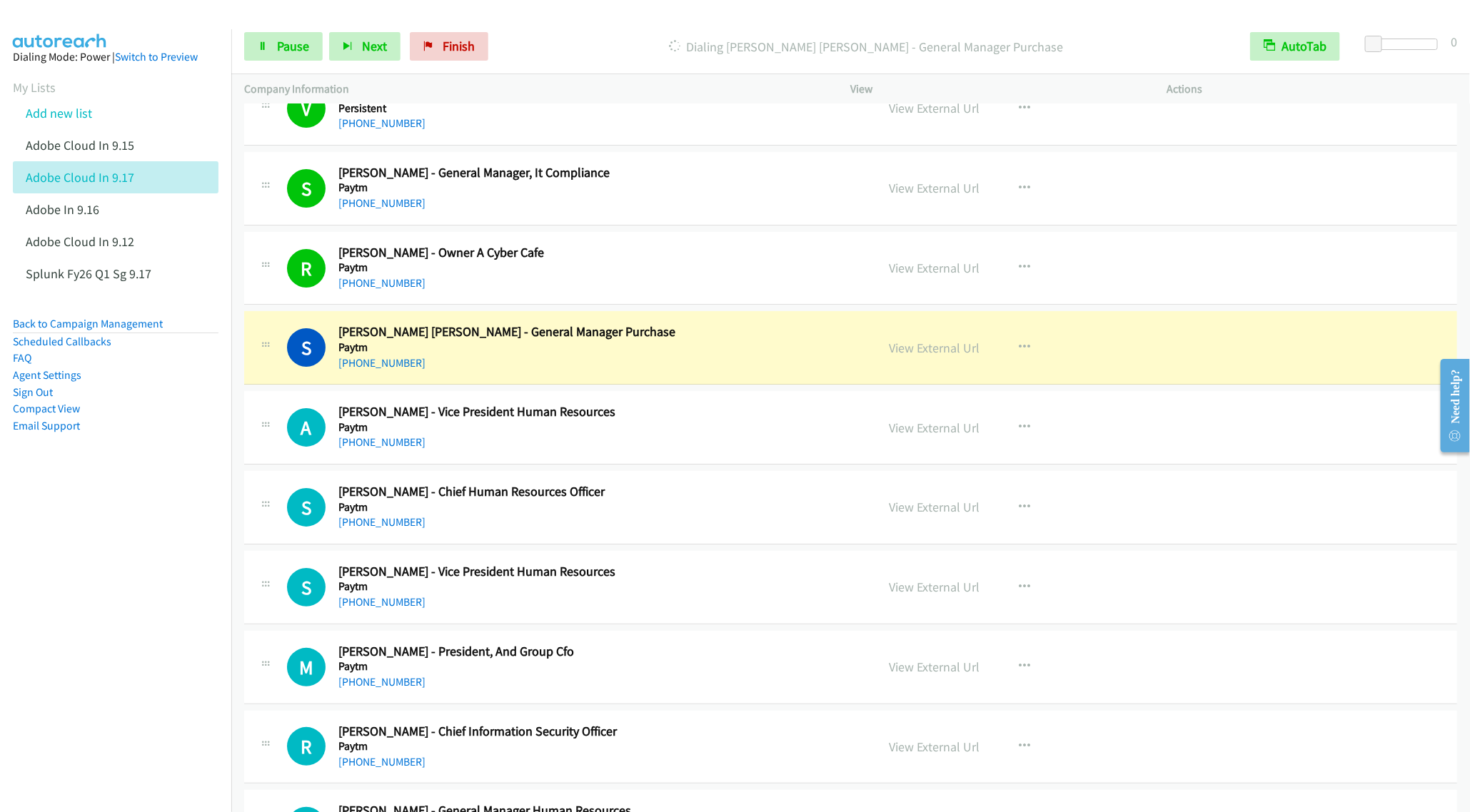
click at [176, 551] on nav "Dialing Mode: Power | Switch to Preview My Lists Add new list Adobe Cloud In 9.…" at bounding box center [116, 435] width 232 height 812
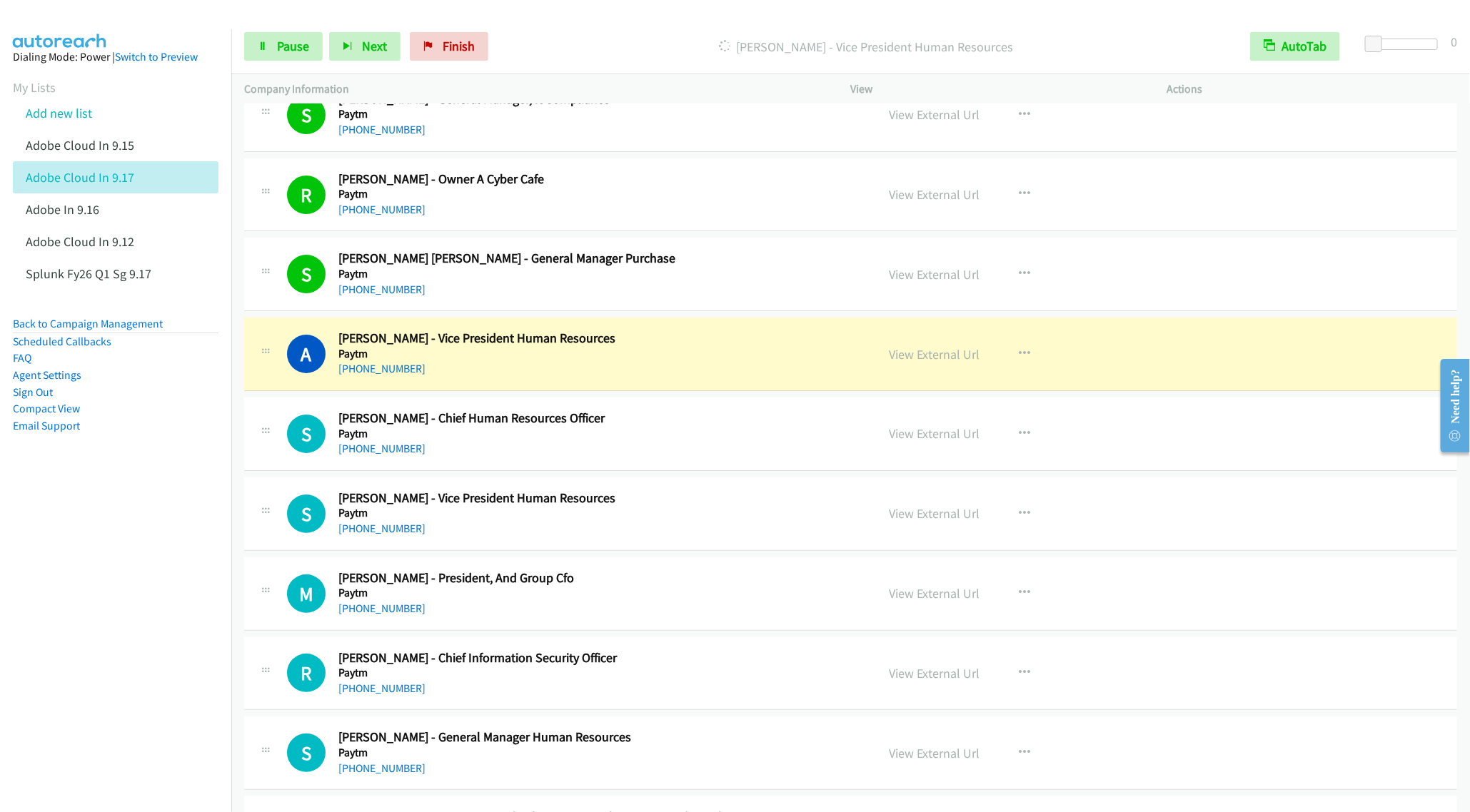
scroll to position [5995, 0]
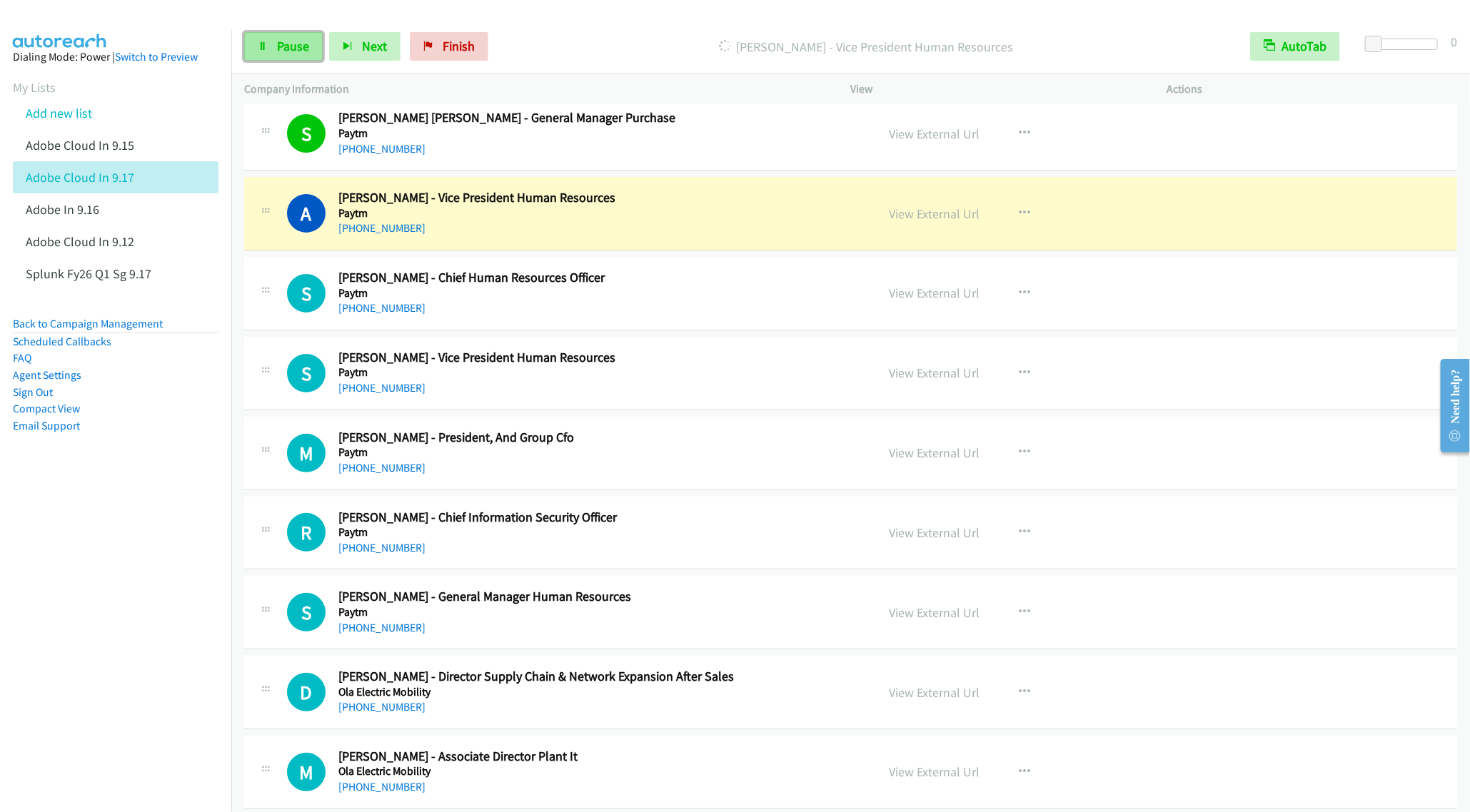
click at [277, 58] on link "Pause" at bounding box center [284, 46] width 79 height 28
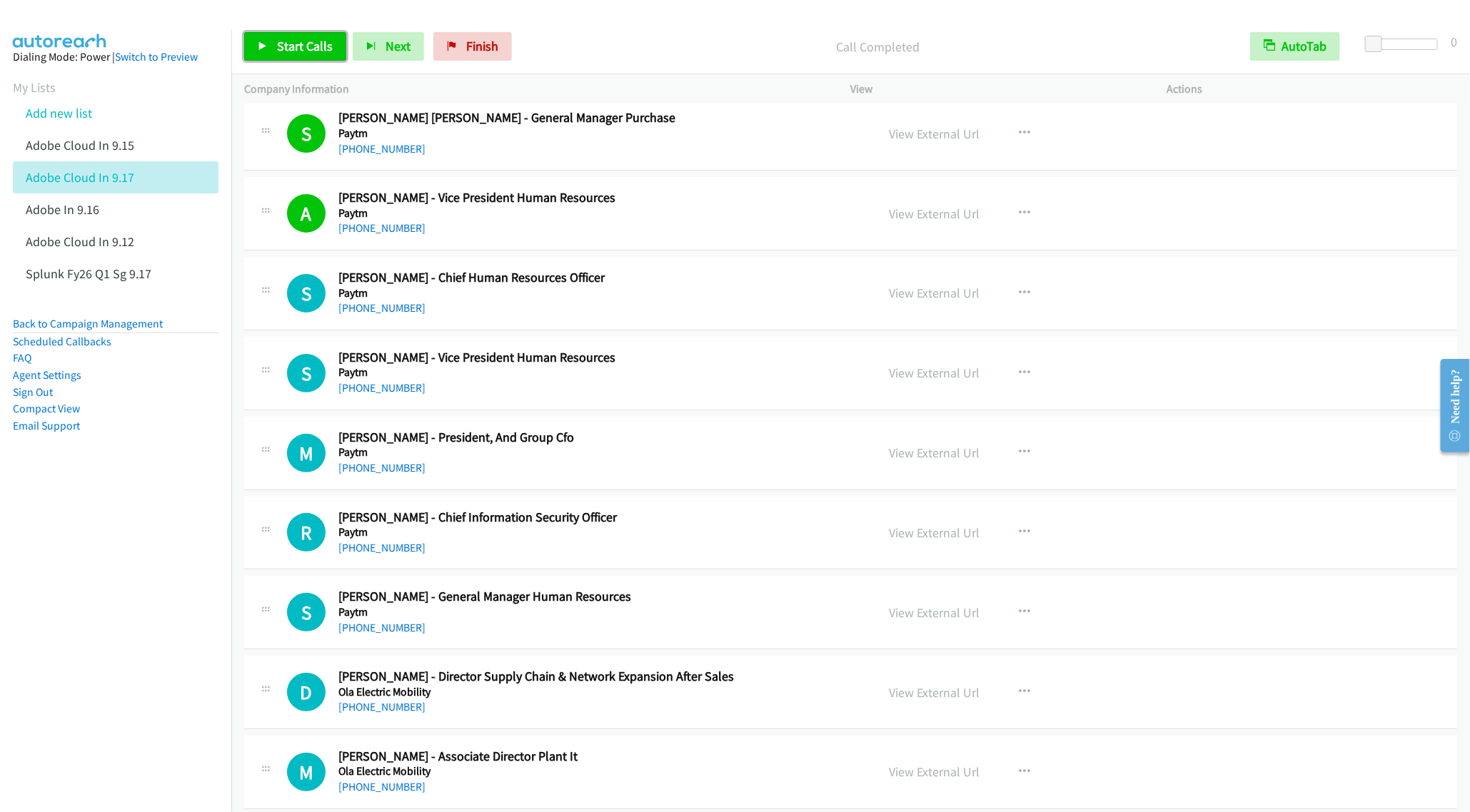
click at [298, 43] on span "Start Calls" at bounding box center [305, 46] width 56 height 17
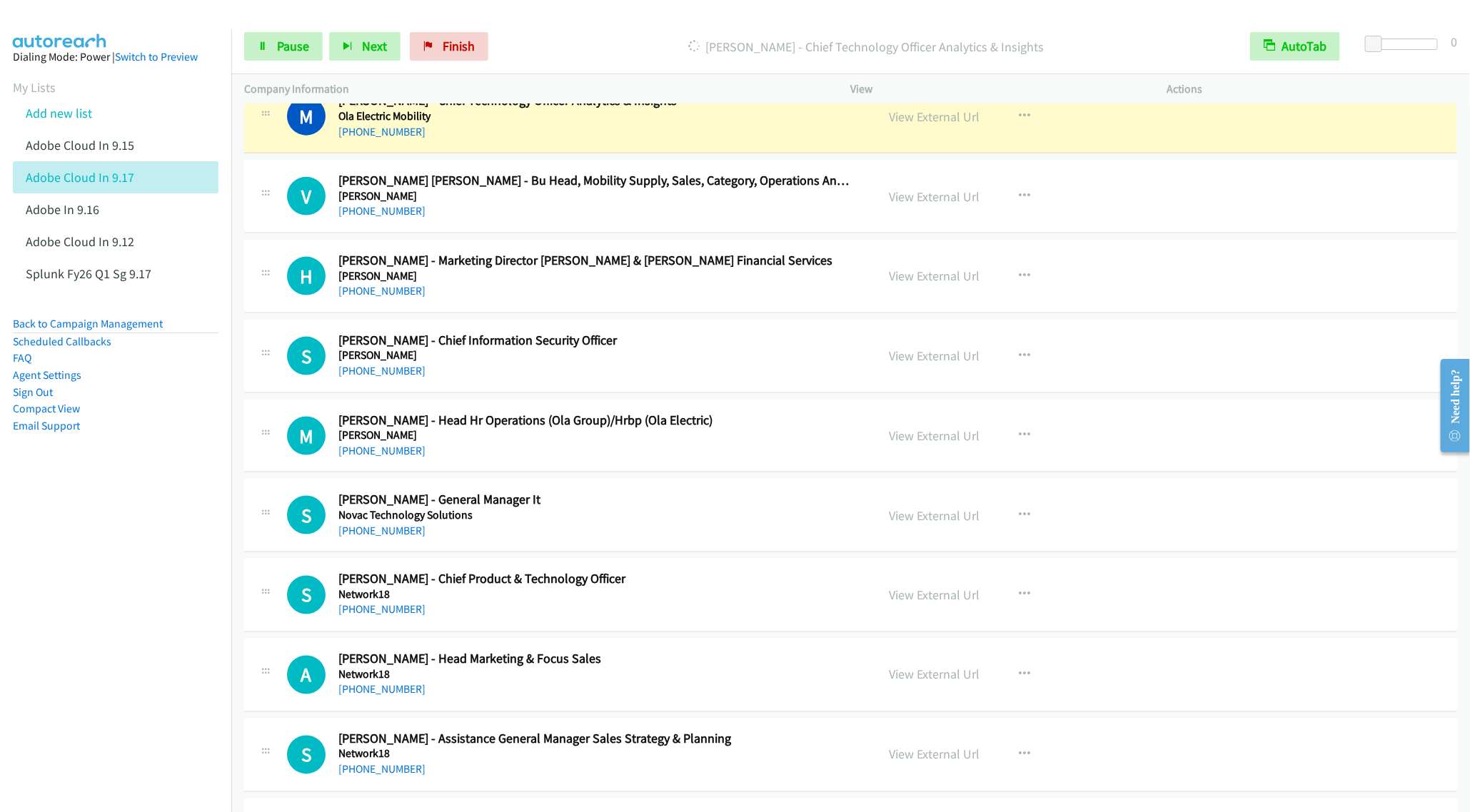
scroll to position [6851, 0]
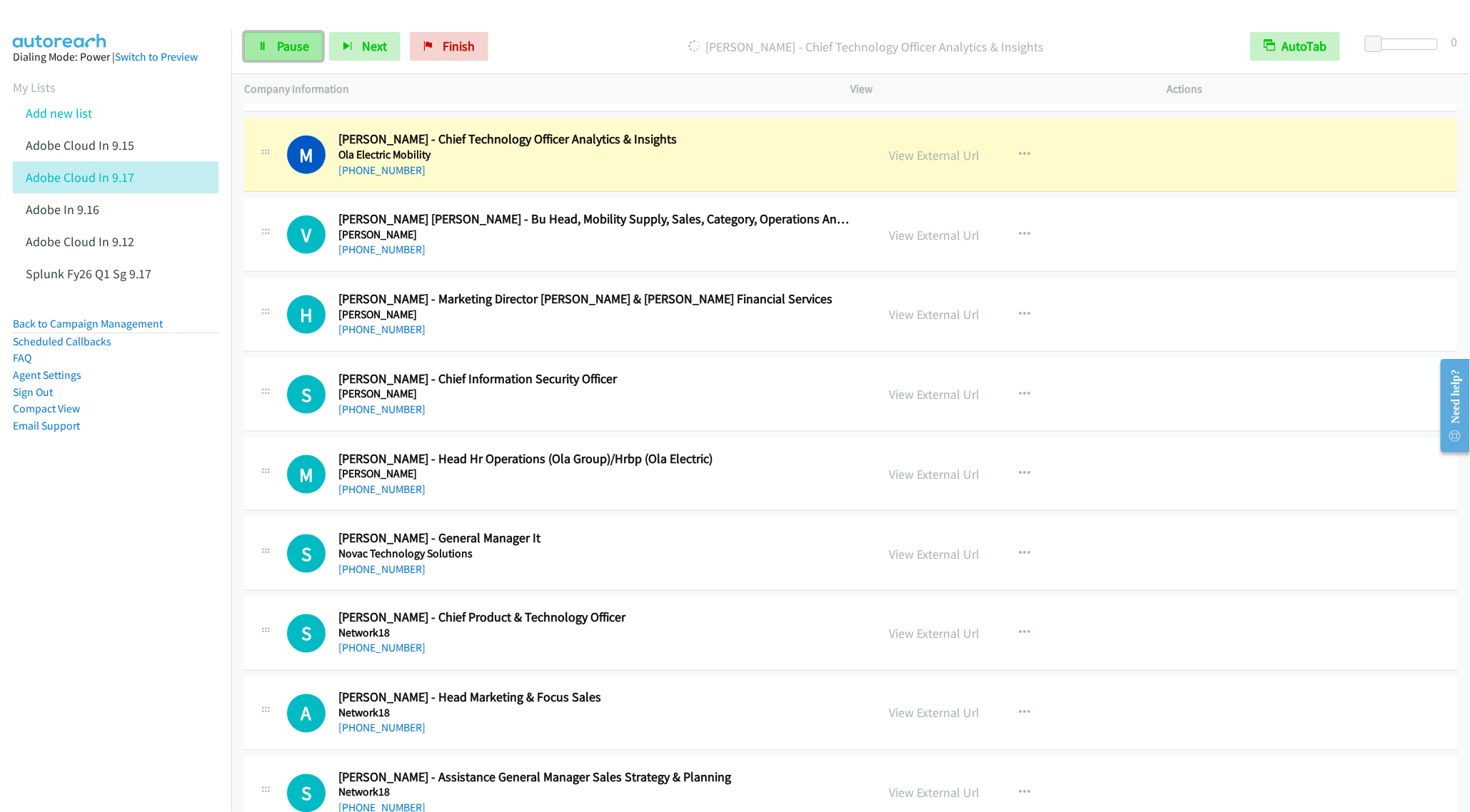
click at [284, 50] on span "Pause" at bounding box center [293, 46] width 32 height 17
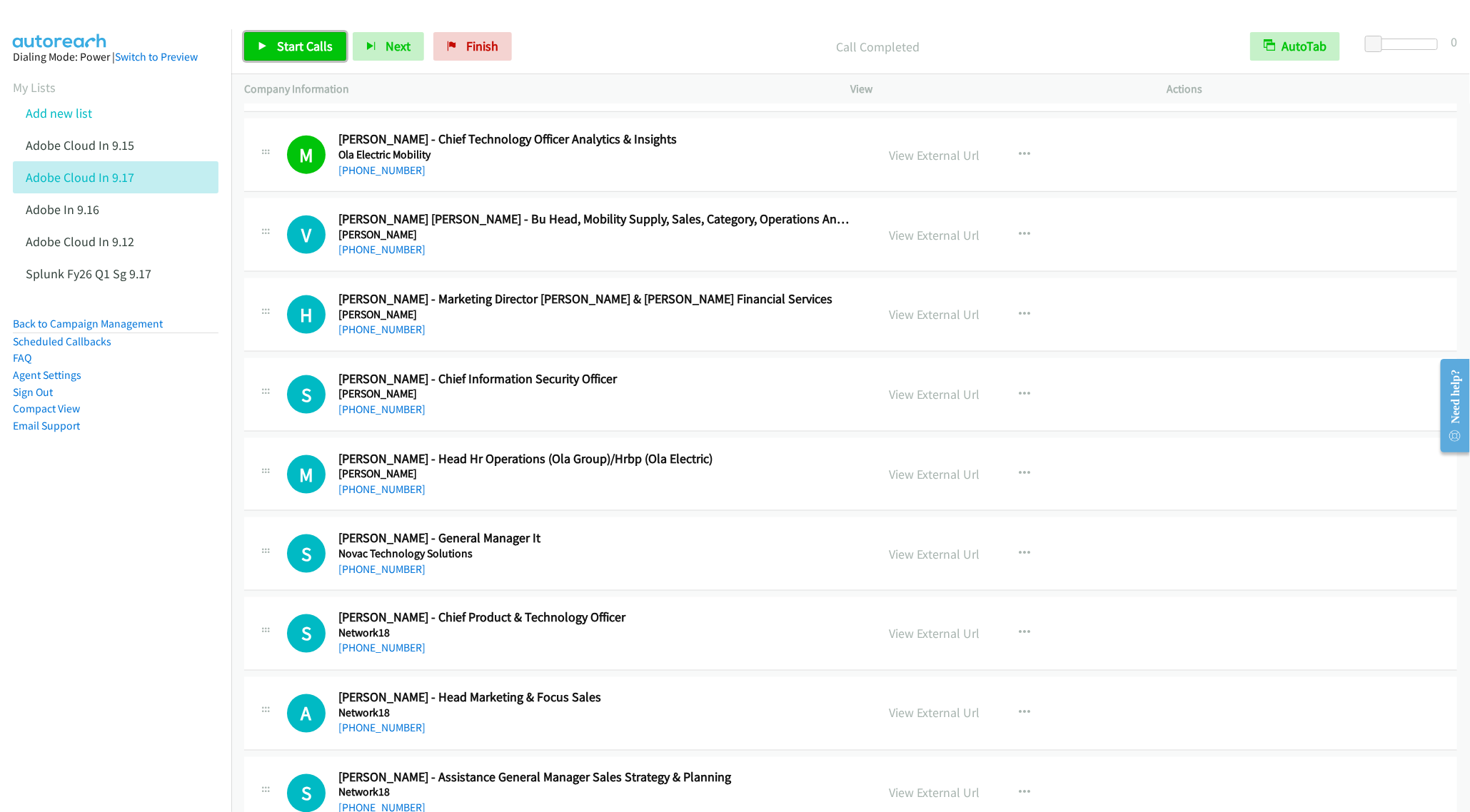
click at [265, 42] on icon at bounding box center [262, 46] width 10 height 10
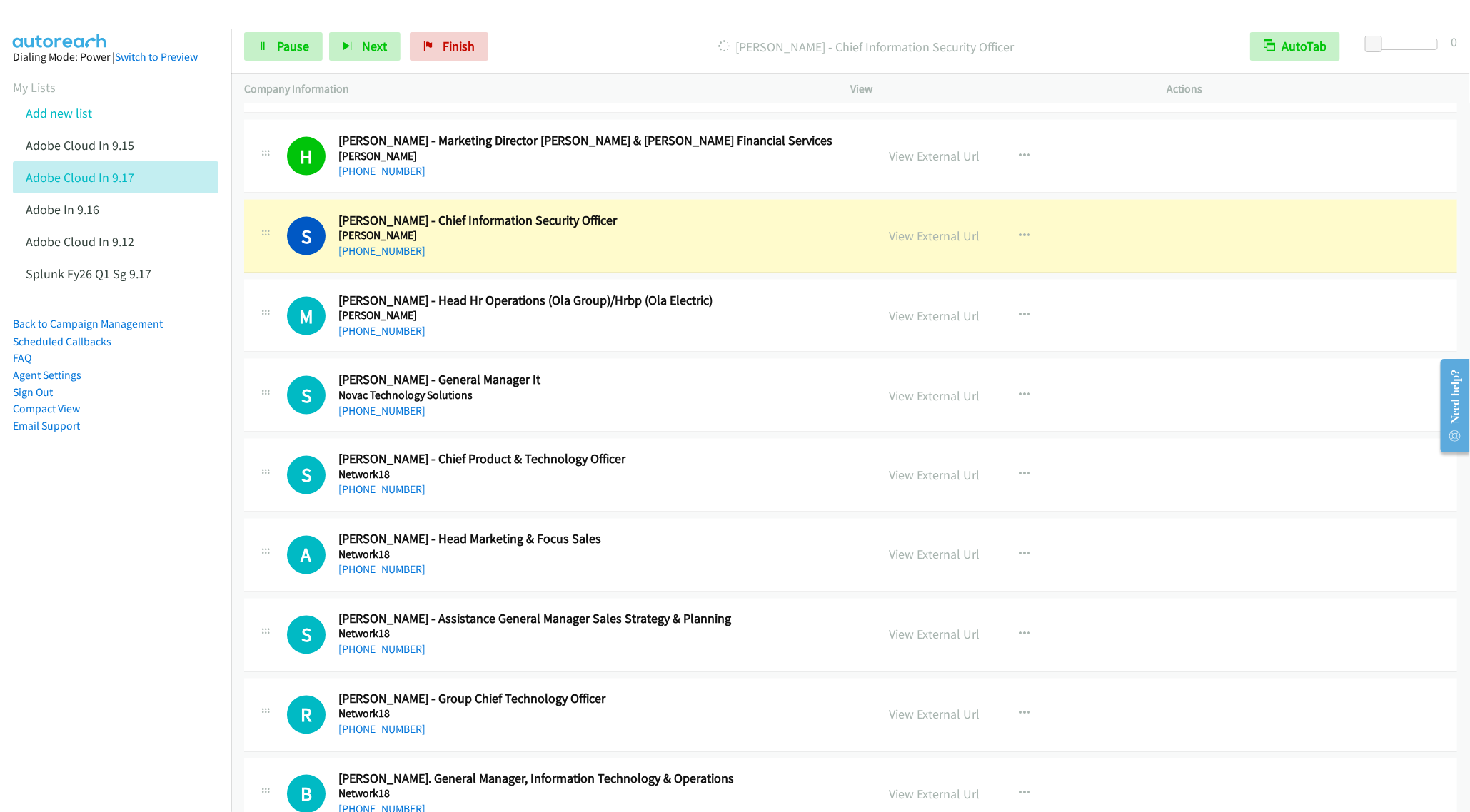
scroll to position [7065, 0]
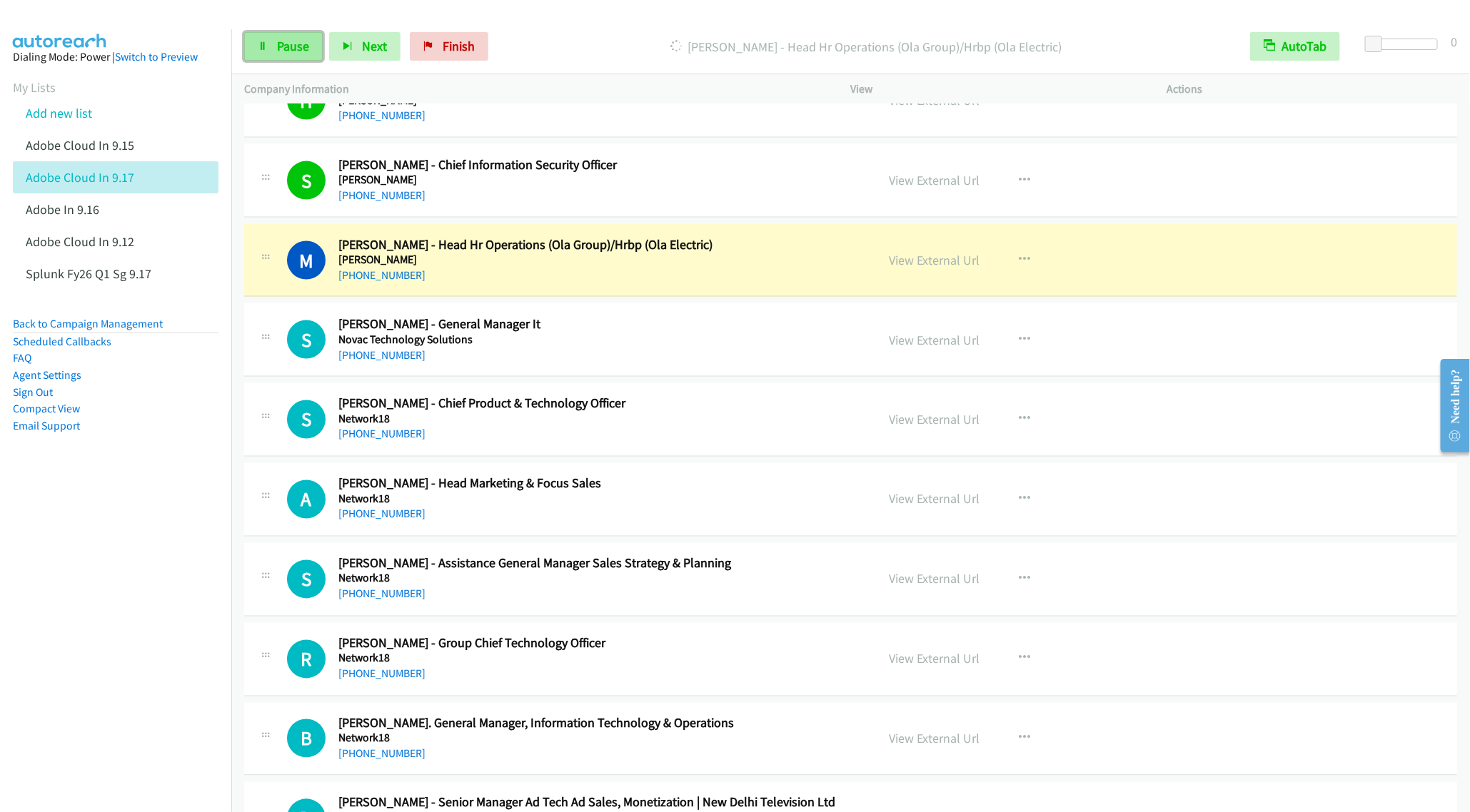
click at [280, 52] on span "Pause" at bounding box center [293, 46] width 32 height 17
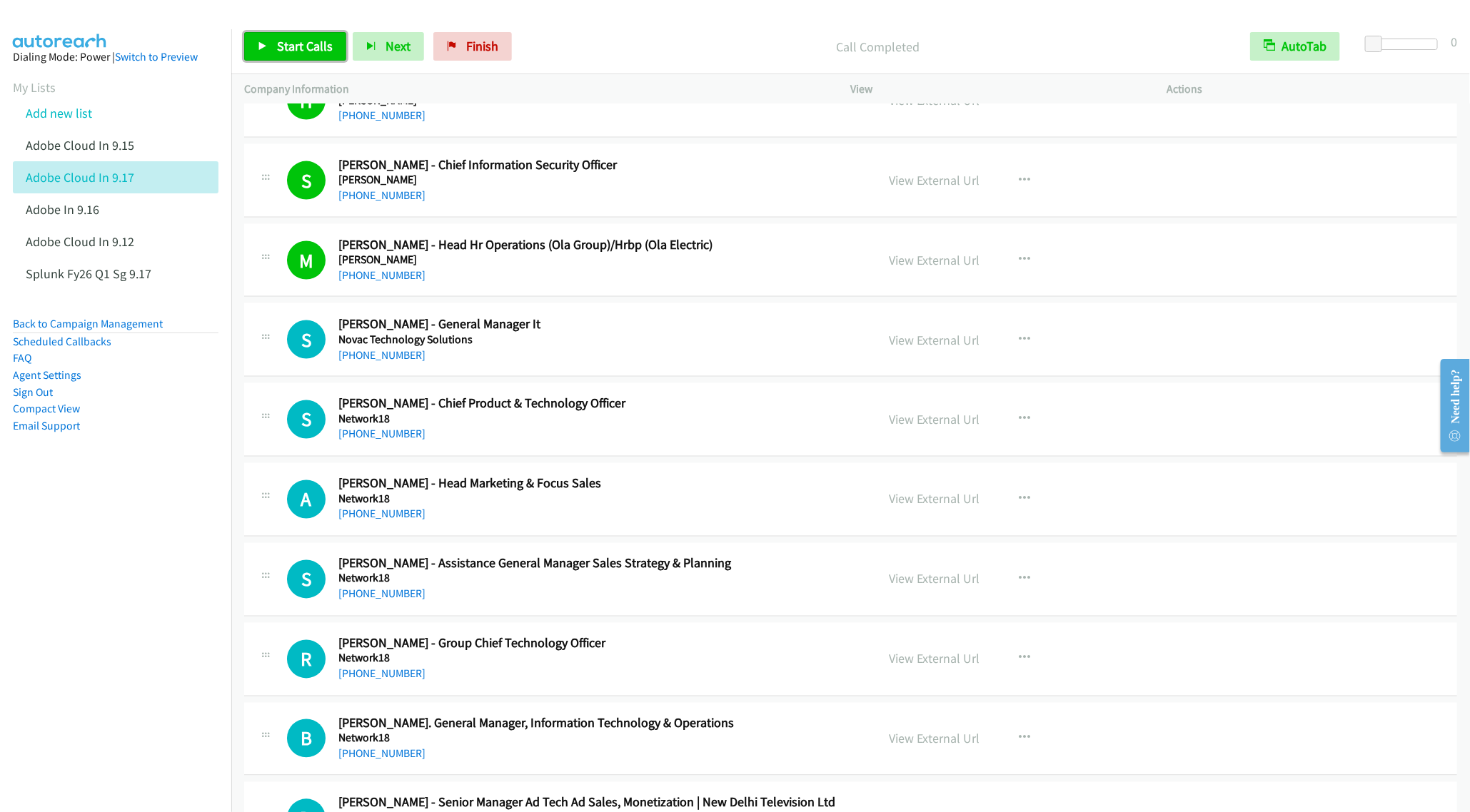
click at [299, 43] on span "Start Calls" at bounding box center [305, 46] width 56 height 17
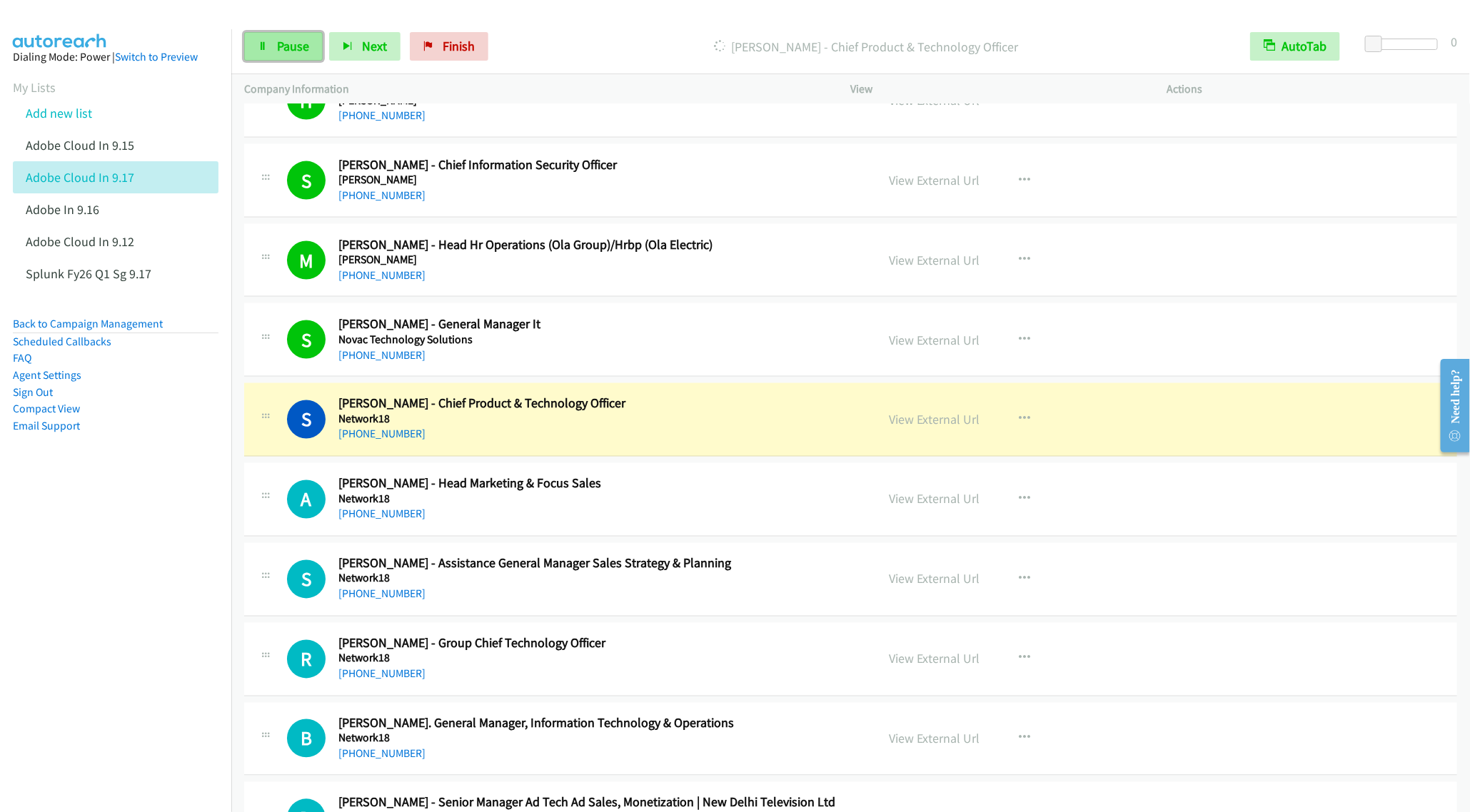
click at [288, 43] on span "Pause" at bounding box center [293, 46] width 32 height 17
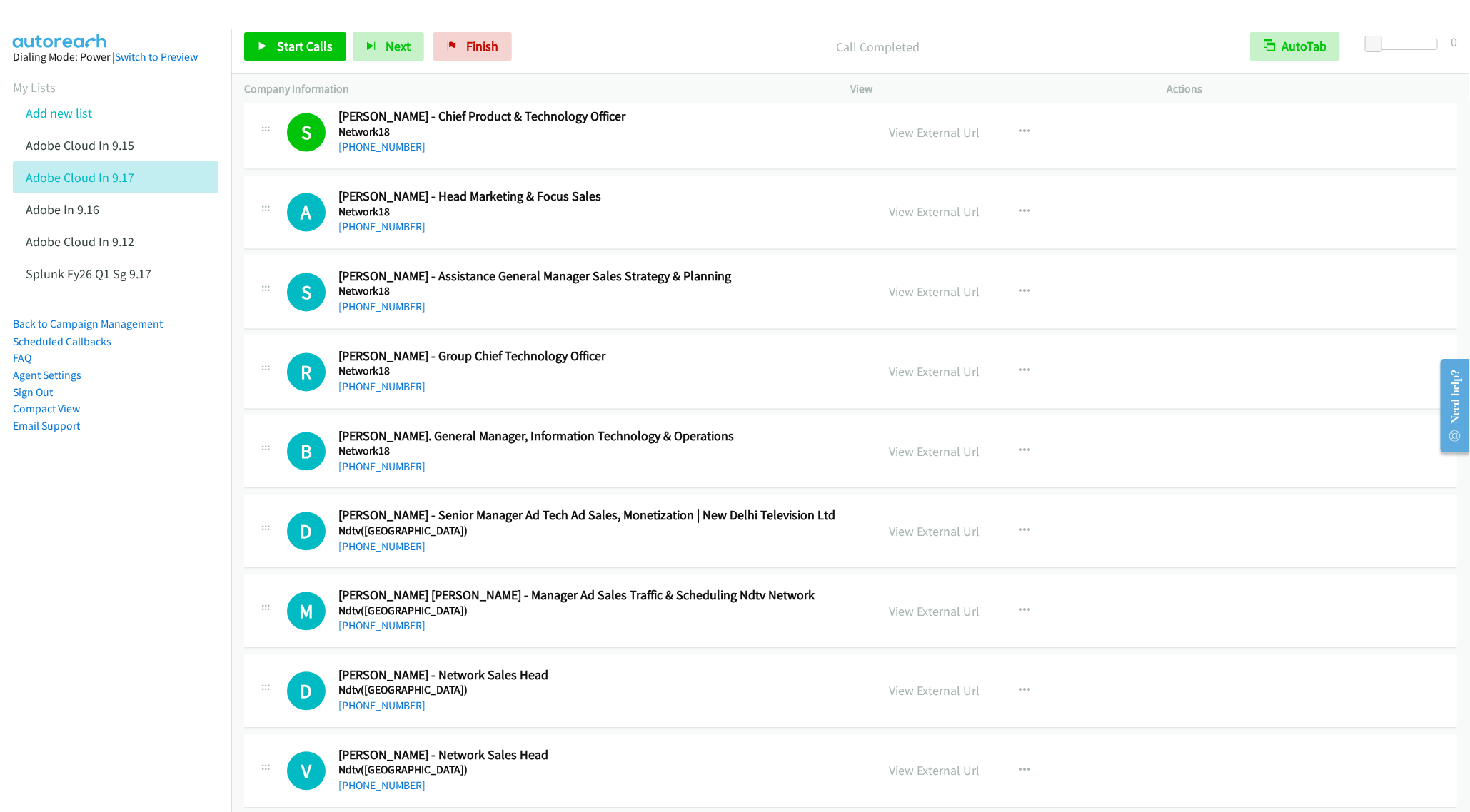
scroll to position [7387, 0]
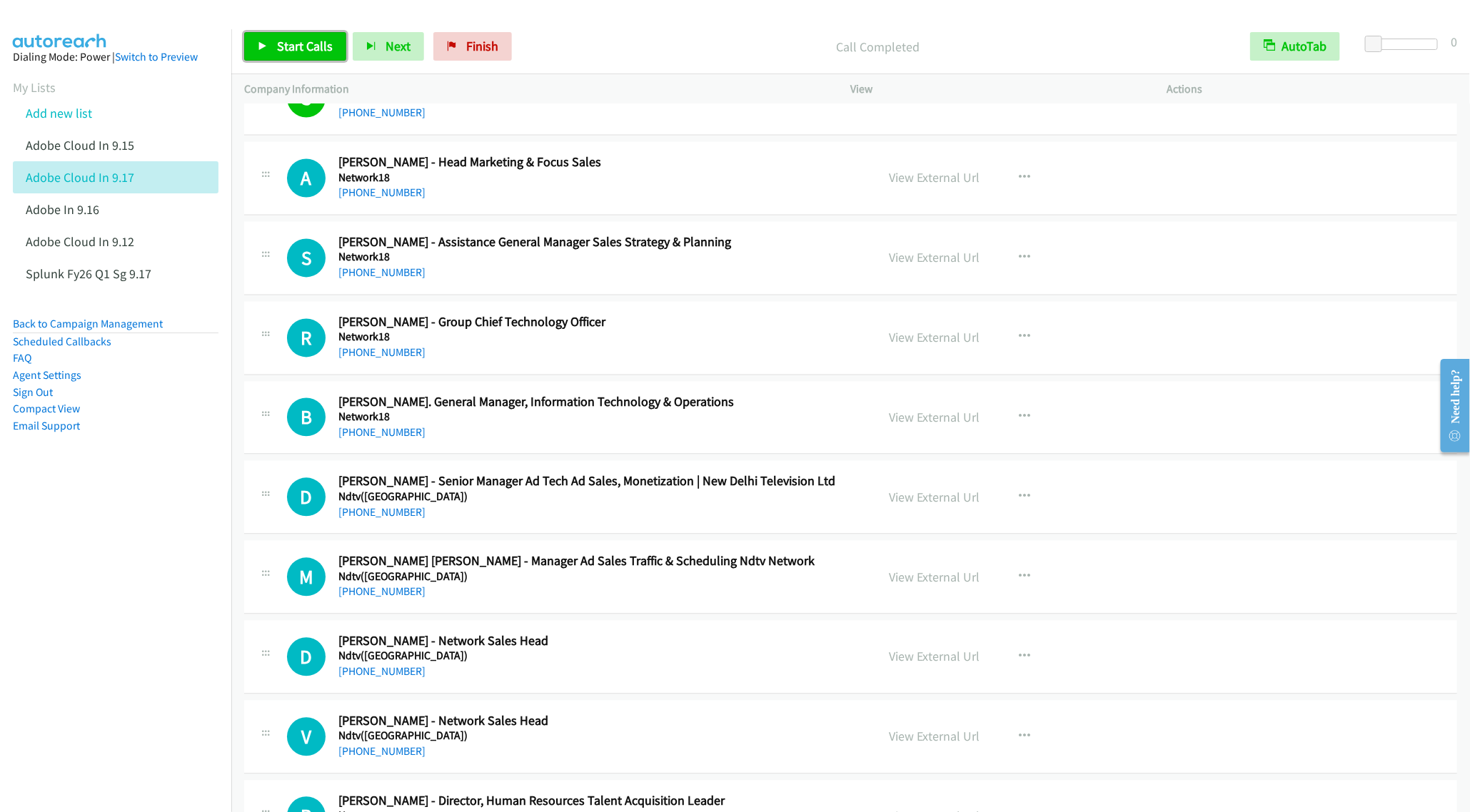
click at [277, 39] on span "Start Calls" at bounding box center [305, 46] width 56 height 17
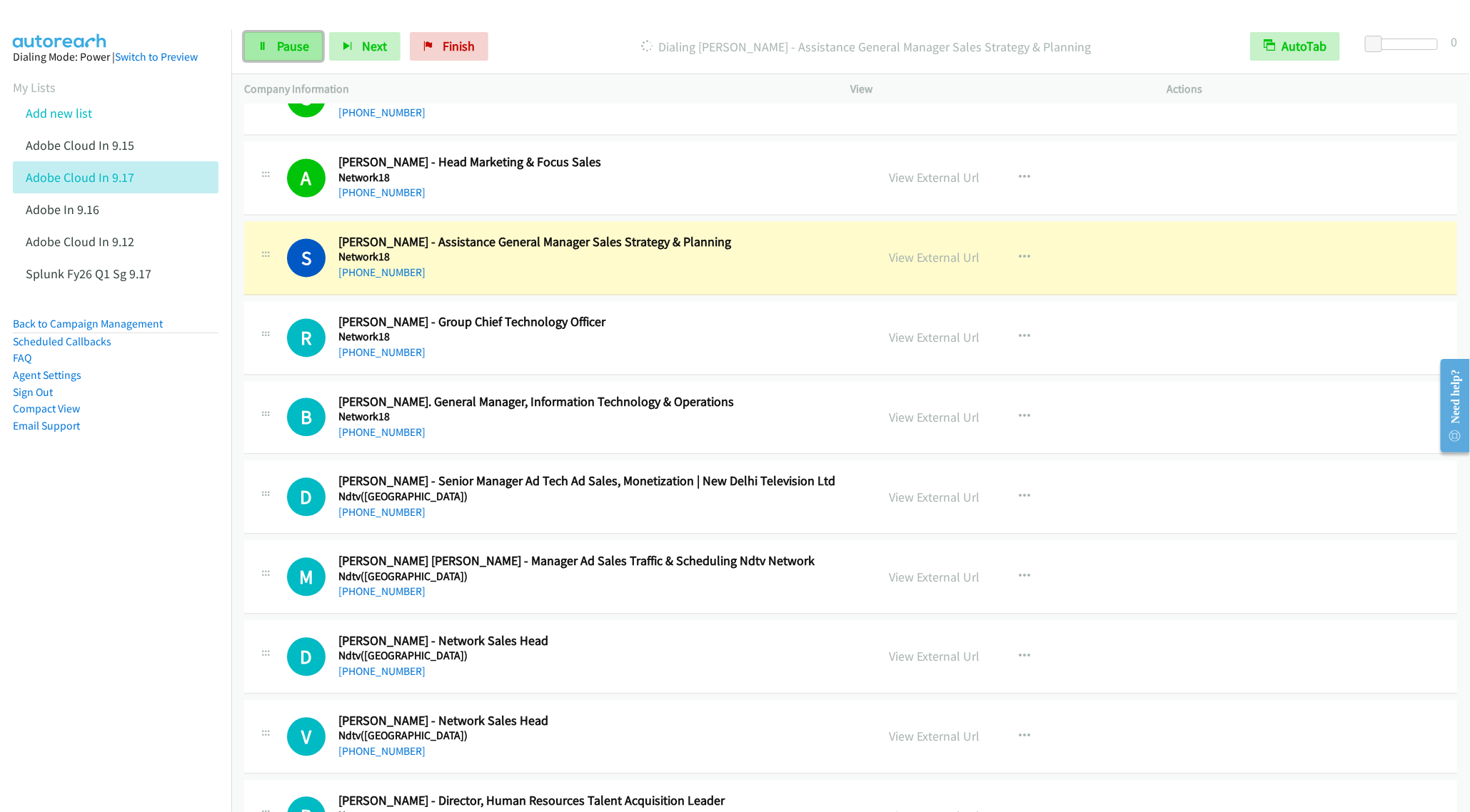
click at [287, 54] on link "Pause" at bounding box center [284, 46] width 79 height 28
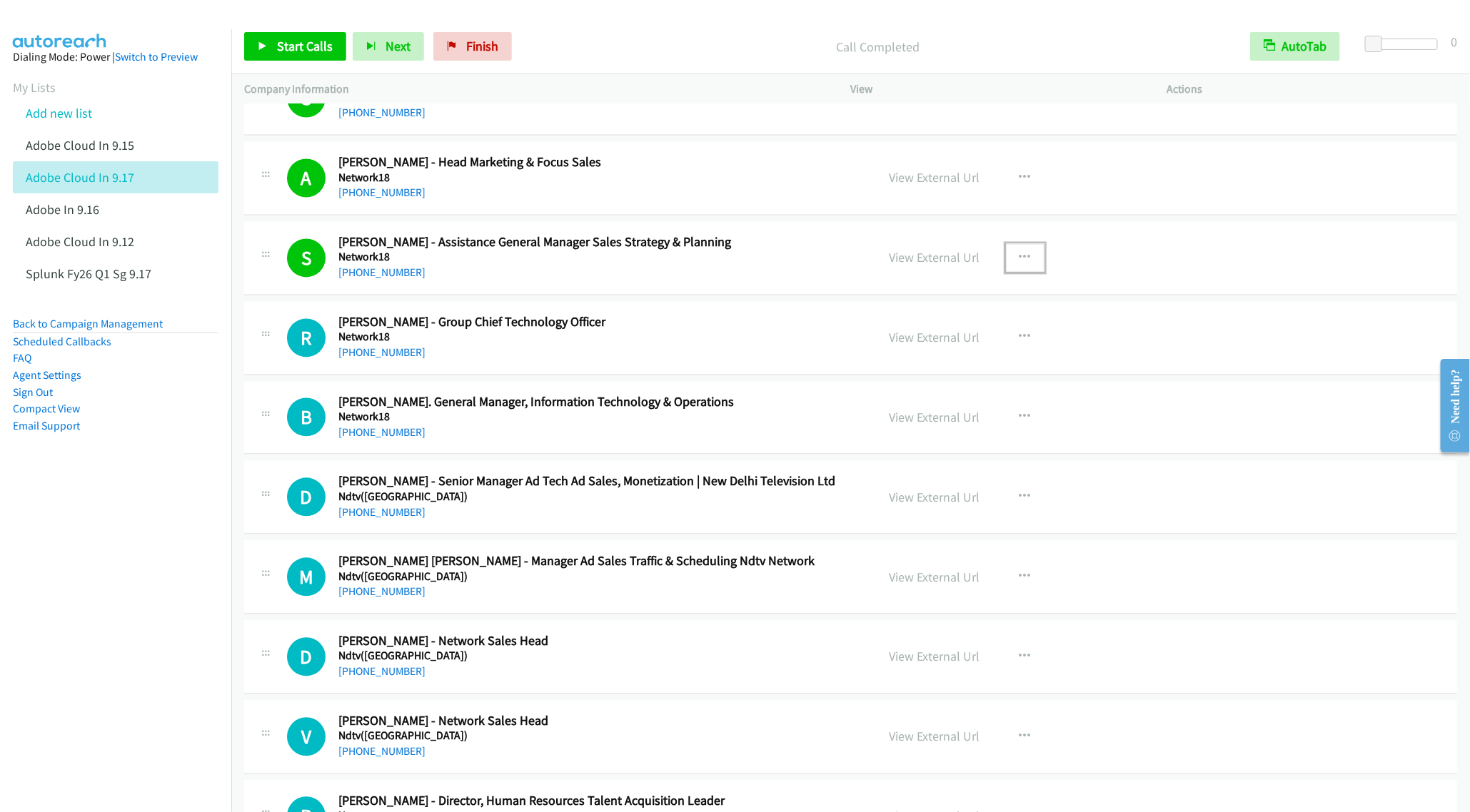
click at [1019, 264] on icon "button" at bounding box center [1025, 258] width 11 height 11
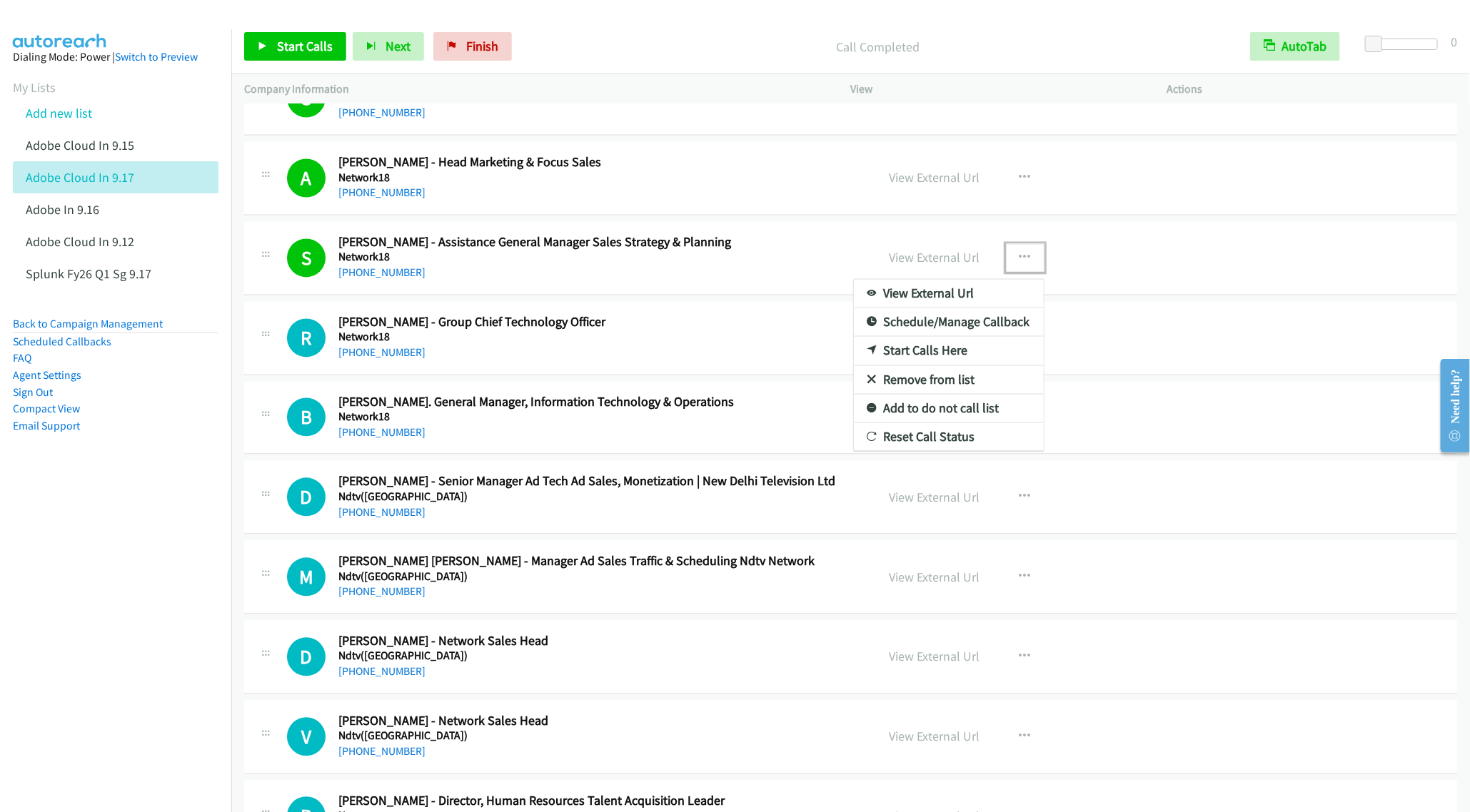
click at [908, 395] on link "Remove from list" at bounding box center [948, 380] width 190 height 28
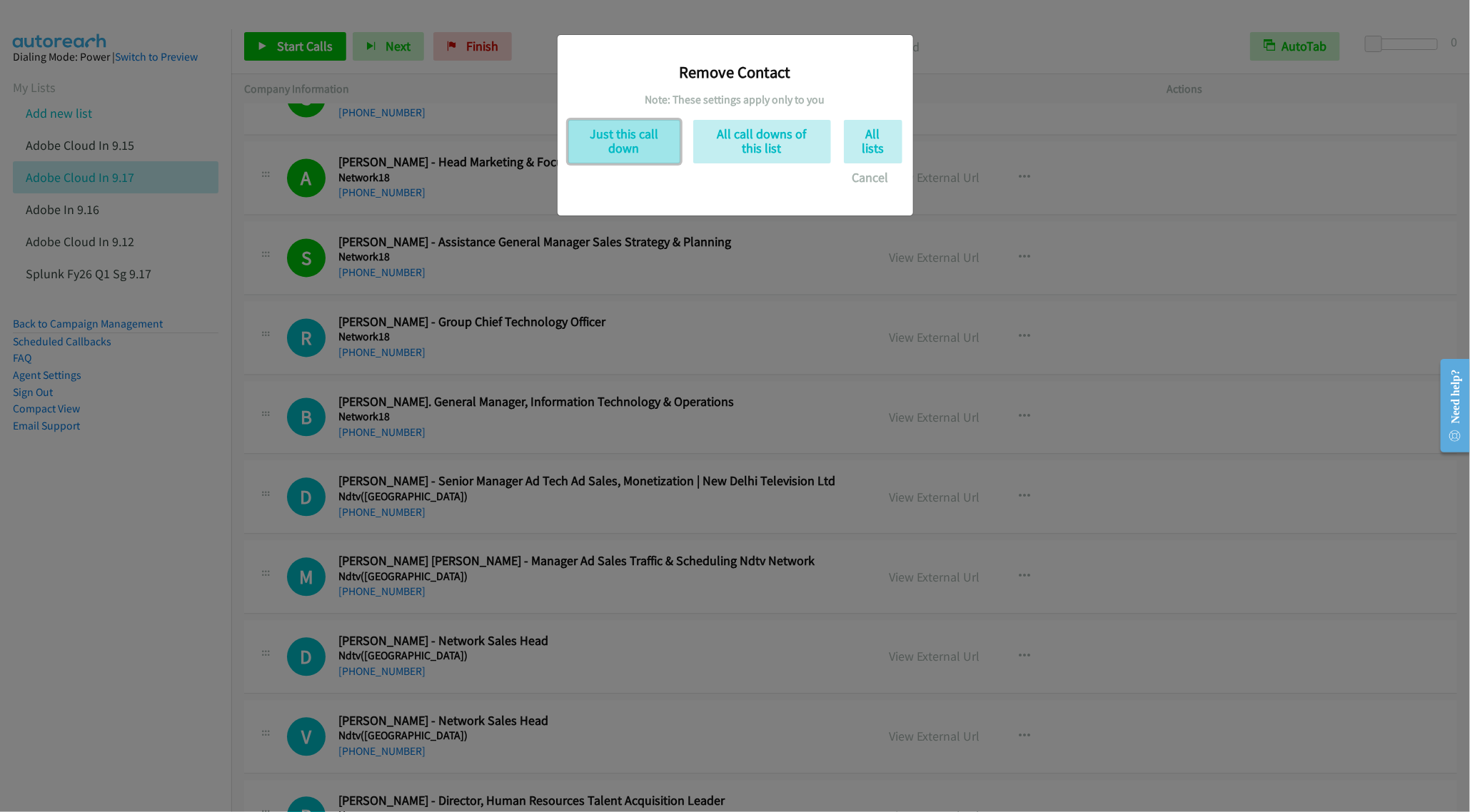
click at [611, 142] on button "Just this call down" at bounding box center [624, 141] width 112 height 43
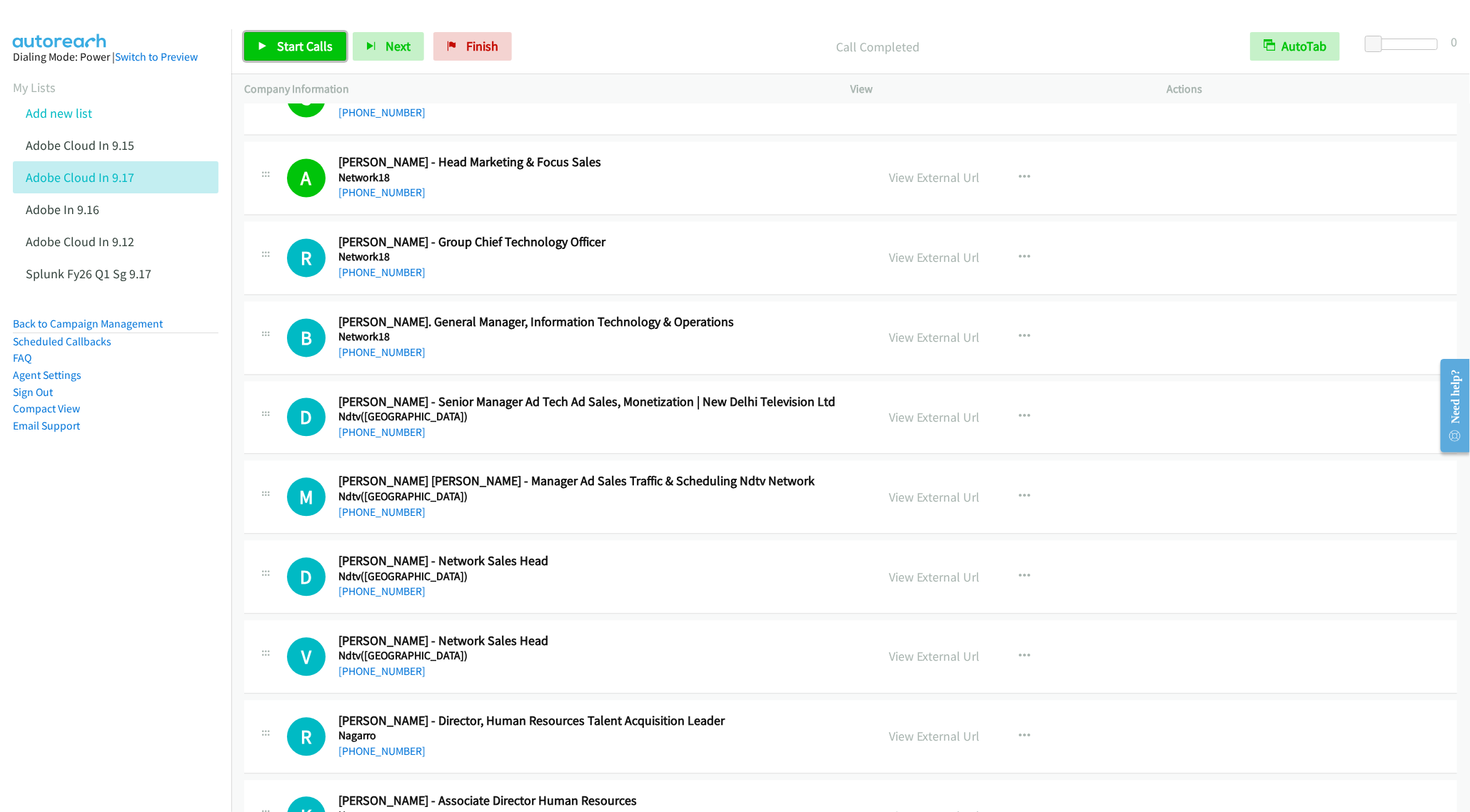
click at [290, 51] on span "Start Calls" at bounding box center [305, 46] width 56 height 17
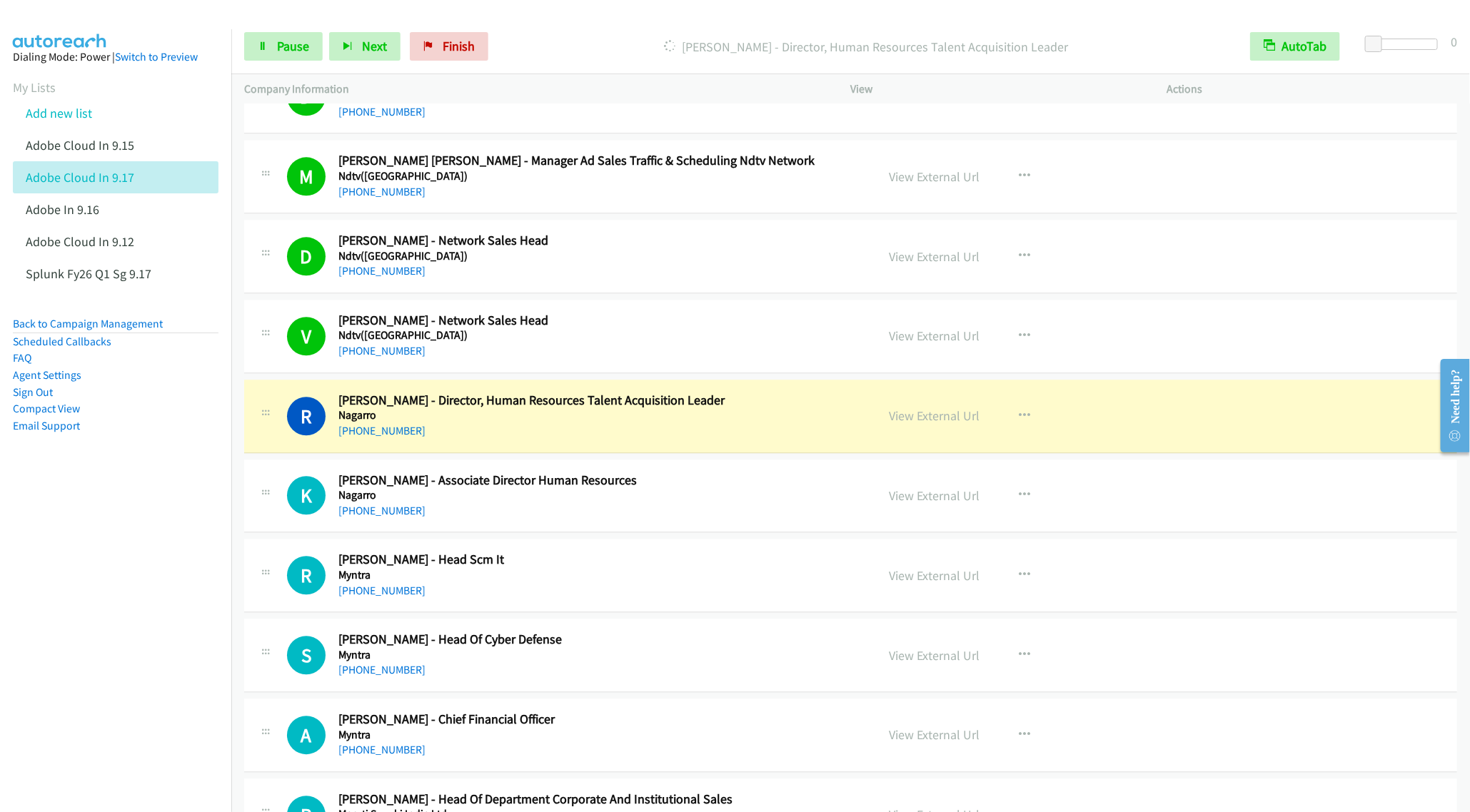
scroll to position [7814, 0]
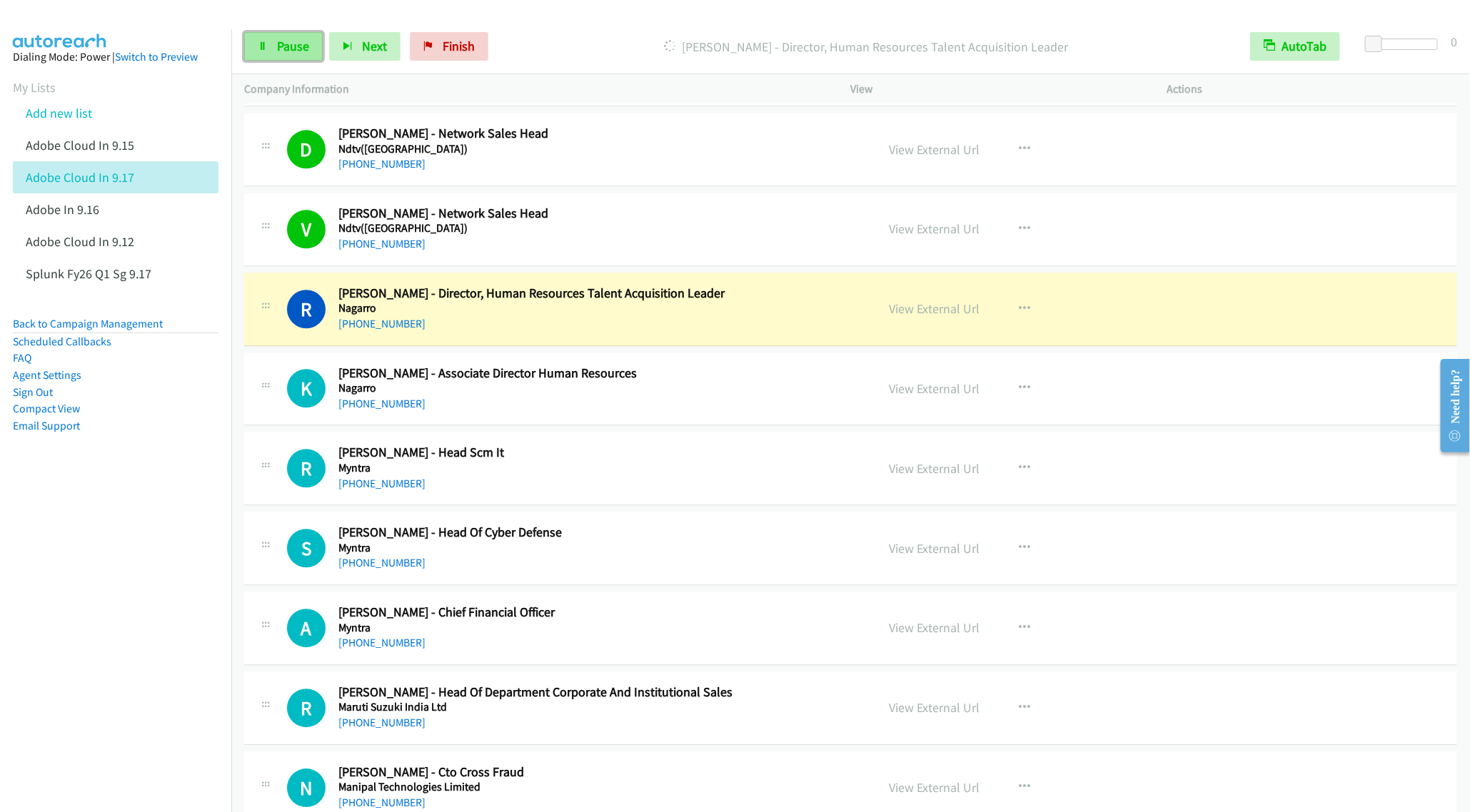
click at [293, 54] on link "Pause" at bounding box center [284, 46] width 79 height 28
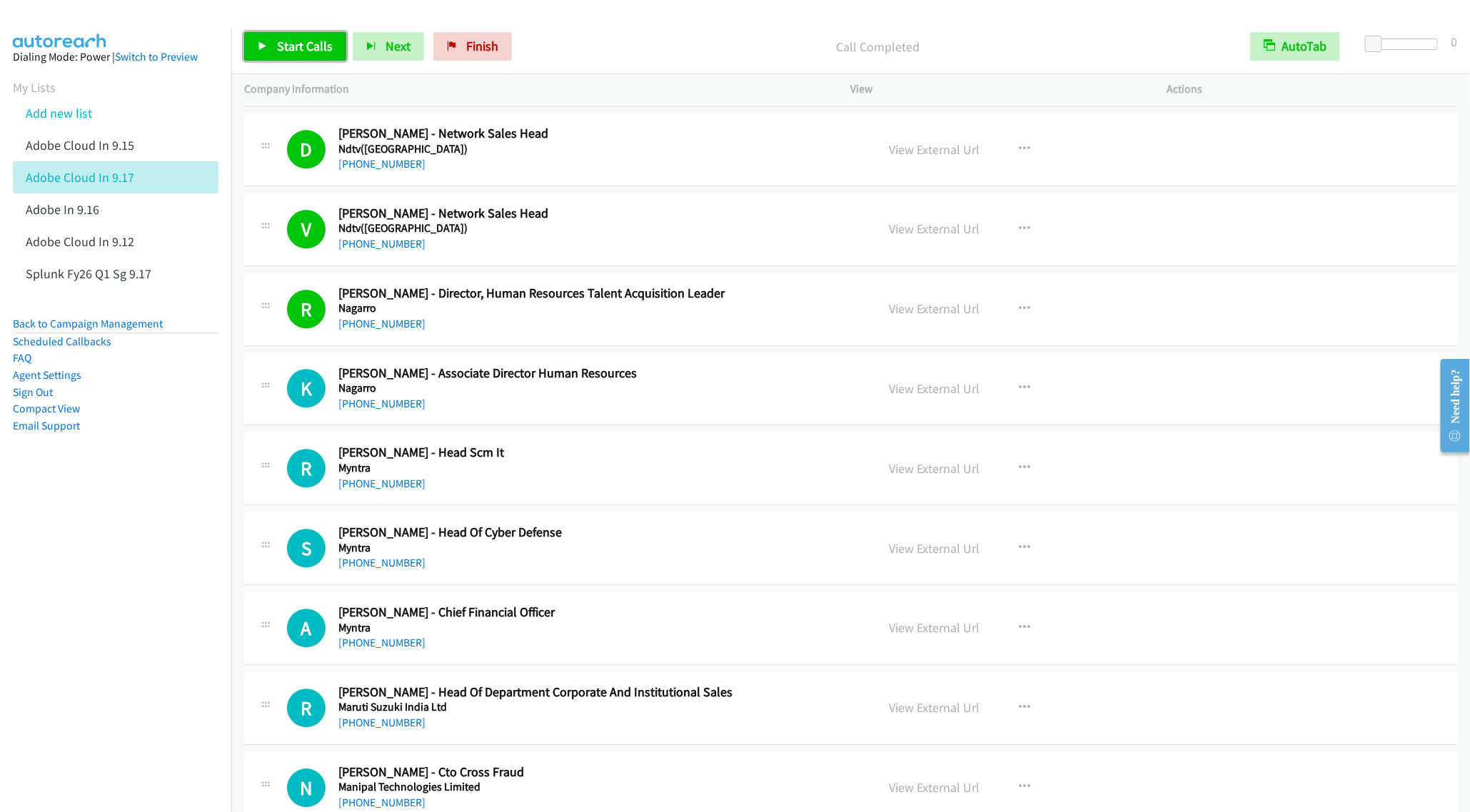
click at [268, 48] on link "Start Calls" at bounding box center [295, 46] width 102 height 28
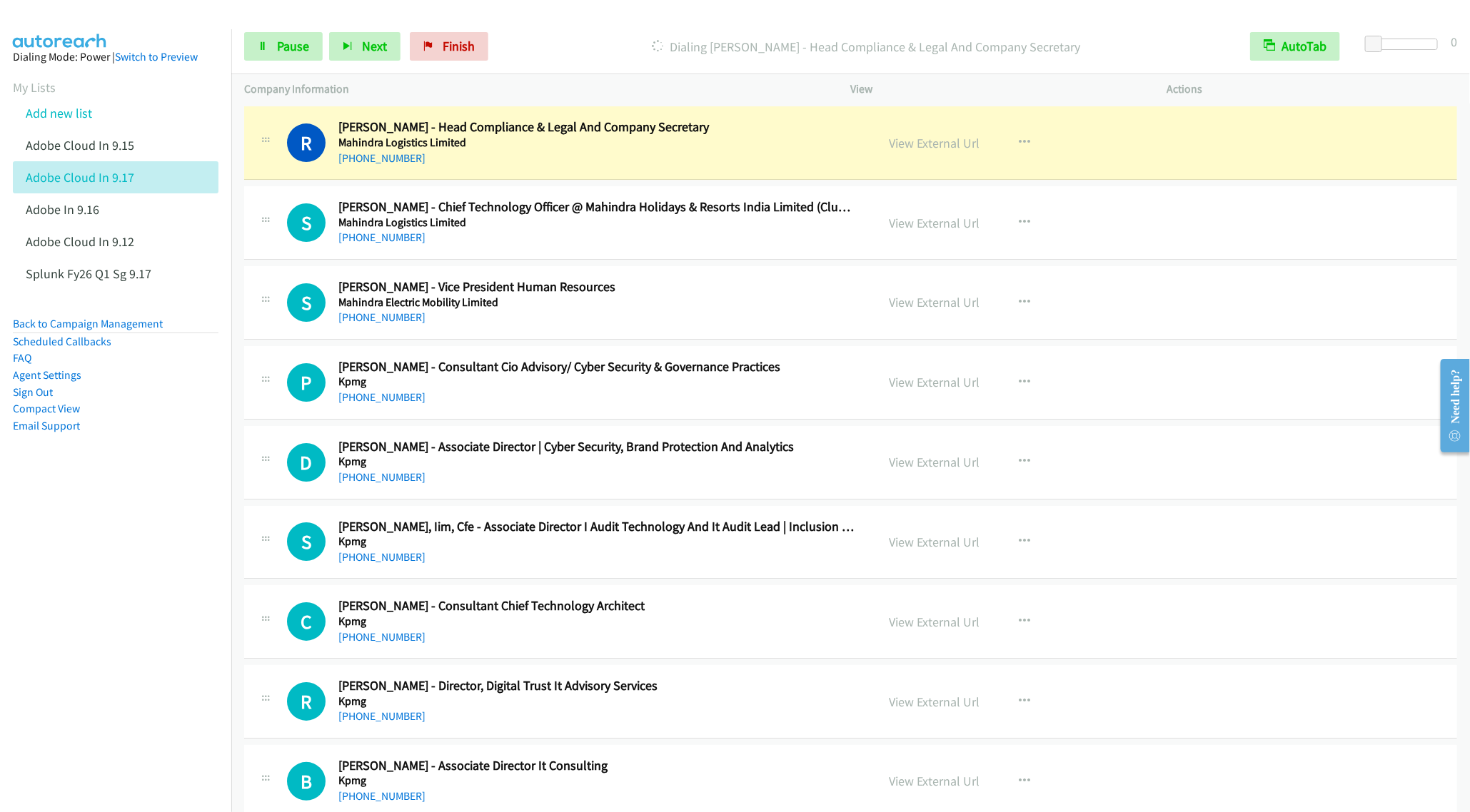
scroll to position [8564, 0]
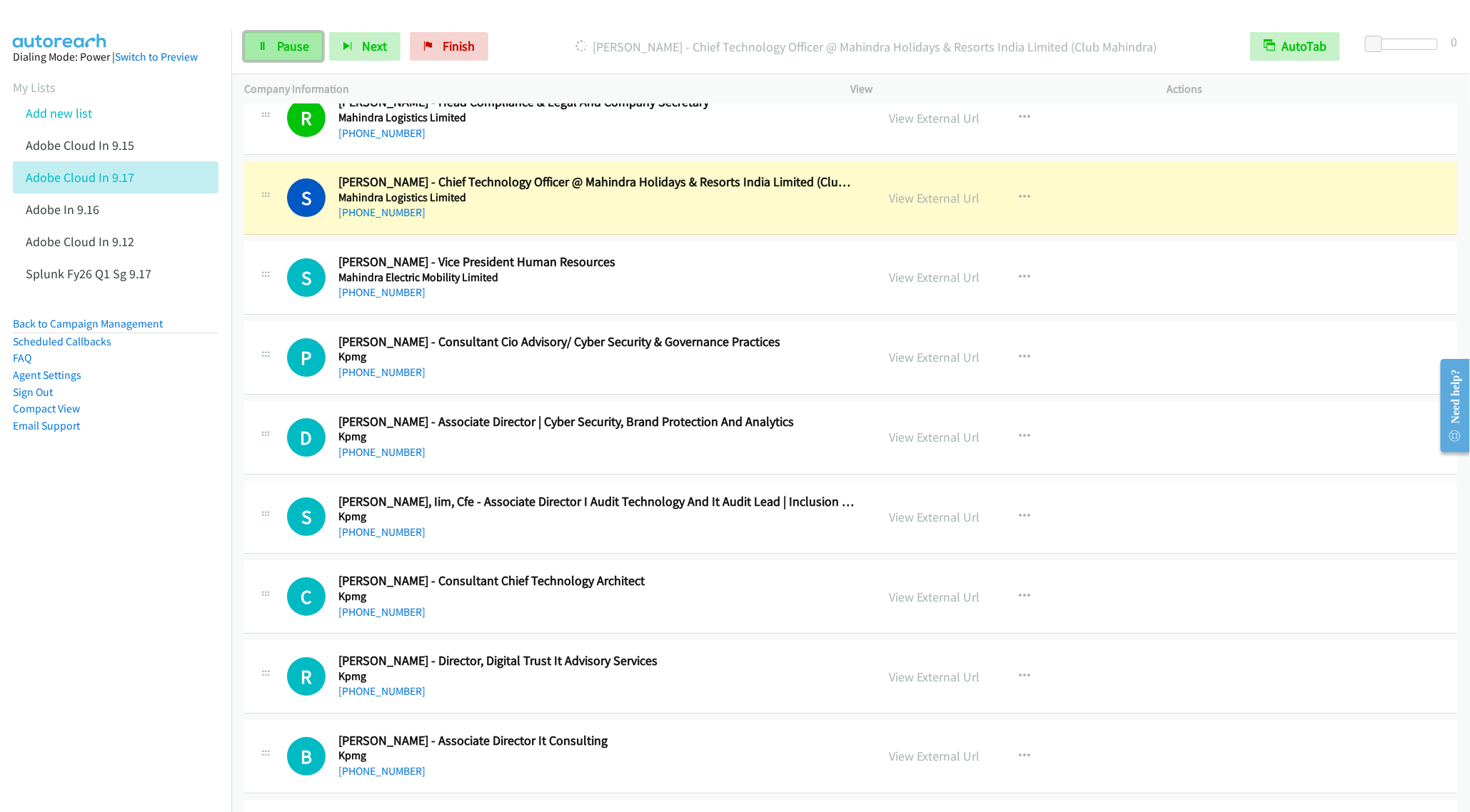
click at [281, 50] on span "Pause" at bounding box center [293, 46] width 32 height 17
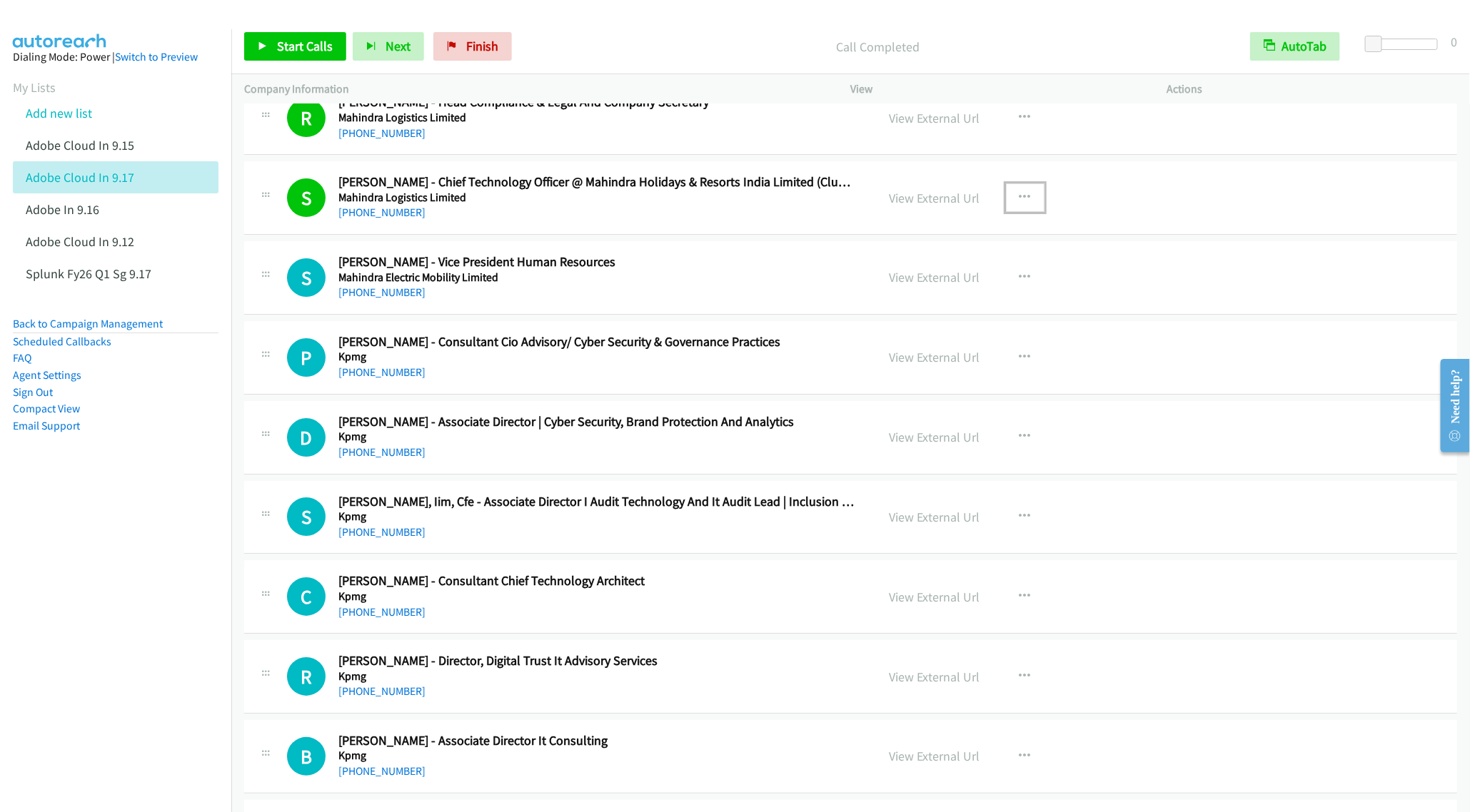
click at [1029, 212] on button "button" at bounding box center [1025, 198] width 39 height 28
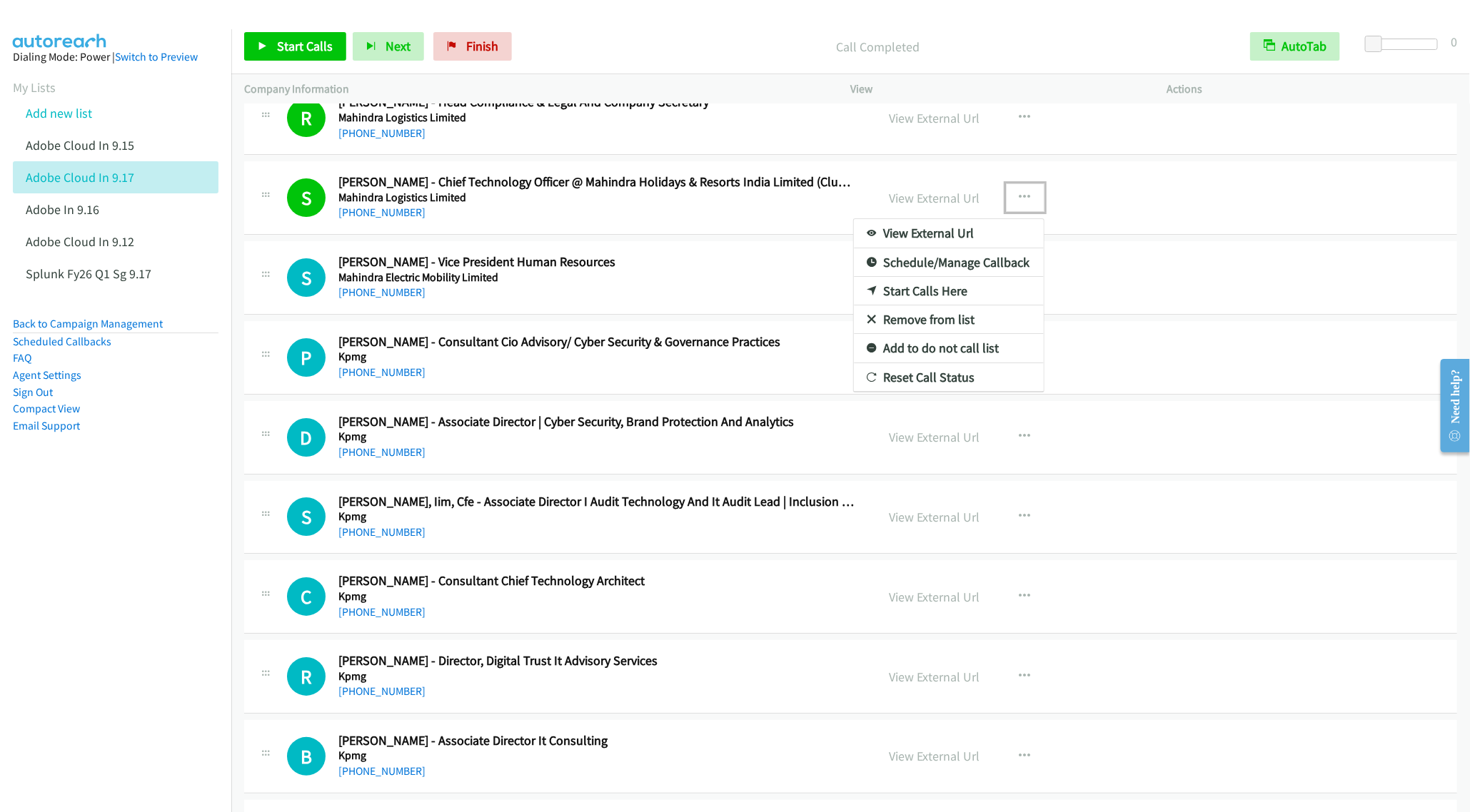
drag, startPoint x: 923, startPoint y: 356, endPoint x: 833, endPoint y: 367, distance: 90.7
click at [900, 334] on link "Remove from list" at bounding box center [948, 320] width 190 height 28
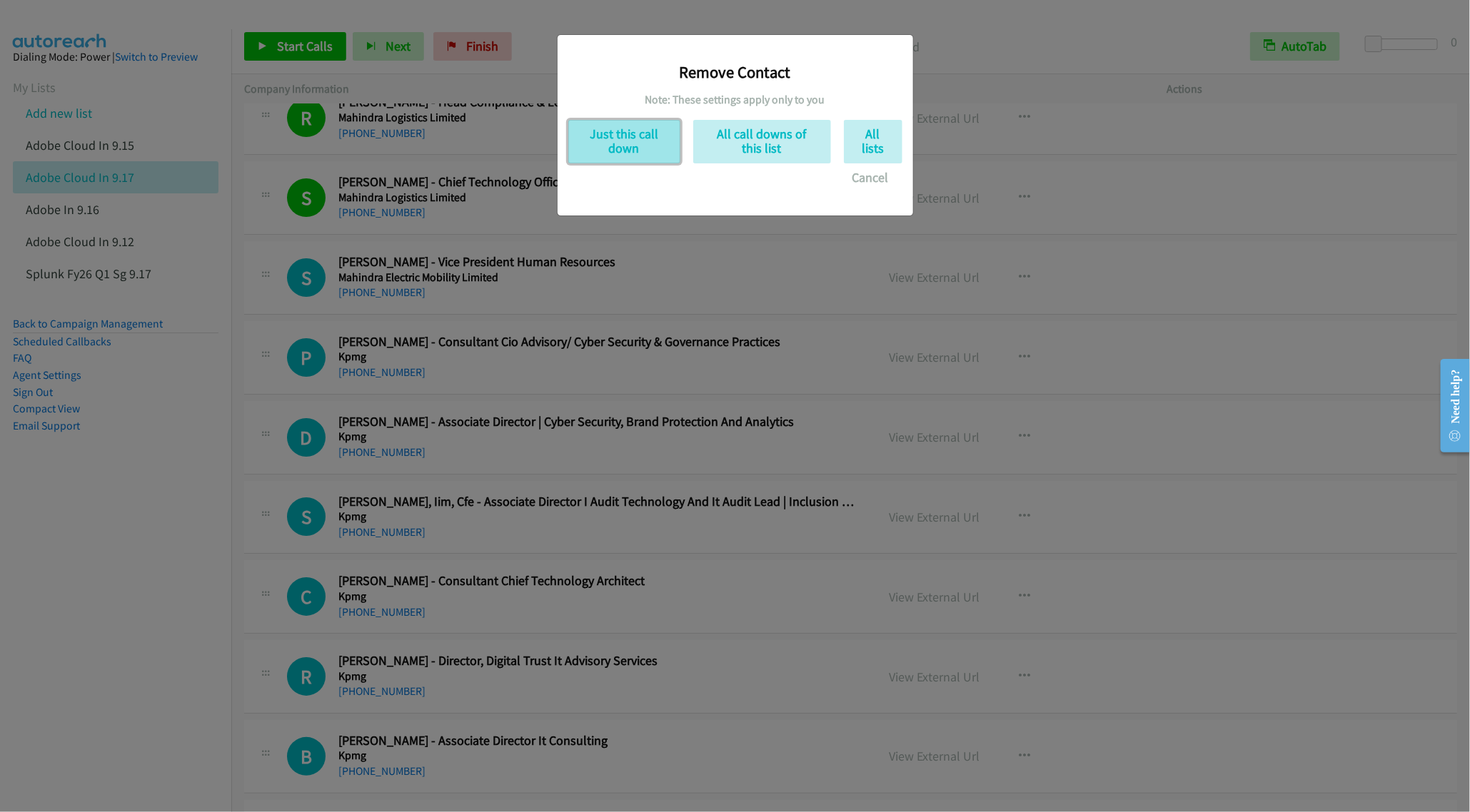
click at [607, 142] on button "Just this call down" at bounding box center [624, 141] width 112 height 43
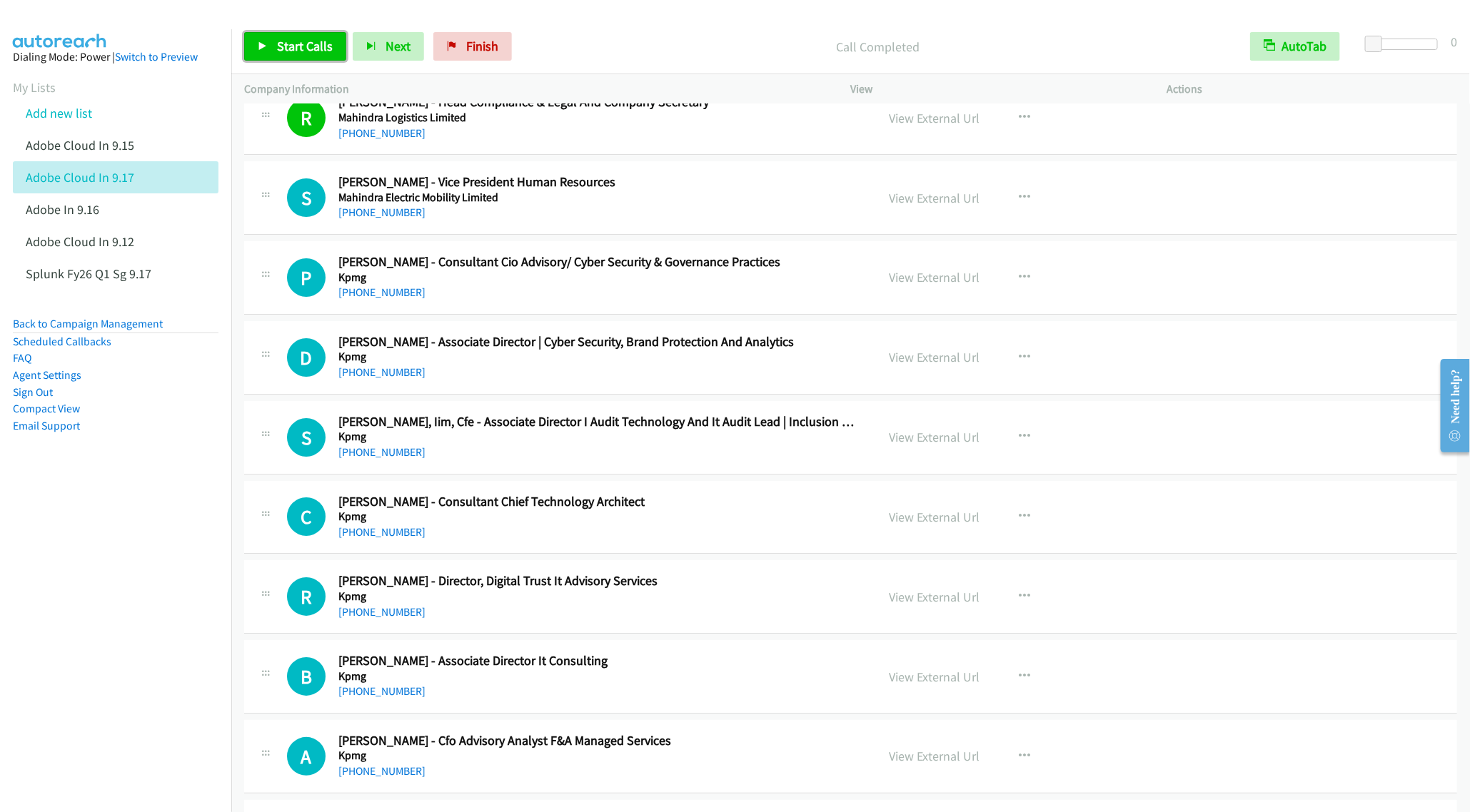
click at [307, 51] on span "Start Calls" at bounding box center [305, 46] width 56 height 17
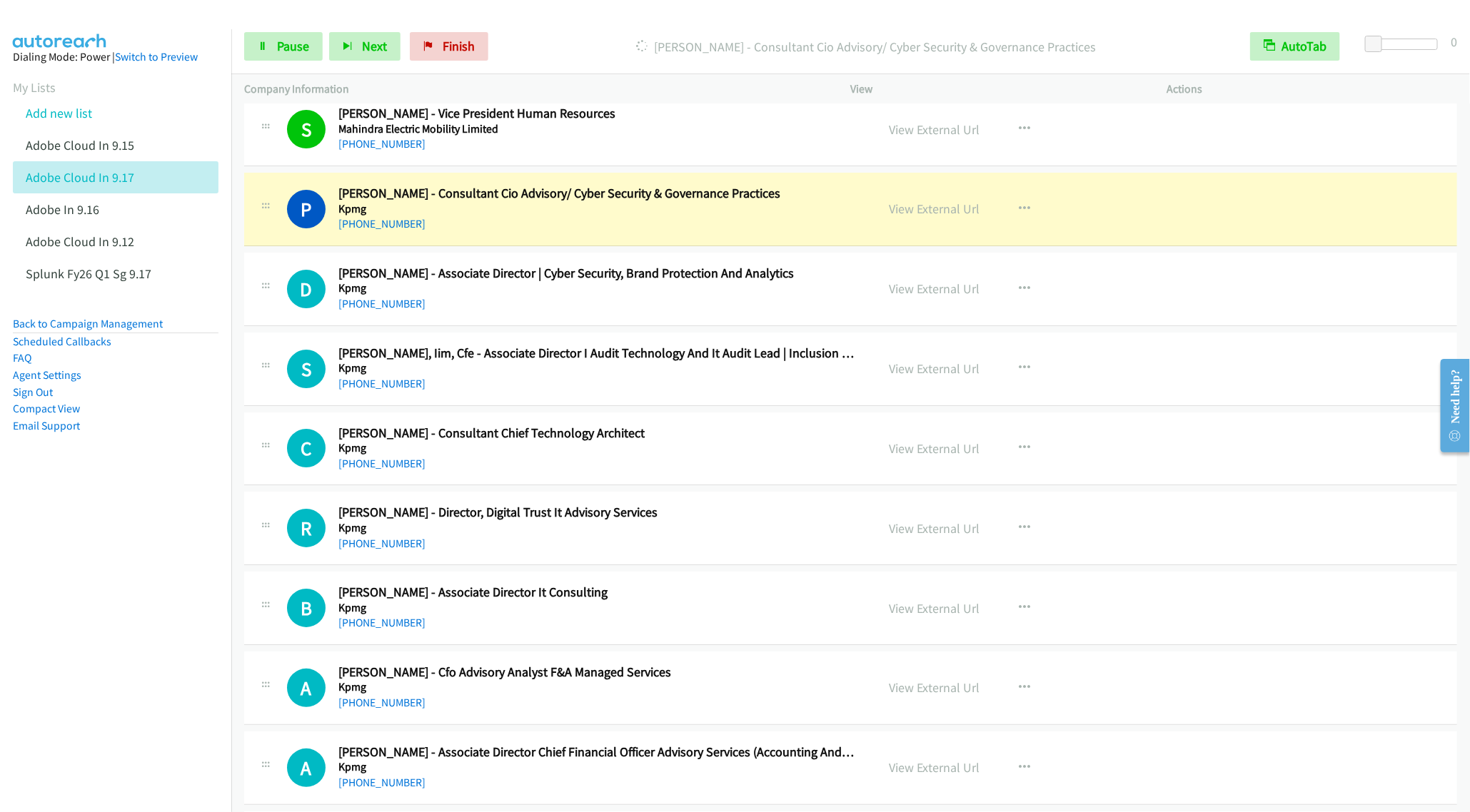
scroll to position [8671, 0]
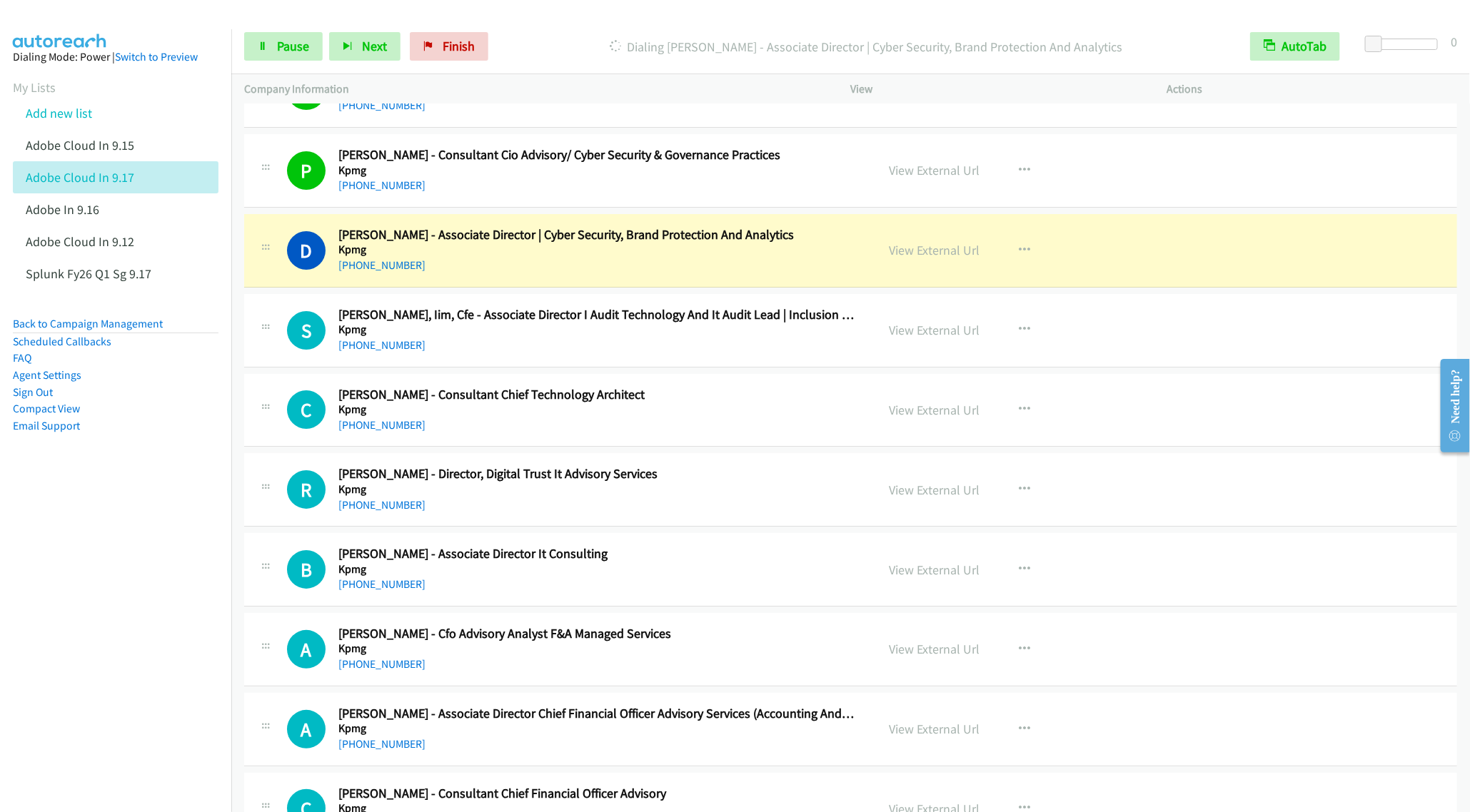
click at [167, 484] on aside "Dialing Mode: Power | Switch to Preview My Lists Add new list Adobe Cloud In 9.…" at bounding box center [116, 264] width 232 height 469
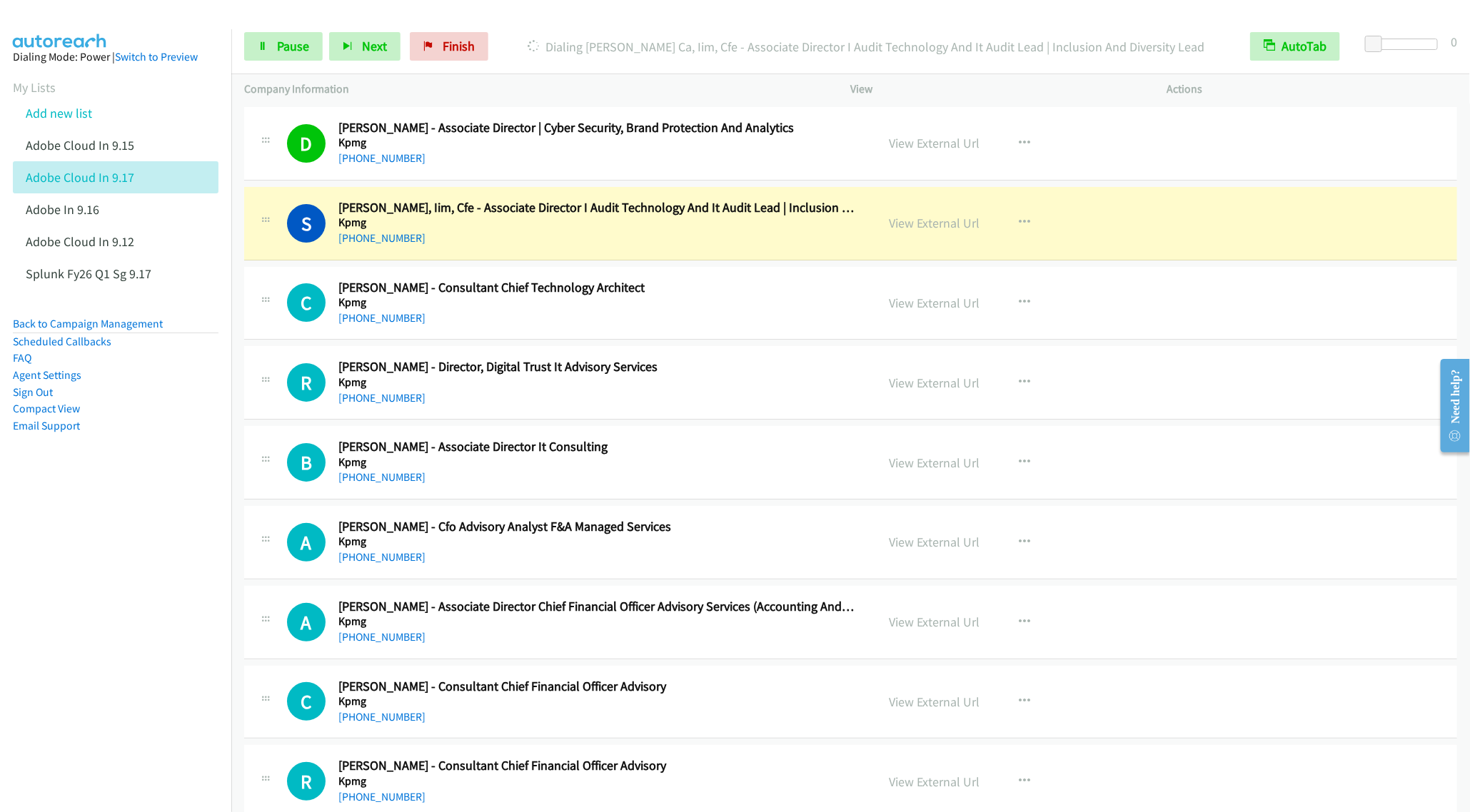
scroll to position [8885, 0]
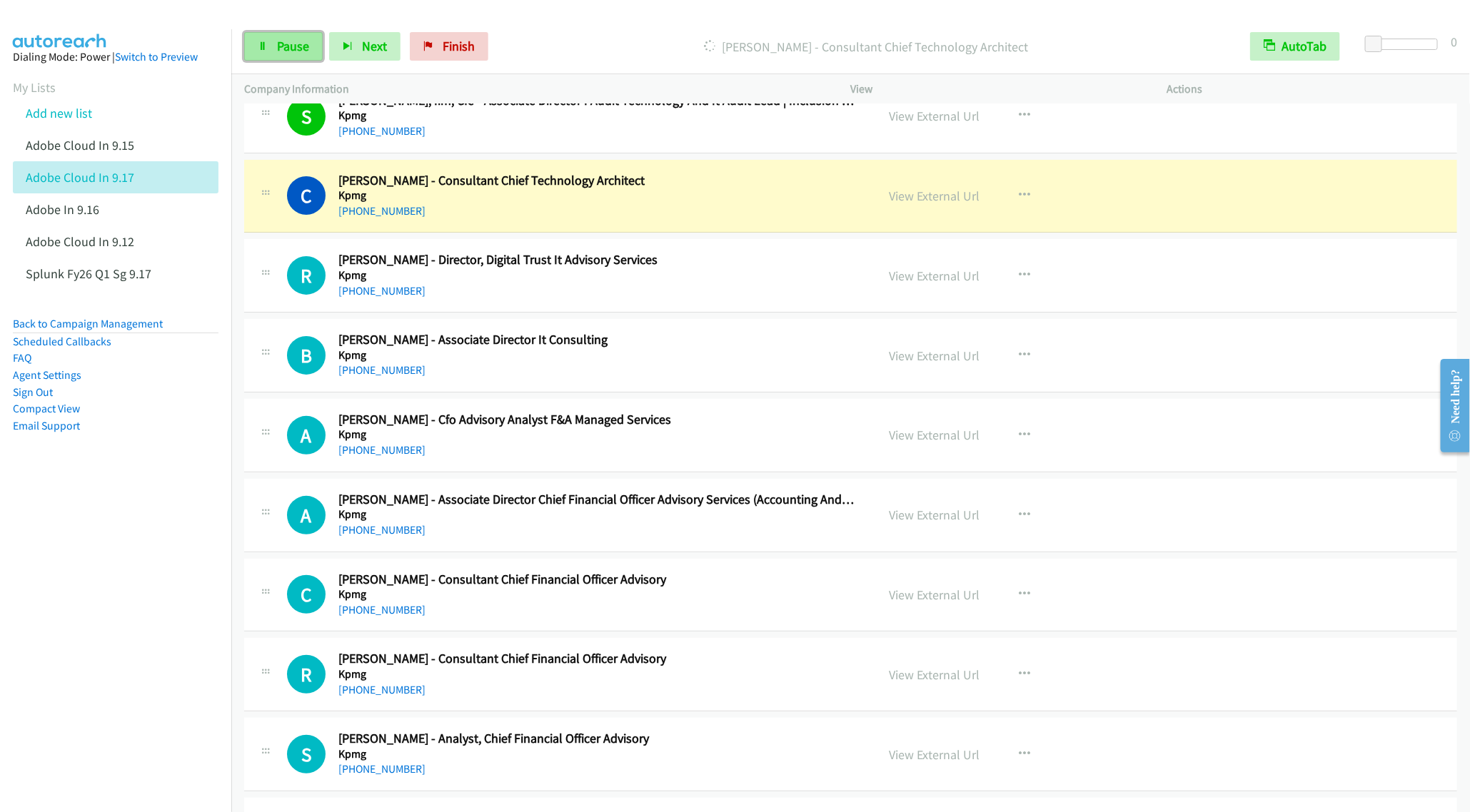
click at [265, 43] on icon at bounding box center [262, 46] width 10 height 10
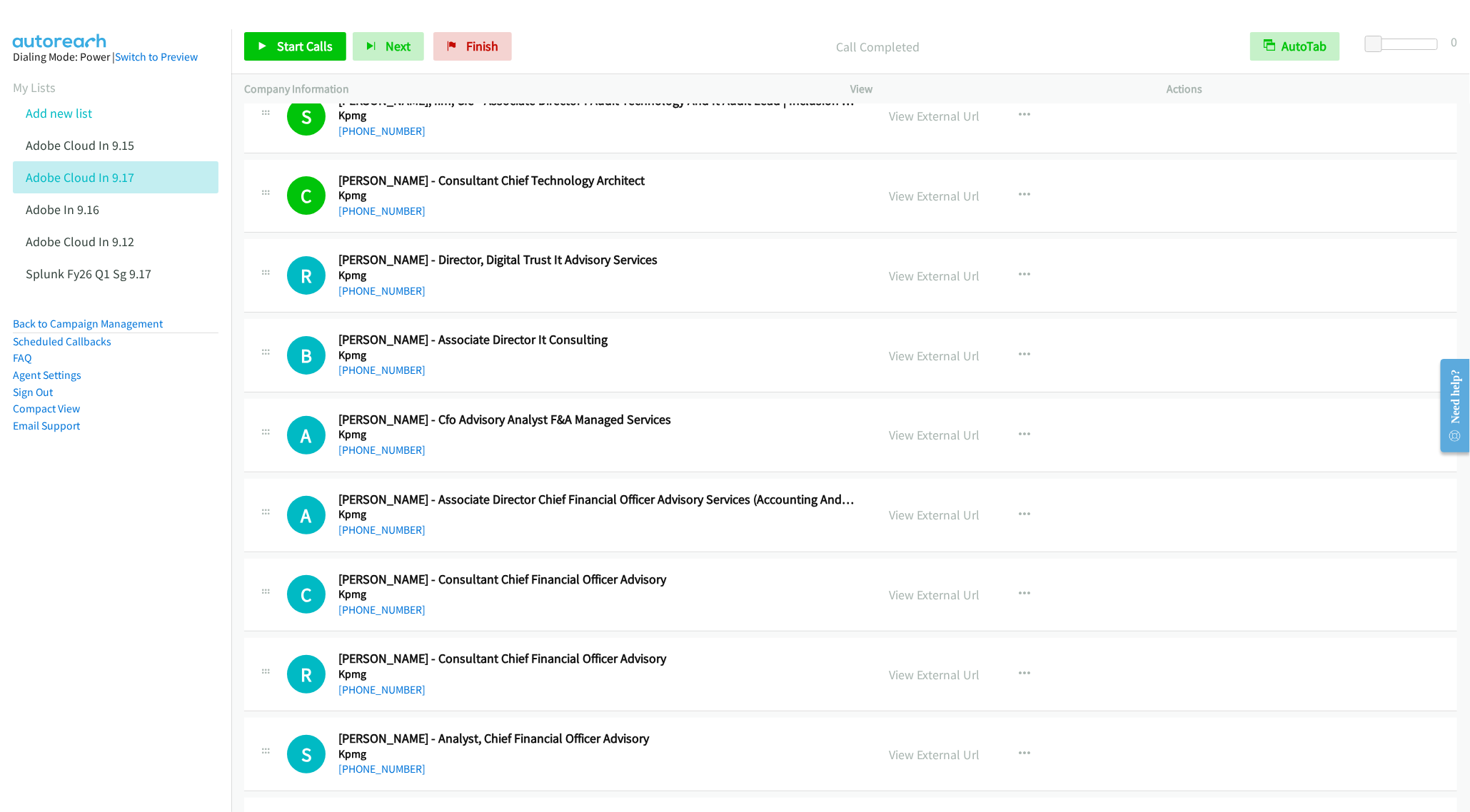
click at [452, 269] on h2 "[PERSON_NAME] - Director, Digital Trust It Advisory Services" at bounding box center [597, 260] width 518 height 17
click at [293, 50] on span "Start Calls" at bounding box center [305, 46] width 56 height 17
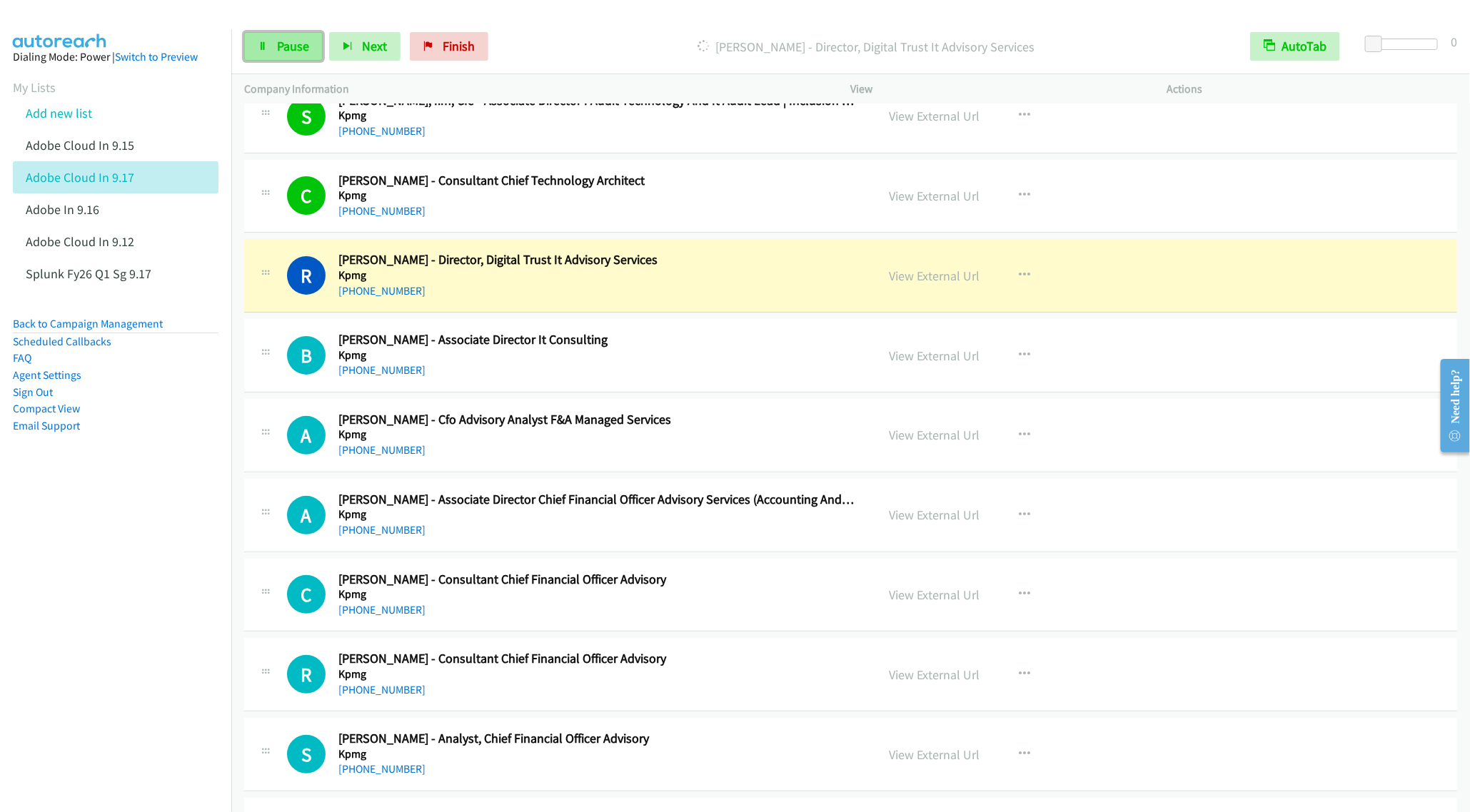
click at [285, 57] on link "Pause" at bounding box center [284, 46] width 79 height 28
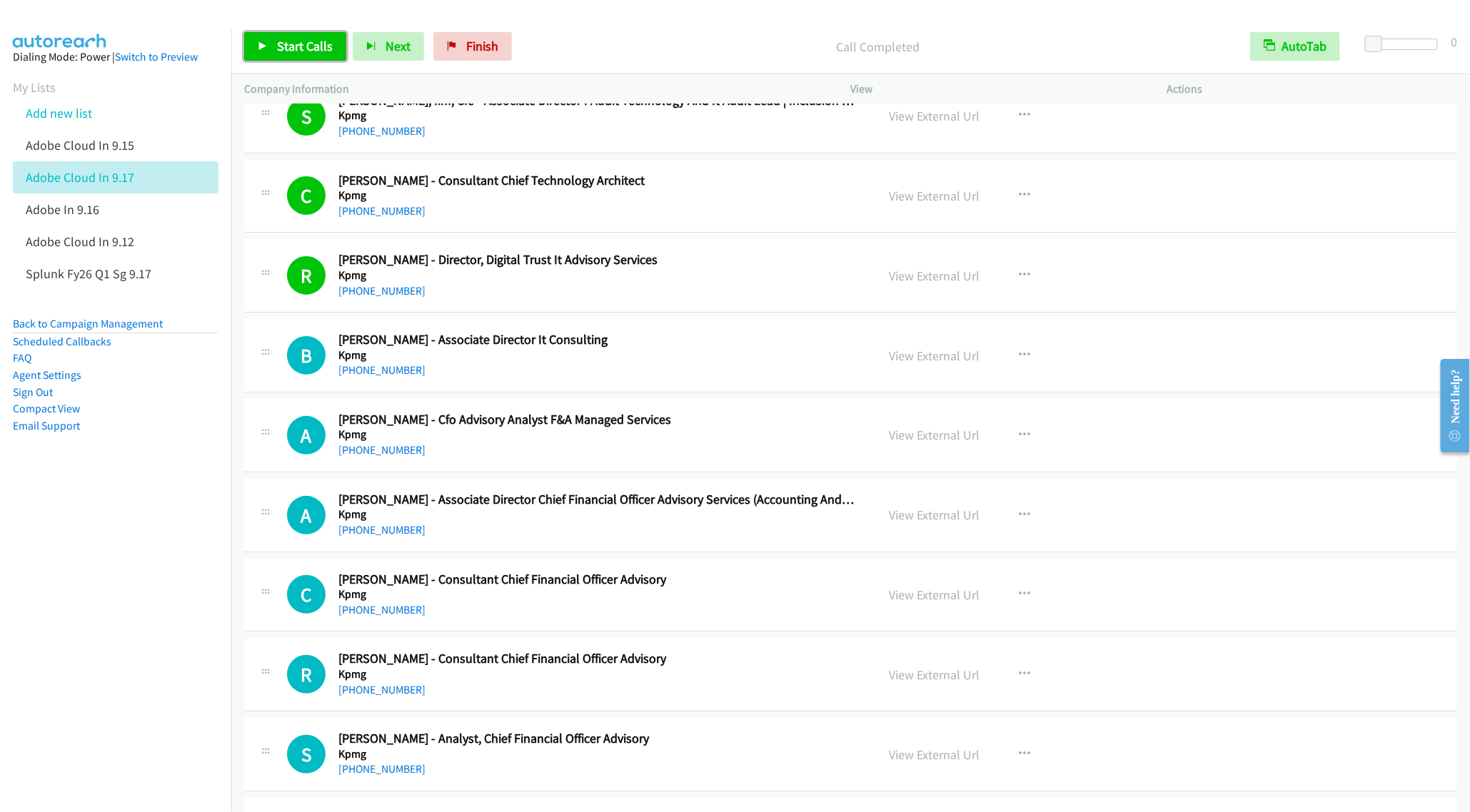
click at [292, 52] on span "Start Calls" at bounding box center [305, 46] width 56 height 17
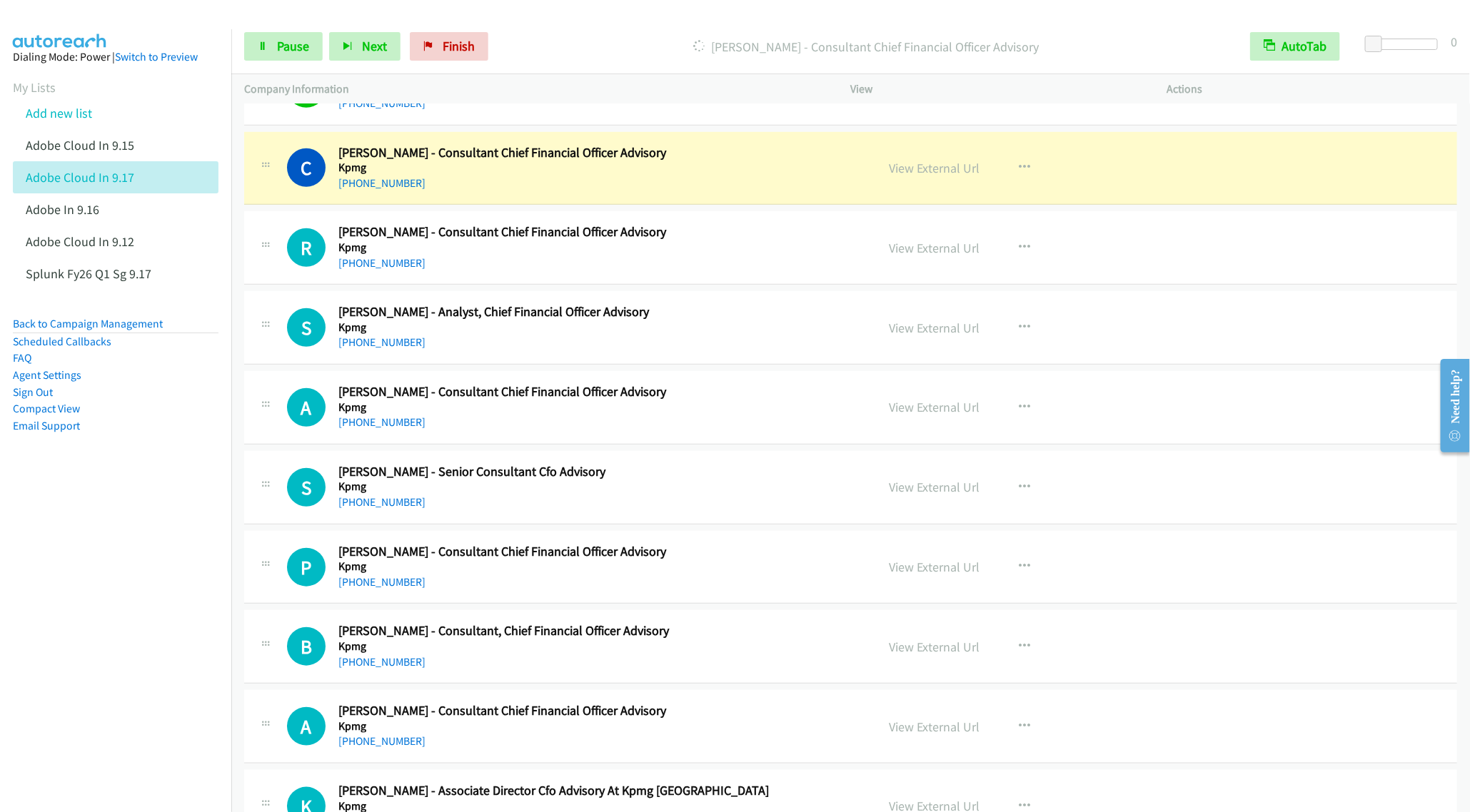
scroll to position [9313, 0]
click at [274, 51] on link "Pause" at bounding box center [284, 46] width 79 height 28
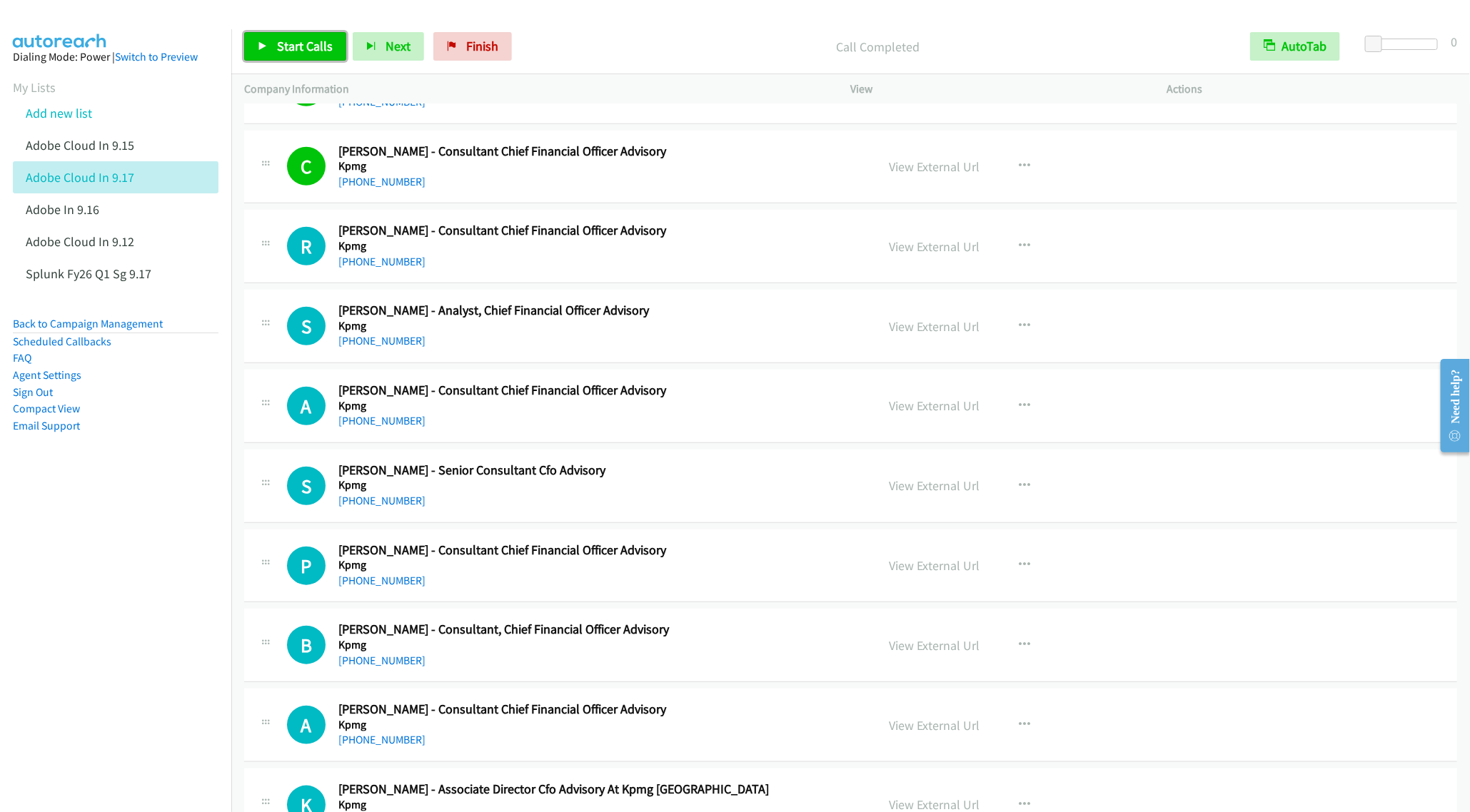
click at [275, 52] on link "Start Calls" at bounding box center [295, 46] width 102 height 28
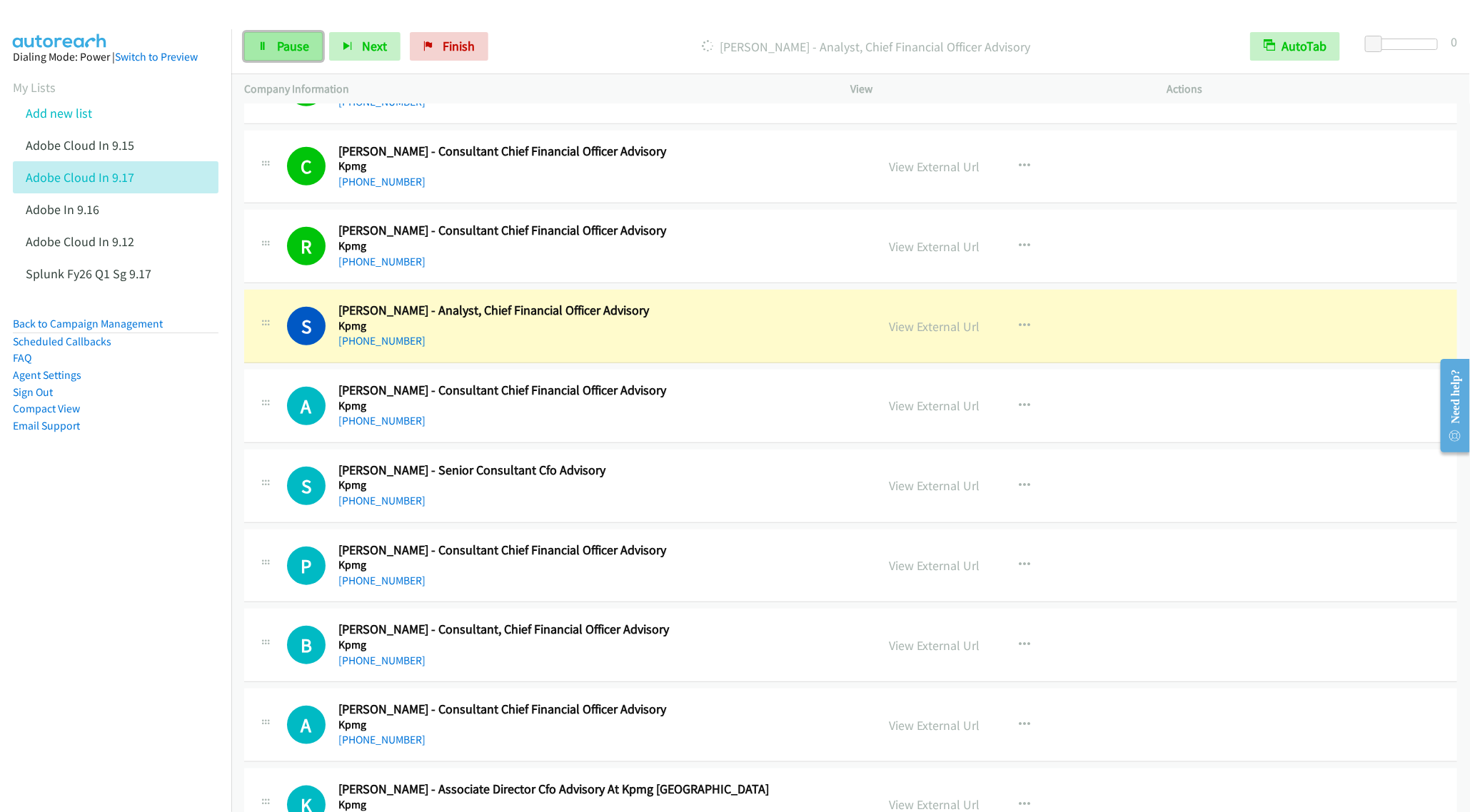
click at [270, 51] on link "Pause" at bounding box center [284, 46] width 79 height 28
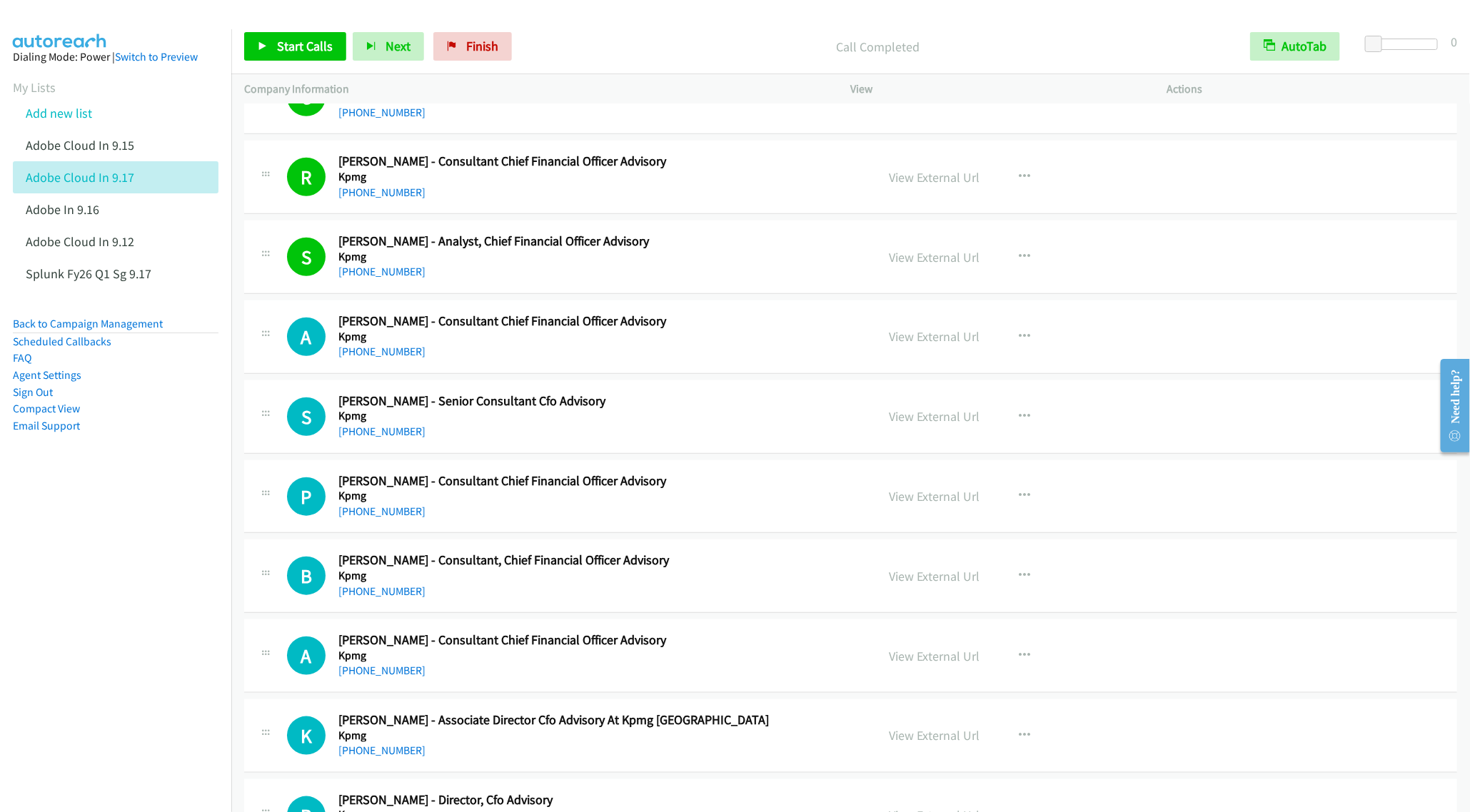
scroll to position [9527, 0]
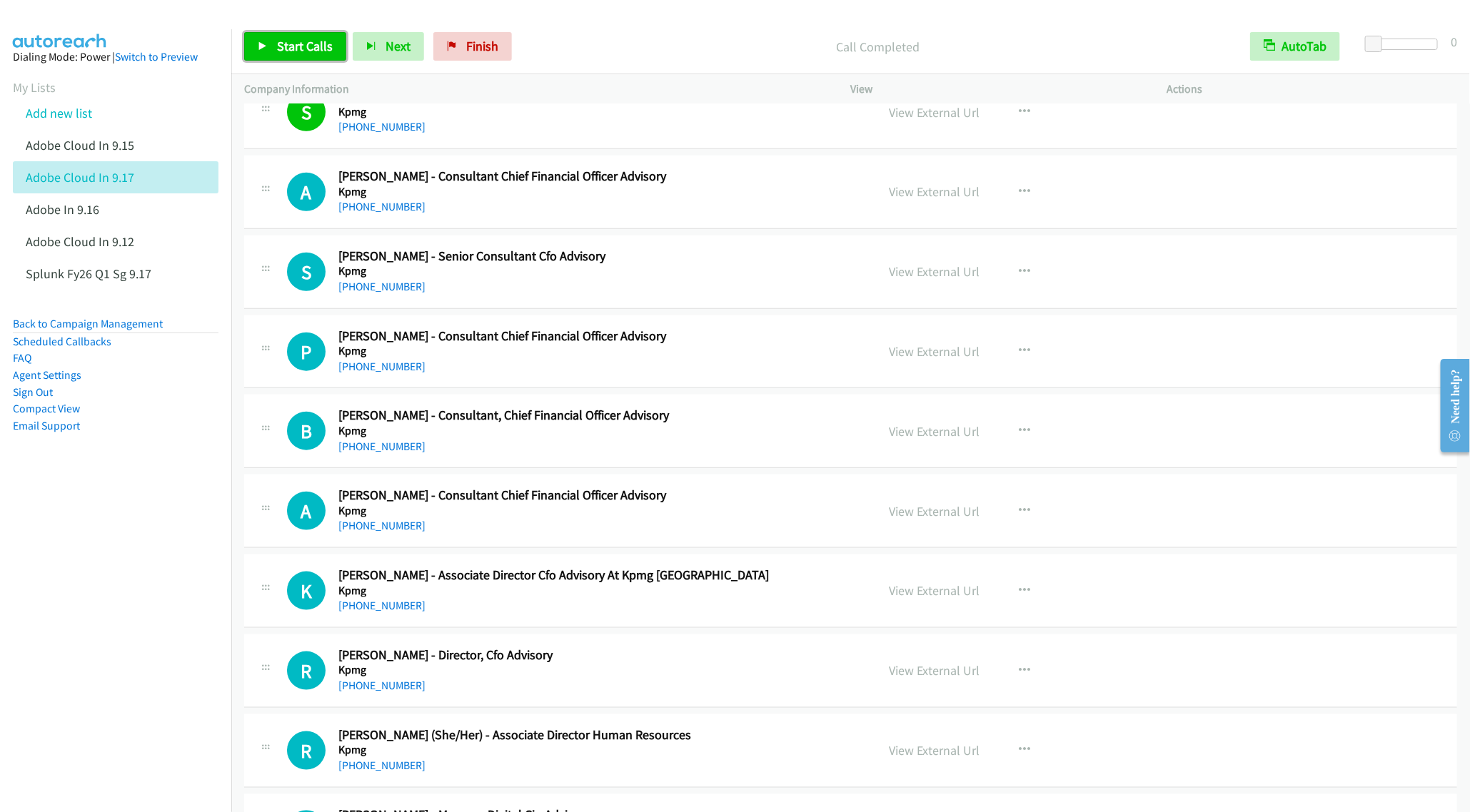
click at [277, 39] on span "Start Calls" at bounding box center [305, 46] width 56 height 17
click at [680, 209] on div "A Callback Scheduled [PERSON_NAME] - Consultant Chief Financial Officer Advisor…" at bounding box center [851, 192] width 1213 height 73
click at [273, 39] on link "Pause" at bounding box center [284, 46] width 79 height 28
click at [558, 389] on div "P Callback Scheduled [PERSON_NAME] - Consultant Chief Financial Officer Advisor…" at bounding box center [851, 352] width 1213 height 73
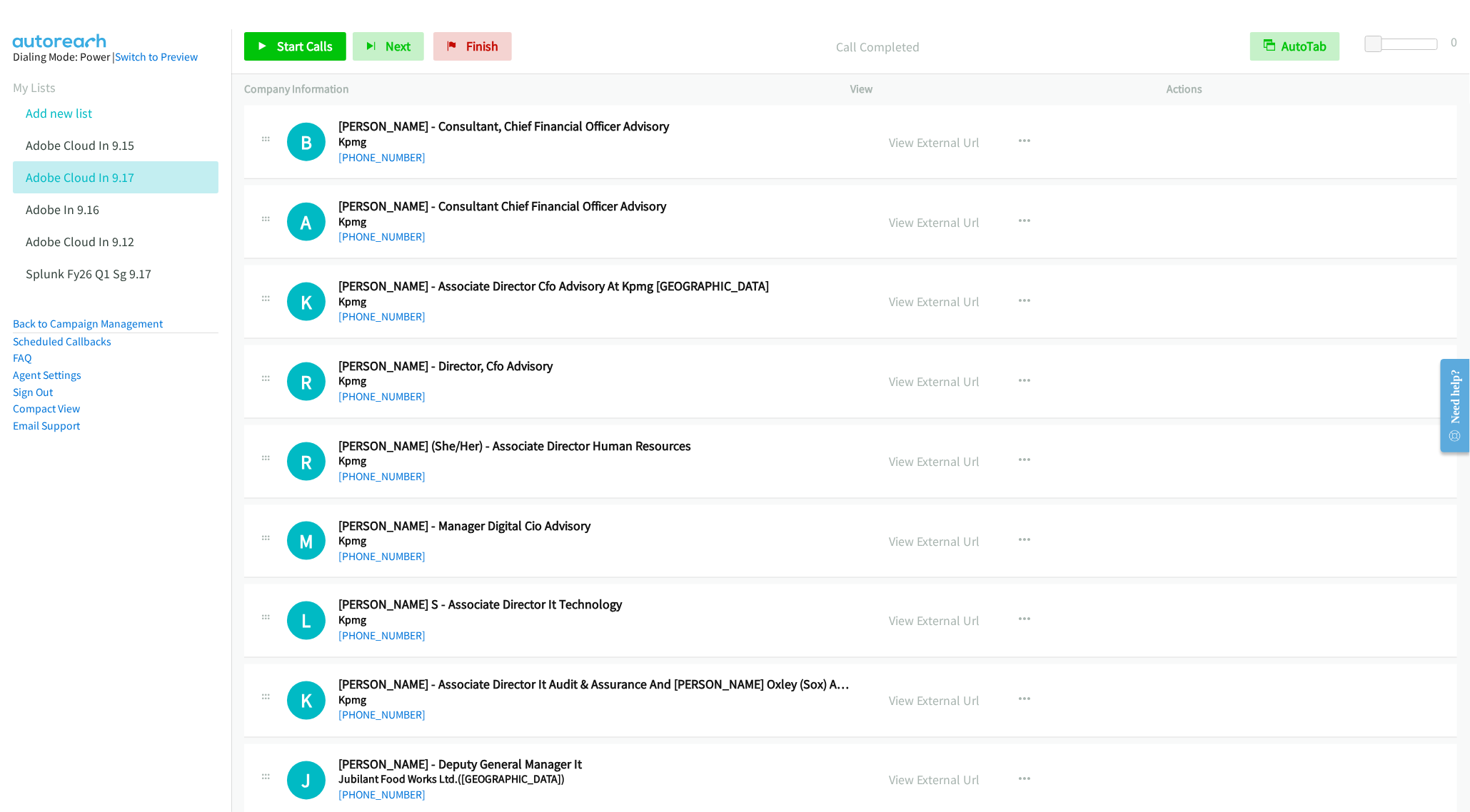
scroll to position [9849, 0]
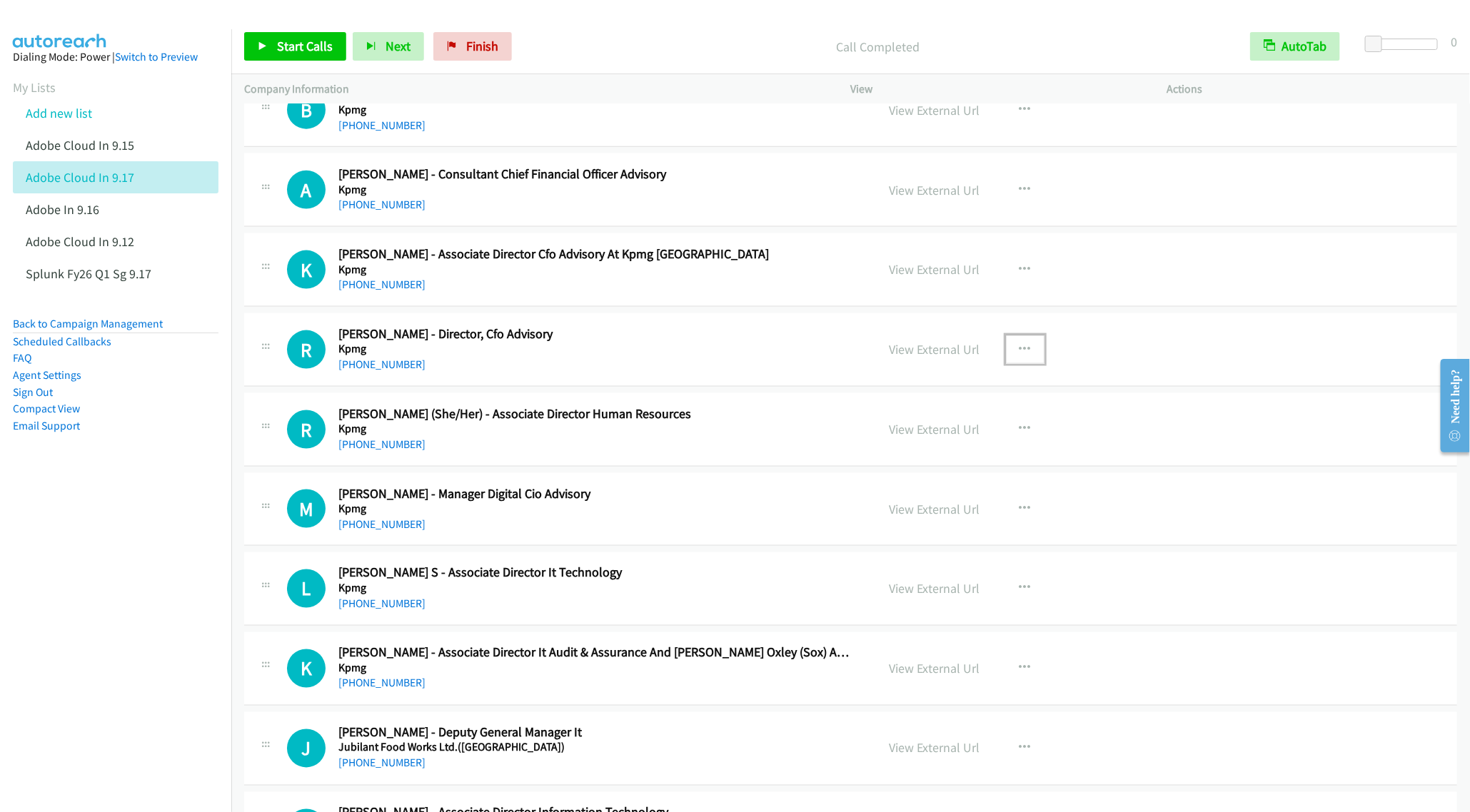
click at [1034, 364] on button "button" at bounding box center [1025, 350] width 39 height 28
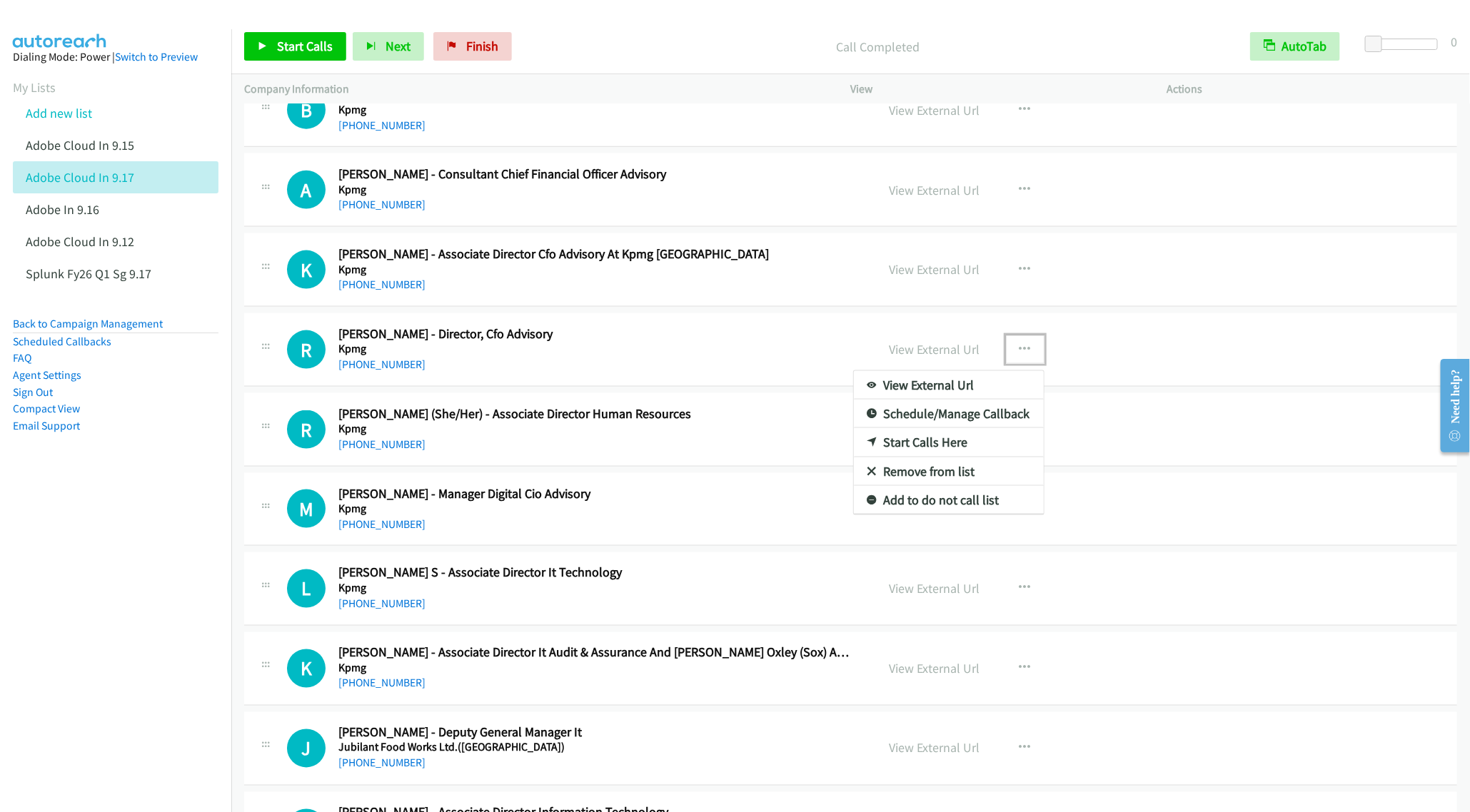
click at [941, 486] on link "Remove from list" at bounding box center [948, 472] width 190 height 28
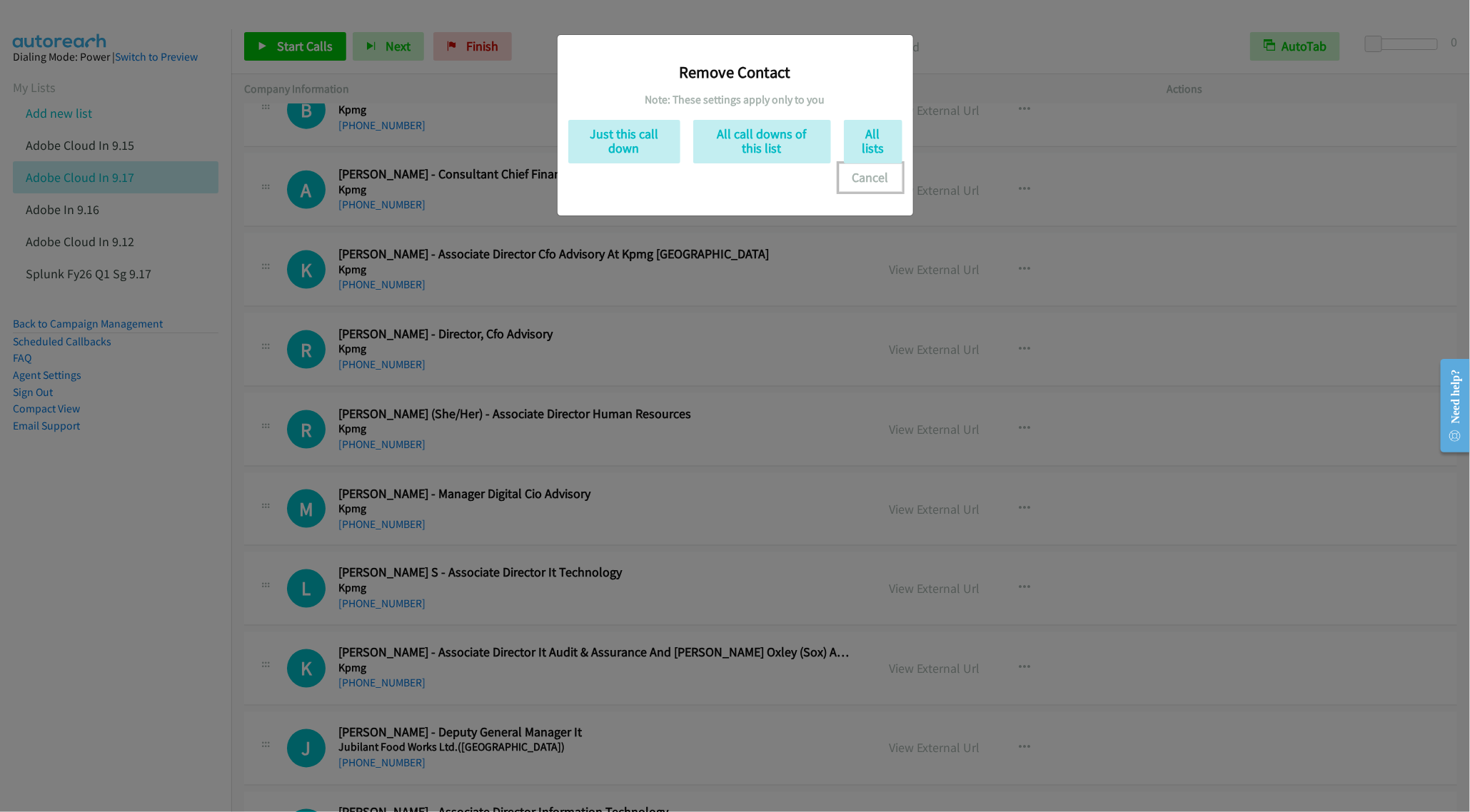
click at [856, 173] on button "Cancel" at bounding box center [870, 178] width 64 height 28
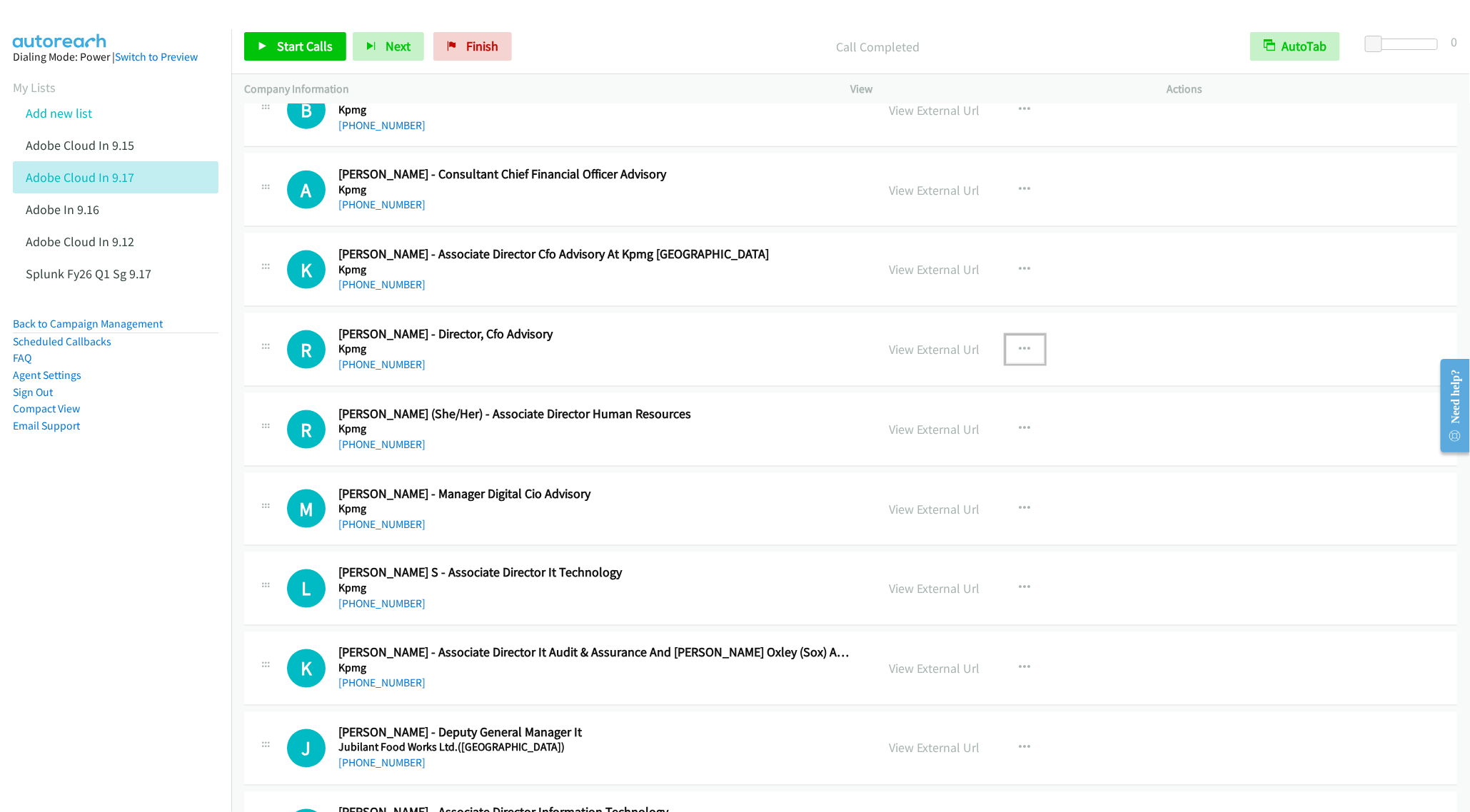
click at [1019, 355] on icon "button" at bounding box center [1025, 350] width 11 height 11
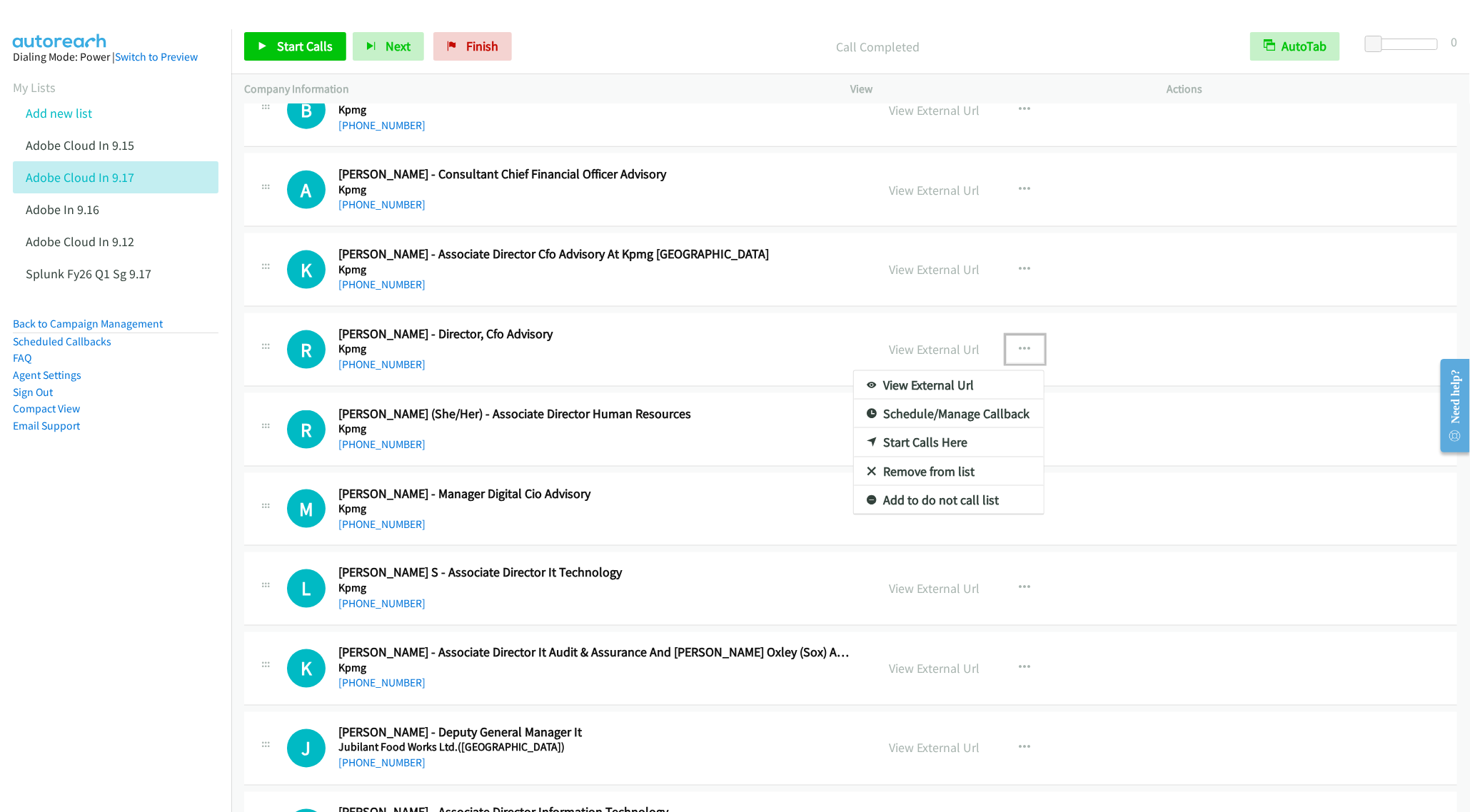
click at [930, 457] on link "Start Calls Here" at bounding box center [948, 443] width 190 height 28
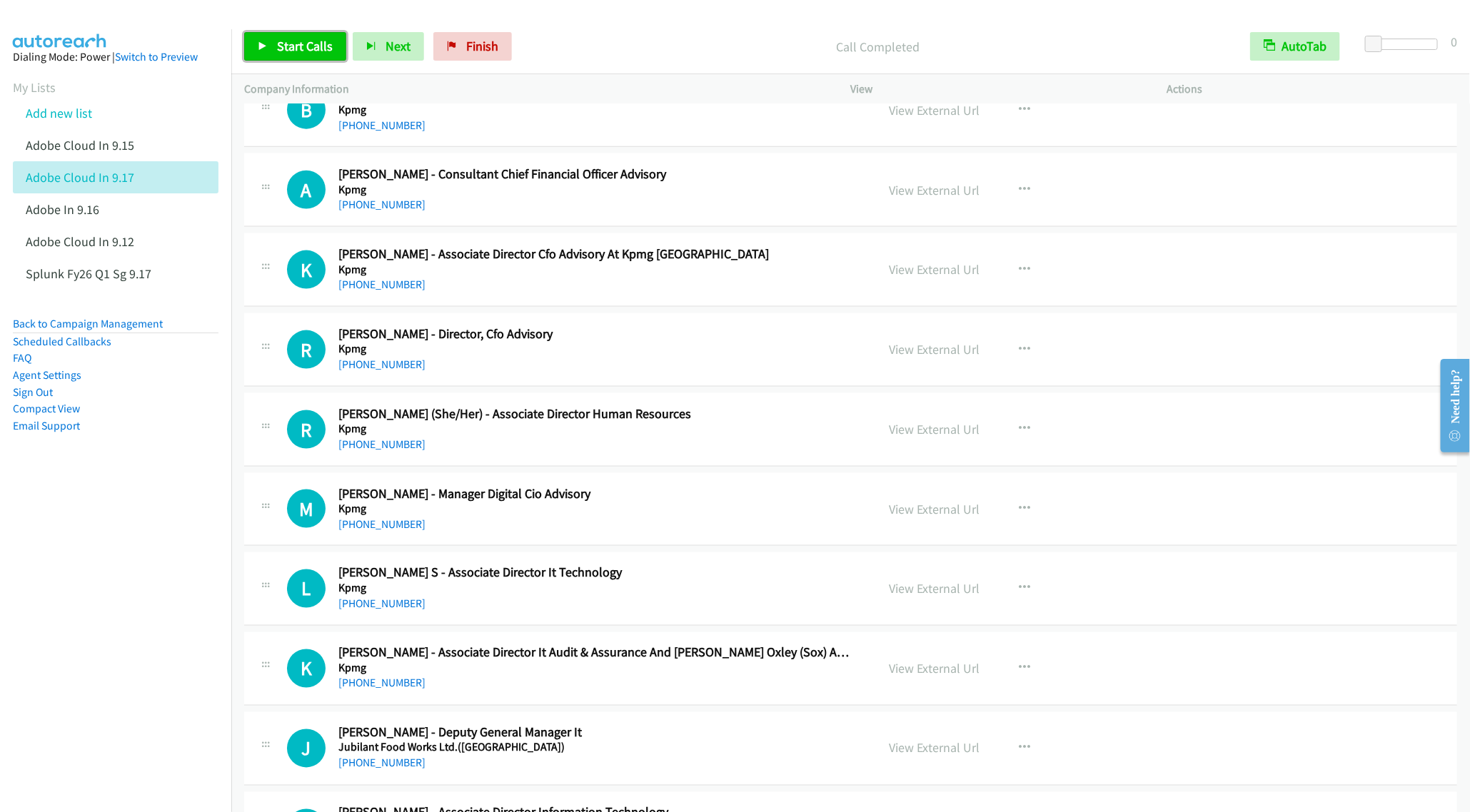
click at [278, 52] on span "Start Calls" at bounding box center [305, 46] width 56 height 17
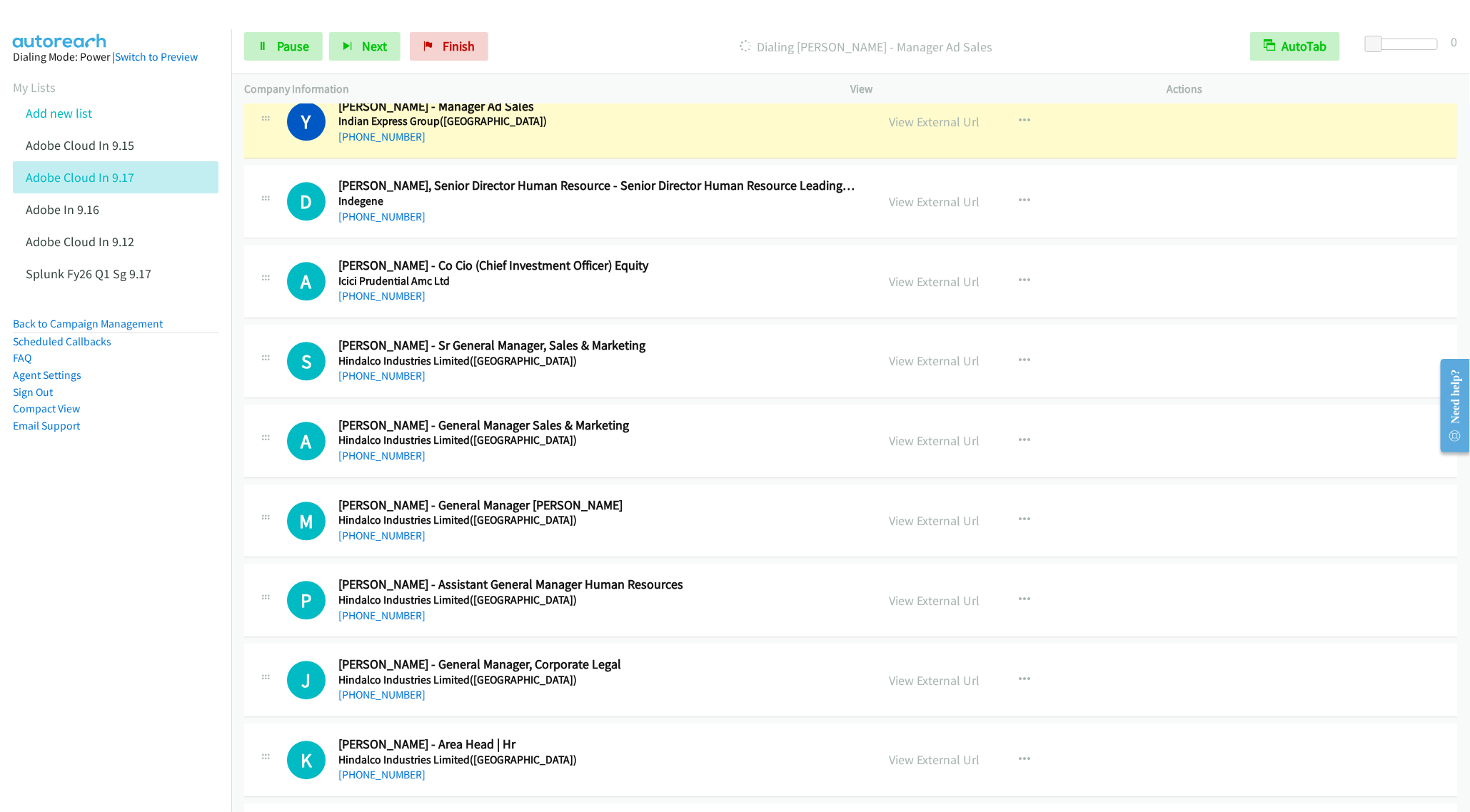
scroll to position [10598, 0]
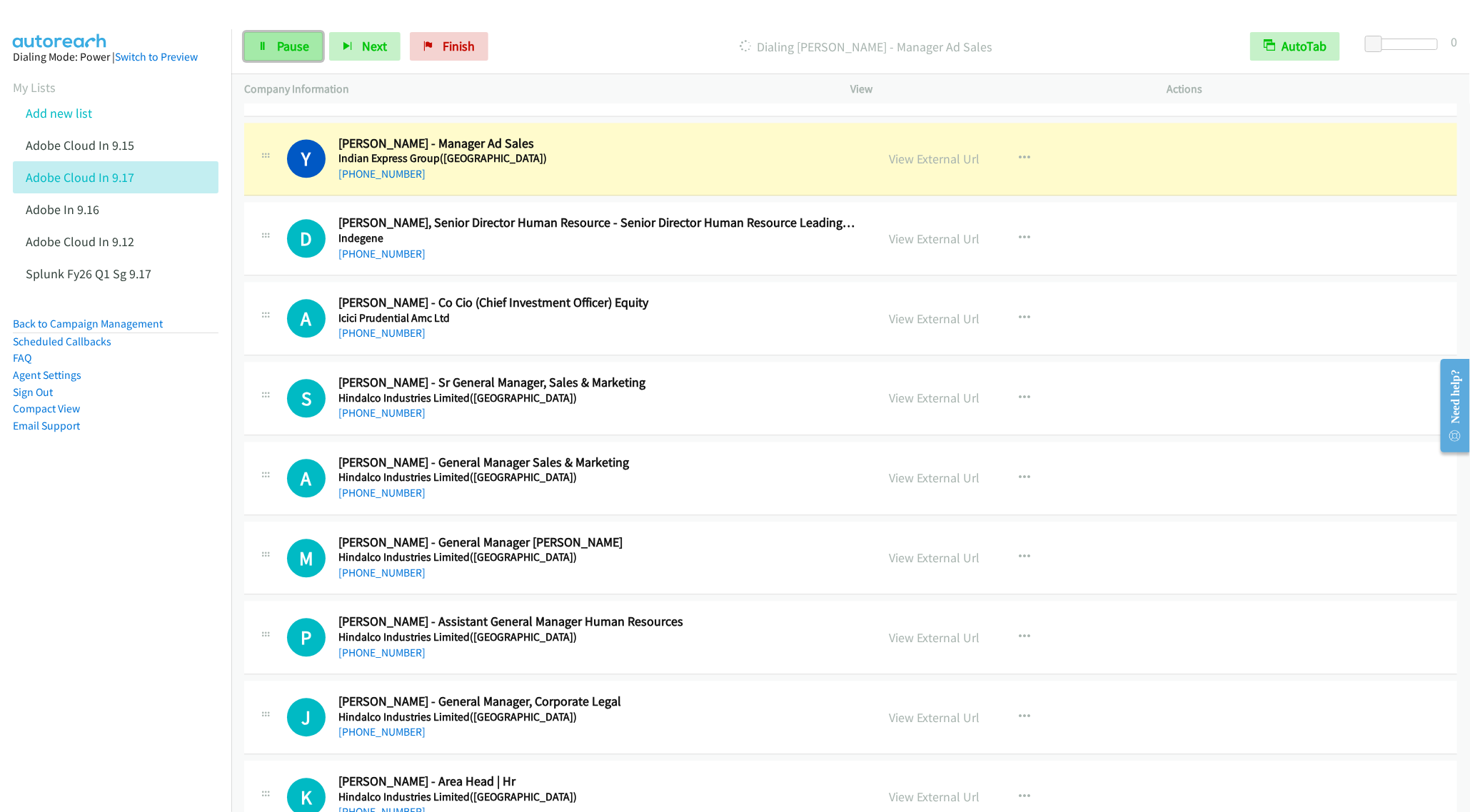
click at [287, 54] on link "Pause" at bounding box center [284, 46] width 79 height 28
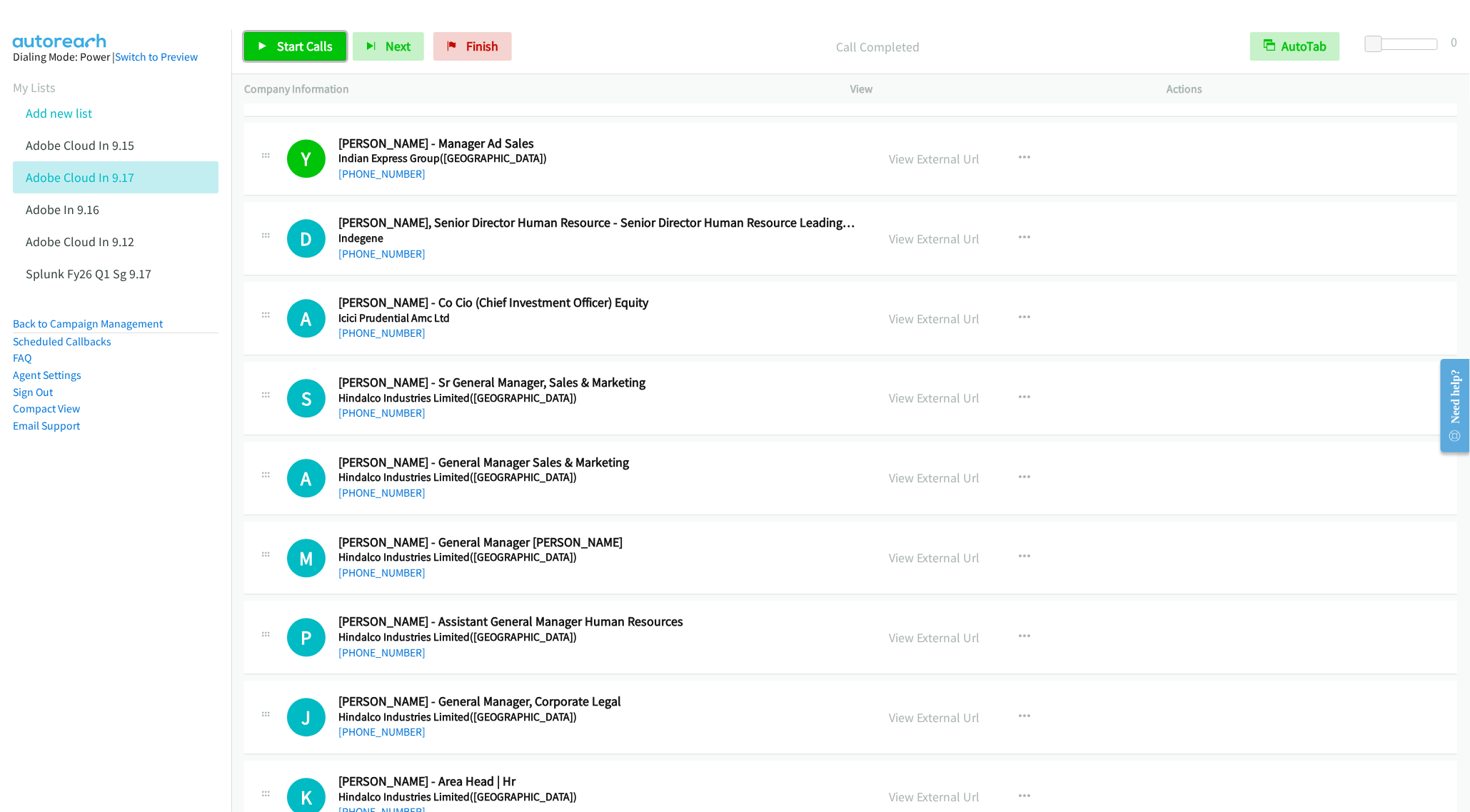
click at [274, 43] on link "Start Calls" at bounding box center [295, 46] width 102 height 28
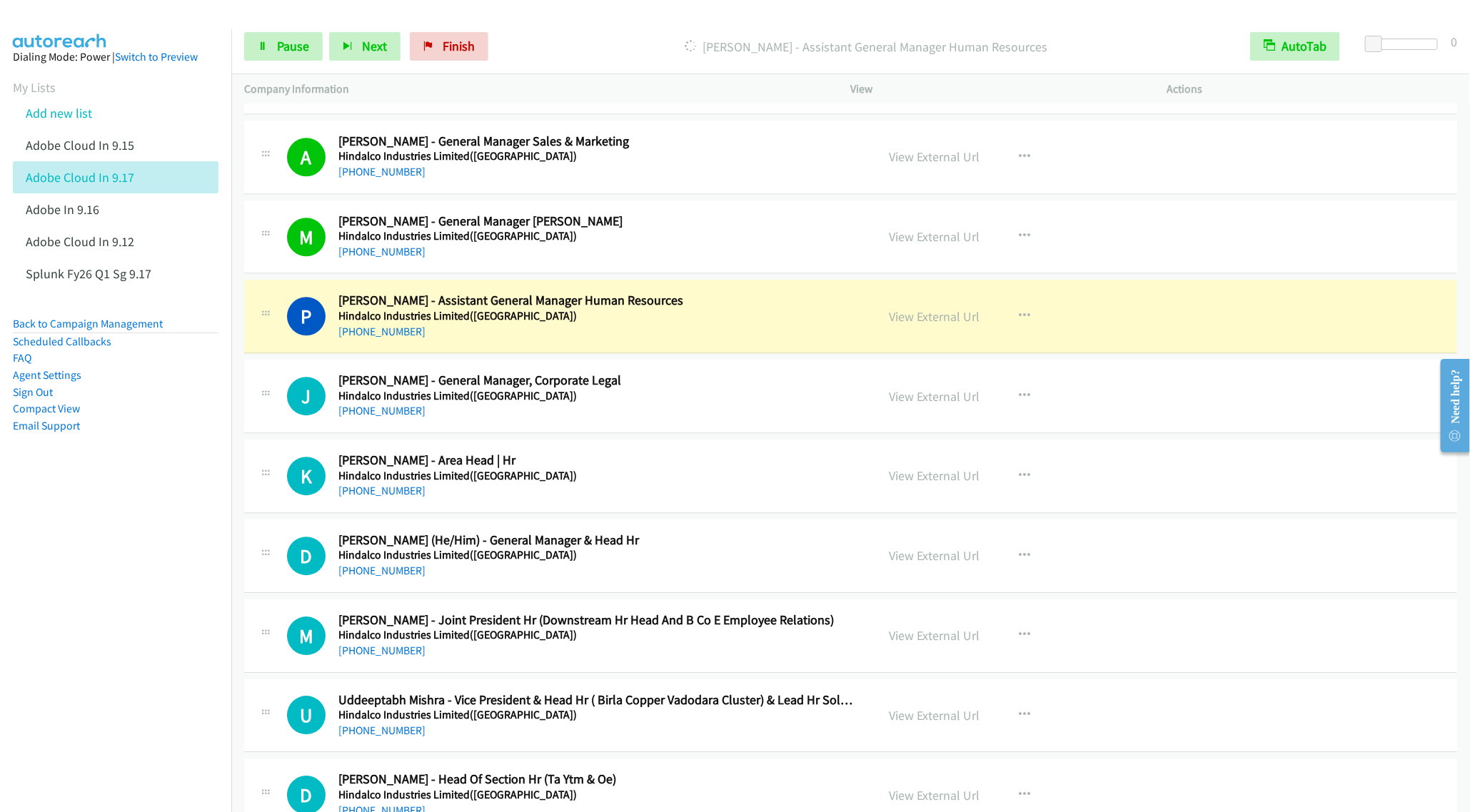
scroll to position [11026, 0]
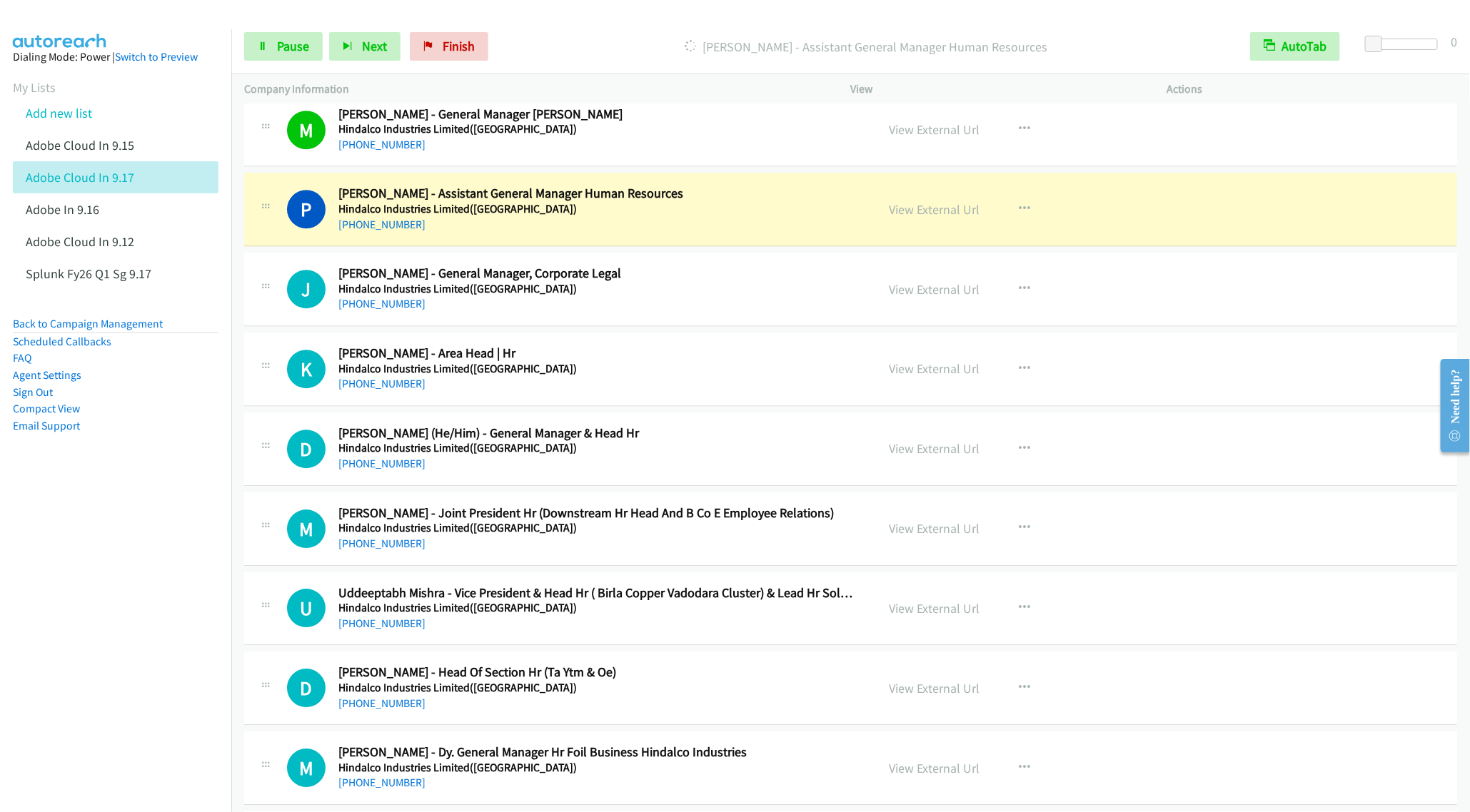
click at [142, 484] on aside "Dialing Mode: Power | Switch to Preview My Lists Add new list Adobe Cloud In 9.…" at bounding box center [116, 264] width 232 height 469
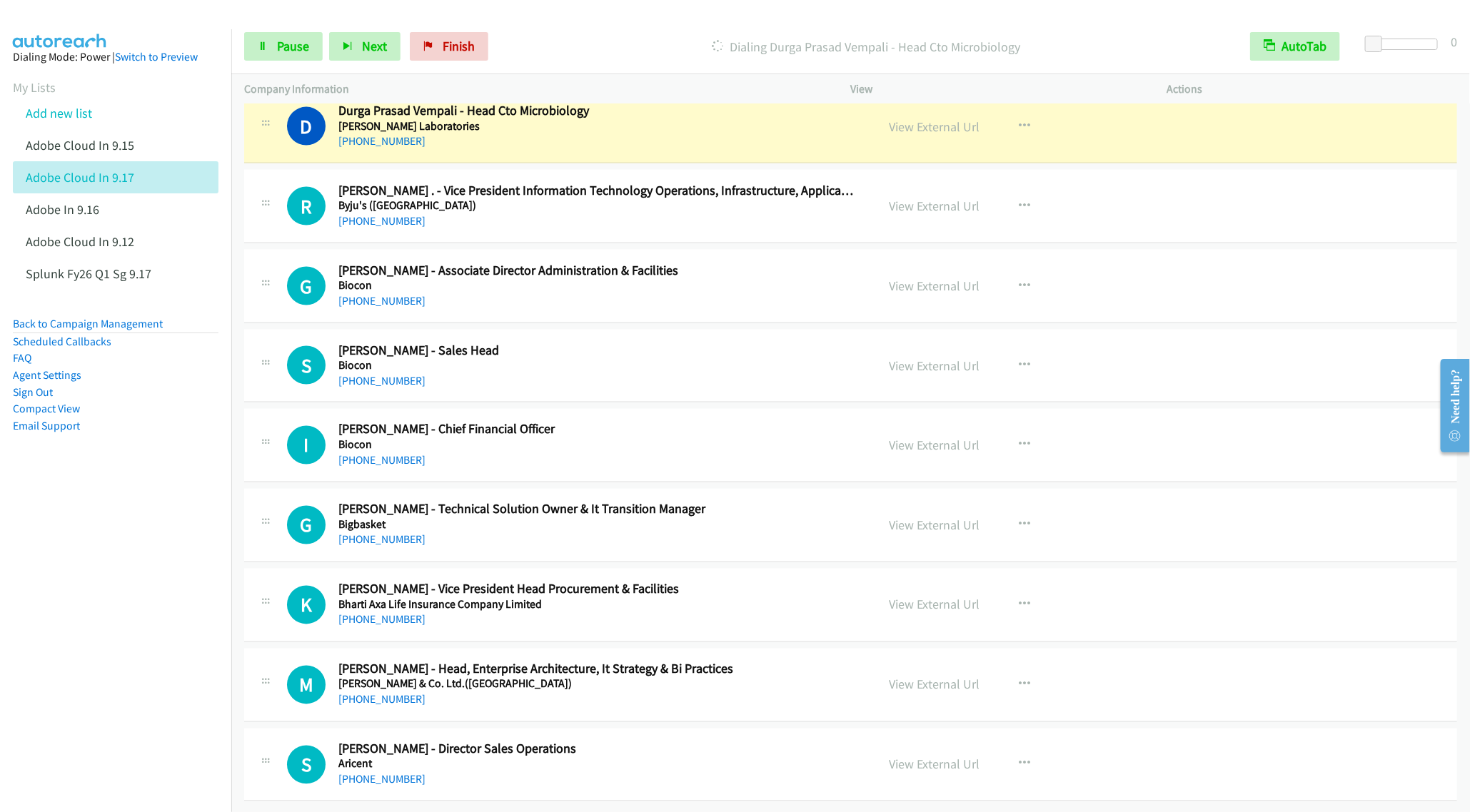
scroll to position [12953, 0]
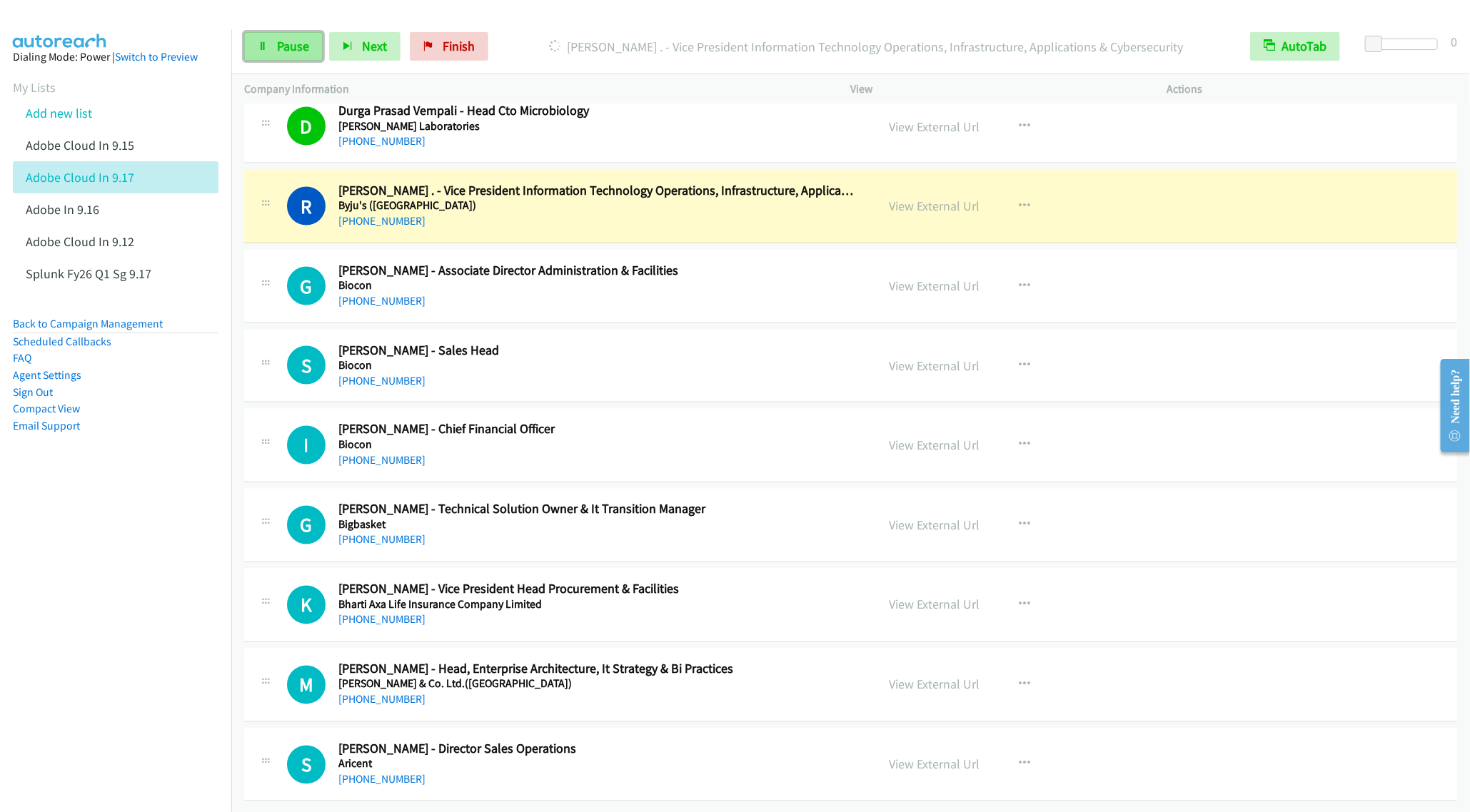
click at [284, 57] on link "Pause" at bounding box center [284, 46] width 79 height 28
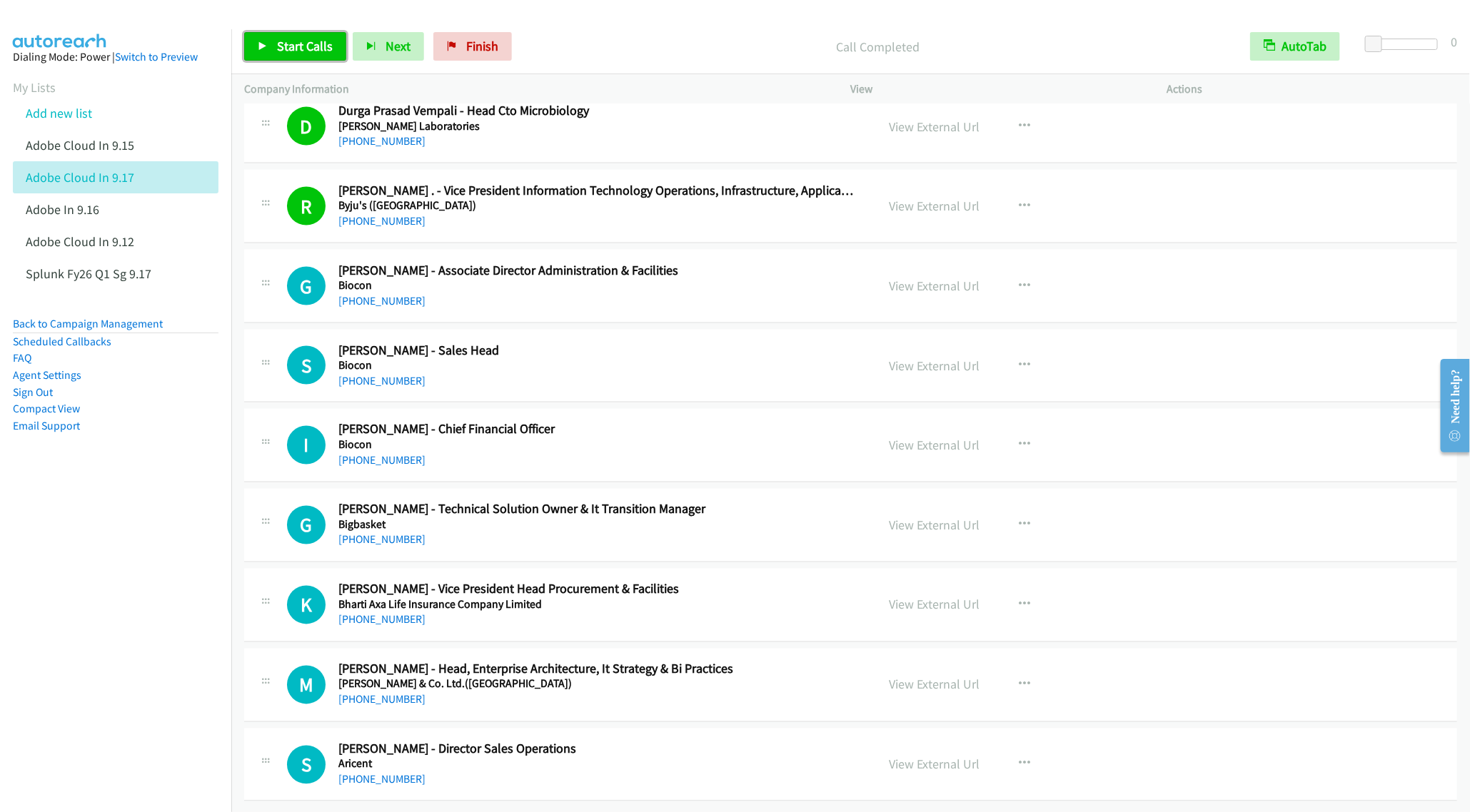
click at [281, 57] on link "Start Calls" at bounding box center [295, 46] width 102 height 28
click at [204, 491] on aside "Dialing Mode: Power | Switch to Preview My Lists Add new list Adobe Cloud In 9.…" at bounding box center [116, 264] width 232 height 469
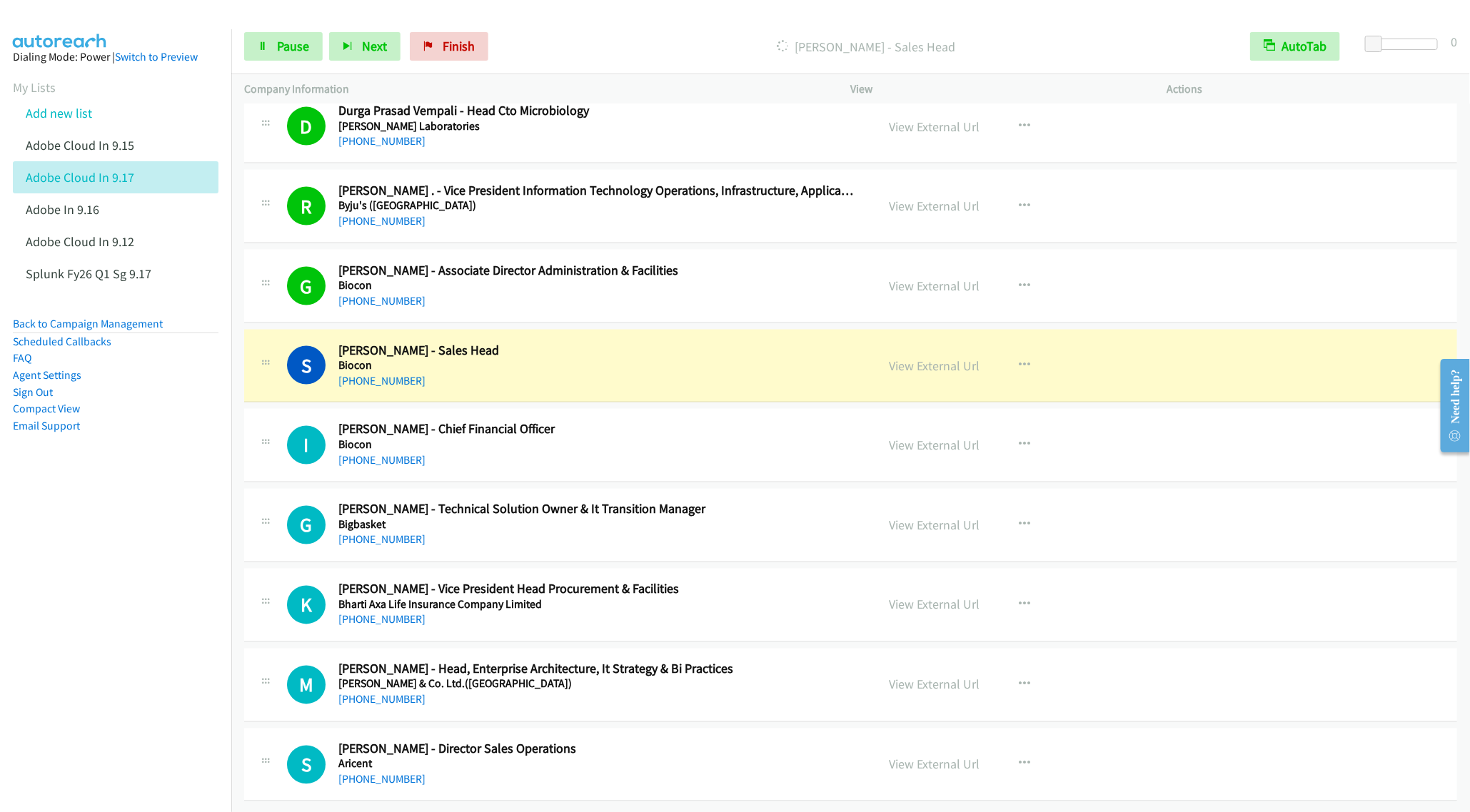
scroll to position [13020, 0]
click at [654, 52] on p "[PERSON_NAME] - Sales Head" at bounding box center [866, 46] width 717 height 19
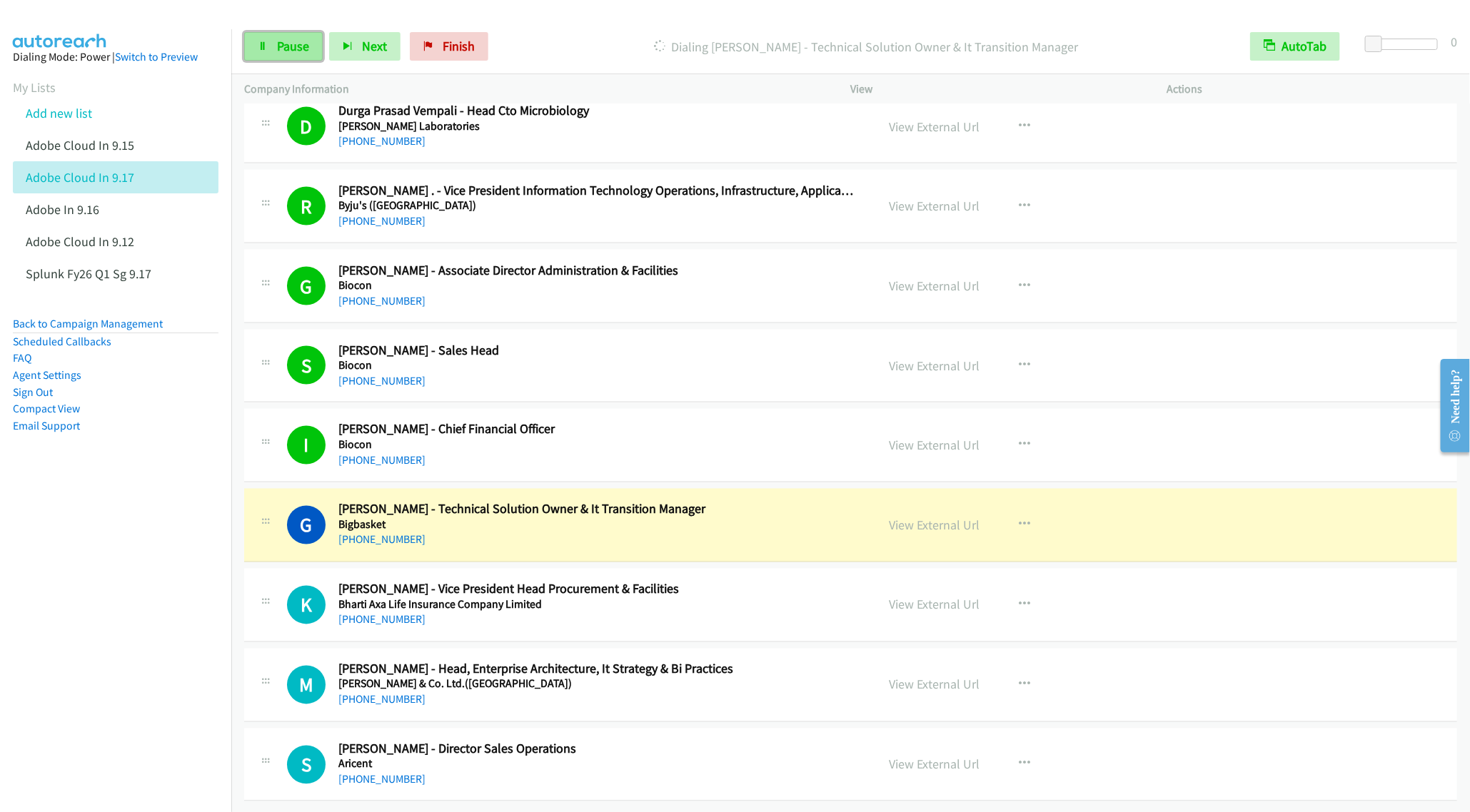
click at [270, 32] on link "Pause" at bounding box center [284, 46] width 79 height 28
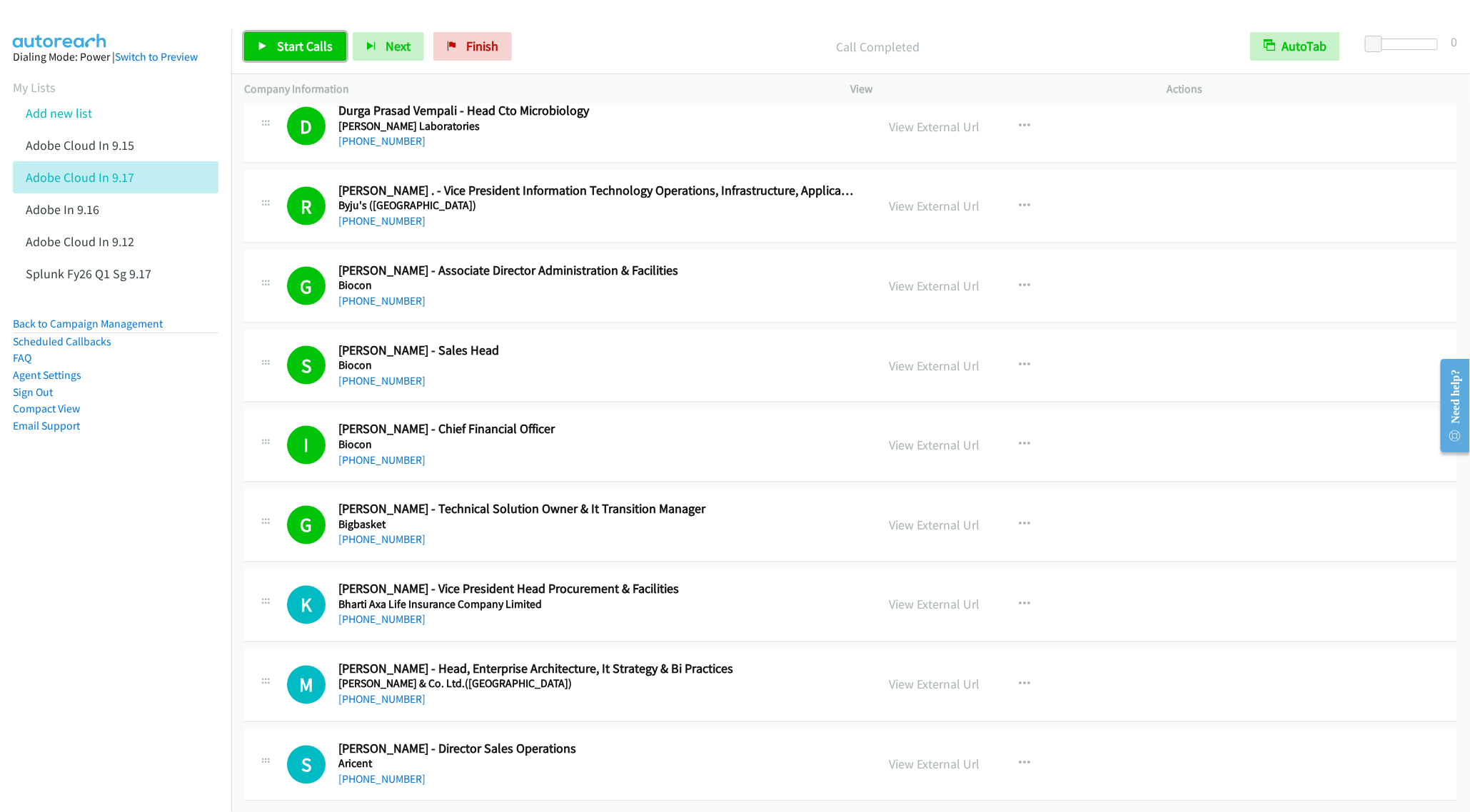
click at [265, 57] on link "Start Calls" at bounding box center [295, 46] width 102 height 28
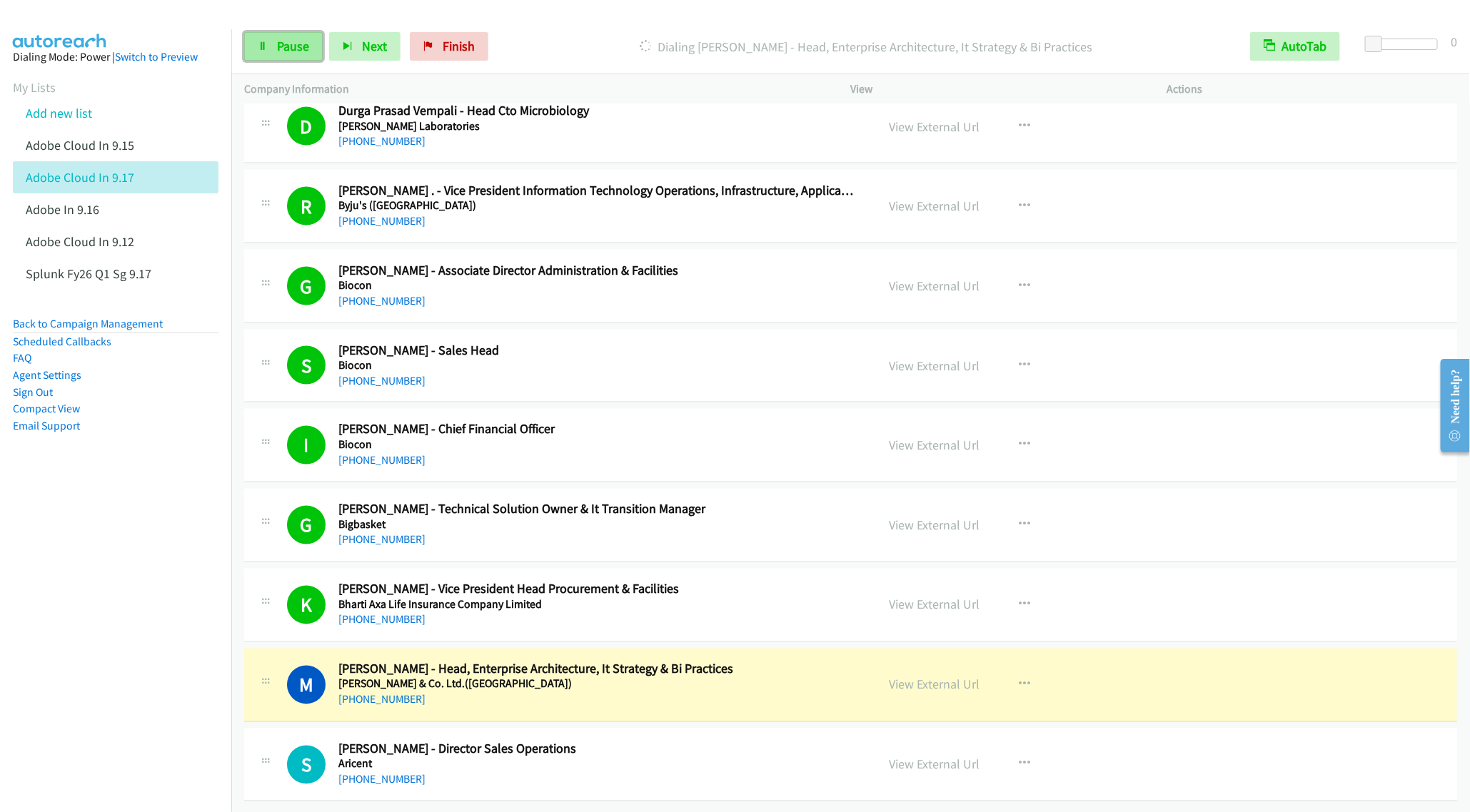
click at [285, 54] on span "Pause" at bounding box center [293, 46] width 32 height 17
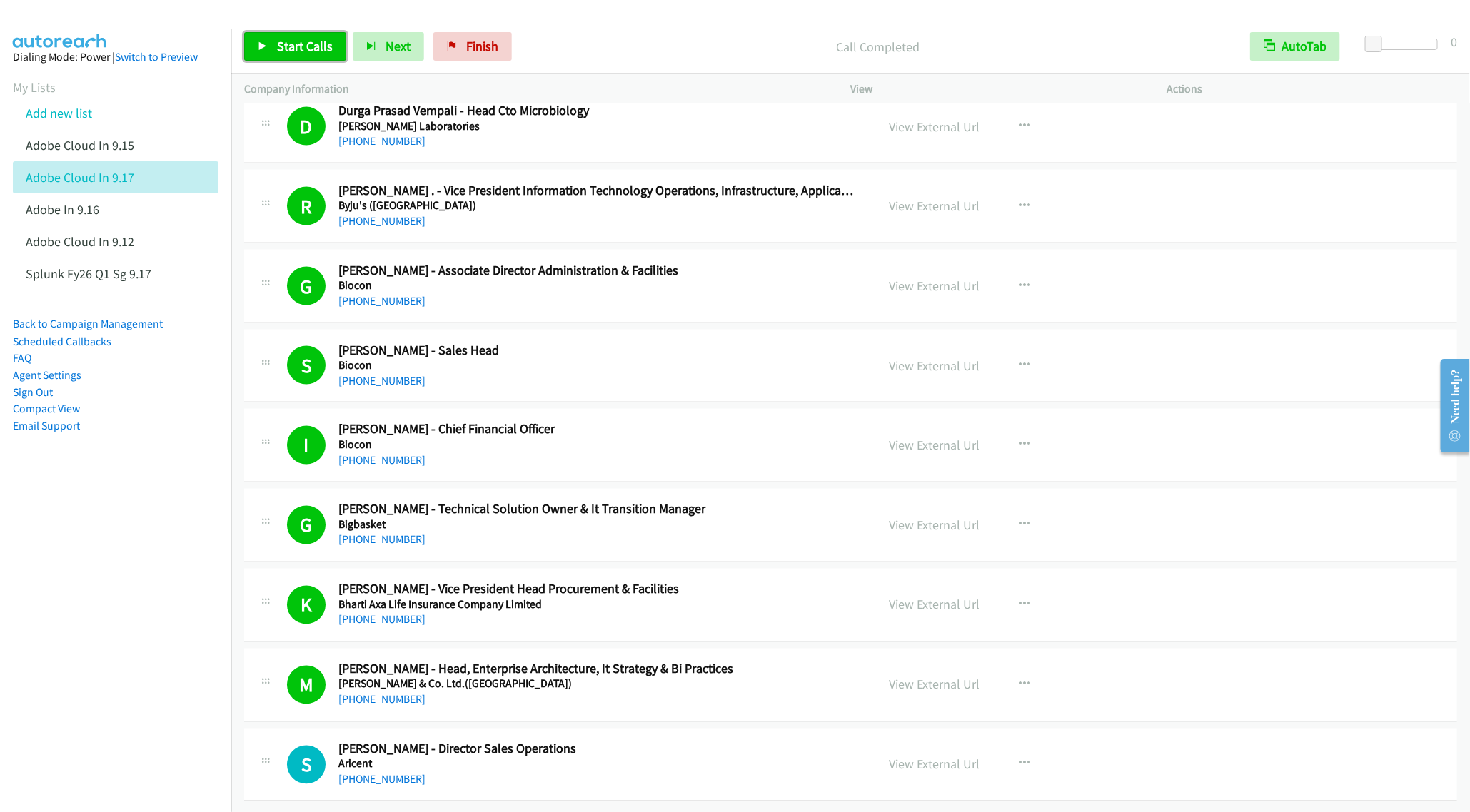
click at [288, 52] on span "Start Calls" at bounding box center [305, 46] width 56 height 17
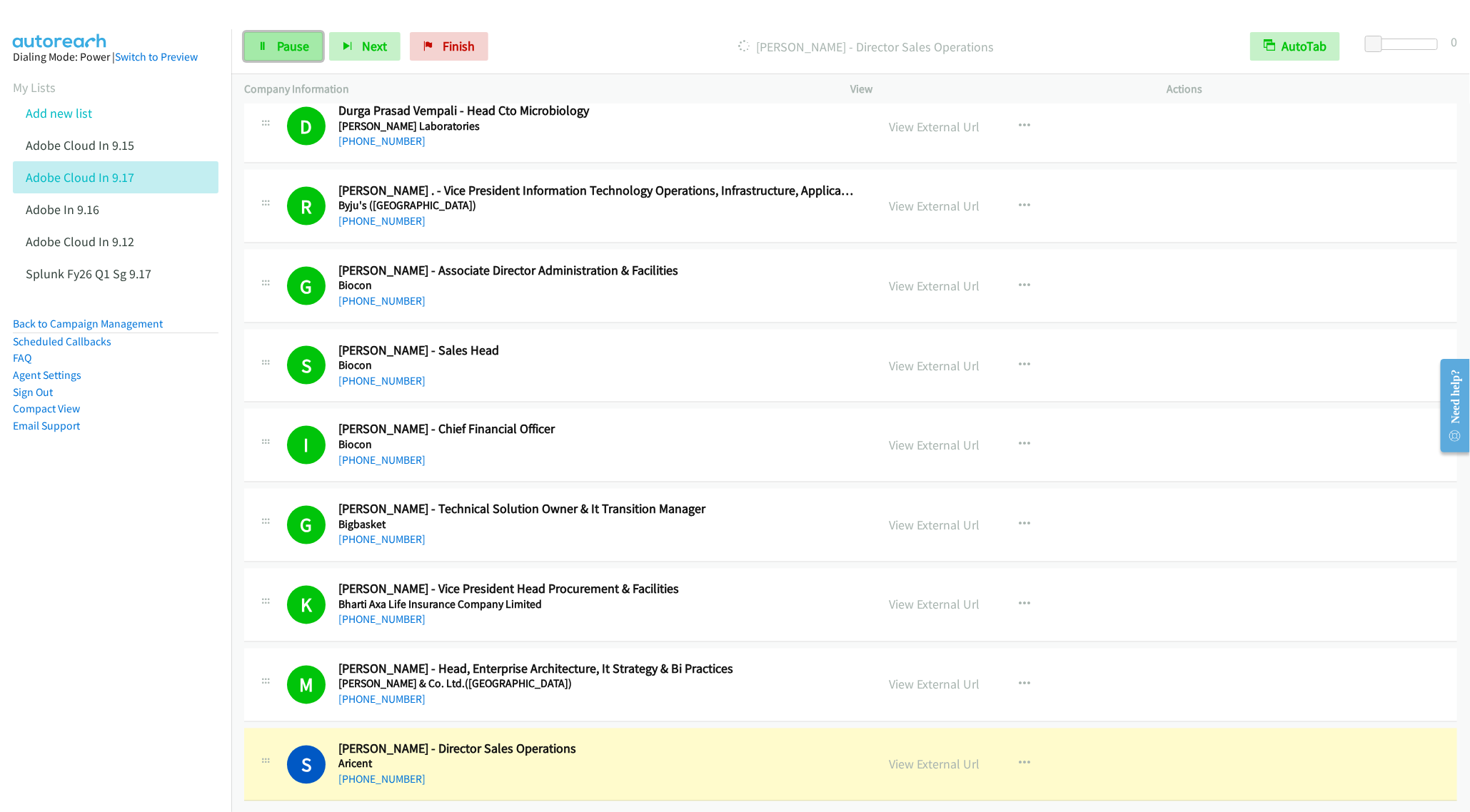
click at [277, 43] on span "Pause" at bounding box center [293, 46] width 32 height 17
